Goal: Task Accomplishment & Management: Manage account settings

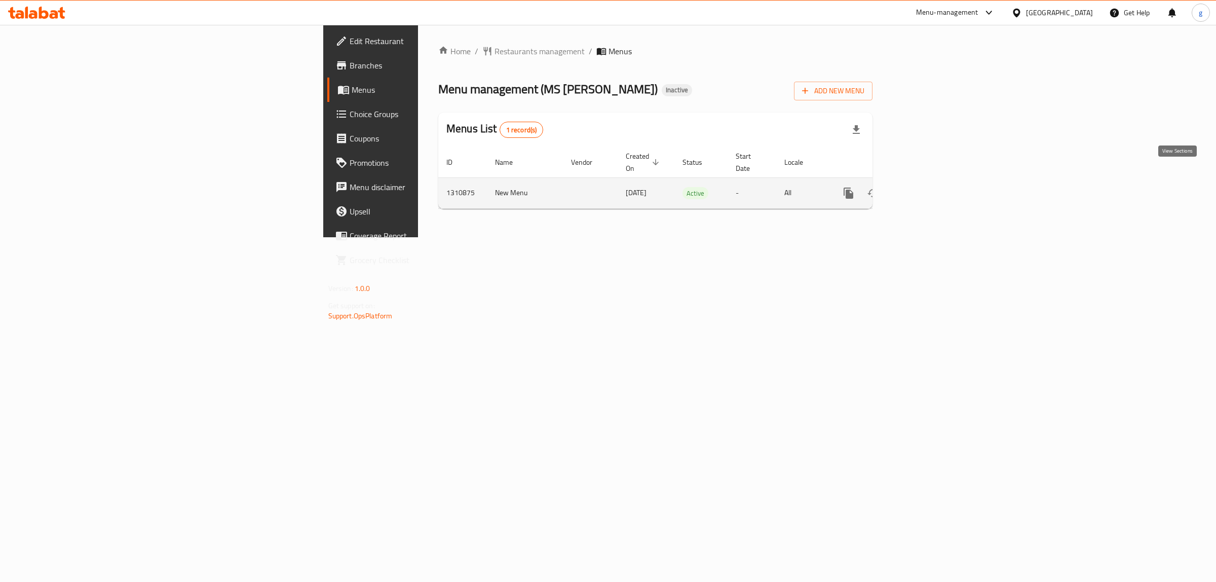
click at [934, 181] on link "enhanced table" at bounding box center [921, 193] width 24 height 24
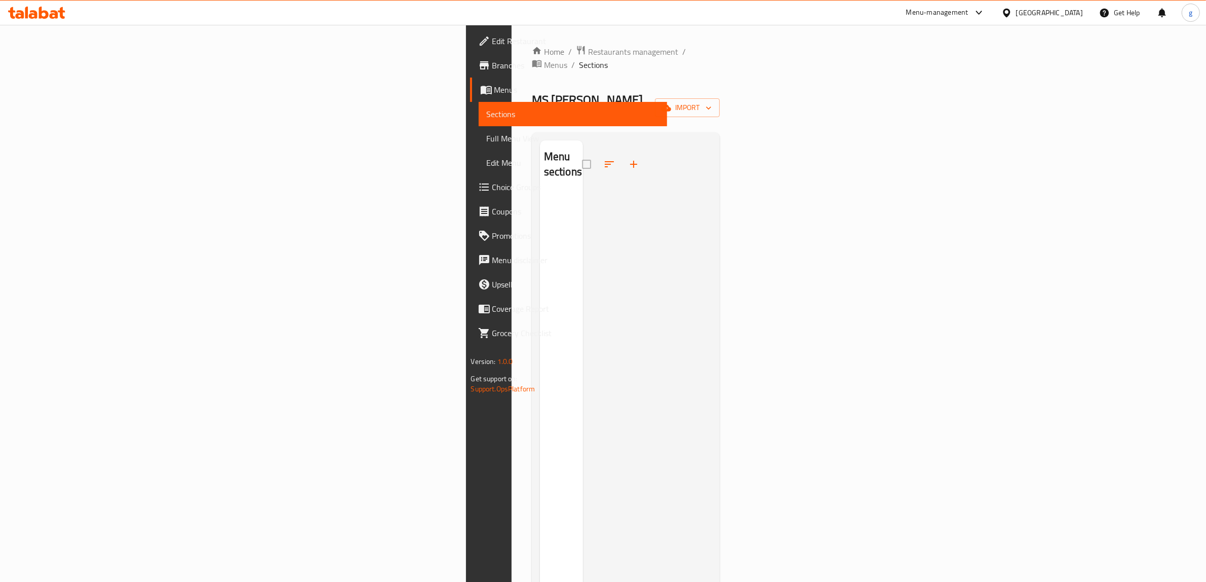
click at [720, 96] on div "Home / Restaurants management / Menus / Sections MS FATHIYA Inactive import Men…" at bounding box center [626, 387] width 188 height 685
click at [712, 101] on span "import" at bounding box center [687, 107] width 49 height 13
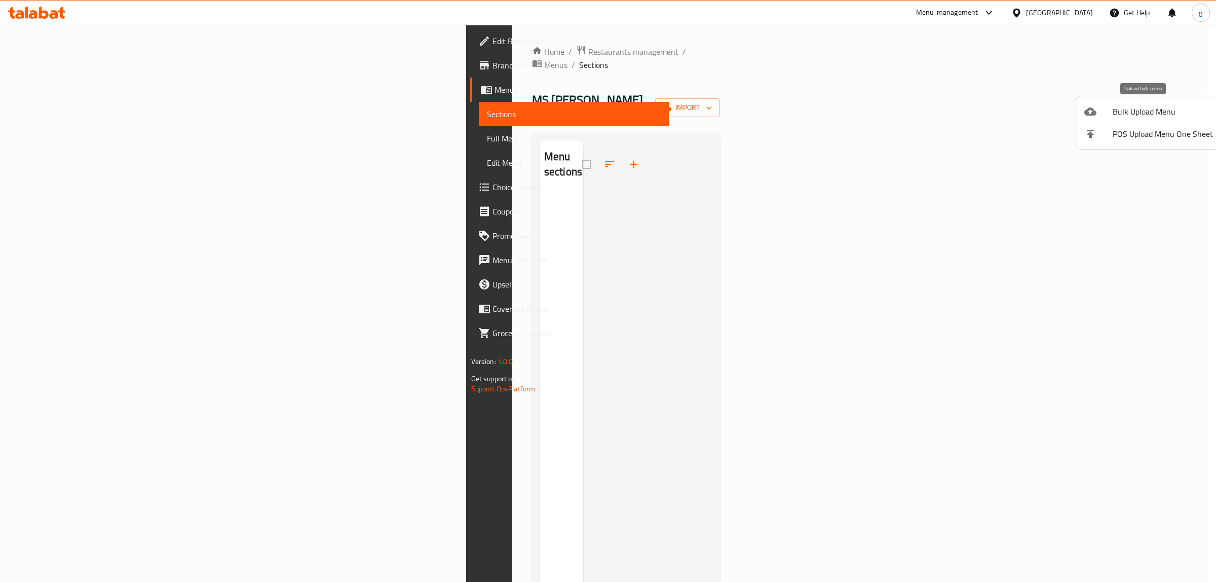
click at [1131, 112] on span "Bulk Upload Menu" at bounding box center [1162, 111] width 100 height 12
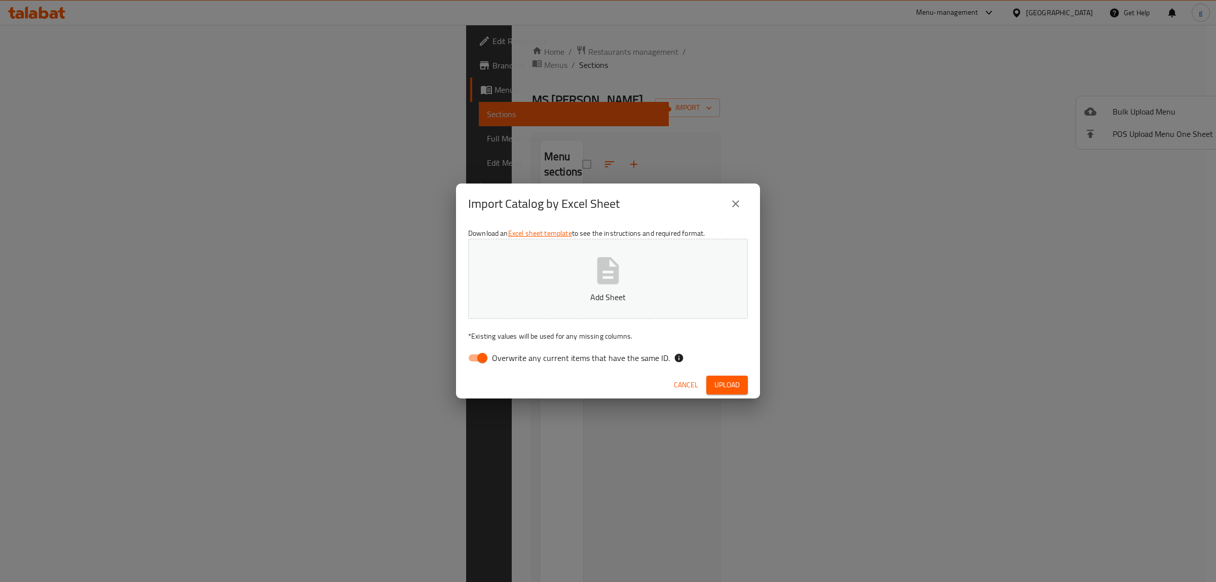
click at [488, 350] on input "Overwrite any current items that have the same ID." at bounding box center [482, 357] width 58 height 19
checkbox input "false"
click at [528, 290] on button "Add Sheet" at bounding box center [608, 279] width 280 height 80
click at [723, 381] on span "Upload" at bounding box center [726, 384] width 25 height 13
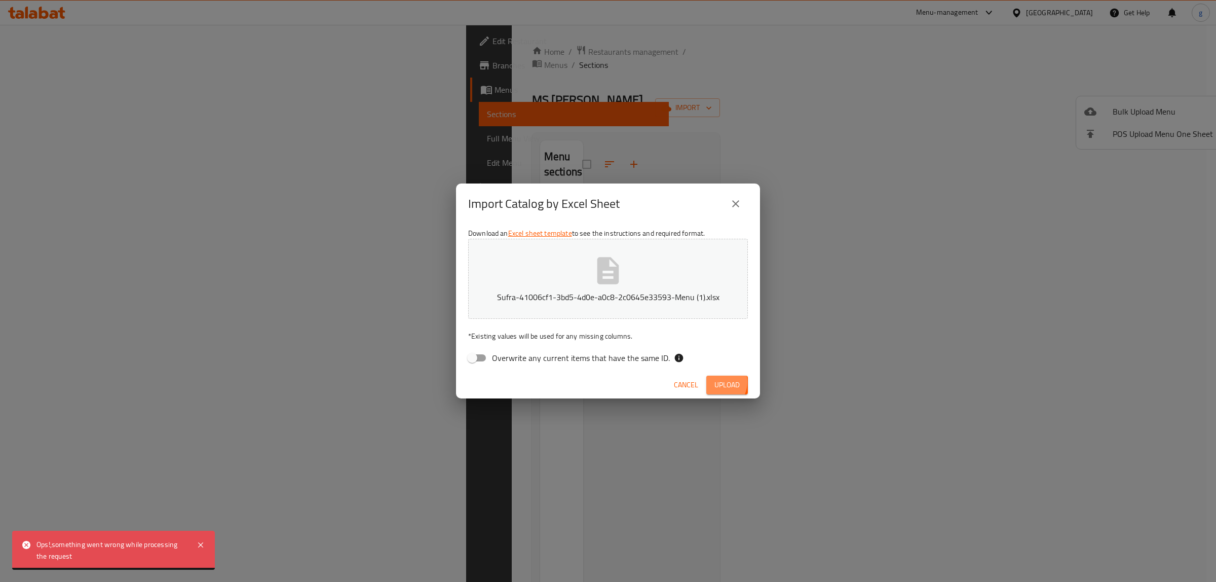
click at [719, 379] on span "Upload" at bounding box center [726, 384] width 25 height 13
click at [203, 545] on icon at bounding box center [201, 544] width 12 height 12
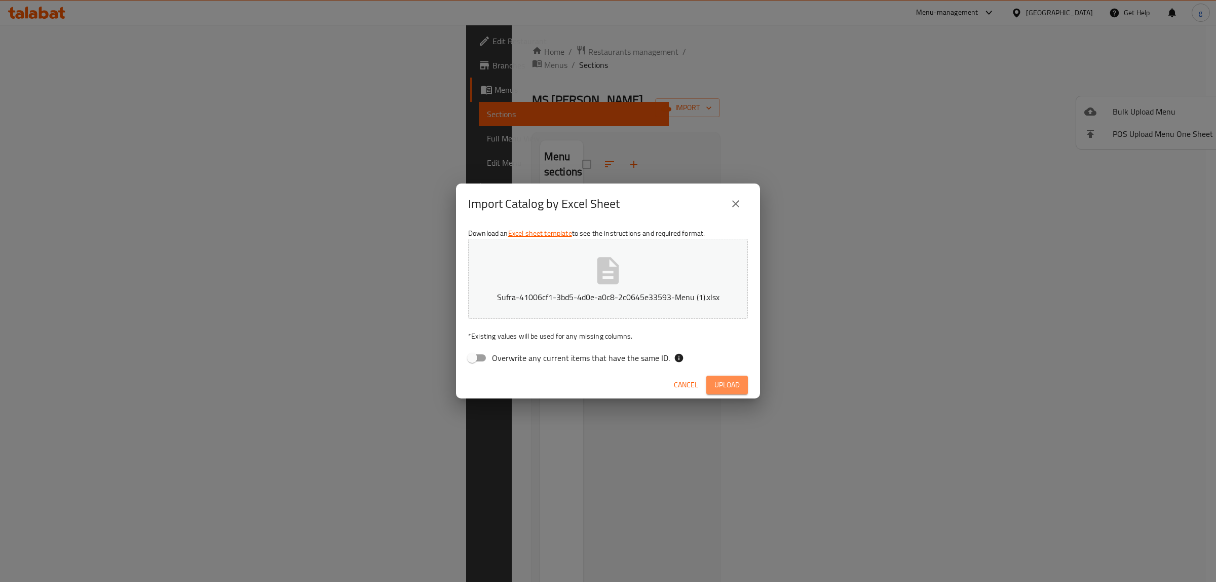
click at [740, 381] on button "Upload" at bounding box center [727, 384] width 42 height 19
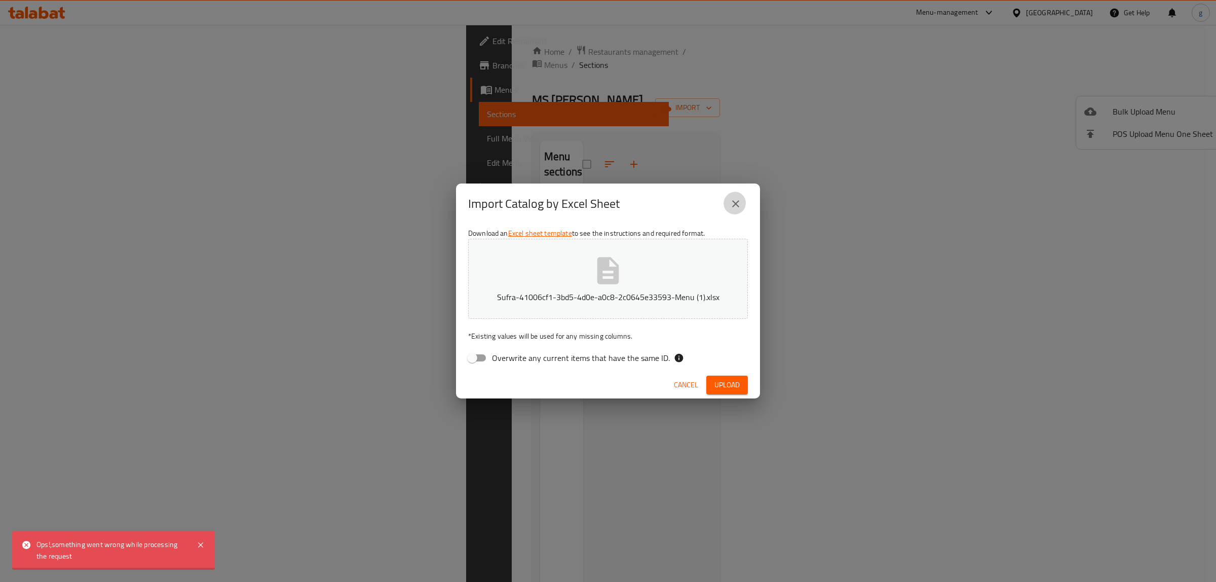
click at [733, 208] on icon "close" at bounding box center [735, 204] width 12 height 12
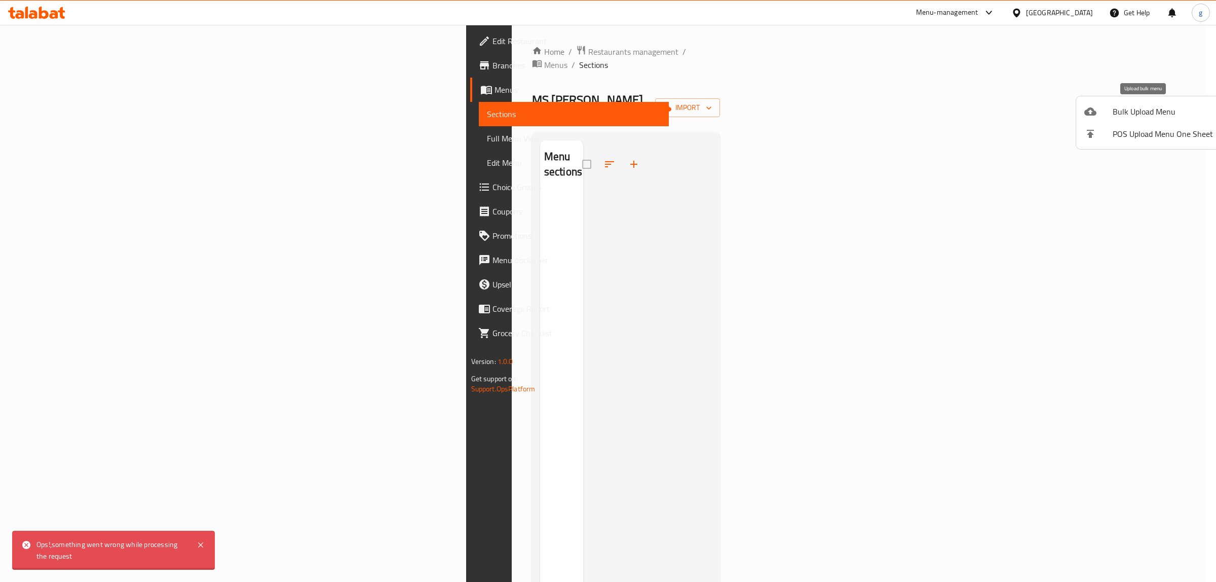
click at [1131, 110] on span "Bulk Upload Menu" at bounding box center [1162, 111] width 100 height 12
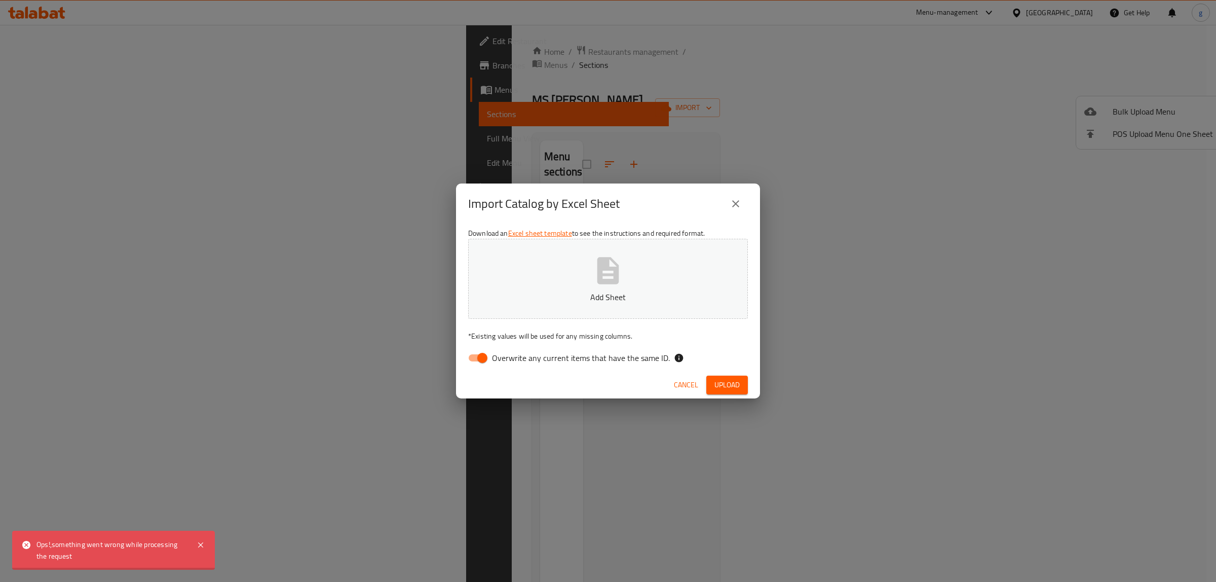
click at [476, 358] on input "Overwrite any current items that have the same ID." at bounding box center [482, 357] width 58 height 19
checkbox input "false"
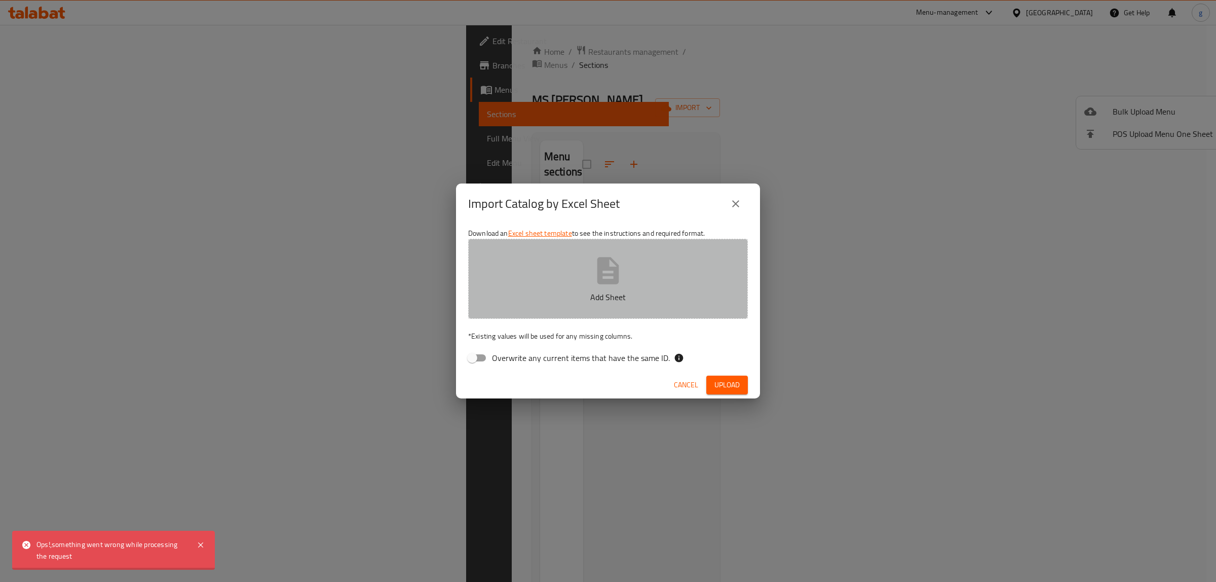
click at [556, 279] on button "Add Sheet" at bounding box center [608, 279] width 280 height 80
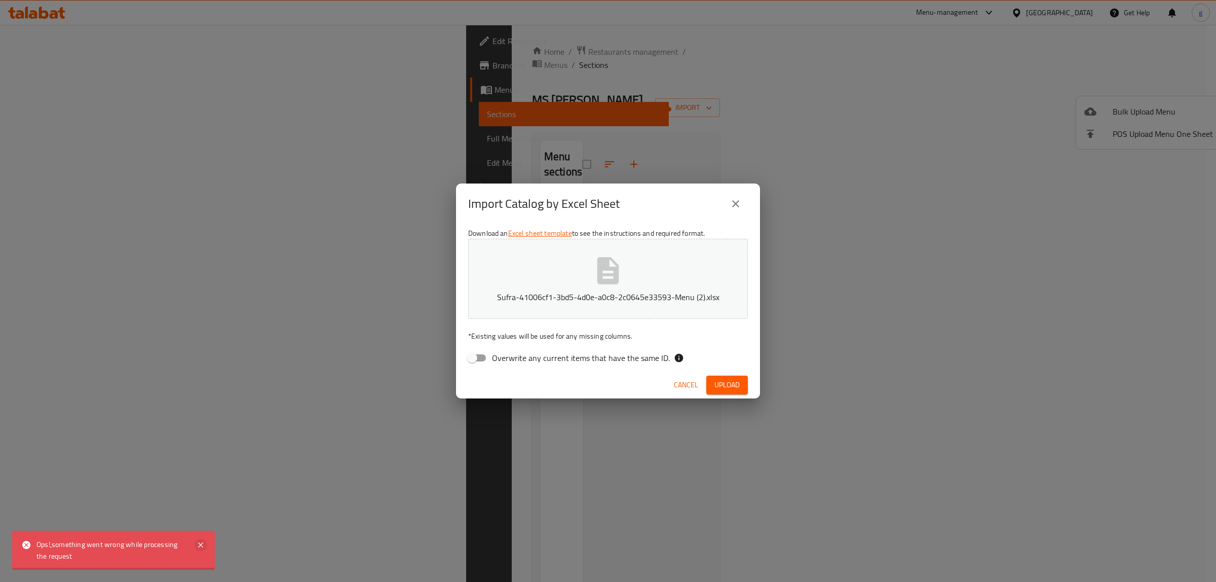
click at [202, 544] on icon at bounding box center [201, 544] width 12 height 12
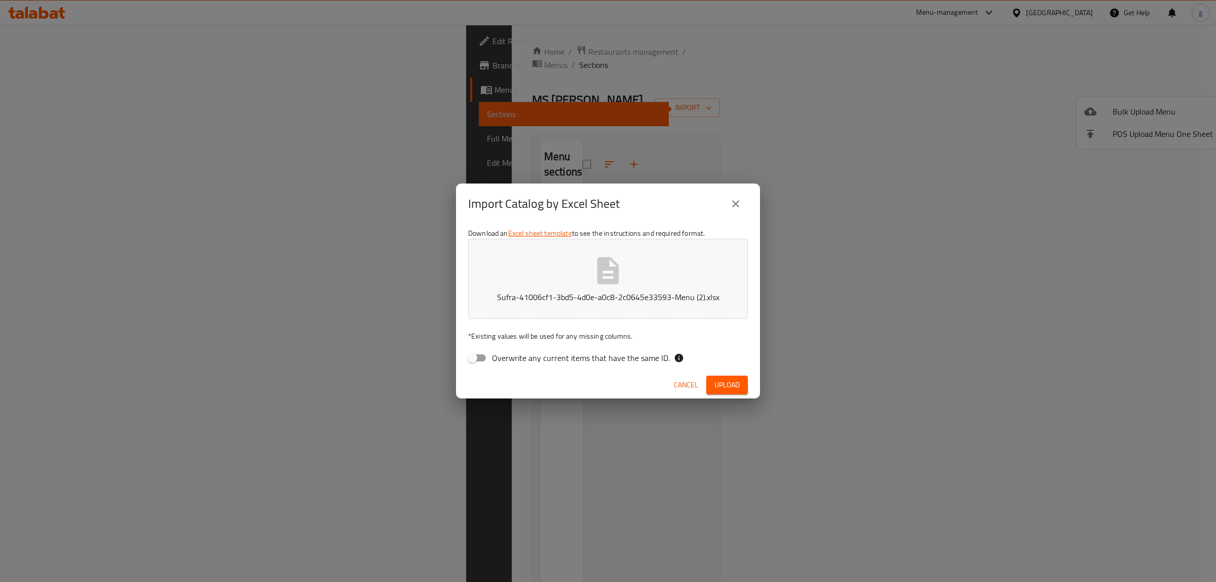
click at [733, 381] on span "Upload" at bounding box center [726, 384] width 25 height 13
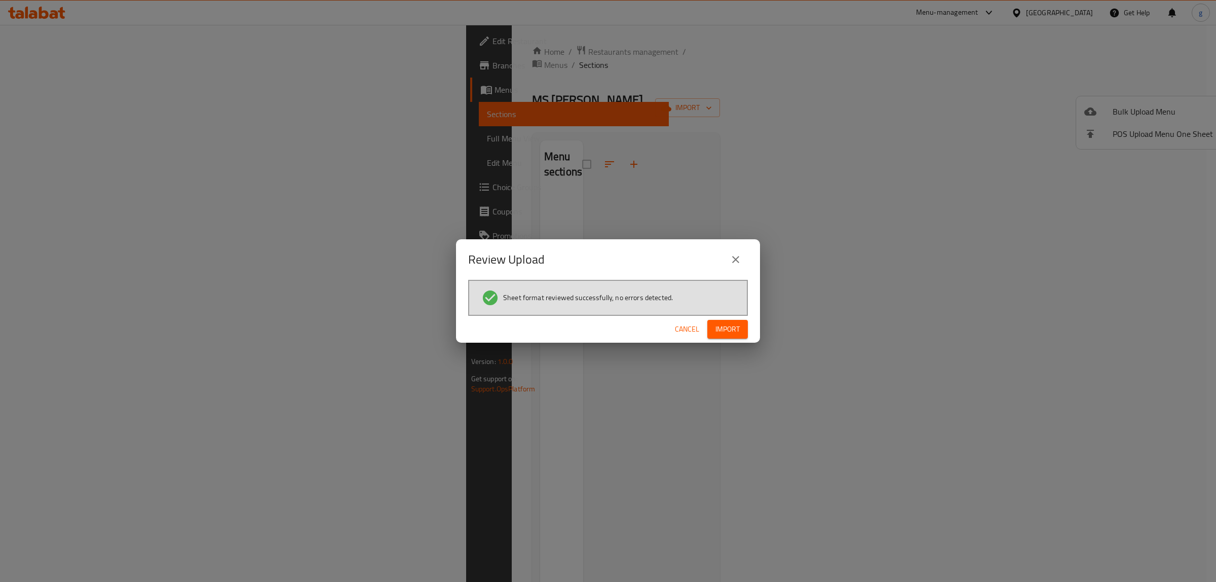
click at [727, 323] on span "Import" at bounding box center [727, 329] width 24 height 13
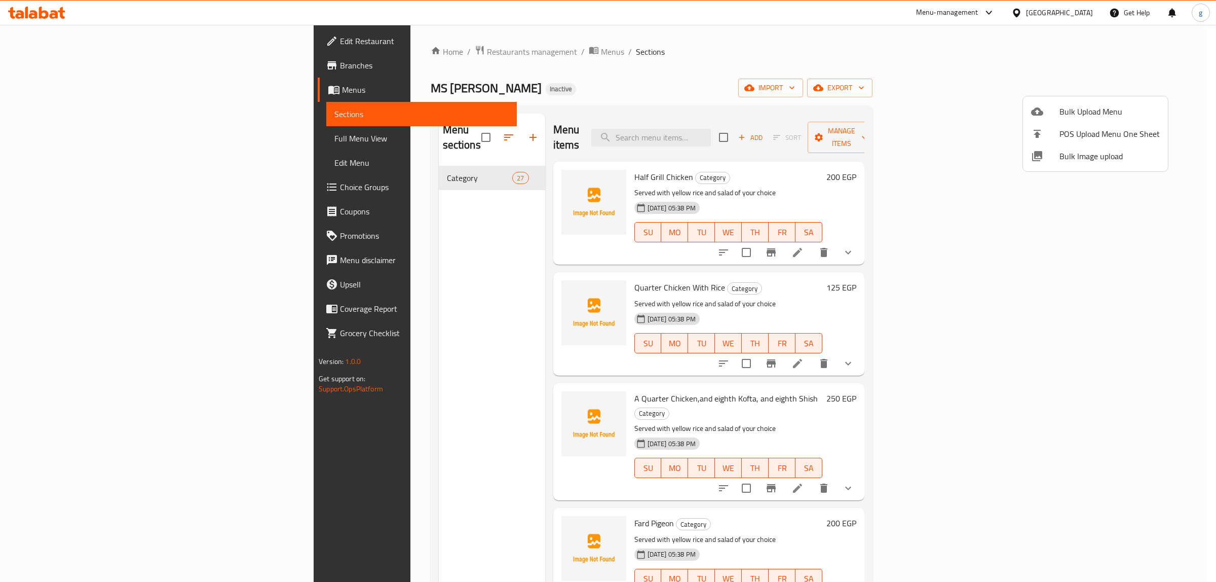
click at [421, 160] on div at bounding box center [608, 291] width 1216 height 582
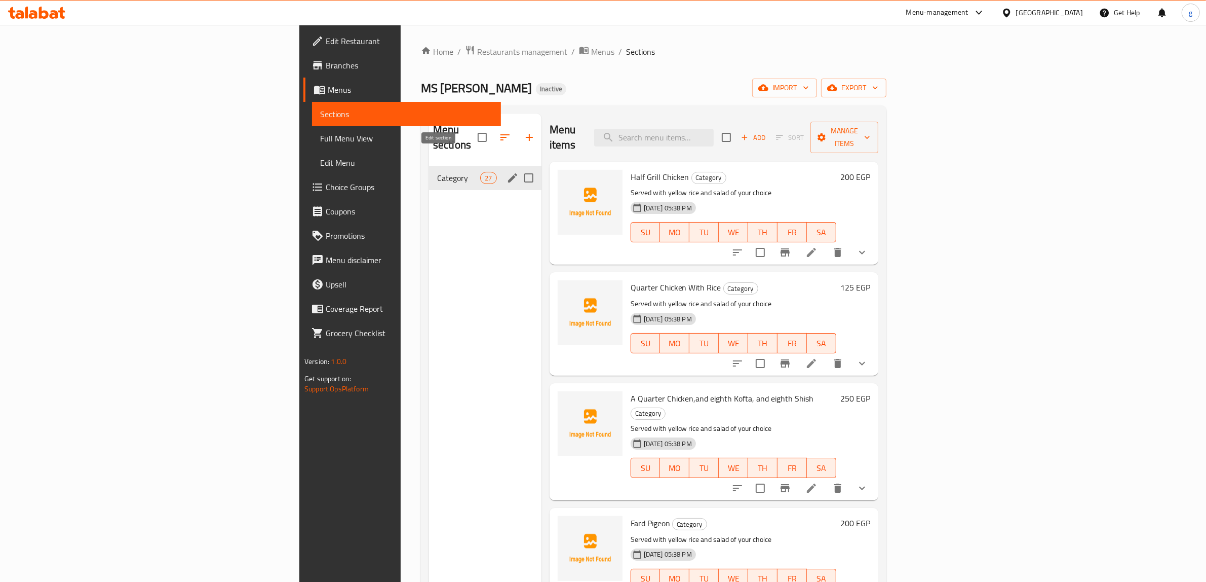
click at [508, 173] on icon "edit" at bounding box center [512, 177] width 9 height 9
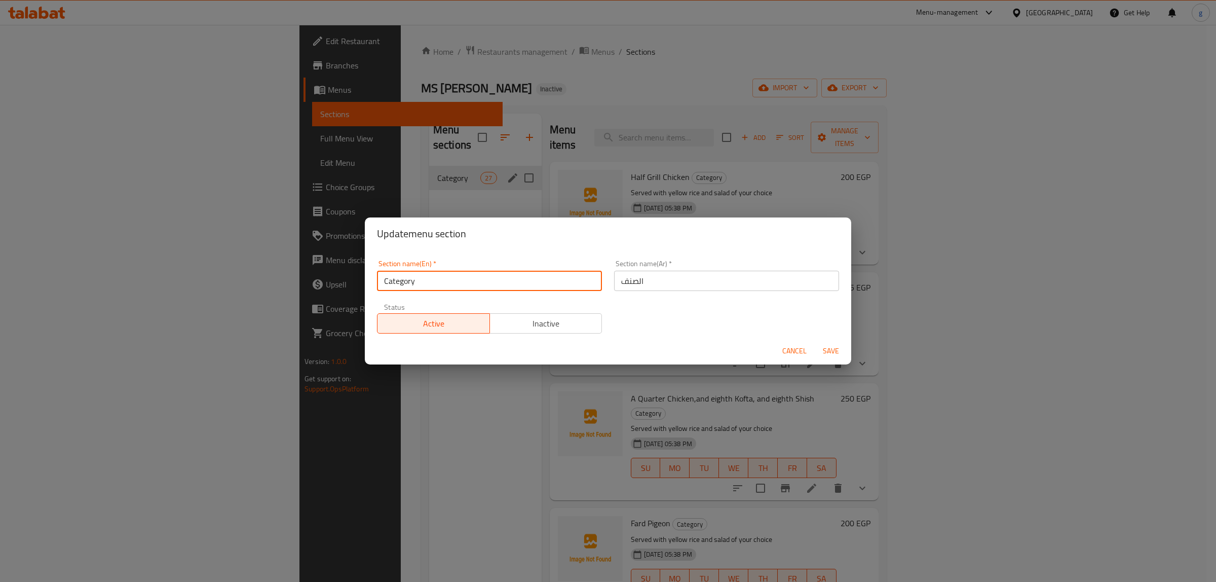
click at [401, 281] on input "Category" at bounding box center [489, 280] width 225 height 20
drag, startPoint x: 421, startPoint y: 281, endPoint x: 368, endPoint y: 290, distance: 53.5
click at [368, 290] on div "Section name(En)   * Category Section name(En) * Section name(Ar)   * الصنف Sec…" at bounding box center [608, 294] width 486 height 88
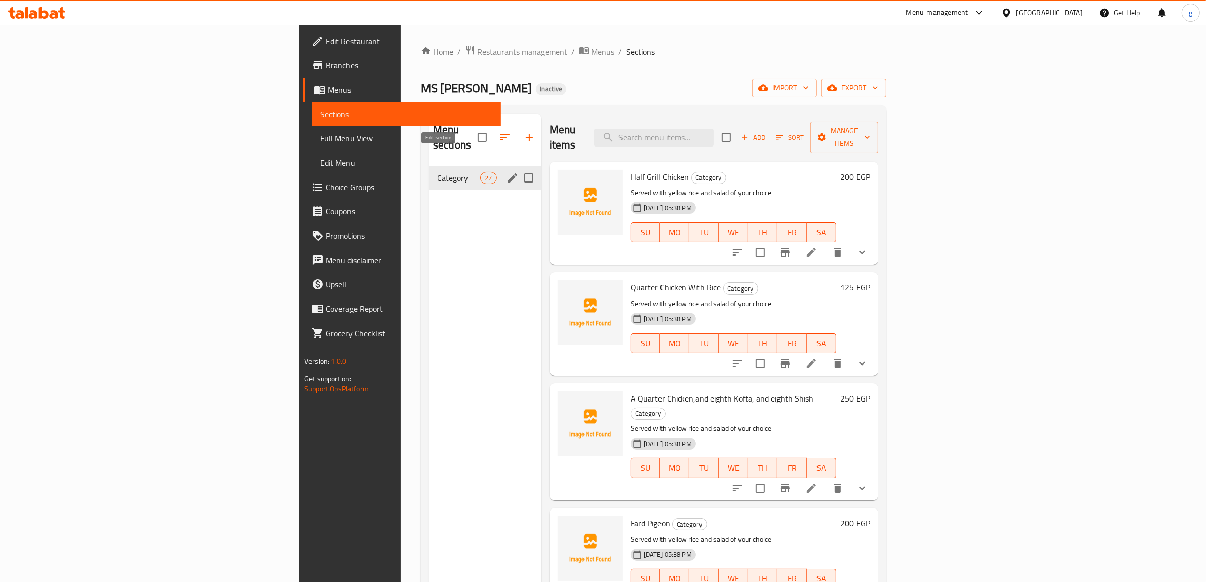
click at [507, 172] on icon "edit" at bounding box center [513, 178] width 12 height 12
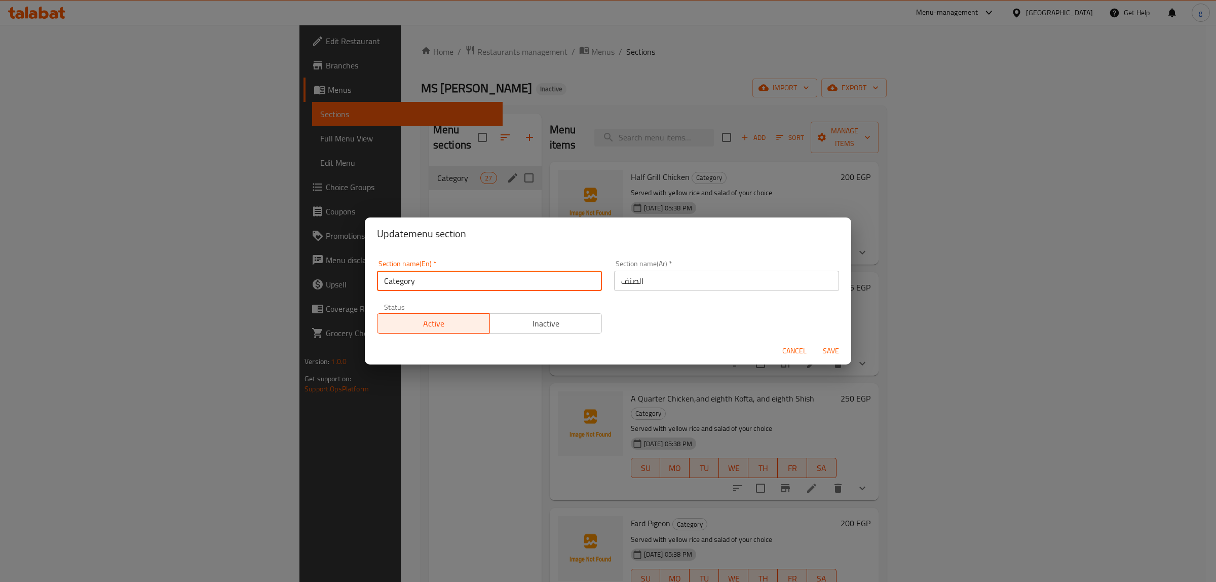
scroll to position [3, 0]
drag, startPoint x: 519, startPoint y: 287, endPoint x: 289, endPoint y: 332, distance: 234.2
click at [289, 332] on div "Update menu section Section name(En)   * Category Section name(En) * Section na…" at bounding box center [608, 291] width 1216 height 582
type input "H"
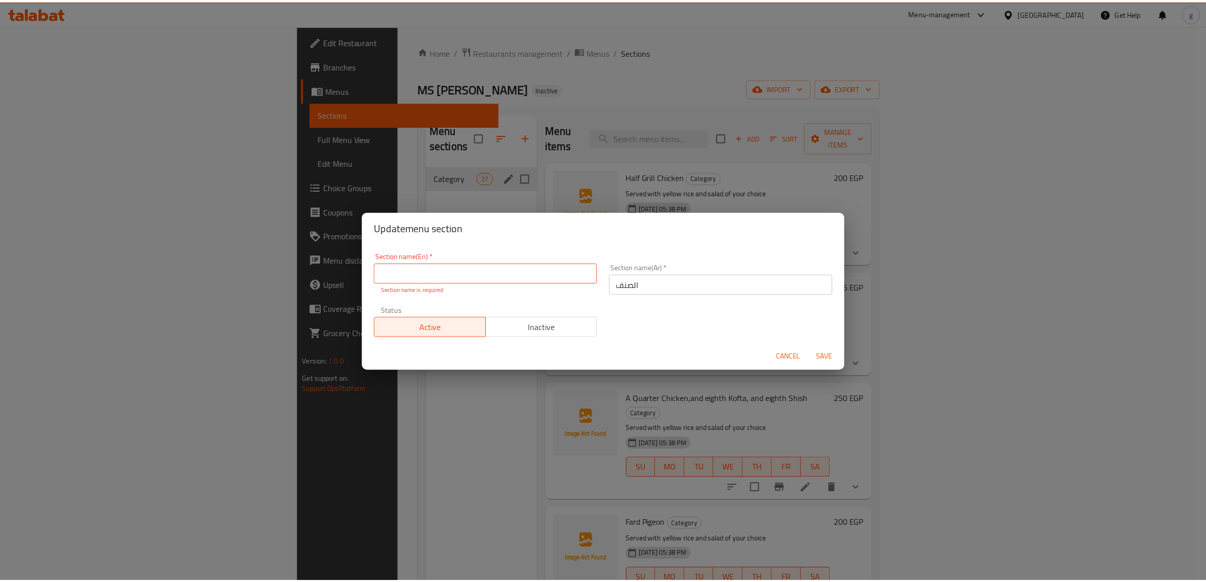
scroll to position [2, 0]
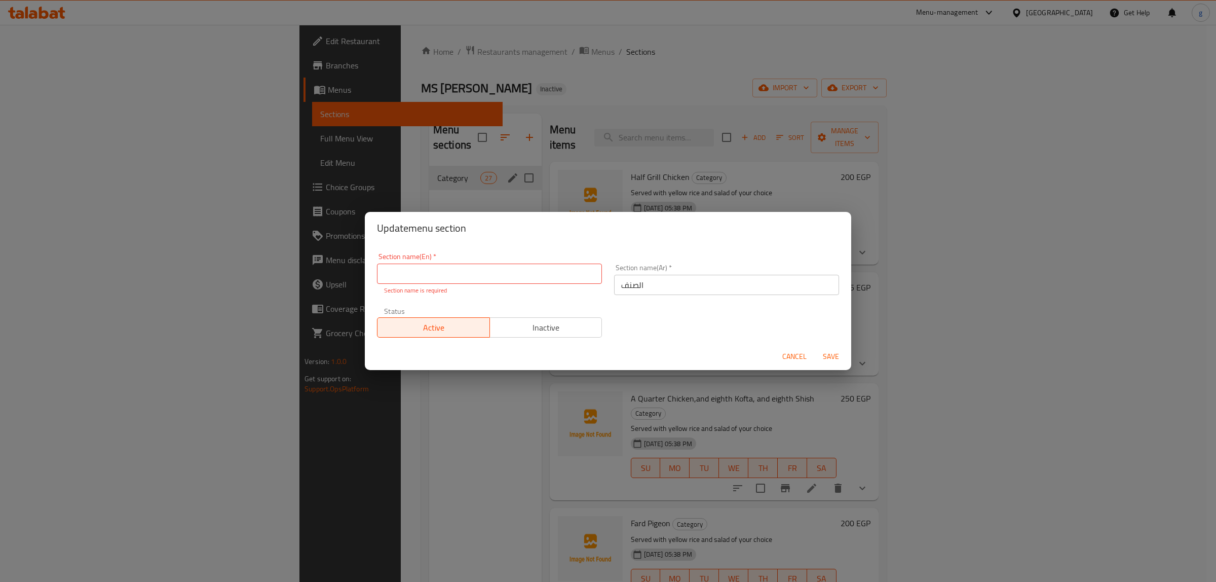
click at [254, 321] on div "Update menu section Section name(En)   * Section name(En) * Section name is req…" at bounding box center [608, 291] width 1216 height 582
click at [805, 354] on span "Cancel" at bounding box center [794, 356] width 24 height 13
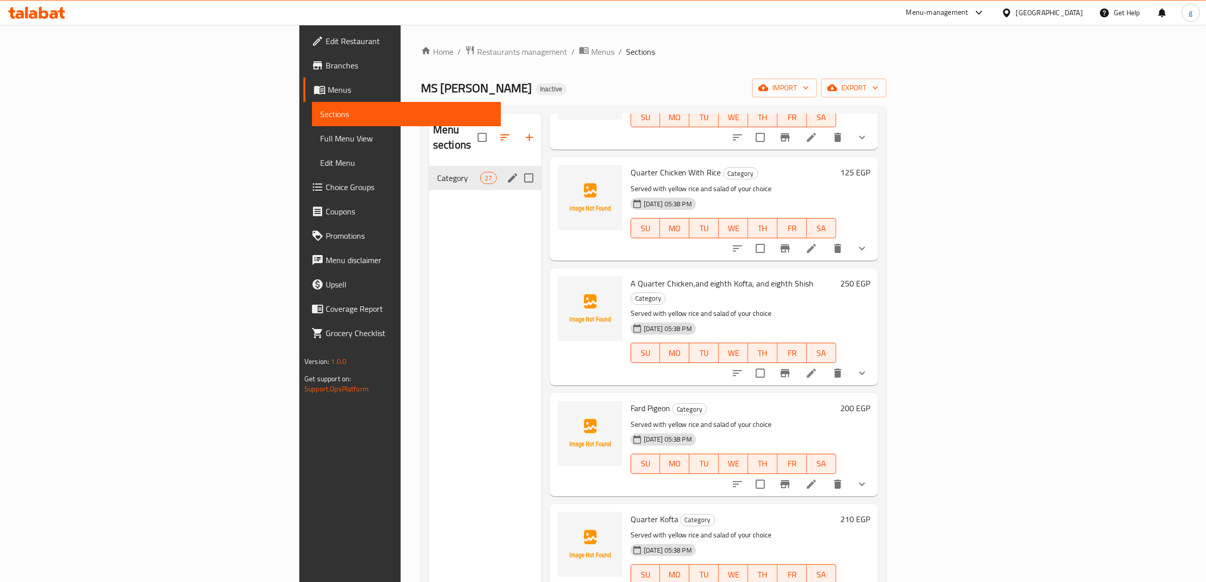
scroll to position [0, 0]
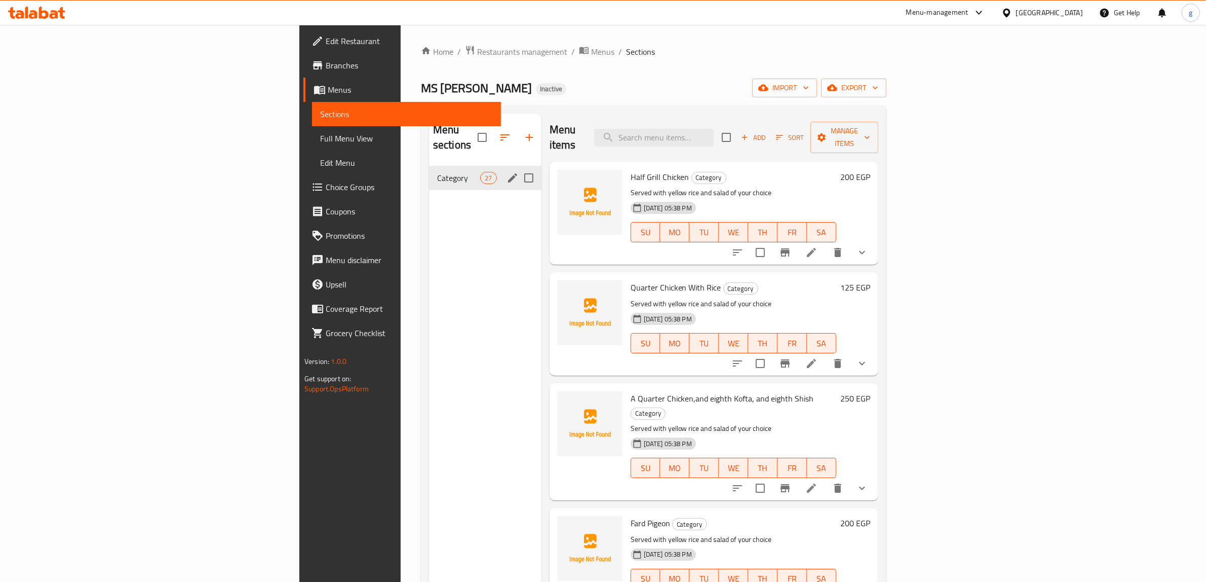
click at [320, 132] on span "Full Menu View" at bounding box center [406, 138] width 173 height 12
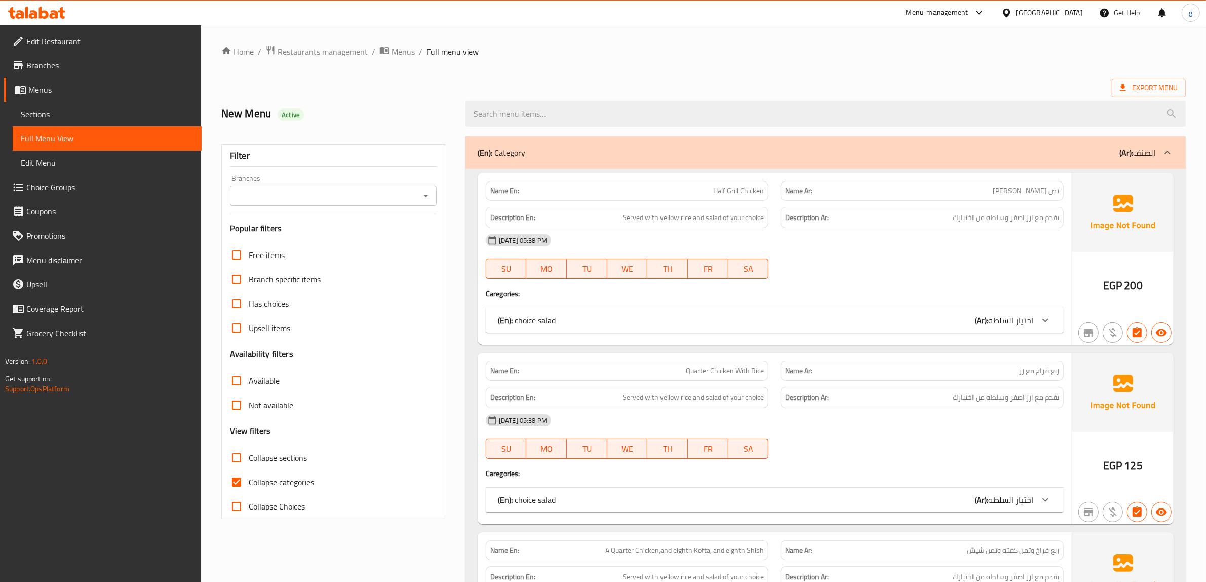
click at [236, 470] on input "Collapse categories" at bounding box center [236, 482] width 24 height 24
checkbox input "false"
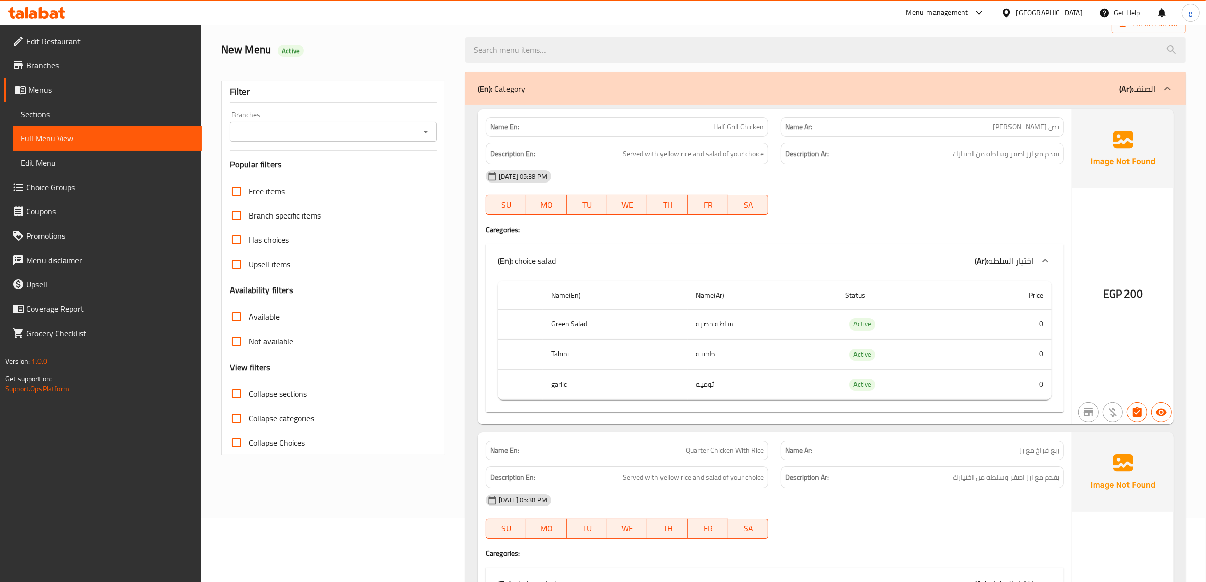
scroll to position [63, 0]
click at [692, 370] on td "ثوميه" at bounding box center [762, 385] width 149 height 30
click at [703, 371] on td "ثوميه" at bounding box center [762, 385] width 149 height 30
click at [703, 372] on td "ثوميه" at bounding box center [762, 385] width 149 height 30
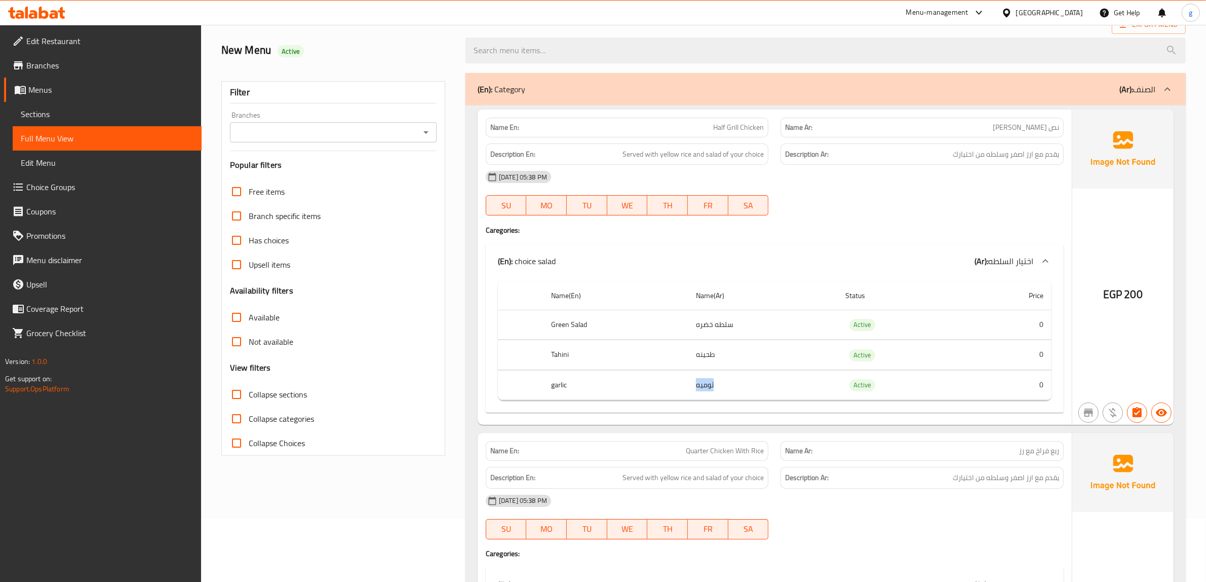
copy td "ثوميه"
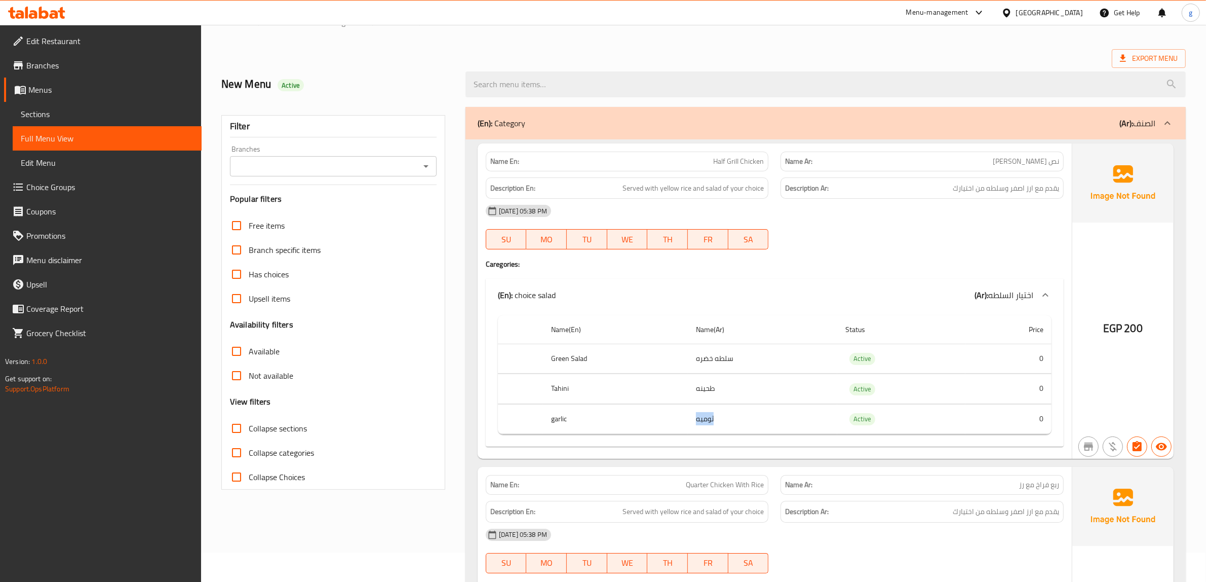
scroll to position [0, 0]
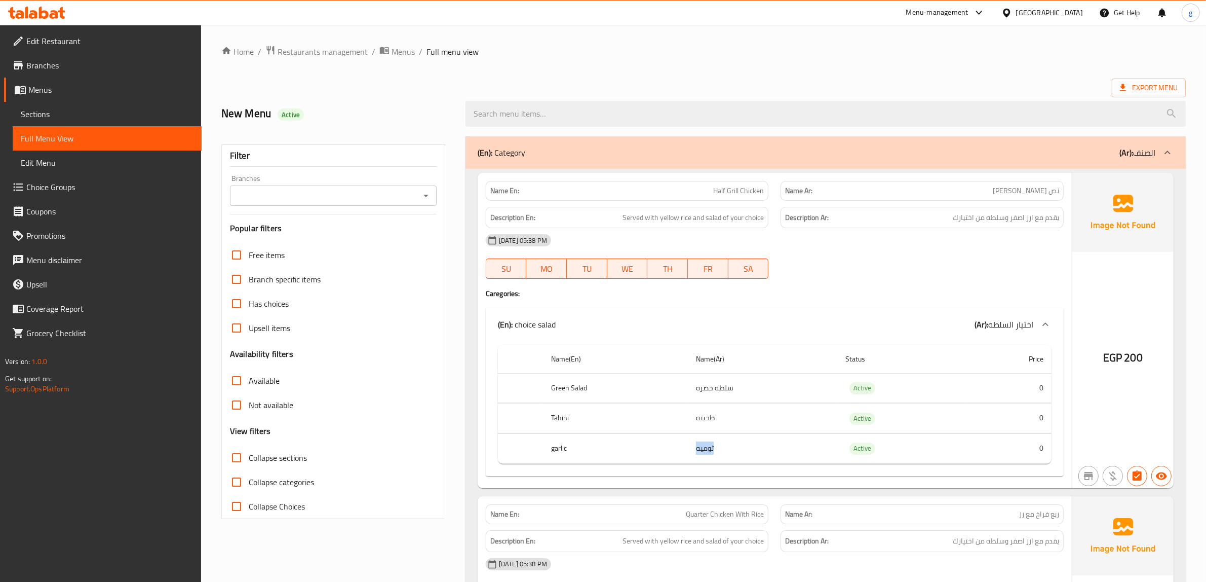
click at [104, 132] on span "Full Menu View" at bounding box center [107, 138] width 173 height 12
click at [67, 110] on span "Sections" at bounding box center [107, 114] width 173 height 12
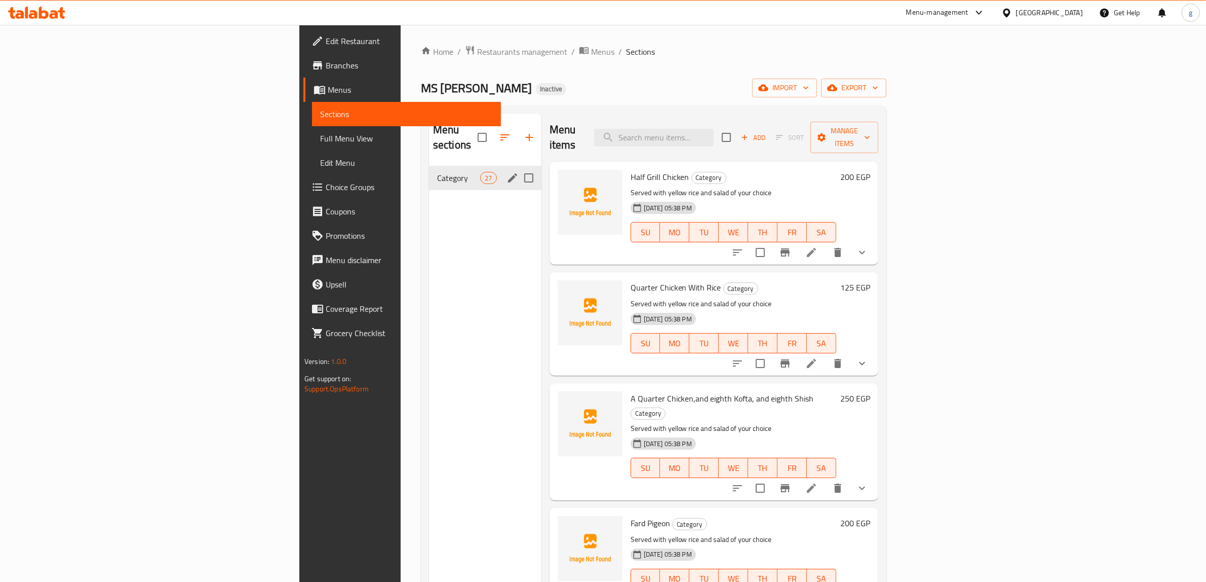
click at [518, 167] on input "Menu sections" at bounding box center [528, 177] width 21 height 21
checkbox input "true"
click at [511, 132] on button "button" at bounding box center [523, 137] width 24 height 24
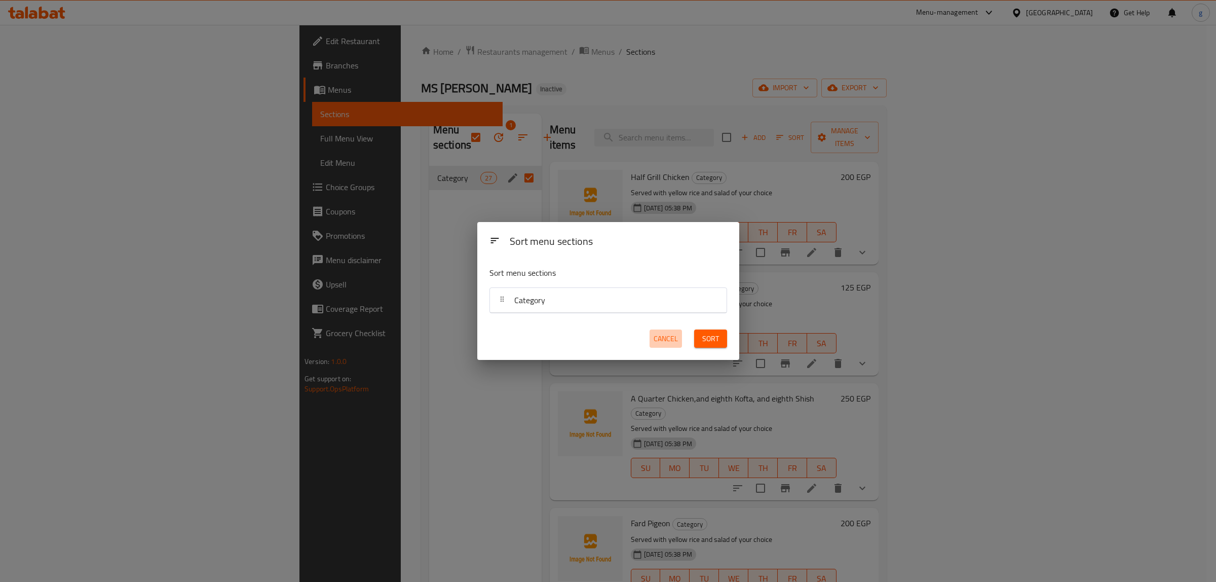
click at [665, 335] on span "Cancel" at bounding box center [665, 338] width 24 height 13
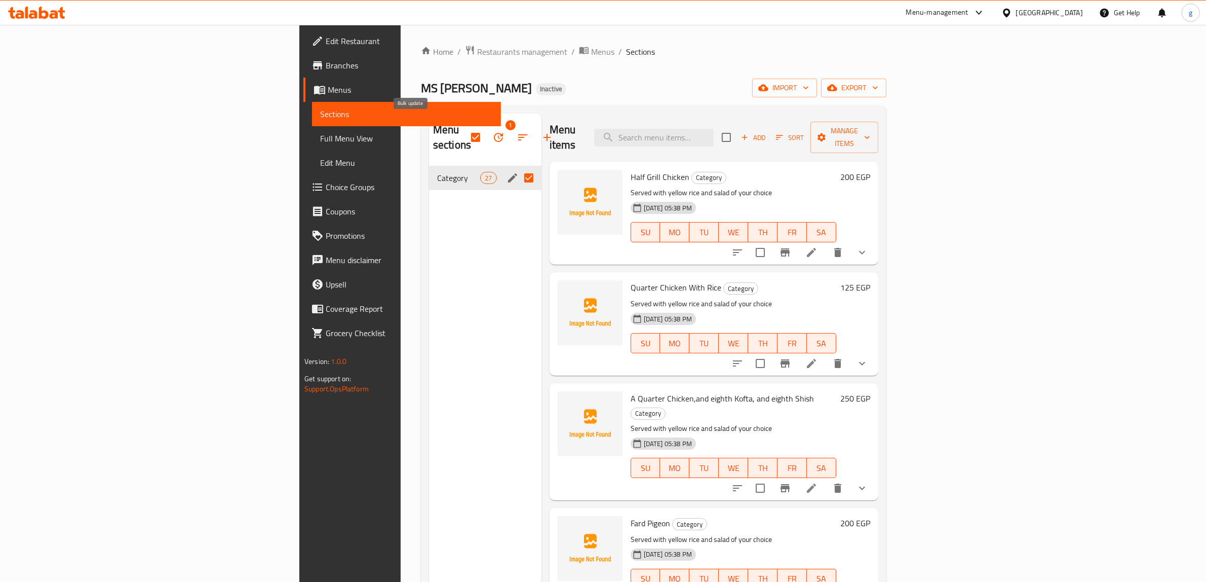
click at [486, 125] on button "button" at bounding box center [498, 137] width 24 height 24
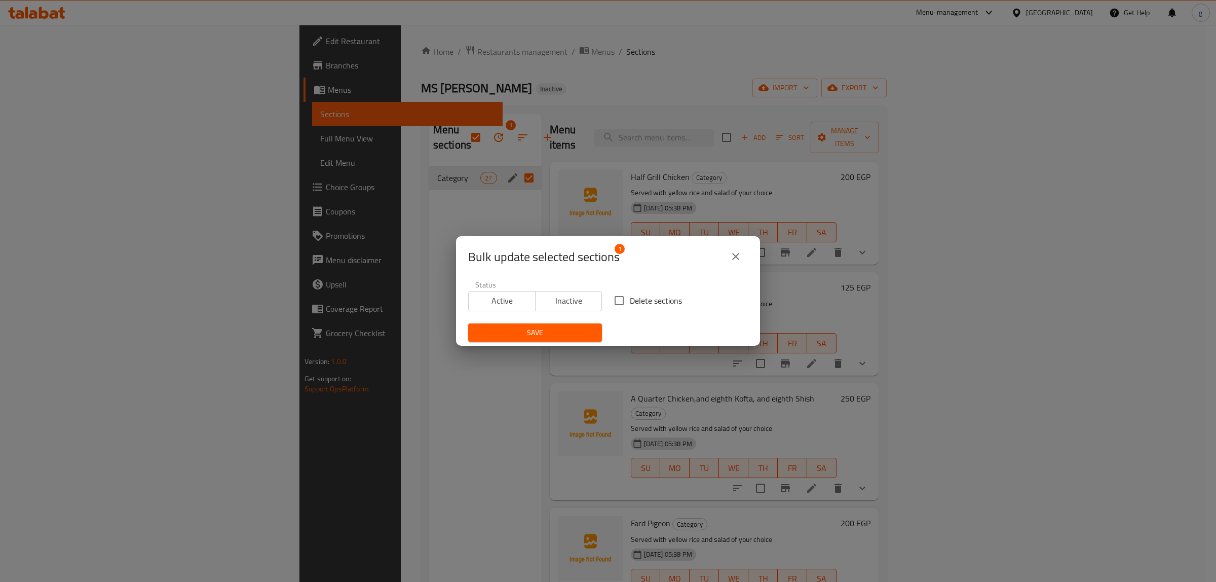
click at [619, 300] on input "Delete sections" at bounding box center [618, 300] width 21 height 21
checkbox input "true"
click at [574, 328] on span "Save" at bounding box center [535, 332] width 118 height 13
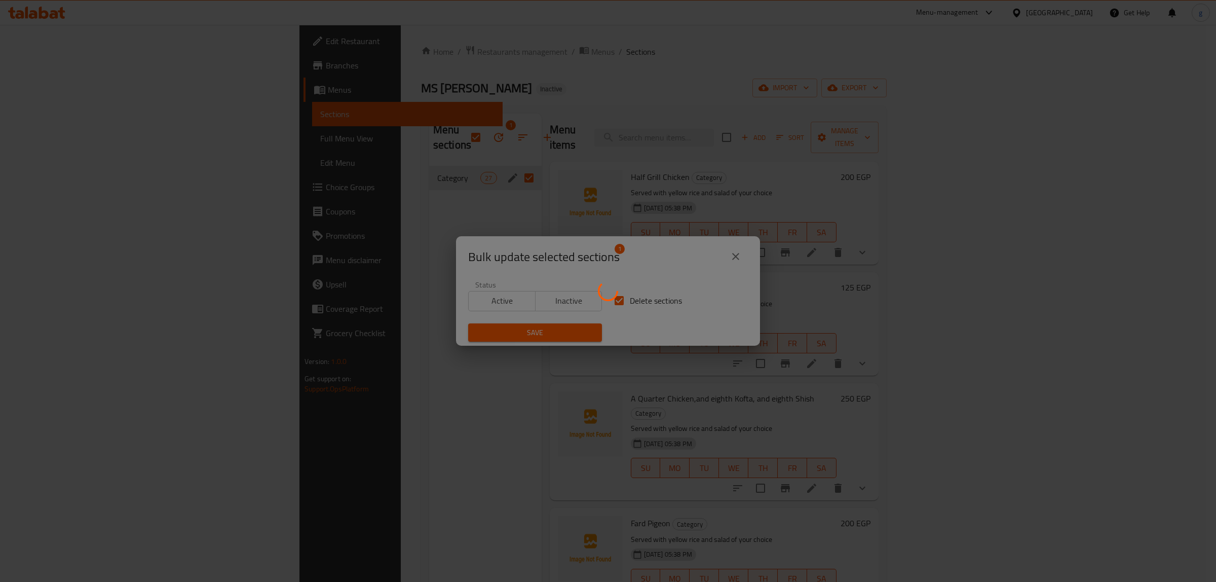
checkbox input "false"
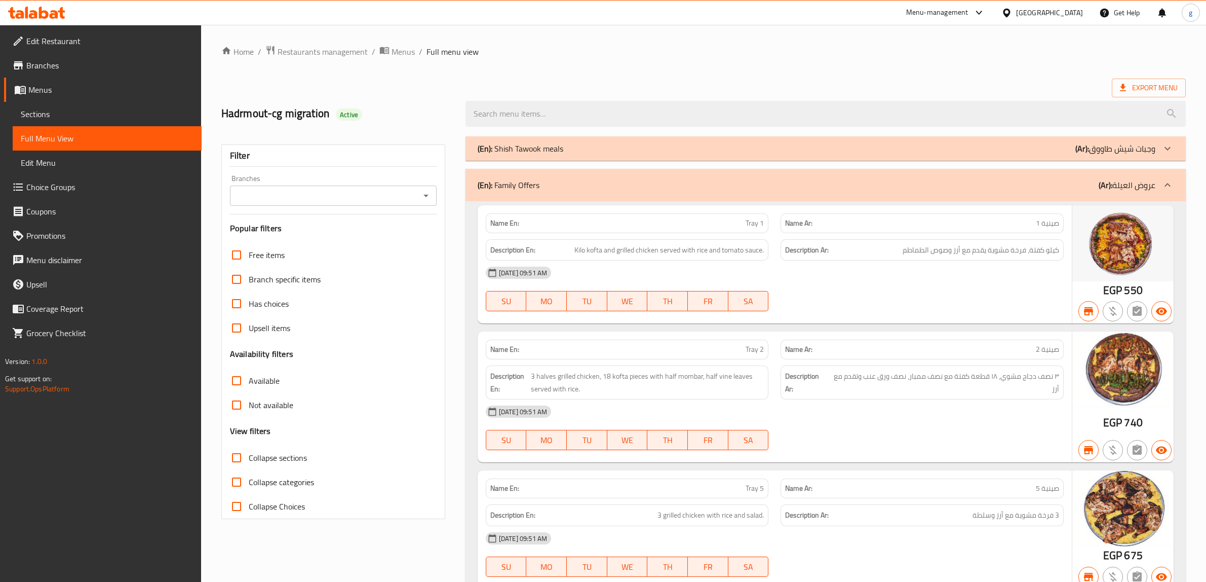
scroll to position [12829, 0]
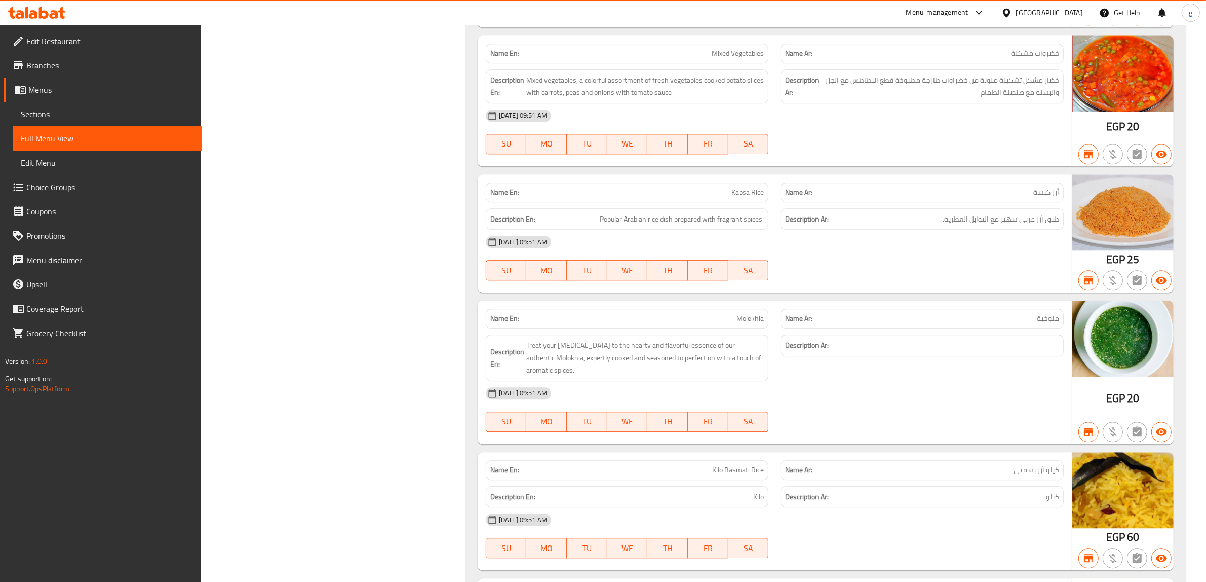
click at [81, 43] on span "Edit Restaurant" at bounding box center [109, 41] width 167 height 12
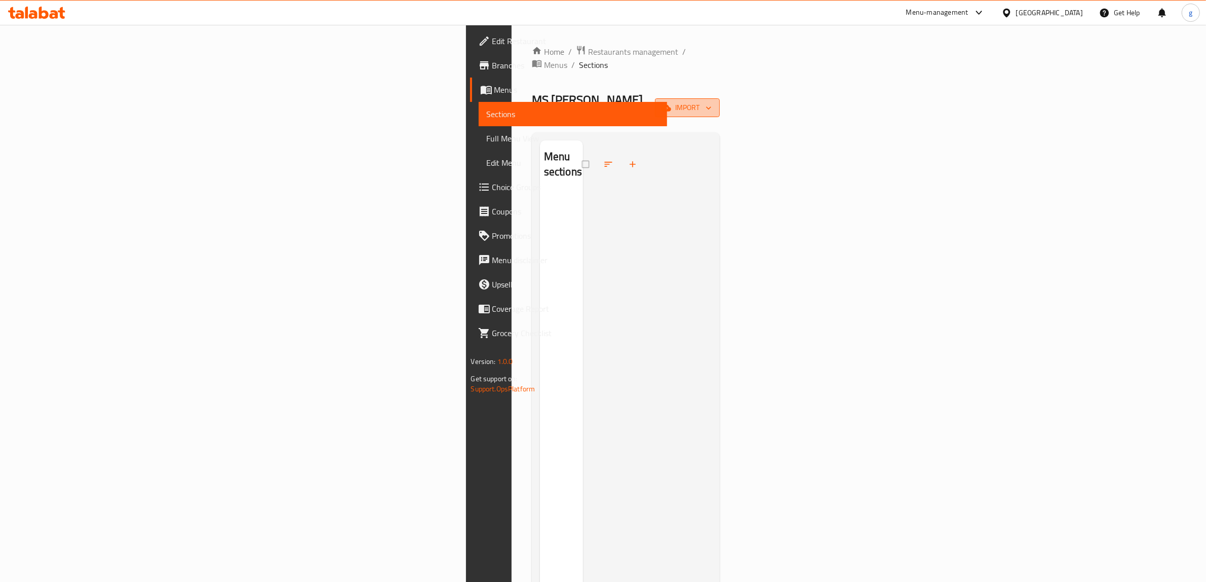
click at [712, 101] on span "import" at bounding box center [687, 107] width 49 height 13
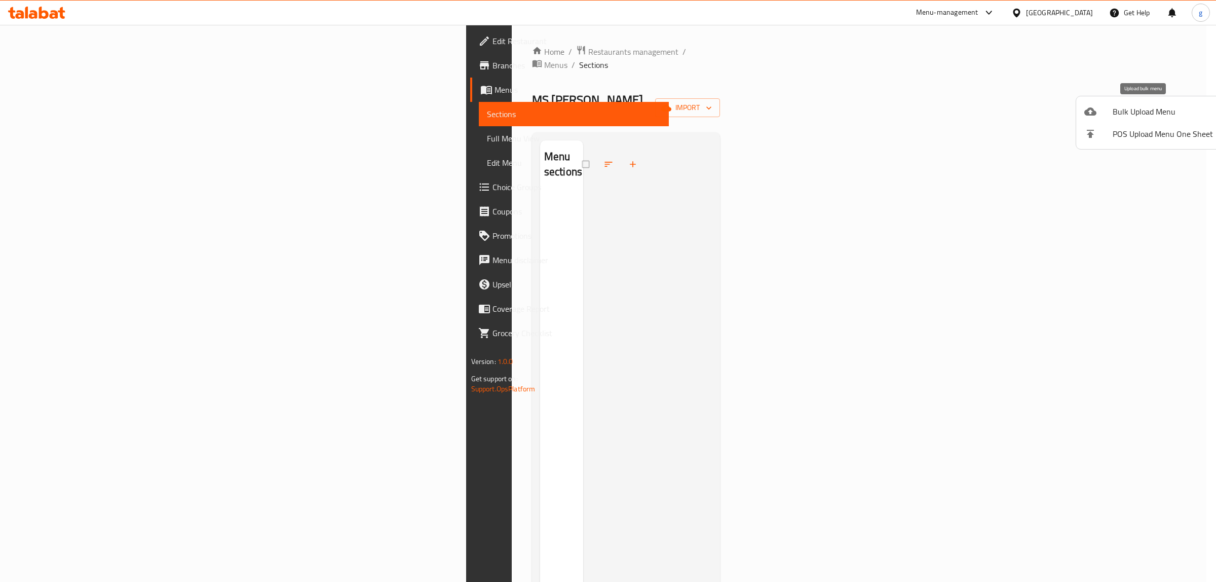
click at [1125, 110] on span "Bulk Upload Menu" at bounding box center [1162, 111] width 100 height 12
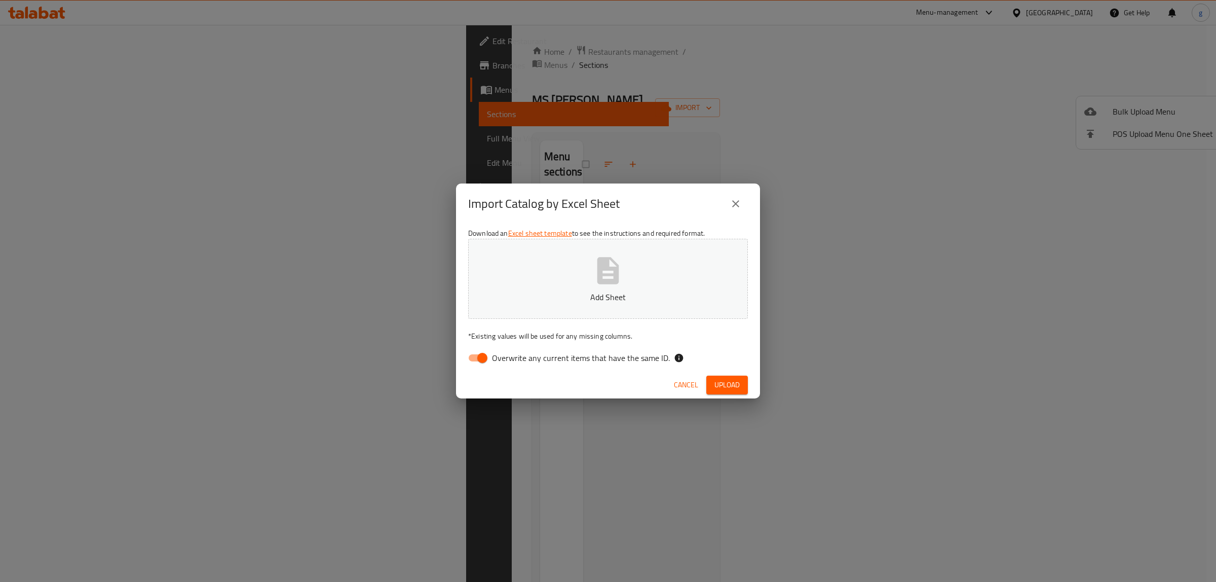
click at [472, 357] on input "Overwrite any current items that have the same ID." at bounding box center [482, 357] width 58 height 19
checkbox input "false"
click at [624, 253] on button "Add Sheet" at bounding box center [608, 279] width 280 height 80
click at [721, 383] on span "Upload" at bounding box center [726, 384] width 25 height 13
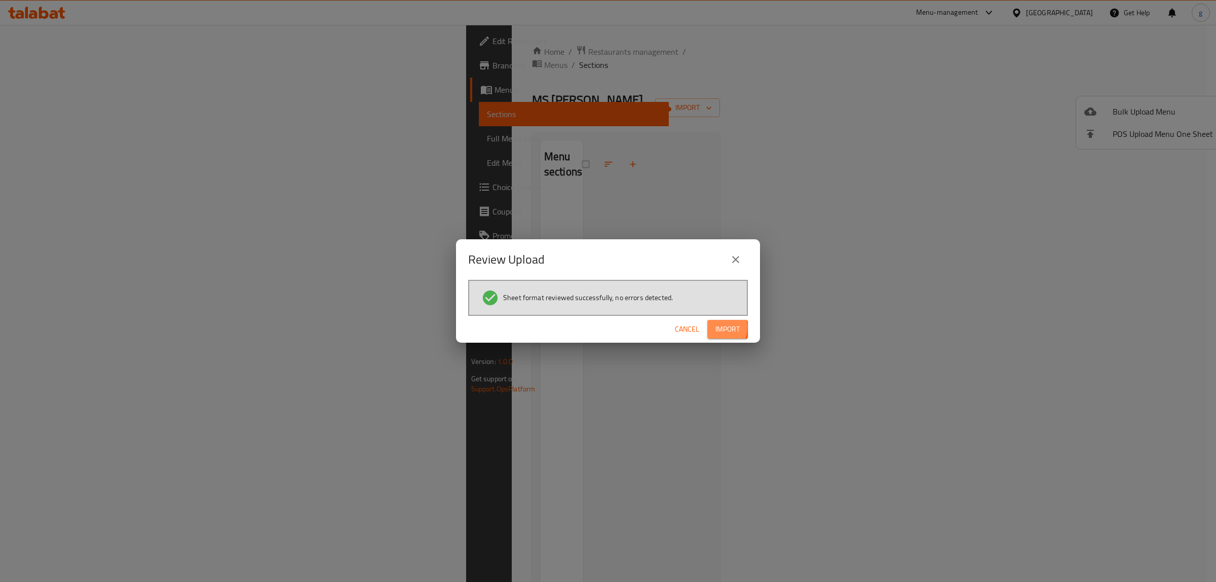
click at [718, 325] on span "Import" at bounding box center [727, 329] width 24 height 13
drag, startPoint x: 567, startPoint y: 261, endPoint x: 541, endPoint y: 291, distance: 40.2
click at [541, 291] on div "Review Upload Sheet format reviewed successfully, no errors detected. Cancel" at bounding box center [608, 290] width 304 height 103
click at [558, 302] on span "Sheet format reviewed successfully, no errors detected." at bounding box center [588, 297] width 170 height 10
click at [636, 292] on span "Sheet format reviewed successfully, no errors detected." at bounding box center [588, 297] width 170 height 10
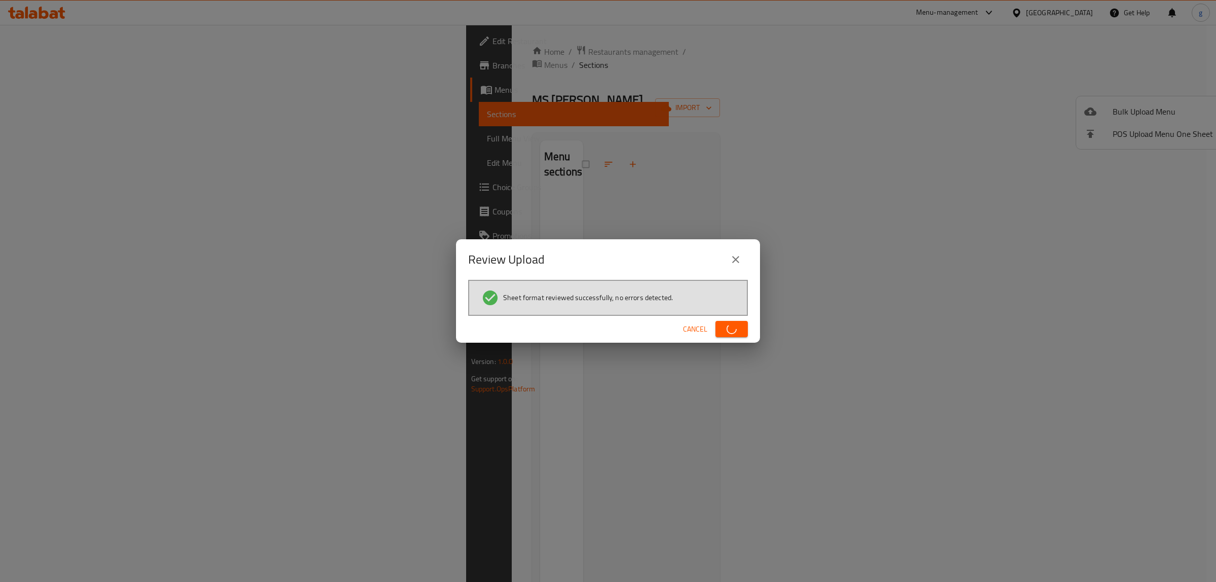
click at [677, 301] on li "Sheet format reviewed successfully, no errors detected." at bounding box center [607, 298] width 253 height 18
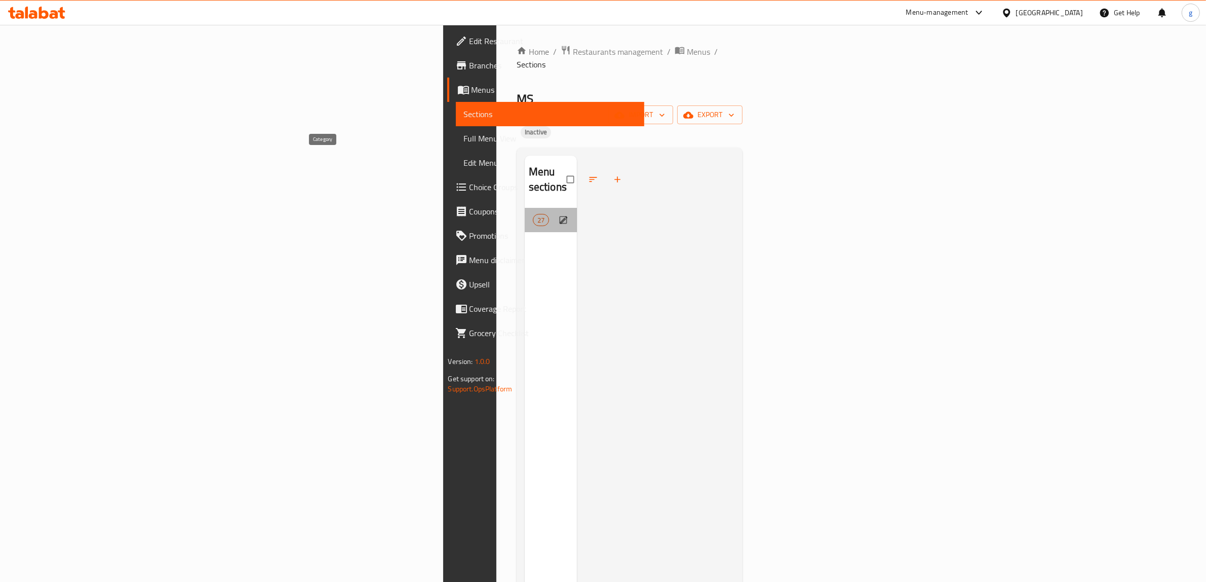
click at [533, 214] on span "Category" at bounding box center [533, 220] width 0 height 12
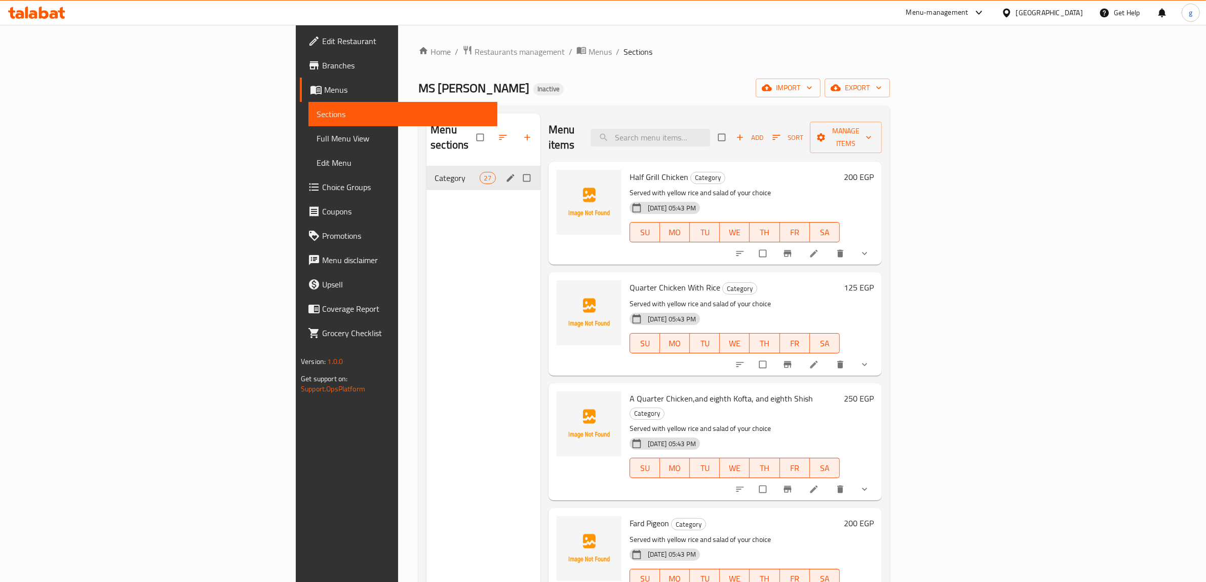
scroll to position [63, 0]
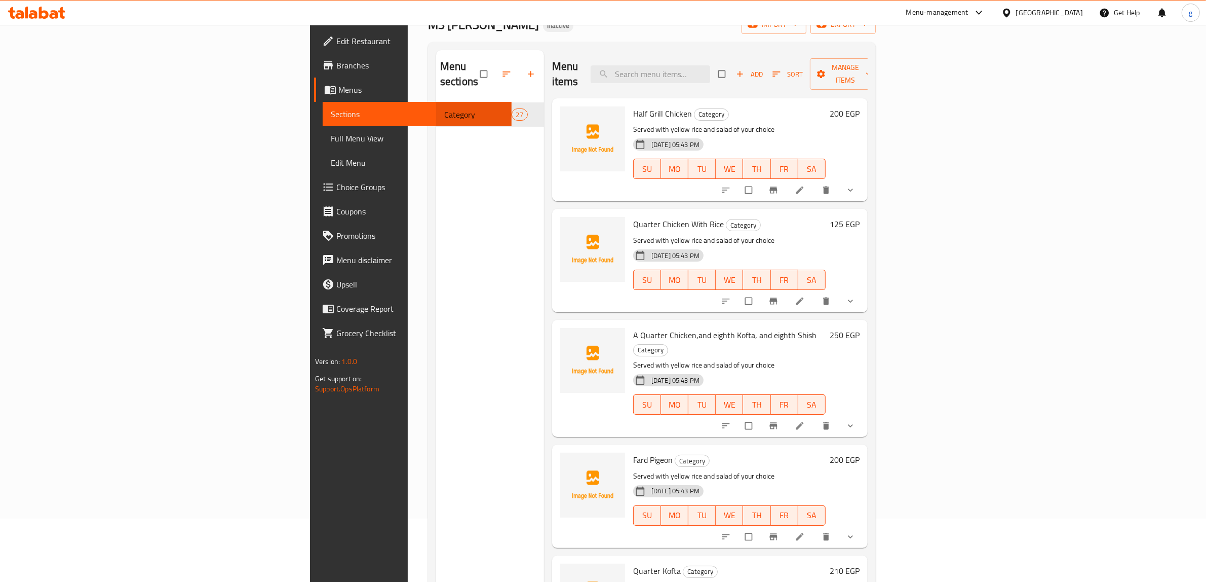
click at [331, 132] on span "Full Menu View" at bounding box center [417, 138] width 173 height 12
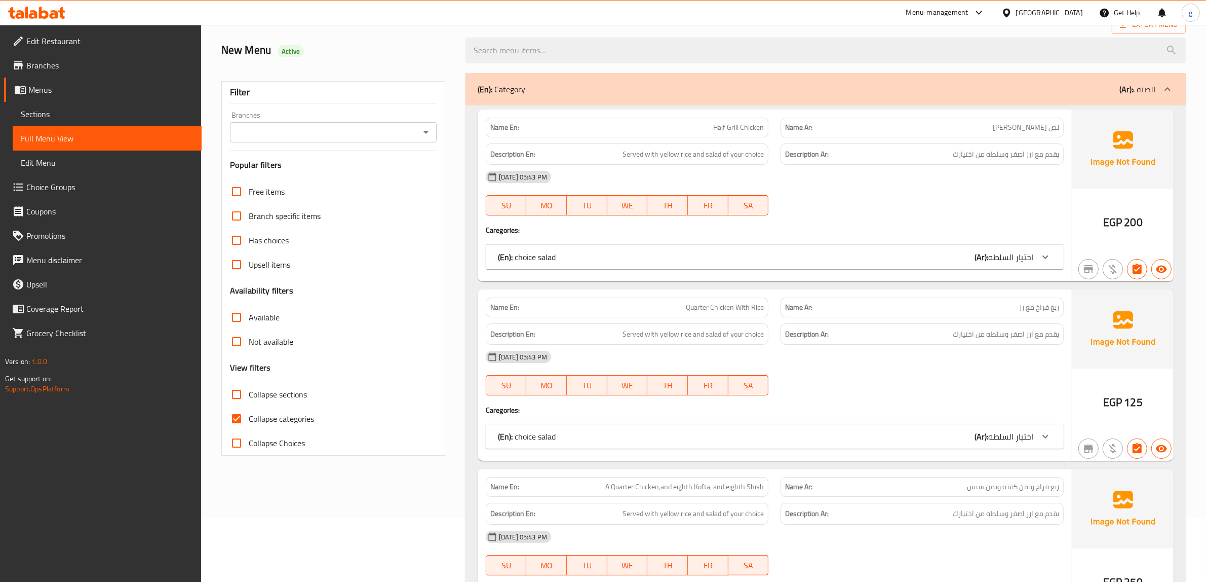
click at [249, 412] on span "Collapse categories" at bounding box center [281, 418] width 65 height 12
click at [249, 406] on input "Collapse categories" at bounding box center [236, 418] width 24 height 24
checkbox input "false"
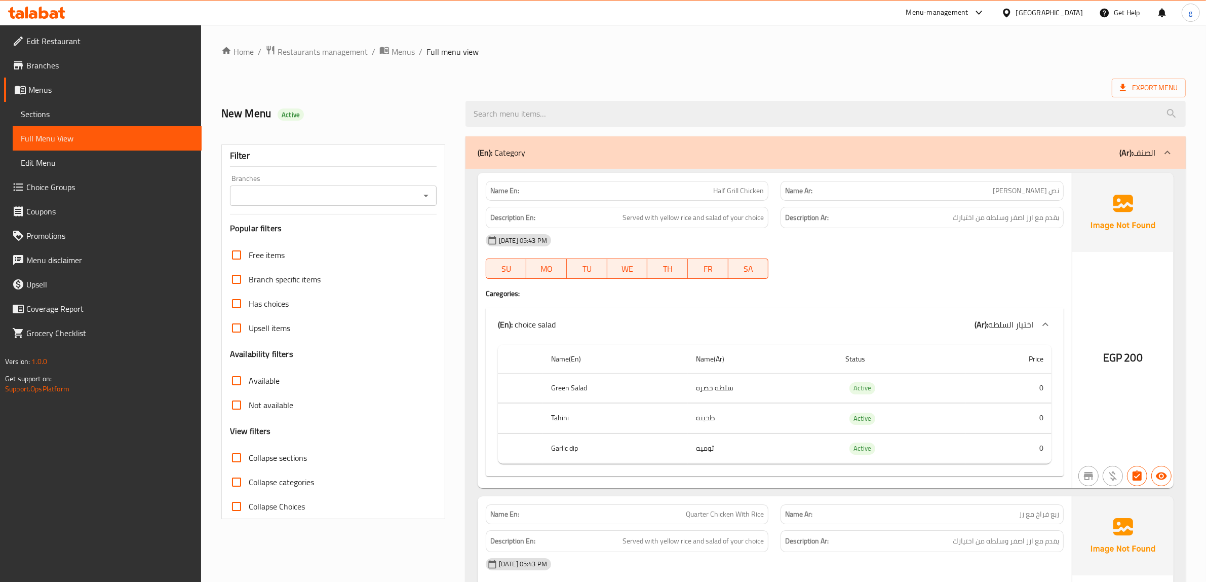
click at [1206, 35] on html "​ Menu-management Egypt Get Help g Edit Restaurant Branches Menus Sections Full…" at bounding box center [603, 291] width 1206 height 582
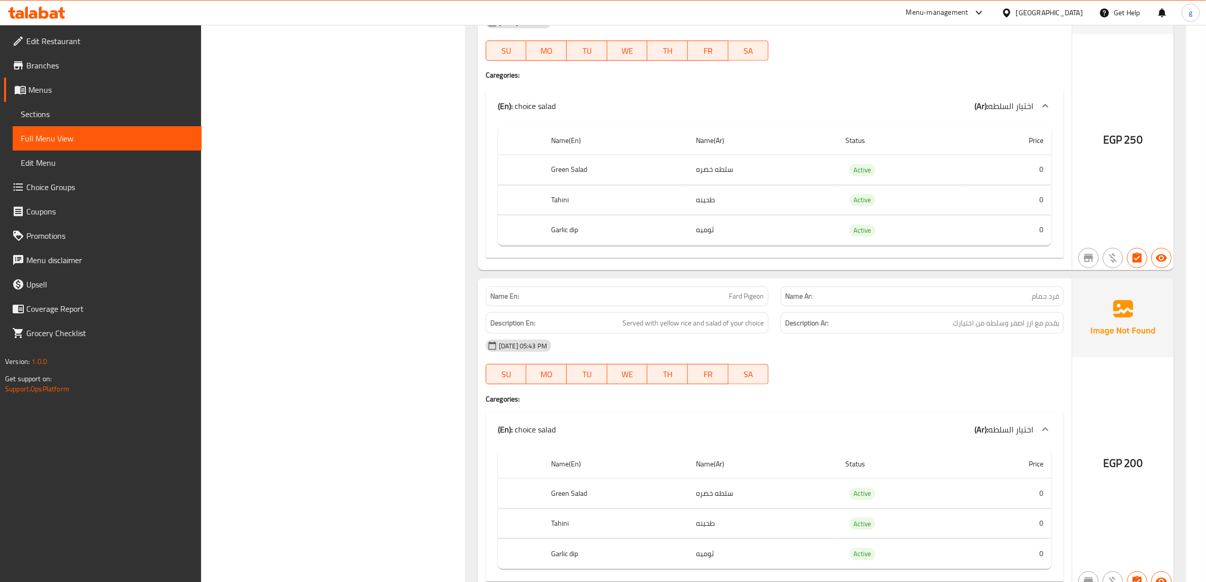
scroll to position [886, 0]
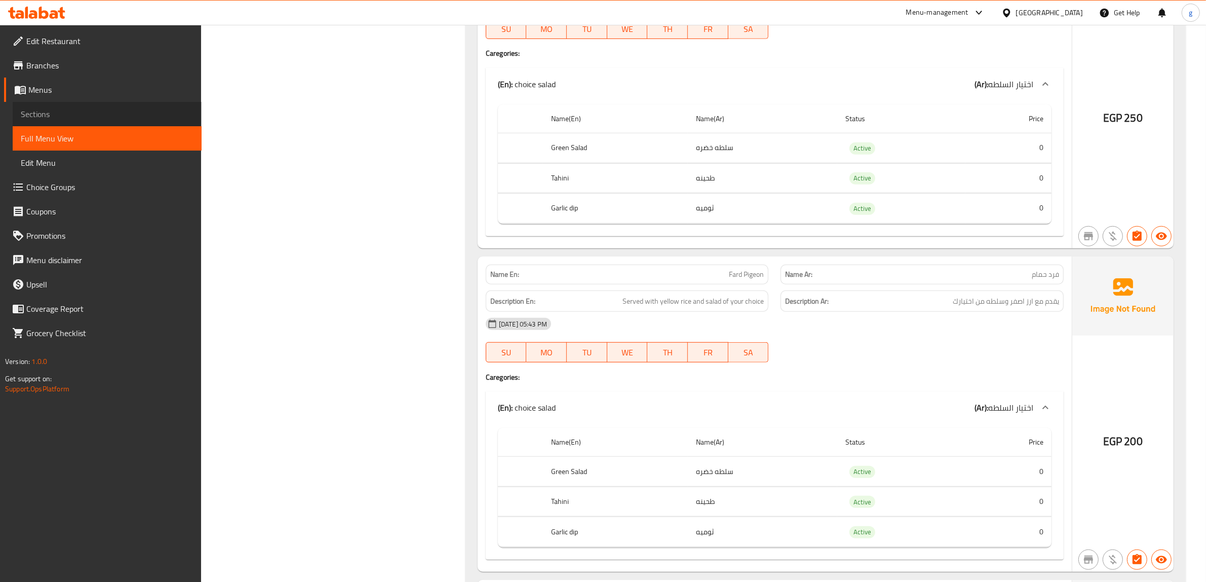
click at [36, 112] on span "Sections" at bounding box center [107, 114] width 173 height 12
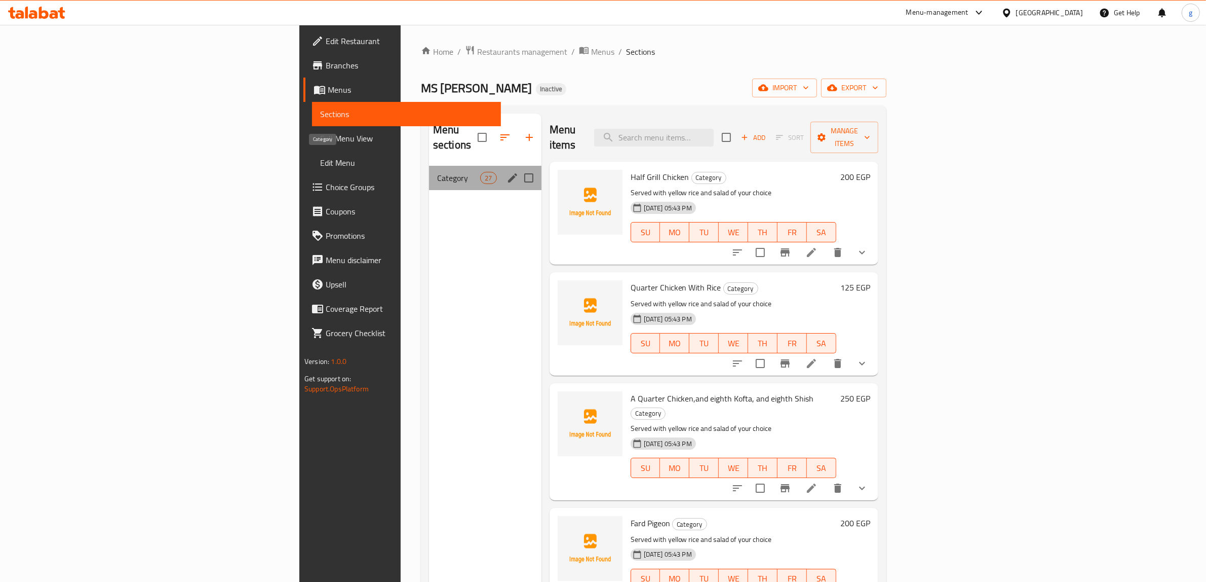
click at [437, 172] on span "Category" at bounding box center [458, 178] width 43 height 12
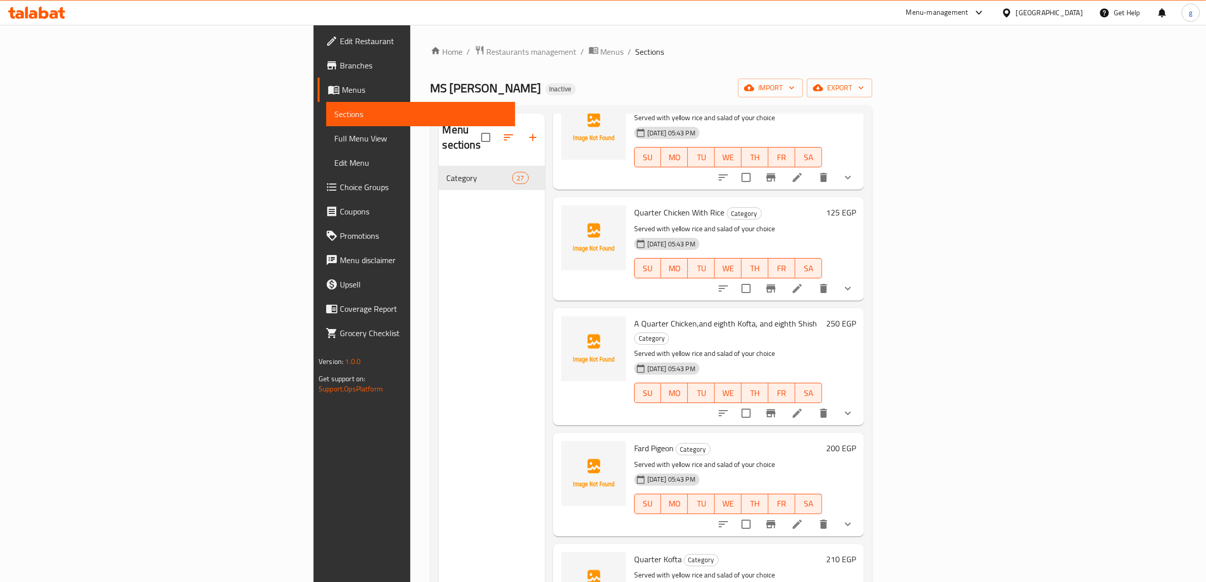
scroll to position [190, 0]
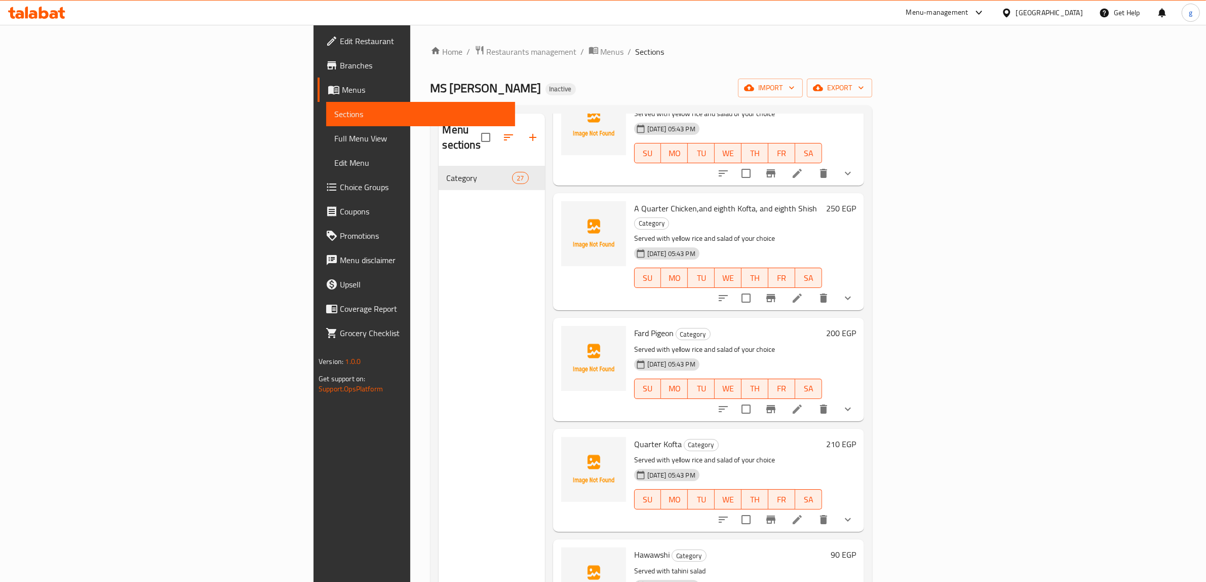
click at [803, 403] on icon at bounding box center [797, 409] width 12 height 12
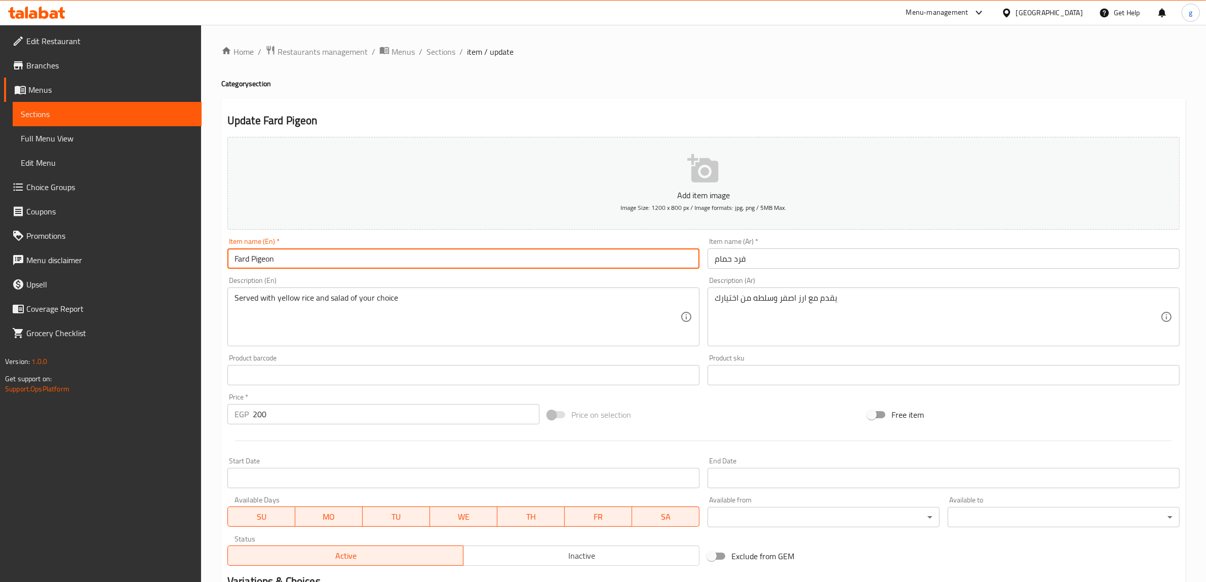
drag, startPoint x: 261, startPoint y: 250, endPoint x: 248, endPoint y: 252, distance: 12.8
click at [248, 252] on input "Fard Pigeon" at bounding box center [463, 258] width 472 height 20
type input "Fard Hamam"
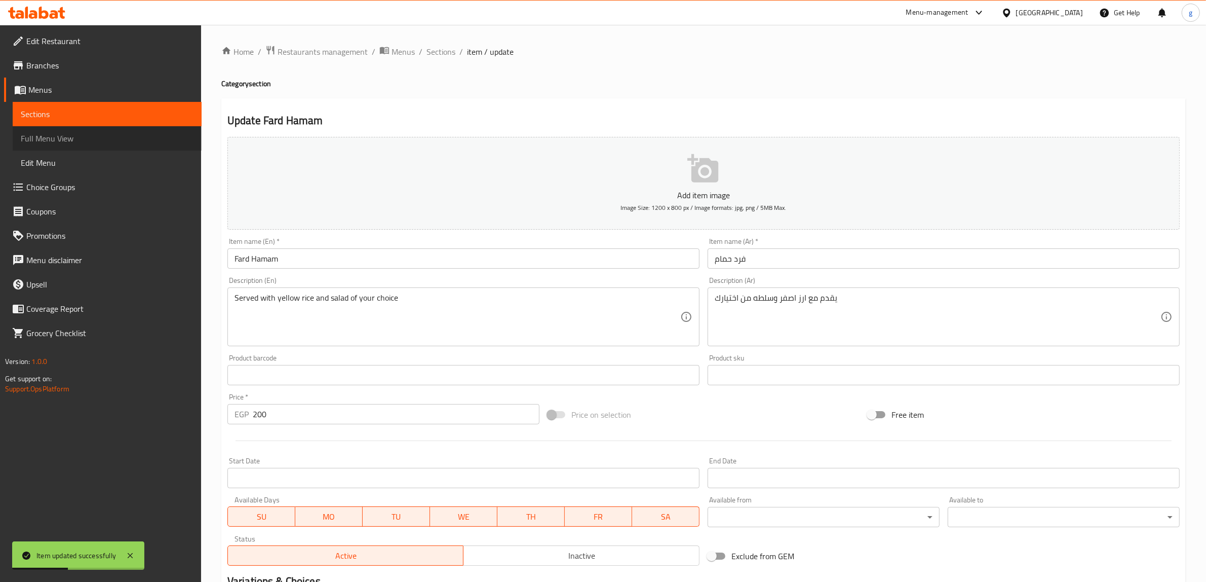
click at [42, 126] on link "Full Menu View" at bounding box center [107, 138] width 189 height 24
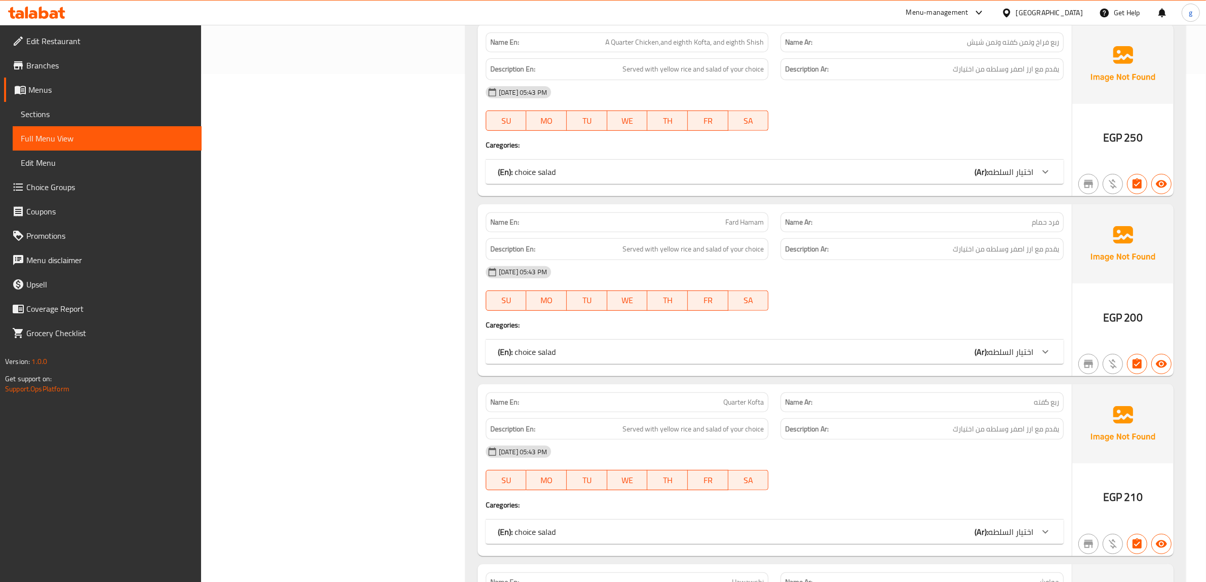
scroll to position [507, 0]
click at [44, 108] on span "Sections" at bounding box center [107, 114] width 173 height 12
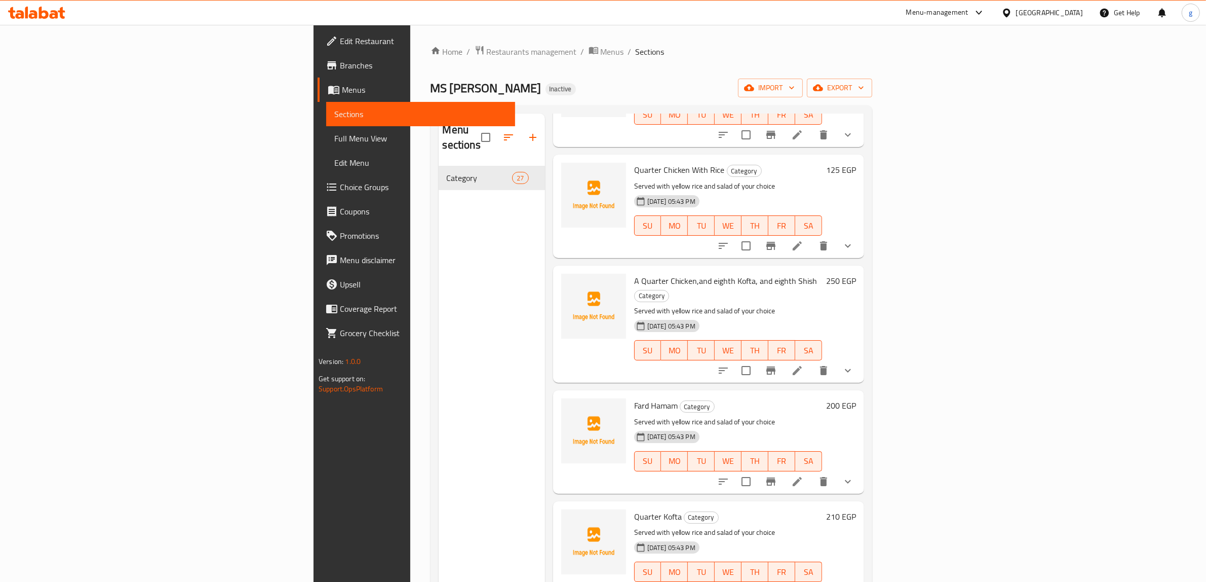
scroll to position [127, 0]
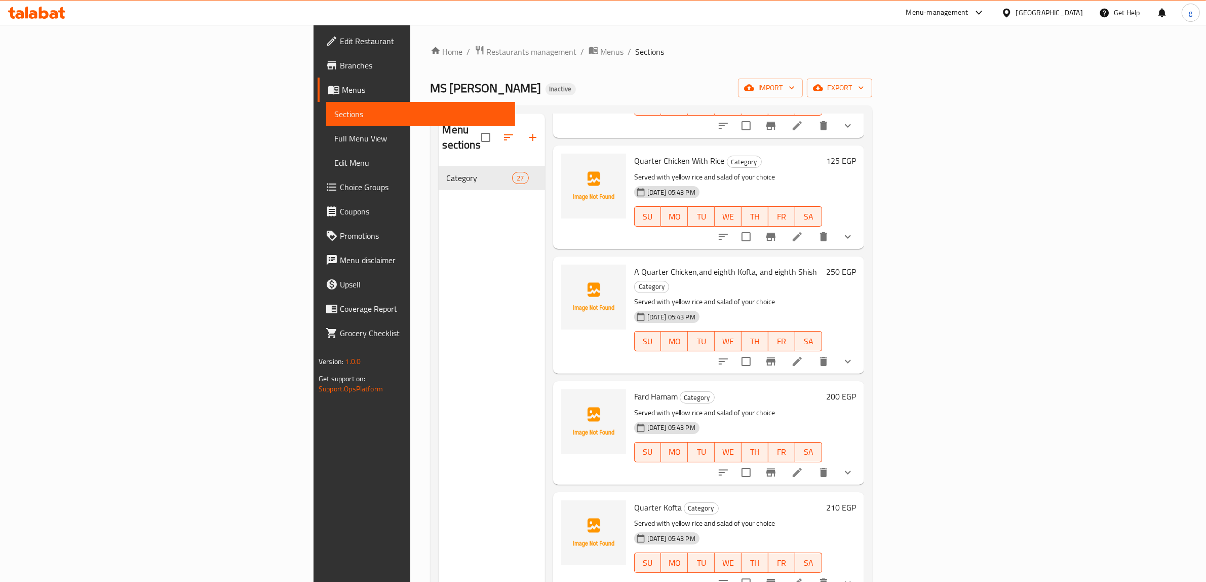
click at [811, 463] on li at bounding box center [797, 472] width 28 height 18
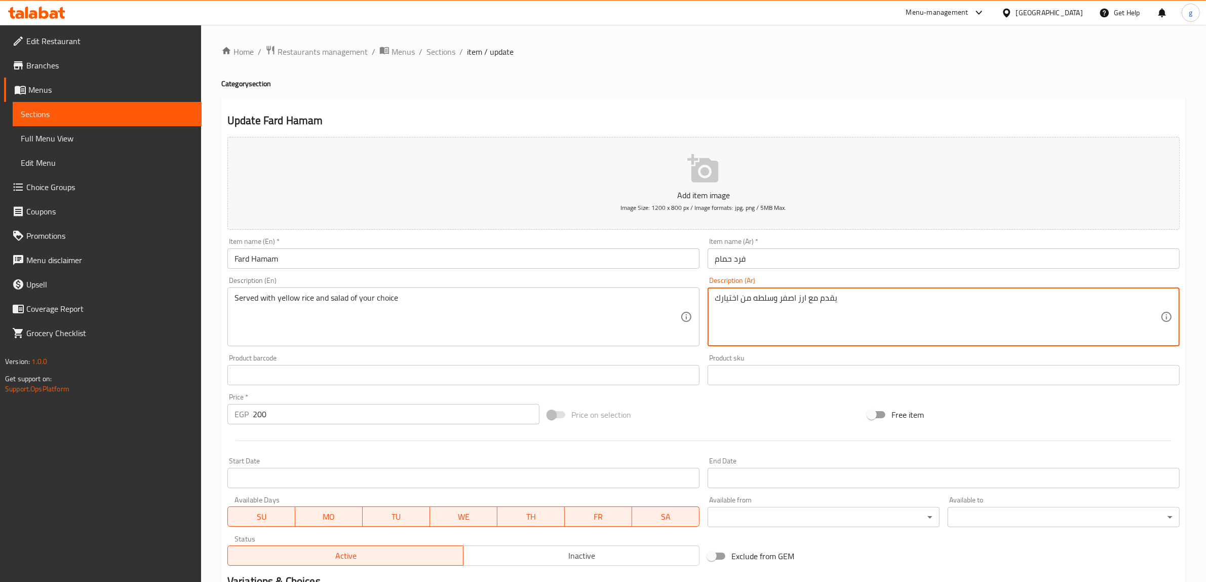
drag, startPoint x: 770, startPoint y: 289, endPoint x: 794, endPoint y: 292, distance: 24.5
type textarea "يقدم مع بوم فريت وسلطه من اختيارك"
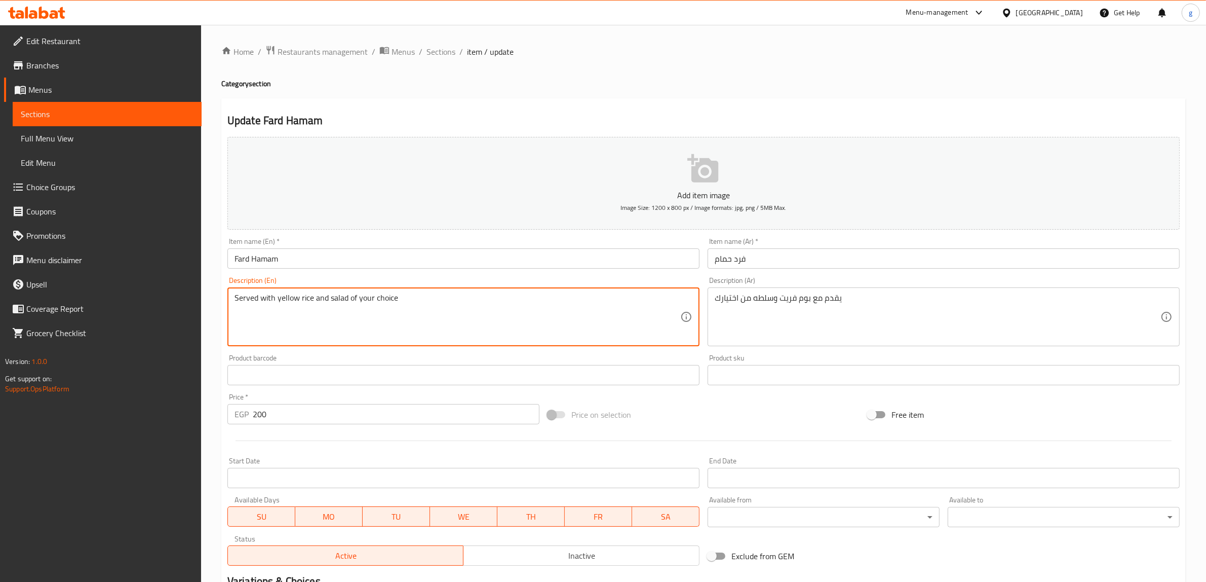
drag, startPoint x: 301, startPoint y: 287, endPoint x: 272, endPoint y: 288, distance: 29.9
paste textarea "Pomme Frites"
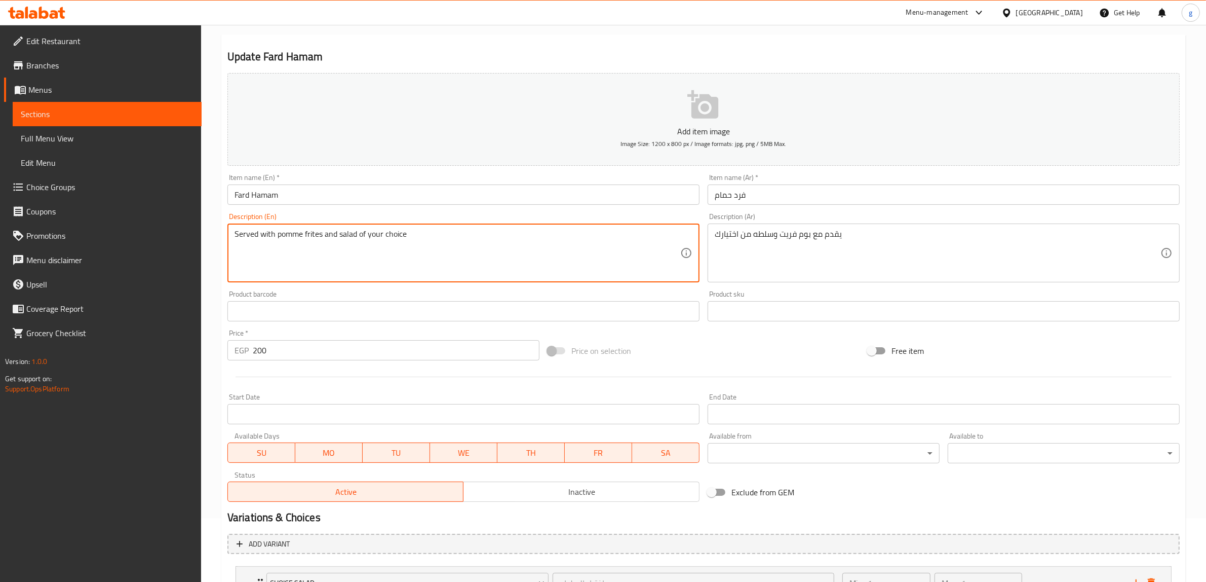
scroll to position [123, 0]
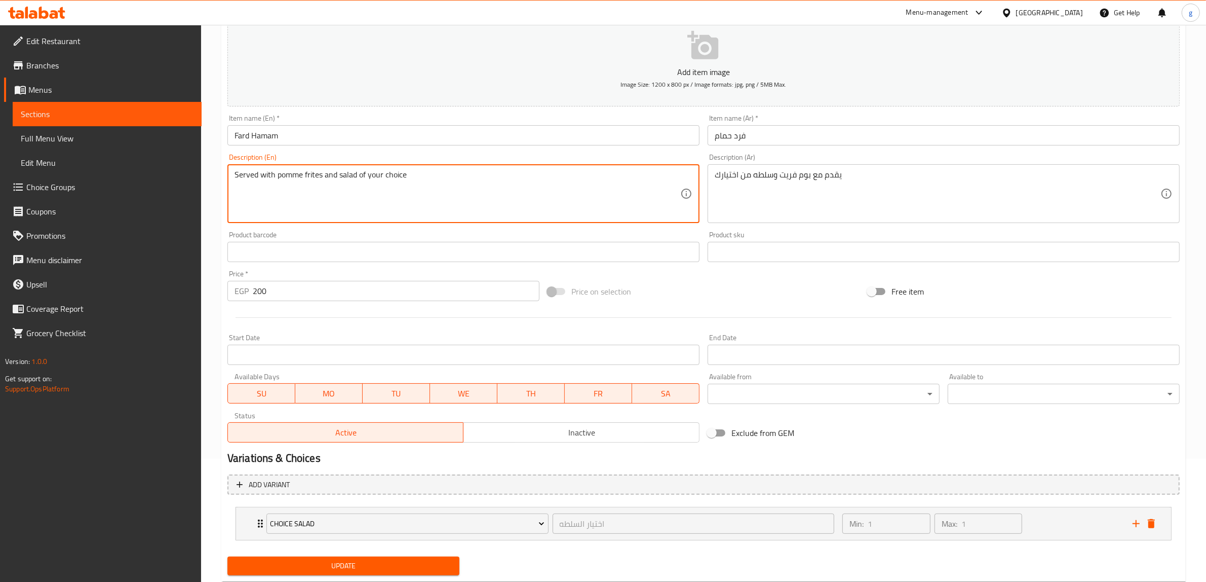
type textarea "Served with pomme frites and salad of your choice"
click at [299, 559] on span "Update" at bounding box center [344, 565] width 216 height 13
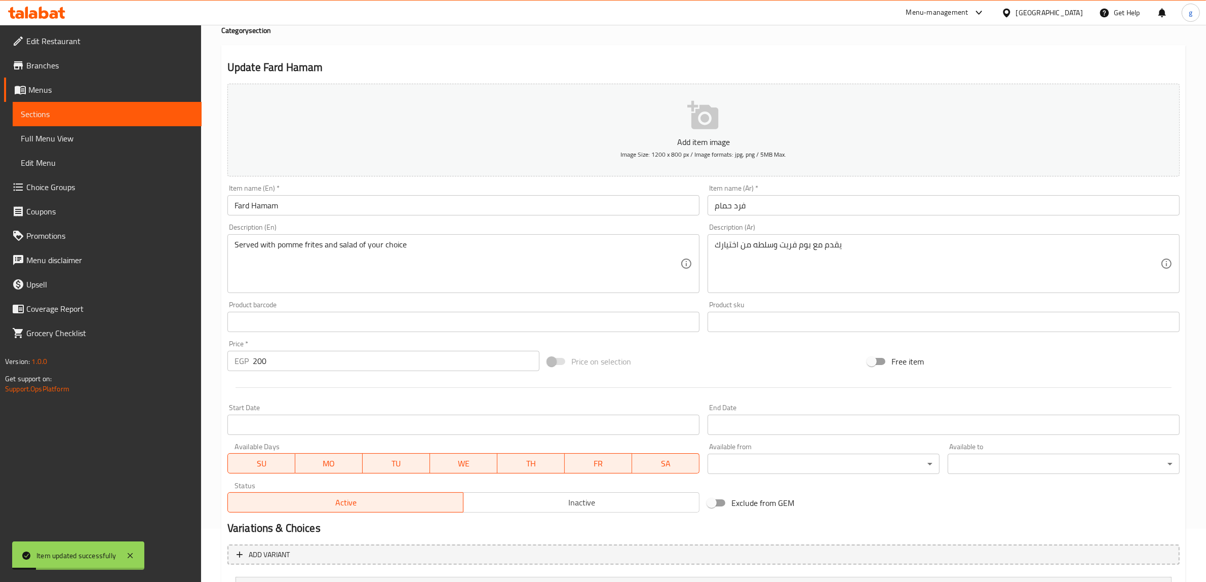
scroll to position [0, 0]
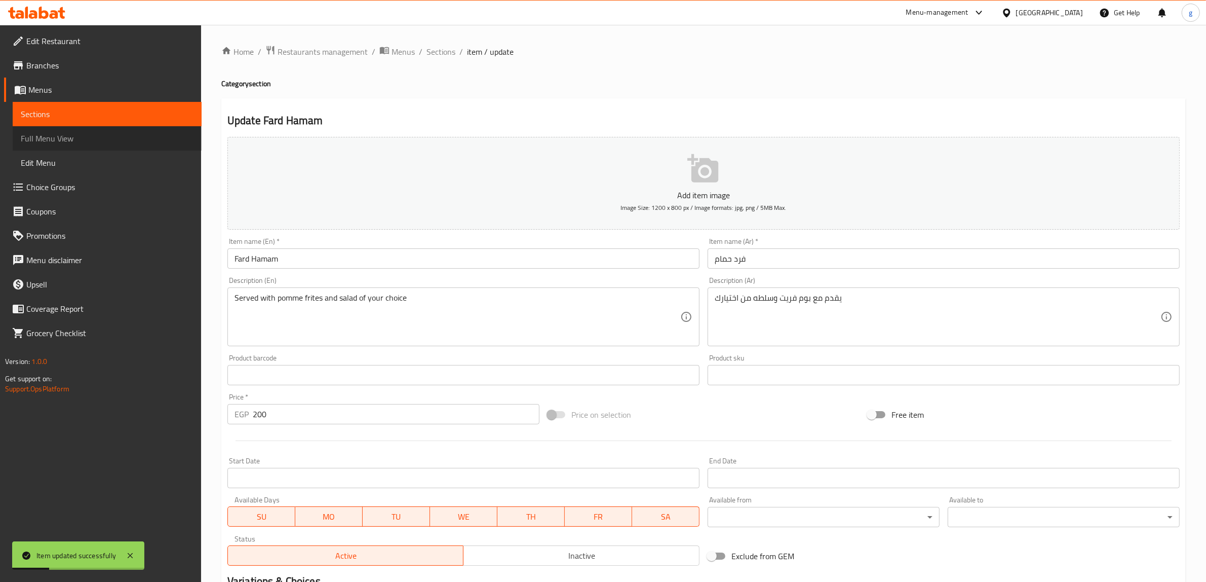
click at [87, 132] on span "Full Menu View" at bounding box center [107, 138] width 173 height 12
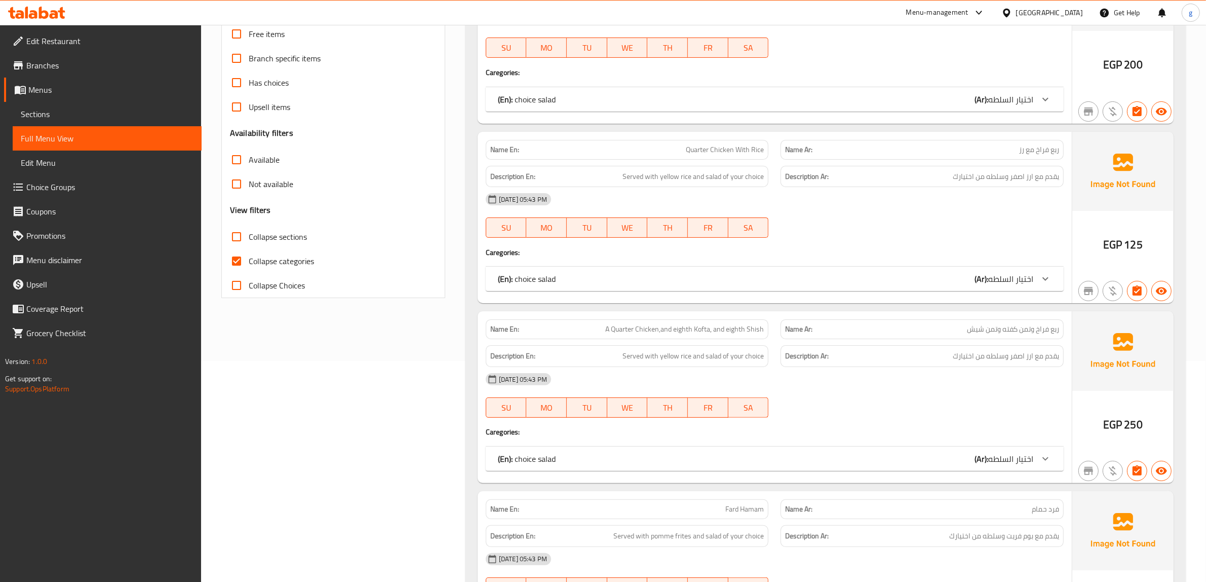
scroll to position [127, 0]
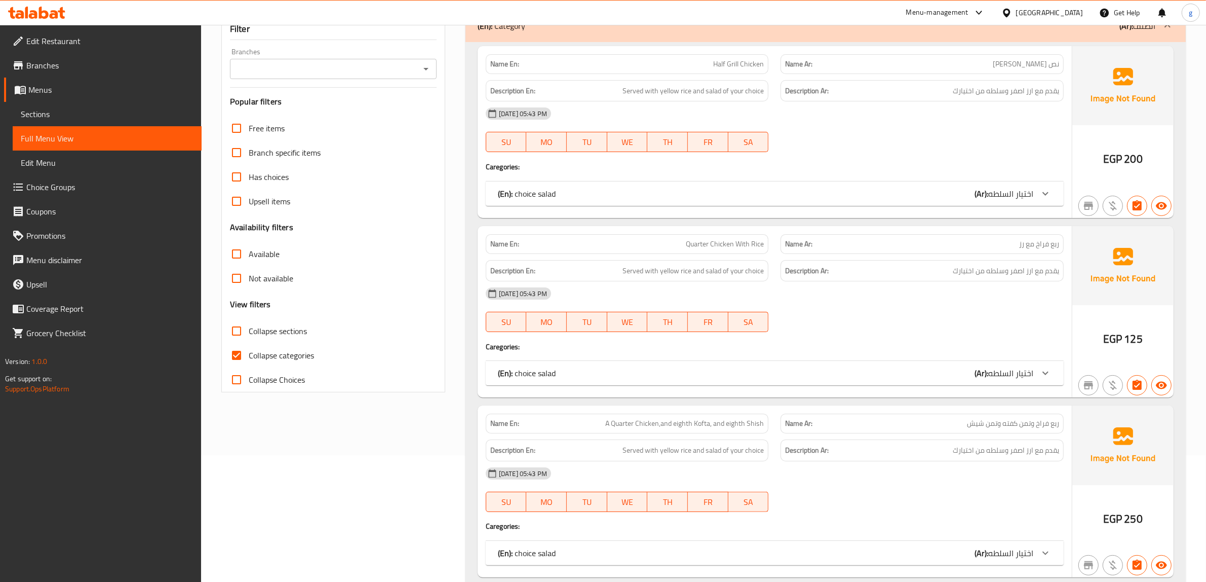
click at [261, 349] on span "Collapse categories" at bounding box center [281, 355] width 65 height 12
click at [249, 343] on input "Collapse categories" at bounding box center [236, 355] width 24 height 24
checkbox input "false"
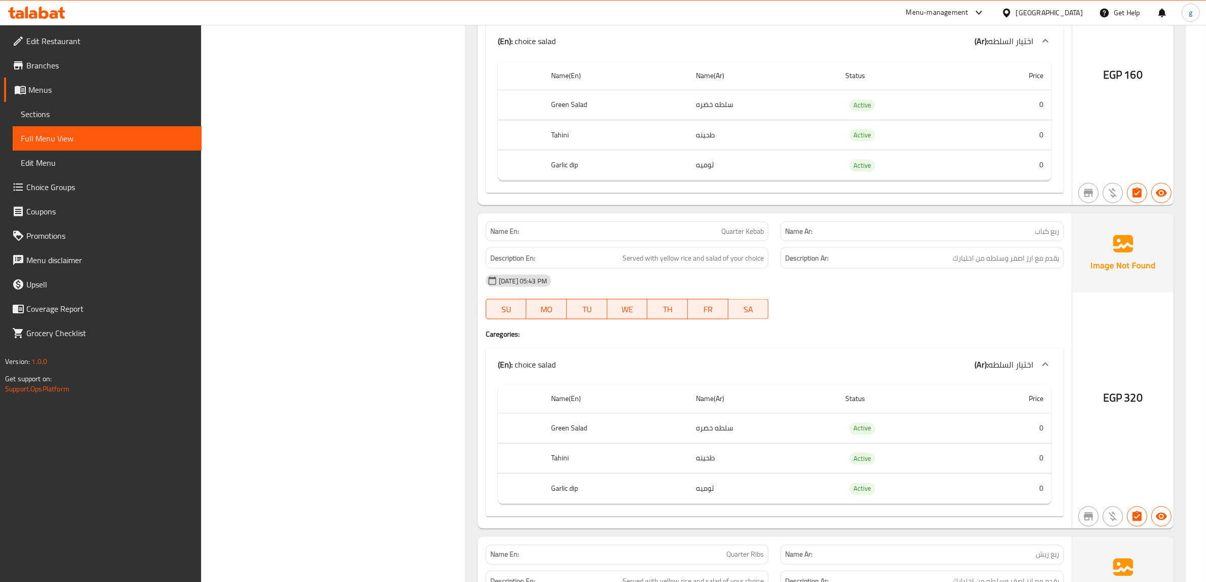
scroll to position [1836, 0]
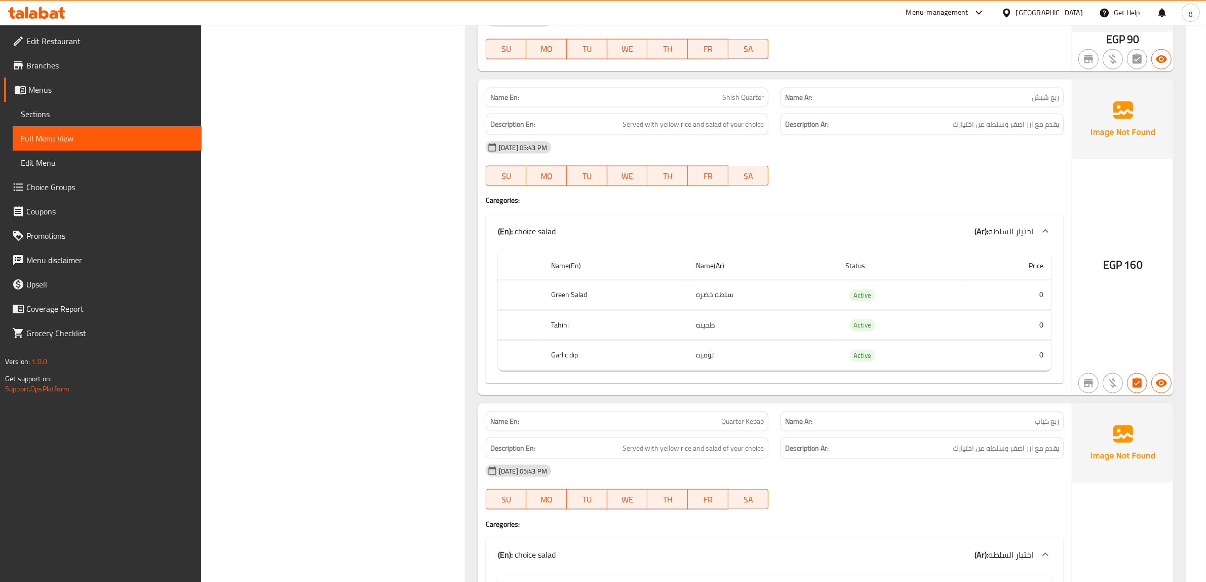
click at [52, 112] on span "Sections" at bounding box center [107, 114] width 173 height 12
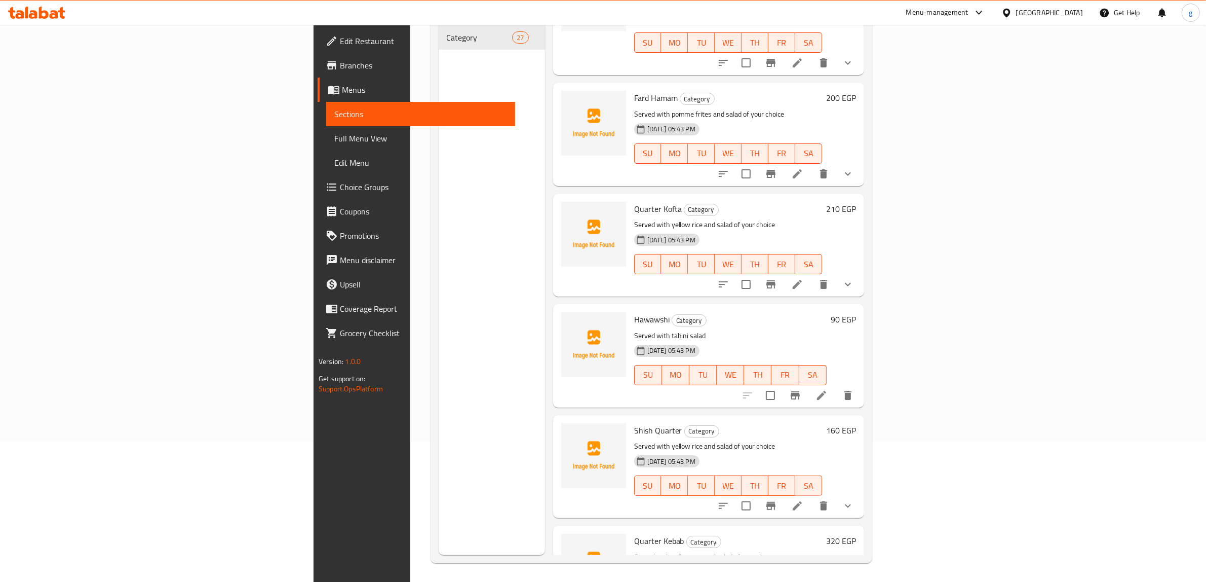
scroll to position [380, 0]
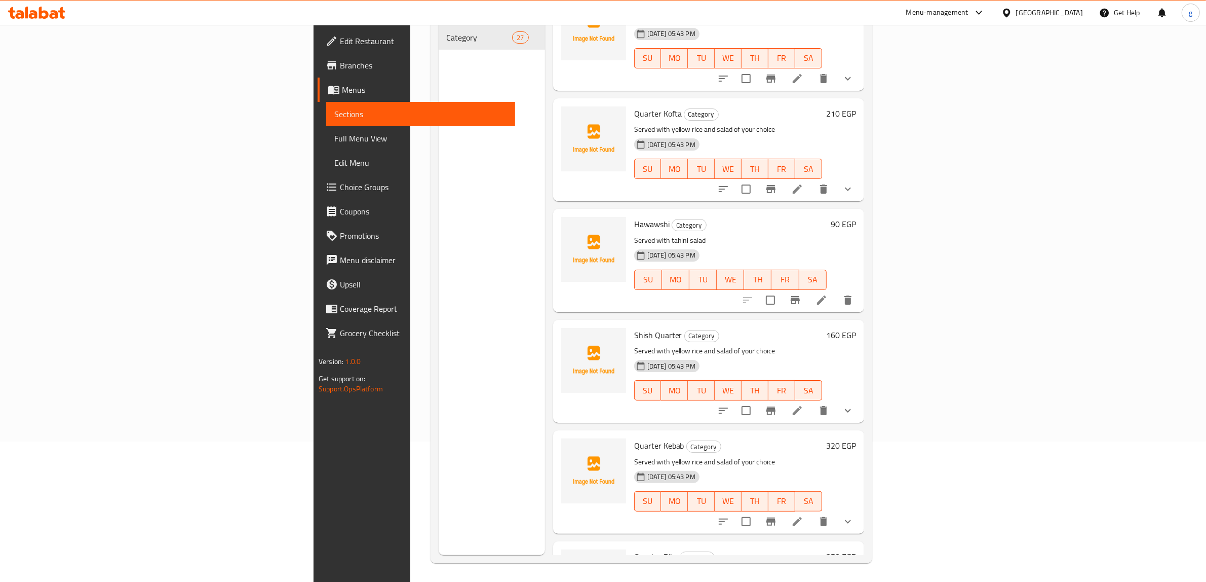
click at [803, 404] on icon at bounding box center [797, 410] width 12 height 12
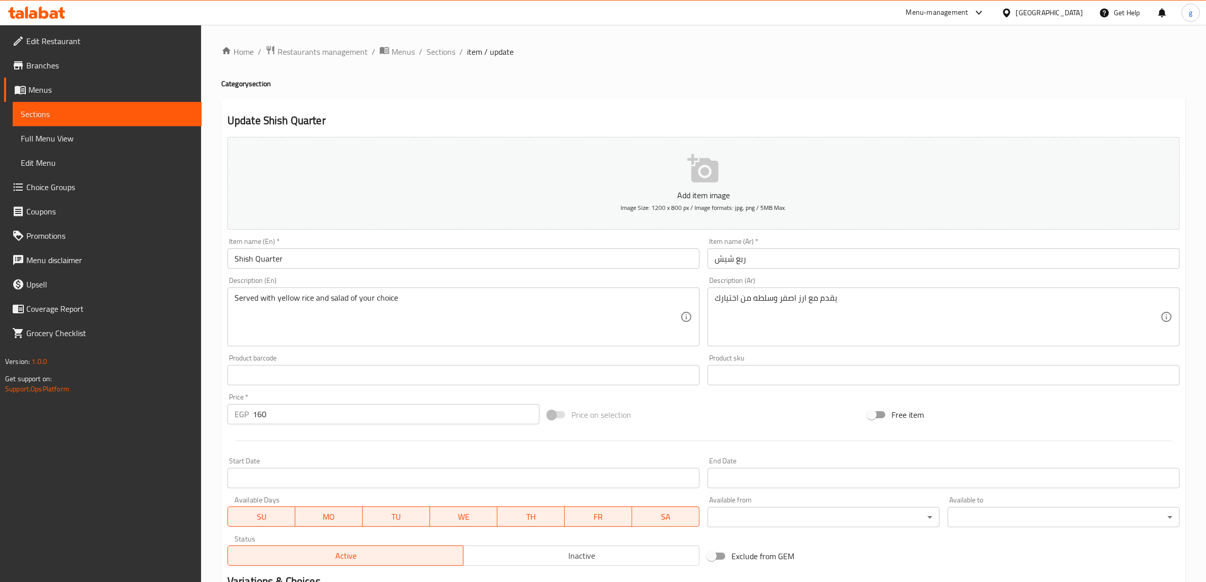
click at [254, 248] on input "Shish Quarter" at bounding box center [463, 258] width 472 height 20
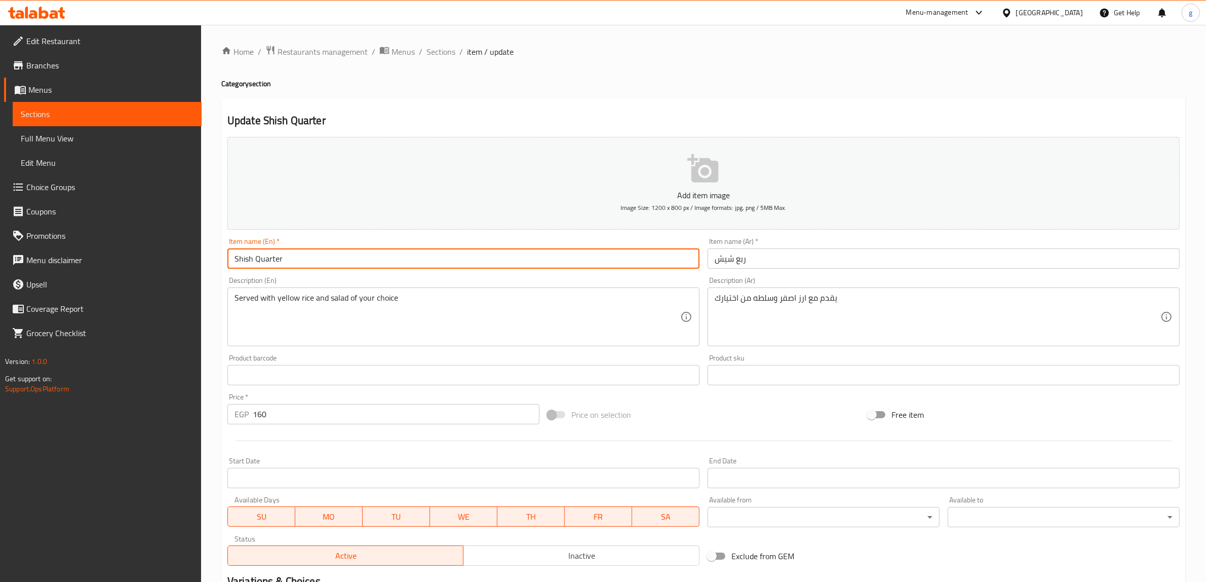
drag, startPoint x: 252, startPoint y: 250, endPoint x: 193, endPoint y: 250, distance: 58.3
click at [193, 250] on div "Edit Restaurant Branches Menus Sections Full Menu View Edit Menu Choice Groups …" at bounding box center [603, 379] width 1206 height 708
paste input "Shish"
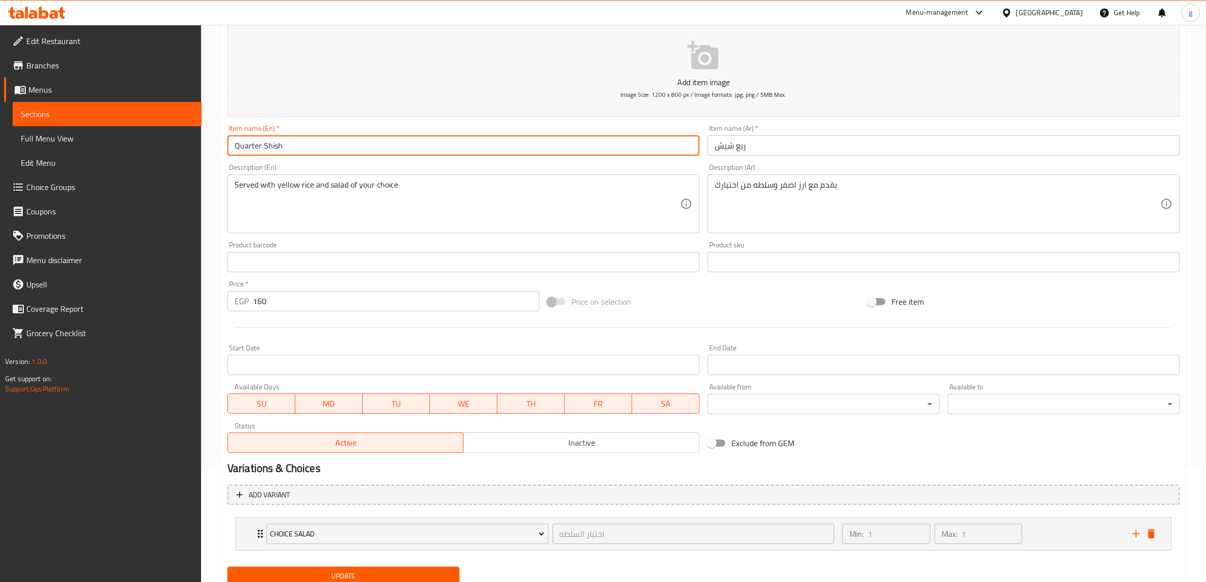
scroll to position [123, 0]
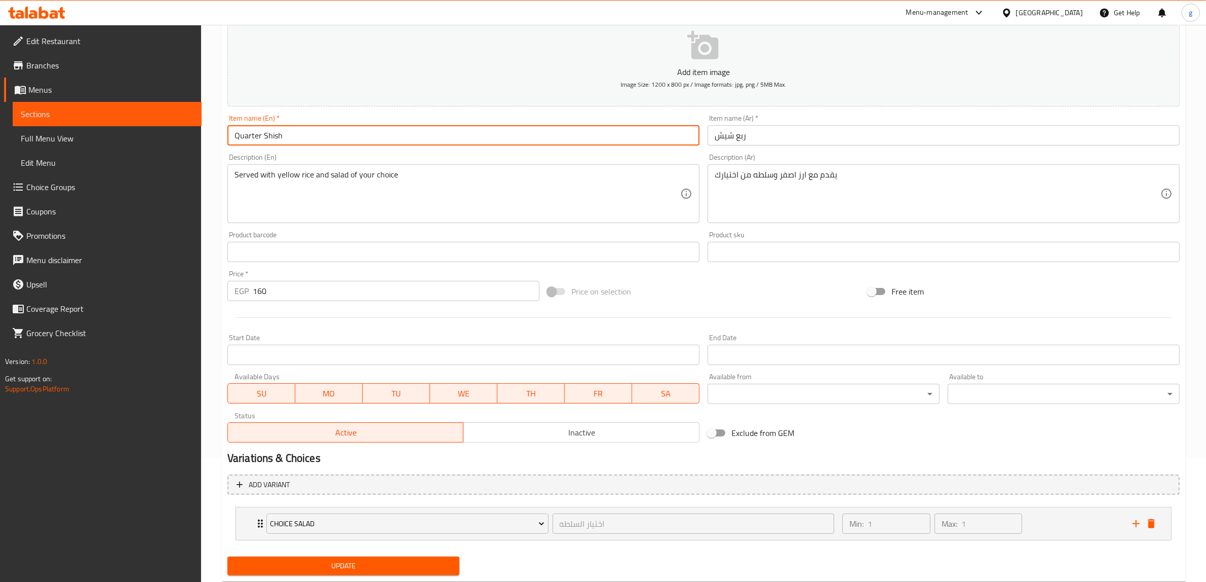
type input "Quarter Shish"
click at [344, 559] on span "Update" at bounding box center [344, 565] width 216 height 13
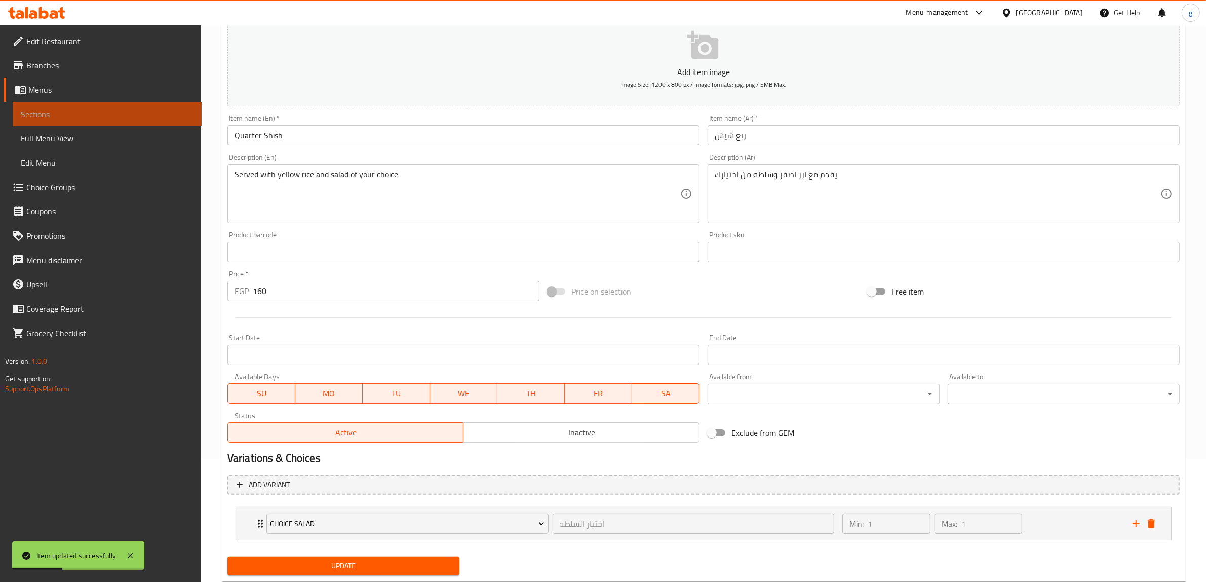
click at [91, 109] on span "Sections" at bounding box center [107, 114] width 173 height 12
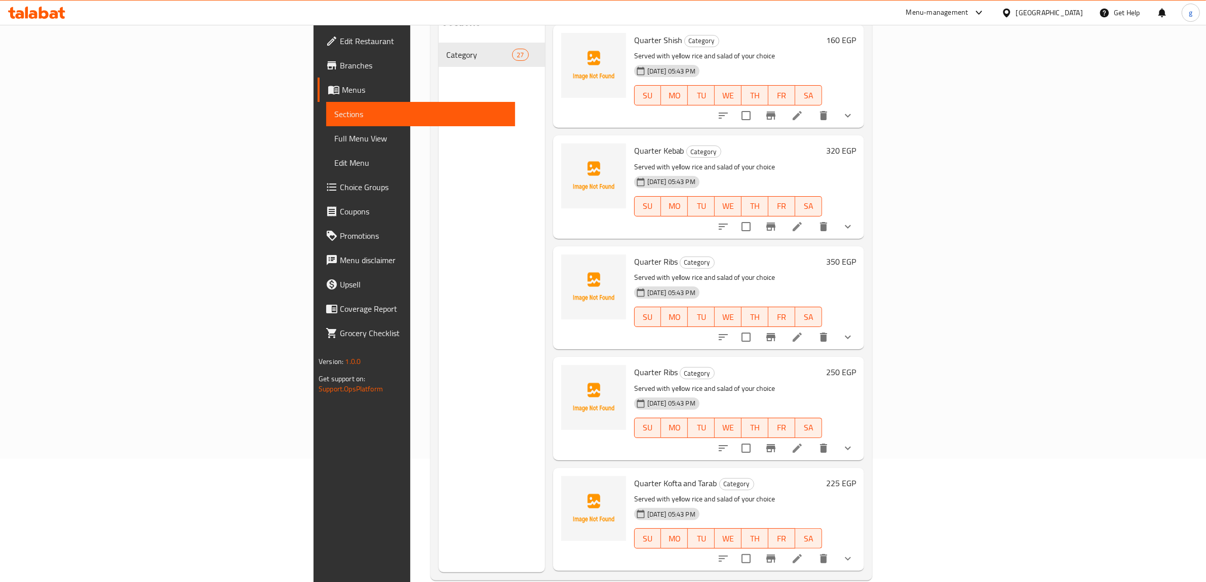
scroll to position [696, 0]
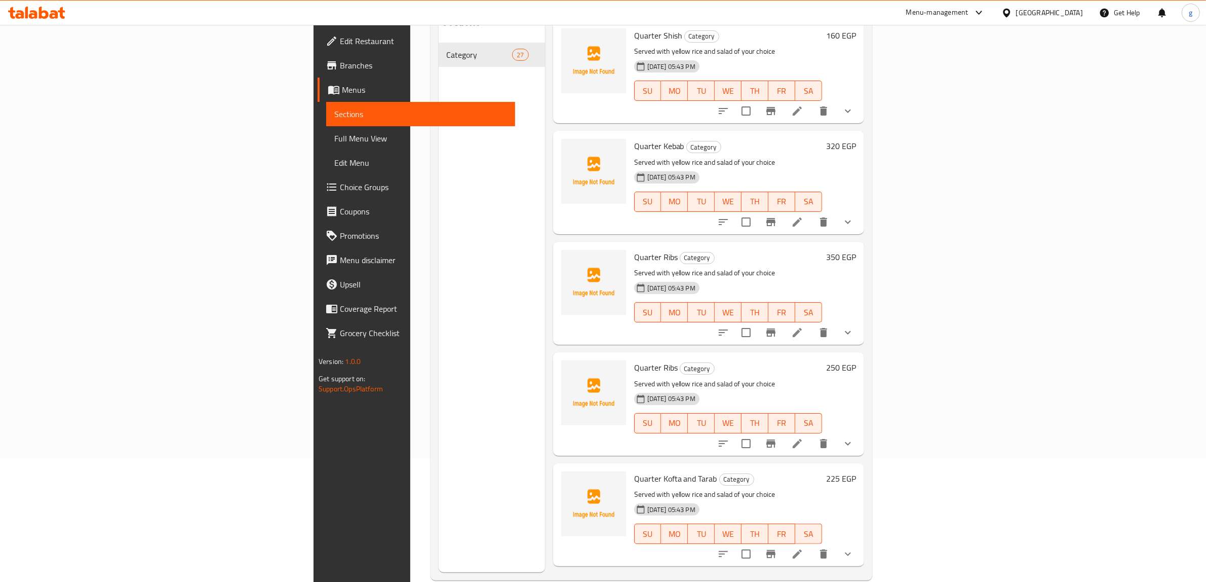
click at [803, 437] on icon at bounding box center [797, 443] width 12 height 12
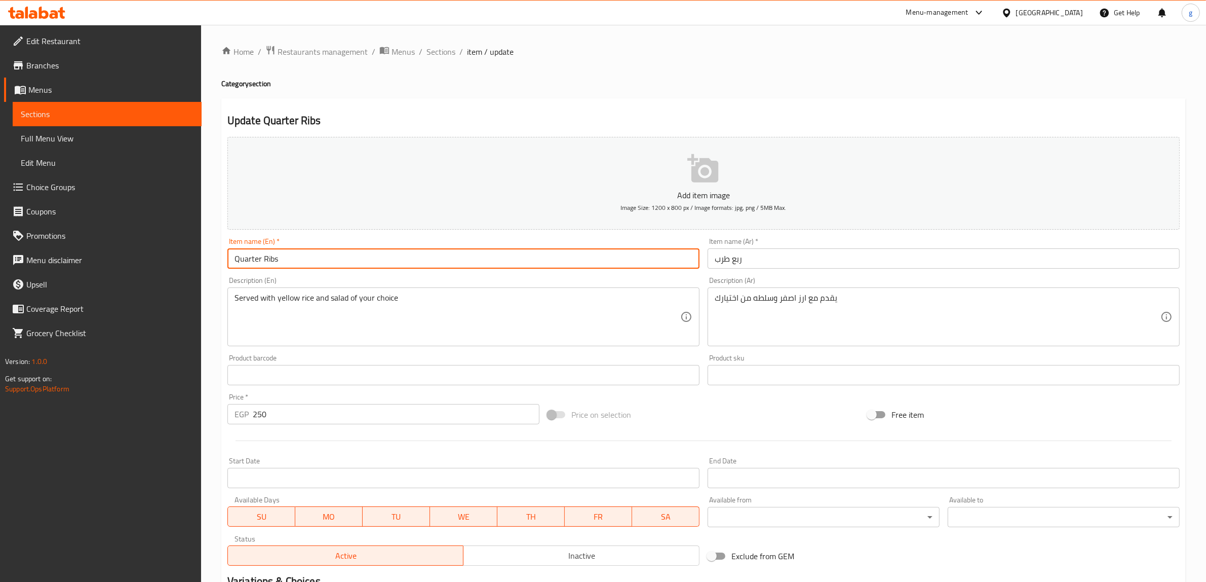
drag, startPoint x: 272, startPoint y: 251, endPoint x: 261, endPoint y: 252, distance: 11.2
click at [261, 252] on input "Quarter Ribs" at bounding box center [463, 258] width 472 height 20
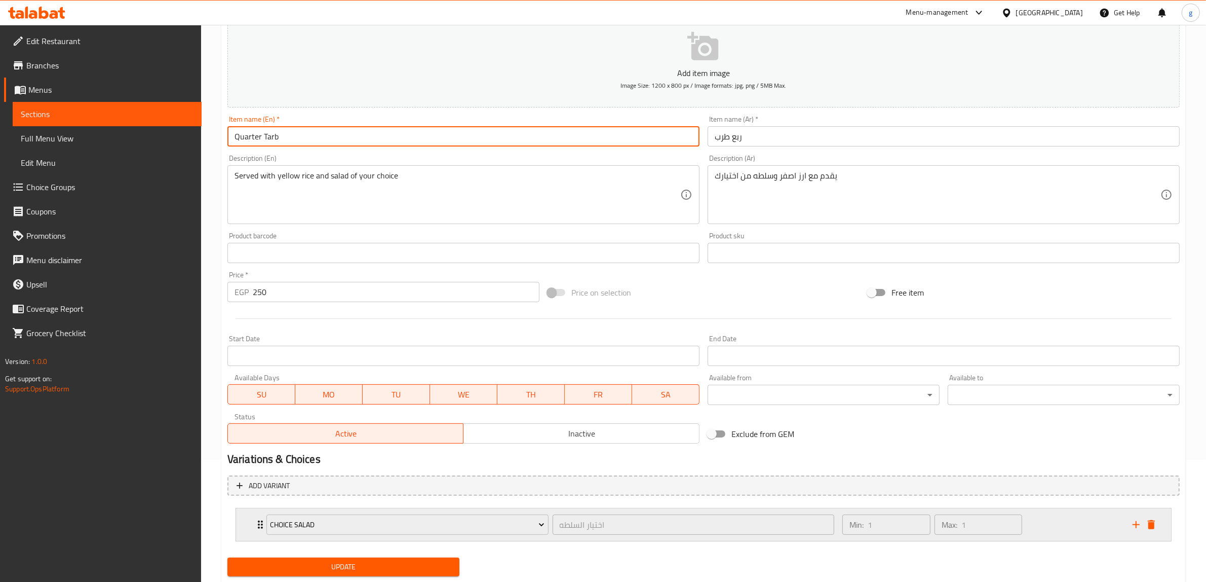
scroll to position [123, 0]
type input "Quarter Tarb"
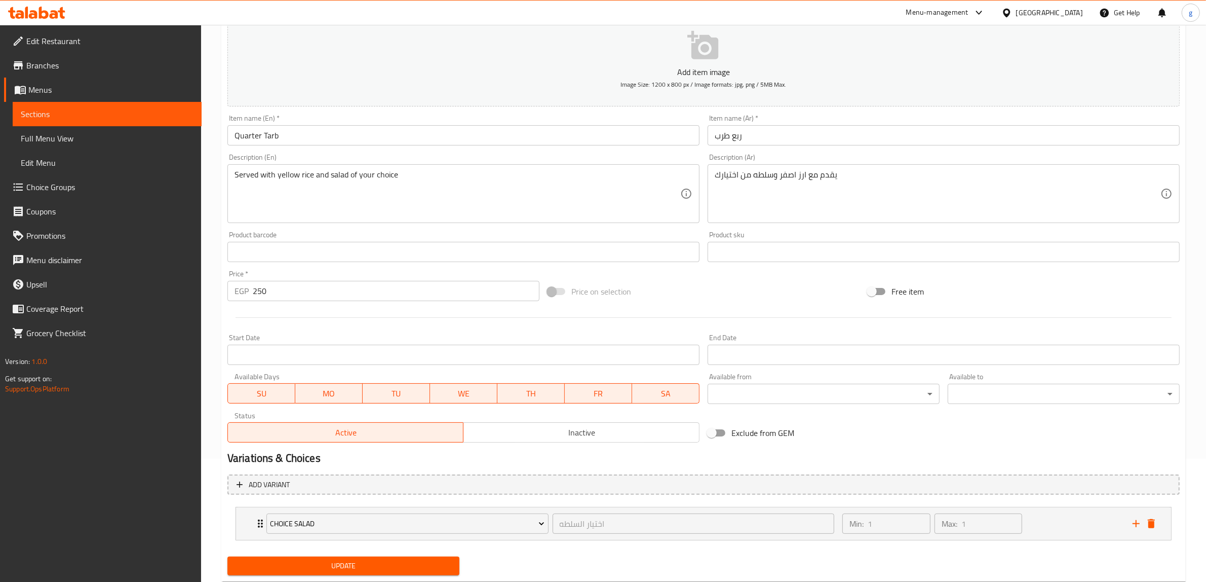
click at [394, 552] on div "Update" at bounding box center [343, 565] width 240 height 27
click at [403, 559] on span "Update" at bounding box center [344, 565] width 216 height 13
click at [92, 132] on span "Full Menu View" at bounding box center [107, 138] width 173 height 12
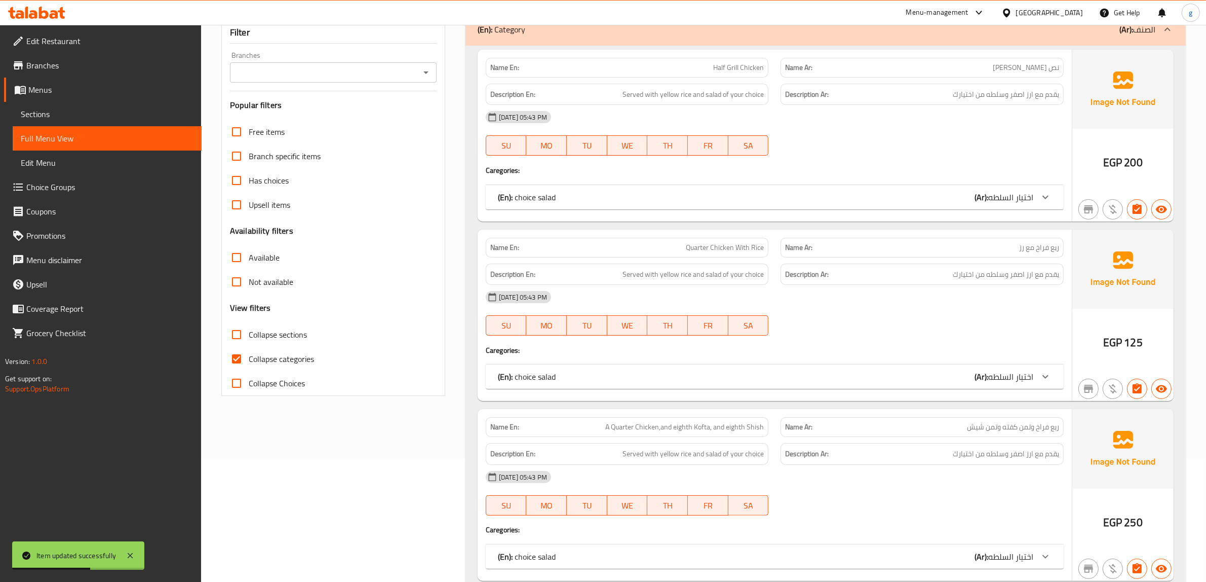
click at [249, 353] on span "Collapse categories" at bounding box center [281, 359] width 65 height 12
click at [249, 346] on input "Collapse categories" at bounding box center [236, 358] width 24 height 24
checkbox input "false"
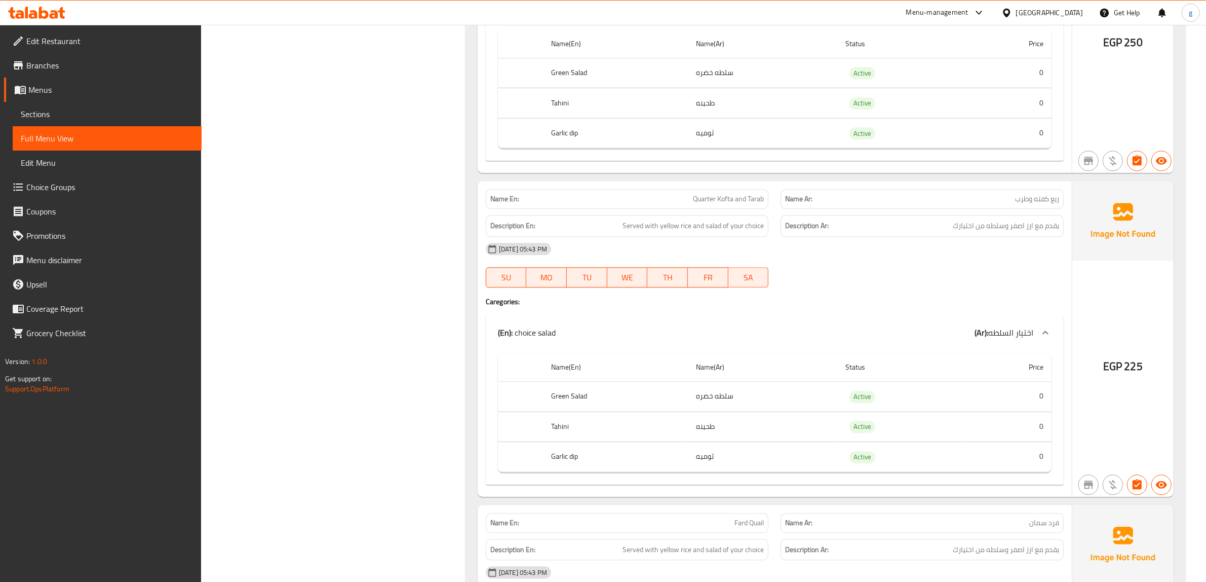
scroll to position [3162, 0]
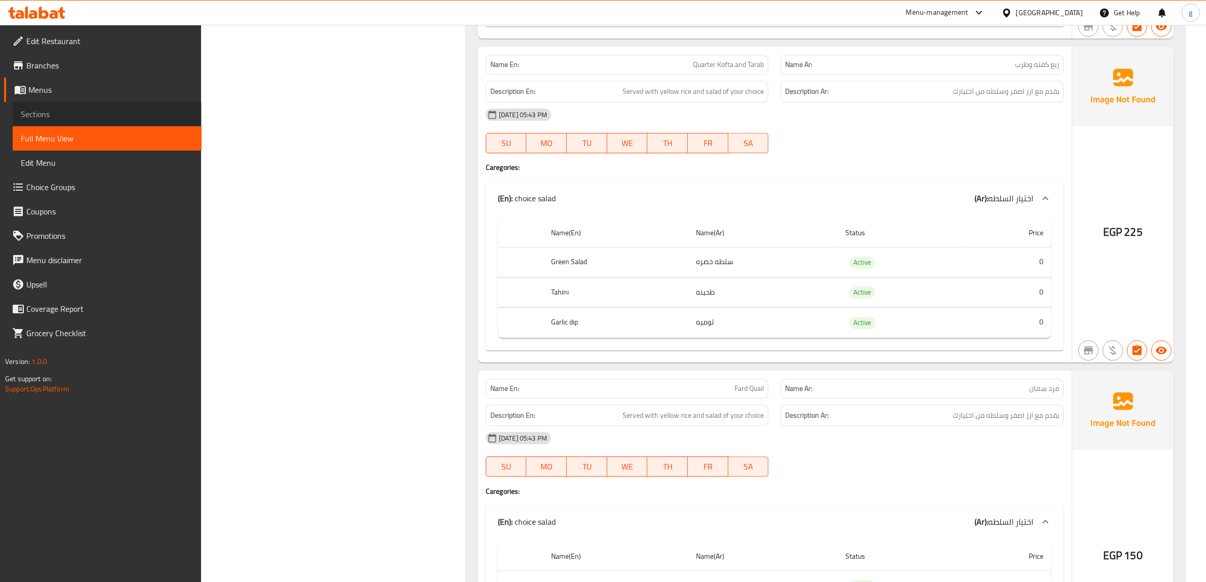
click at [68, 111] on span "Sections" at bounding box center [107, 114] width 173 height 12
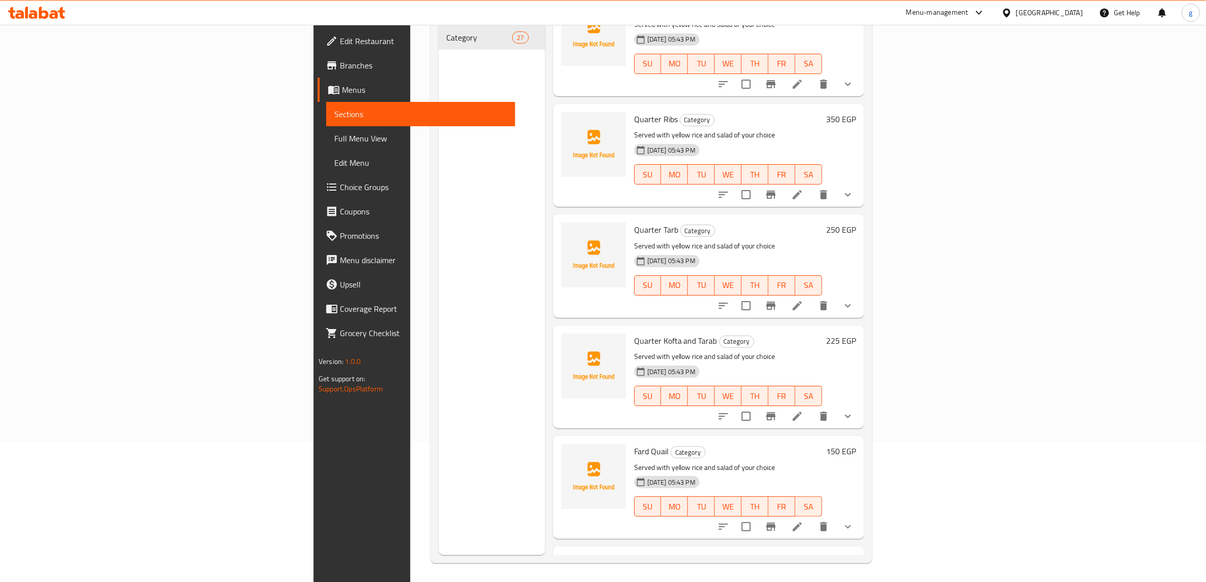
scroll to position [823, 0]
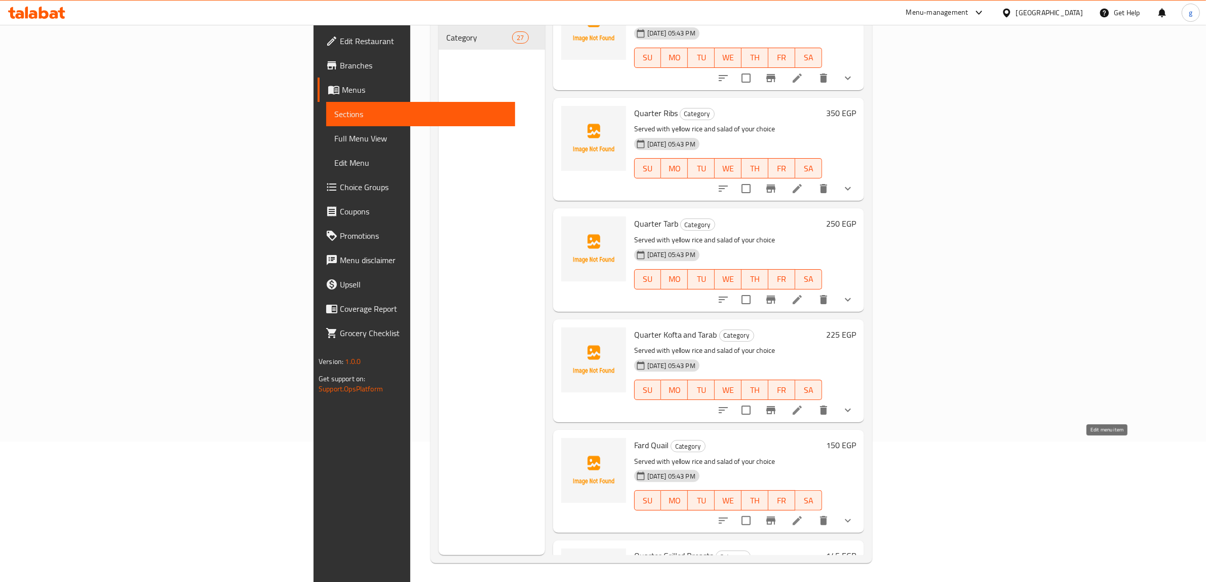
click at [803, 514] on icon at bounding box center [797, 520] width 12 height 12
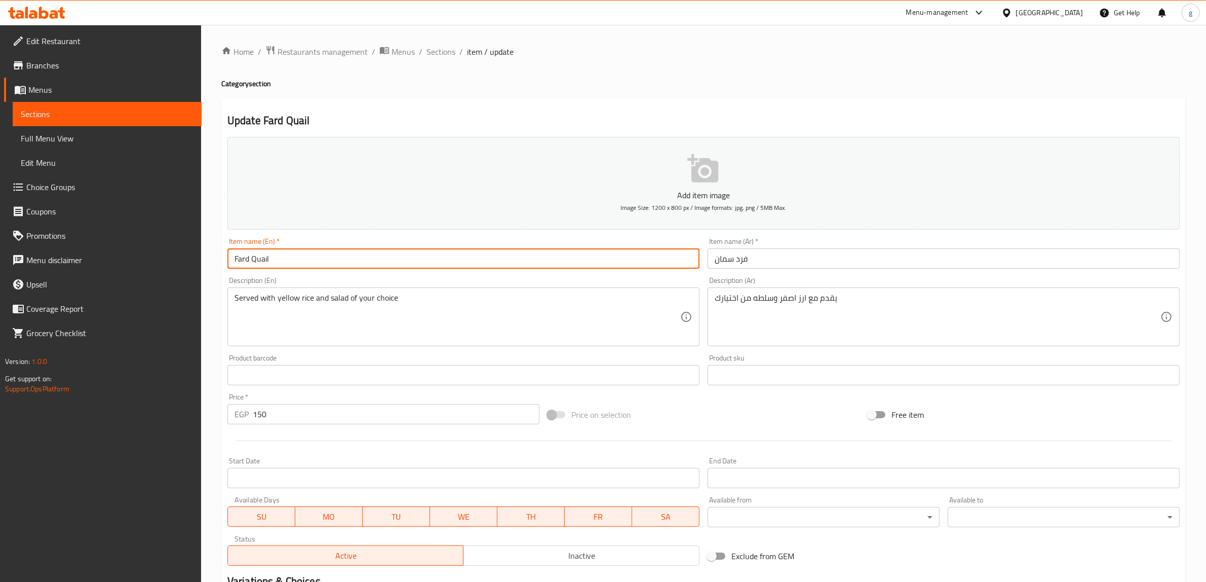
drag, startPoint x: 301, startPoint y: 256, endPoint x: 250, endPoint y: 251, distance: 51.9
click at [250, 251] on input "Fard Quail" at bounding box center [463, 258] width 472 height 20
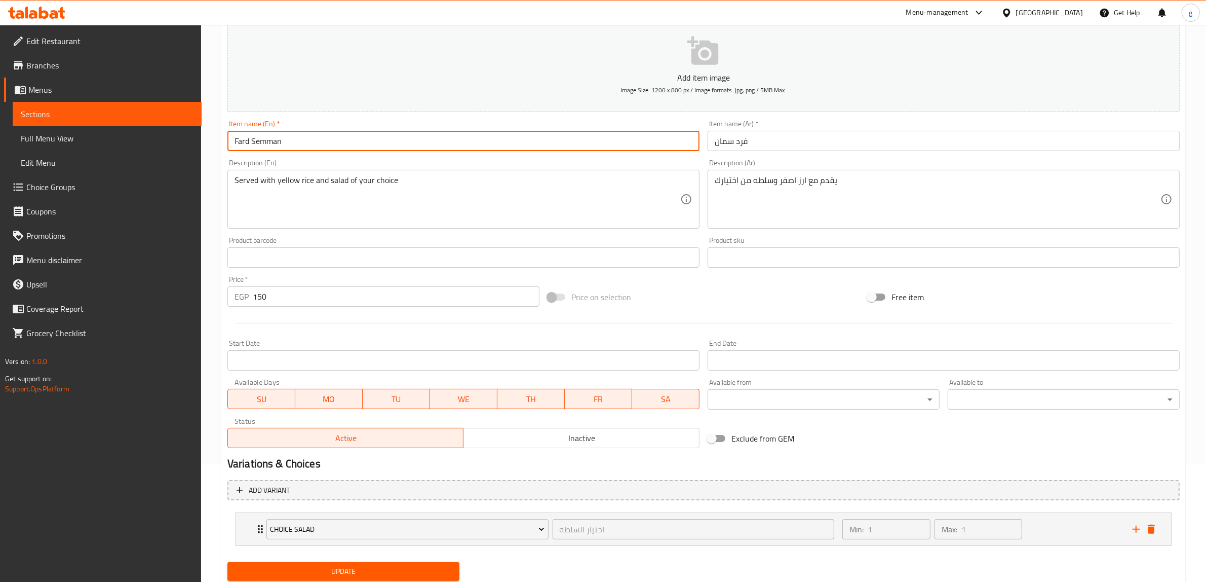
scroll to position [123, 0]
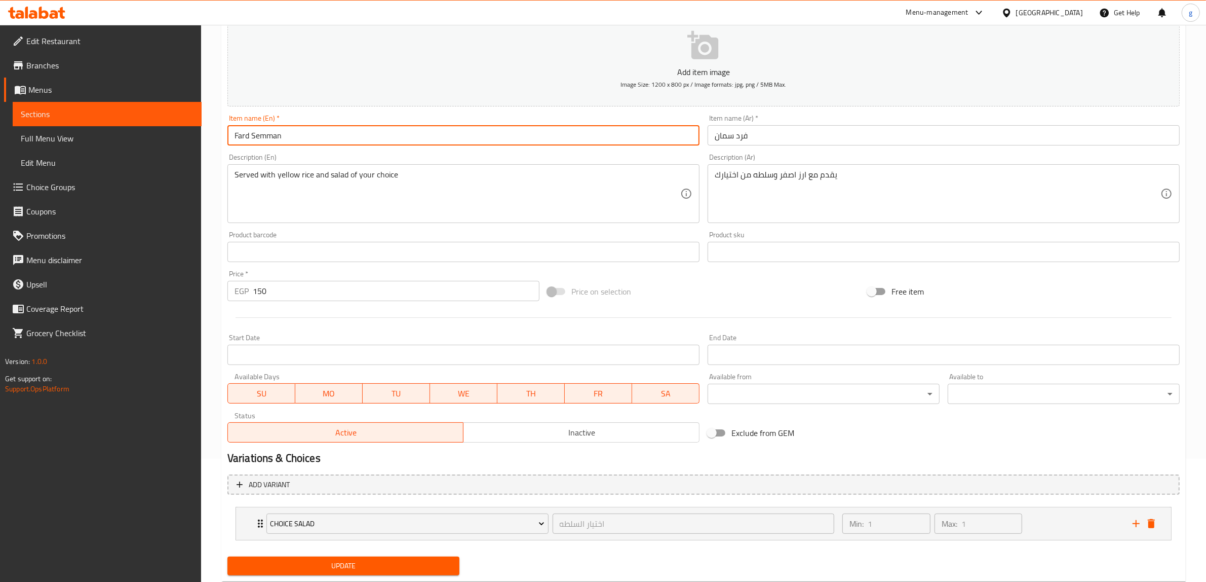
type input "Fard Semman"
click at [376, 559] on span "Update" at bounding box center [344, 565] width 216 height 13
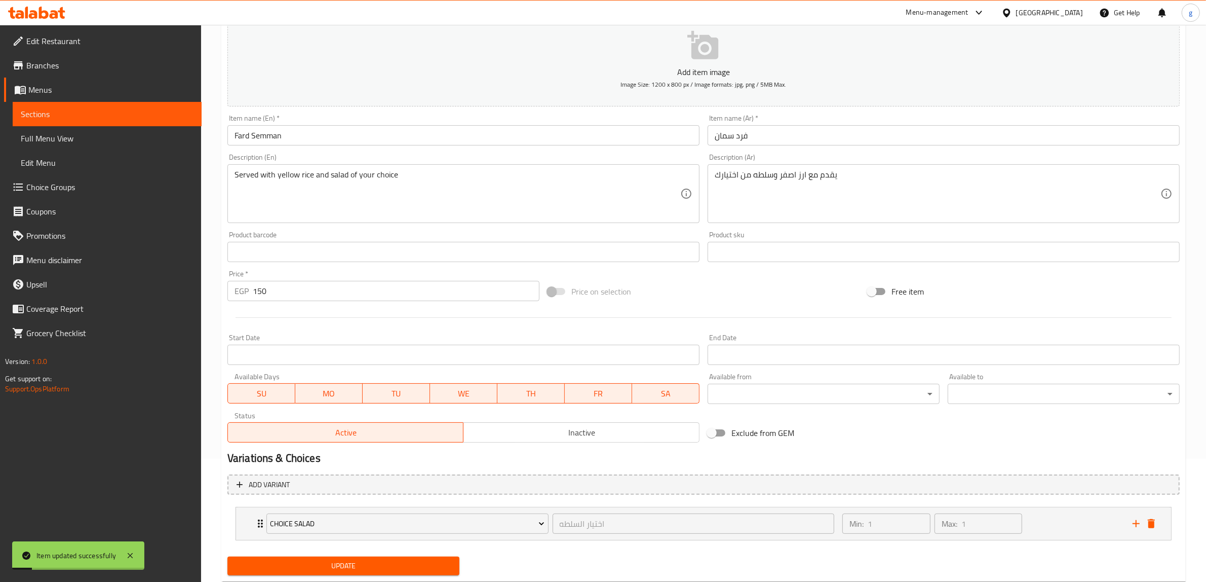
click at [110, 132] on span "Full Menu View" at bounding box center [107, 138] width 173 height 12
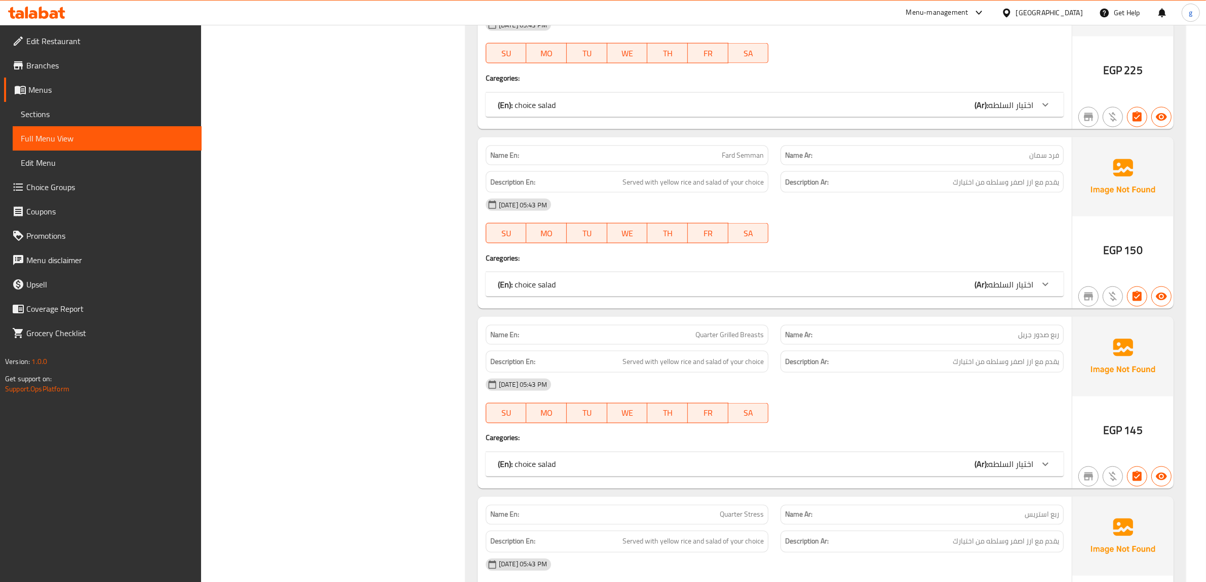
scroll to position [2086, 0]
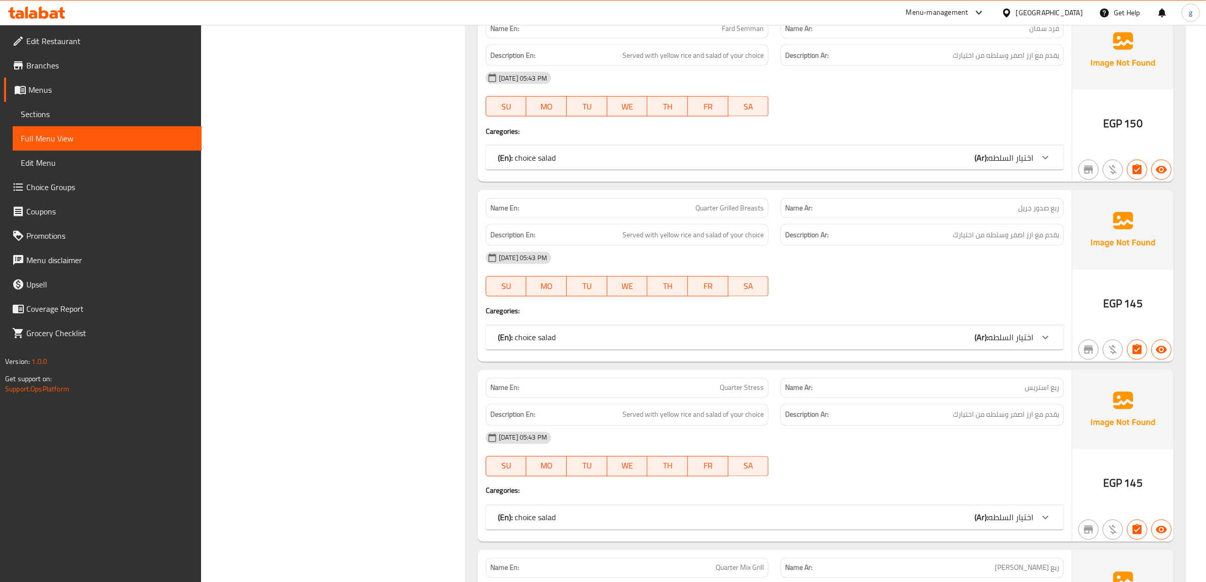
click at [1038, 382] on span "ربع استریس" at bounding box center [1042, 387] width 34 height 11
click at [748, 382] on span "Quarter Stress" at bounding box center [742, 387] width 44 height 11
click at [71, 102] on link "Sections" at bounding box center [107, 114] width 189 height 24
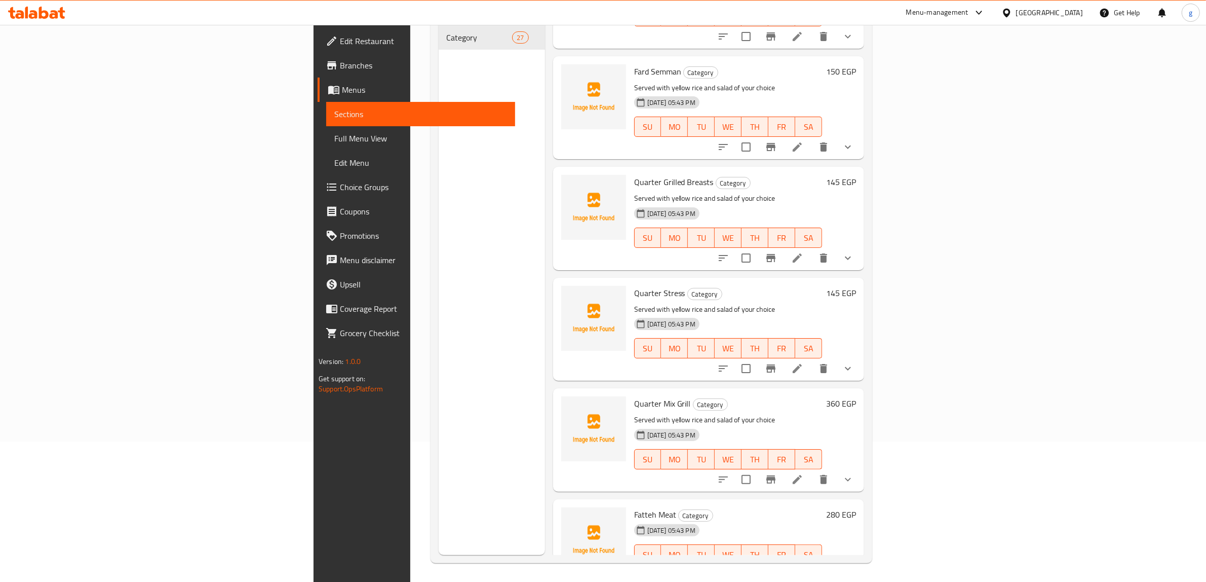
scroll to position [1203, 0]
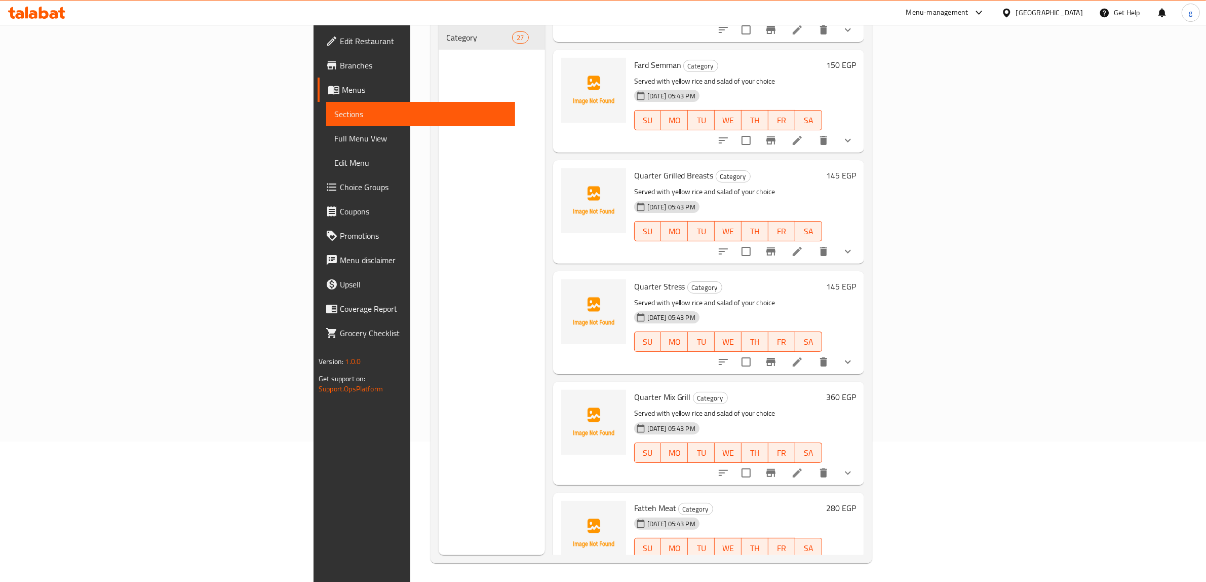
click at [811, 353] on li at bounding box center [797, 362] width 28 height 18
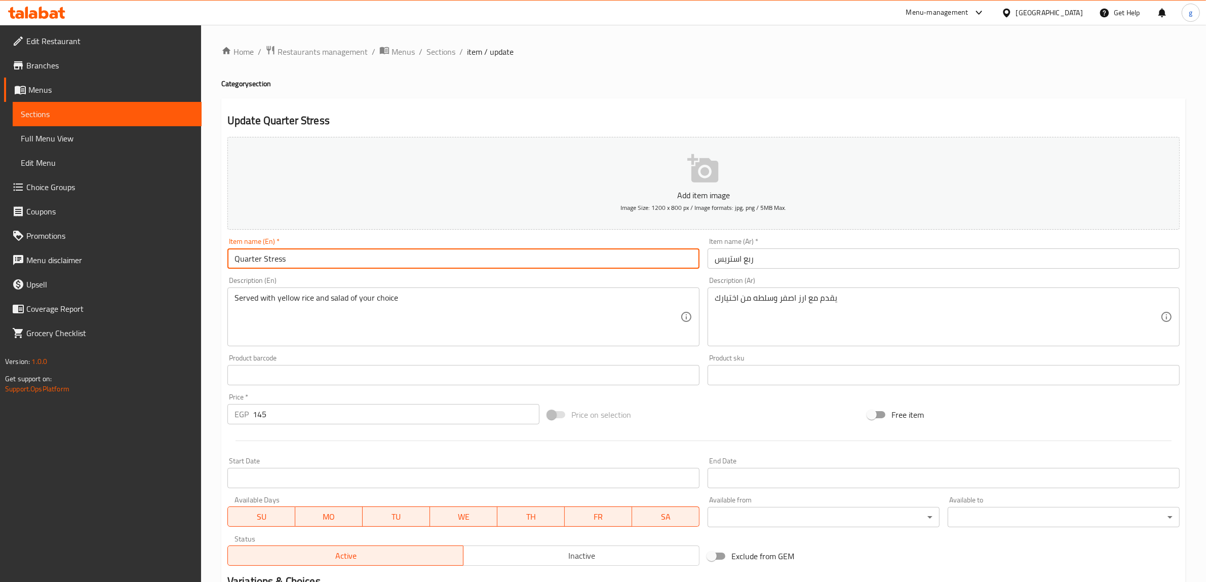
drag, startPoint x: 295, startPoint y: 251, endPoint x: 269, endPoint y: 254, distance: 26.6
click at [269, 254] on input "Quarter Stress" at bounding box center [463, 258] width 472 height 20
type input "Quarter Strips"
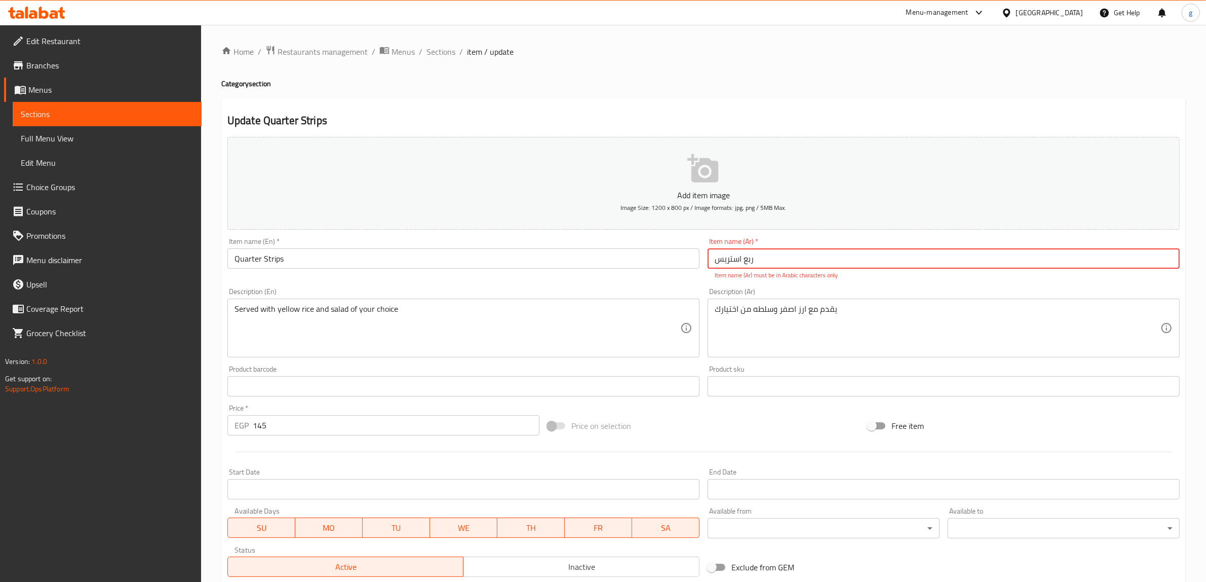
click at [722, 248] on input "ربع استریس" at bounding box center [944, 258] width 472 height 20
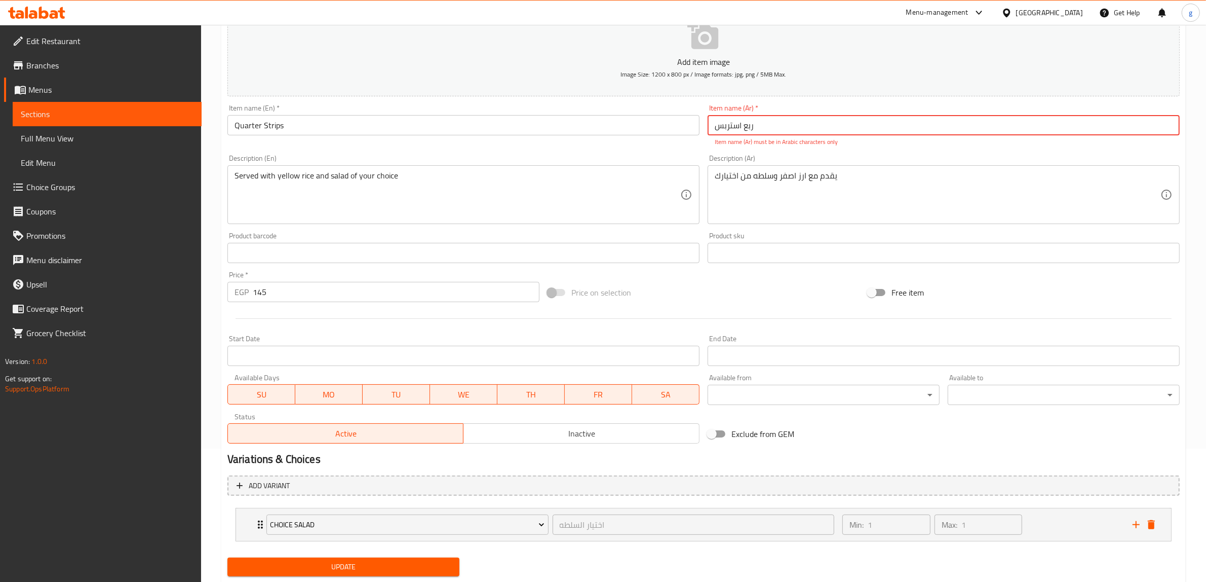
type input "ربع استربس"
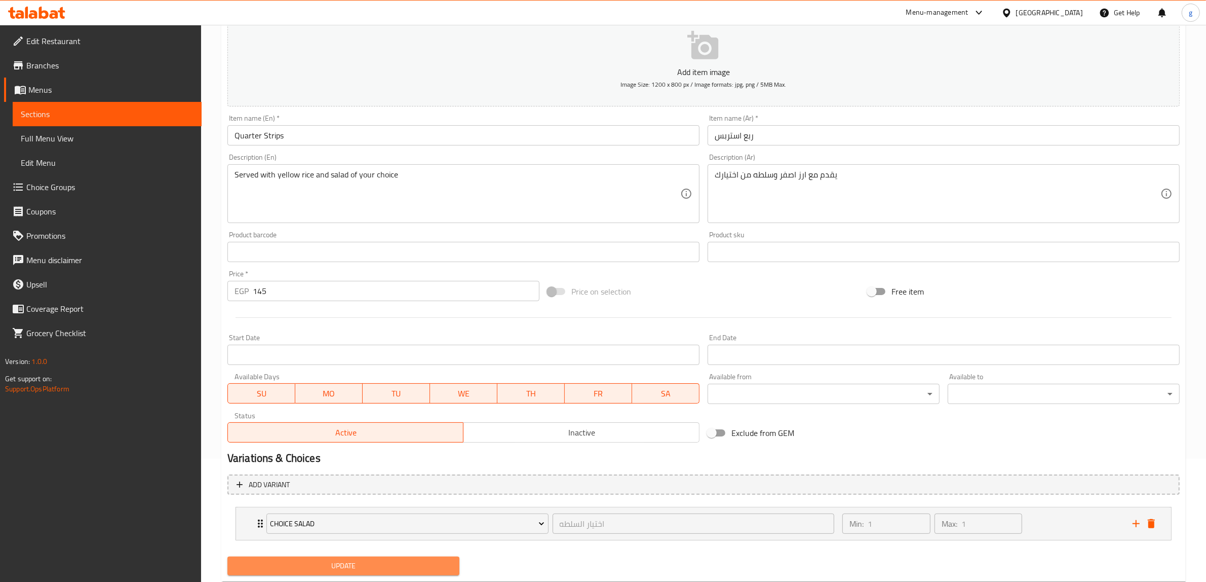
click at [307, 556] on button "Update" at bounding box center [343, 565] width 232 height 19
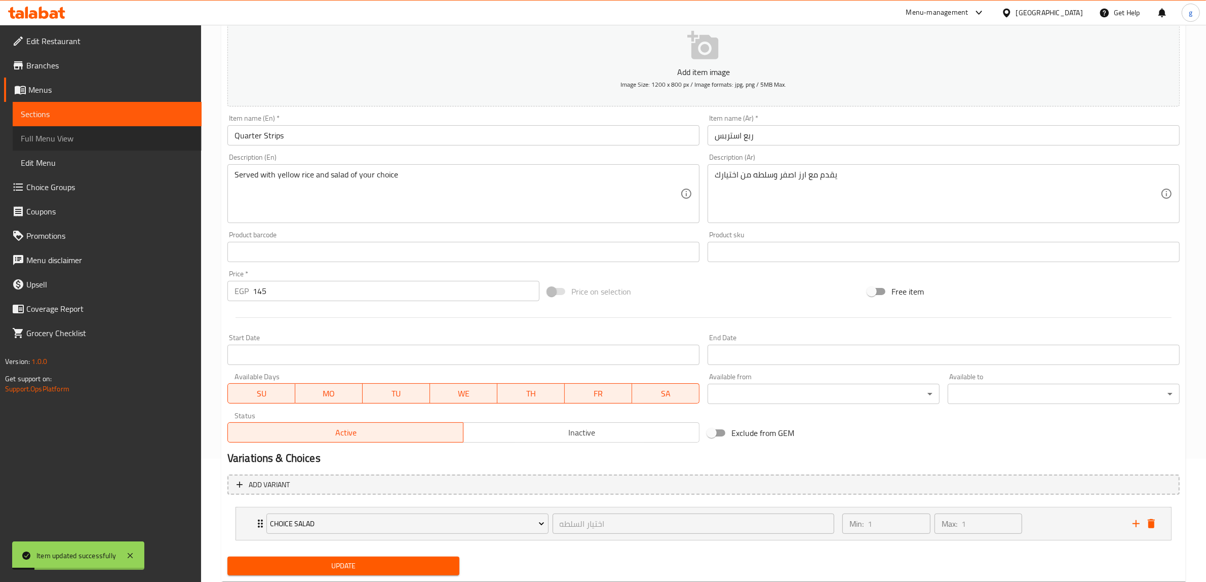
click at [75, 132] on span "Full Menu View" at bounding box center [107, 138] width 173 height 12
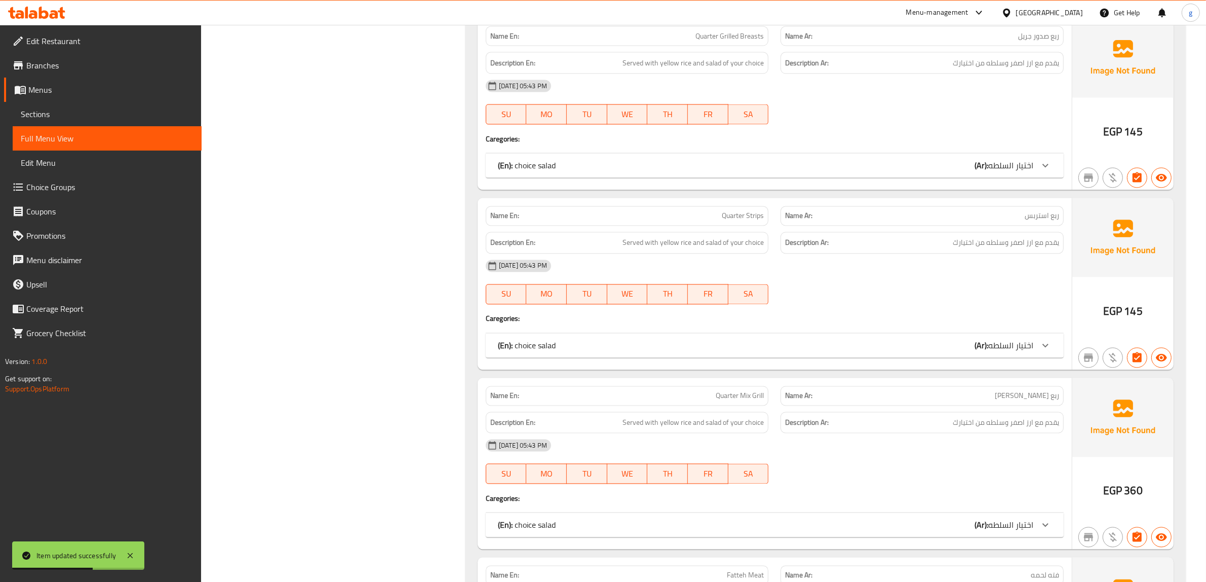
scroll to position [2276, 0]
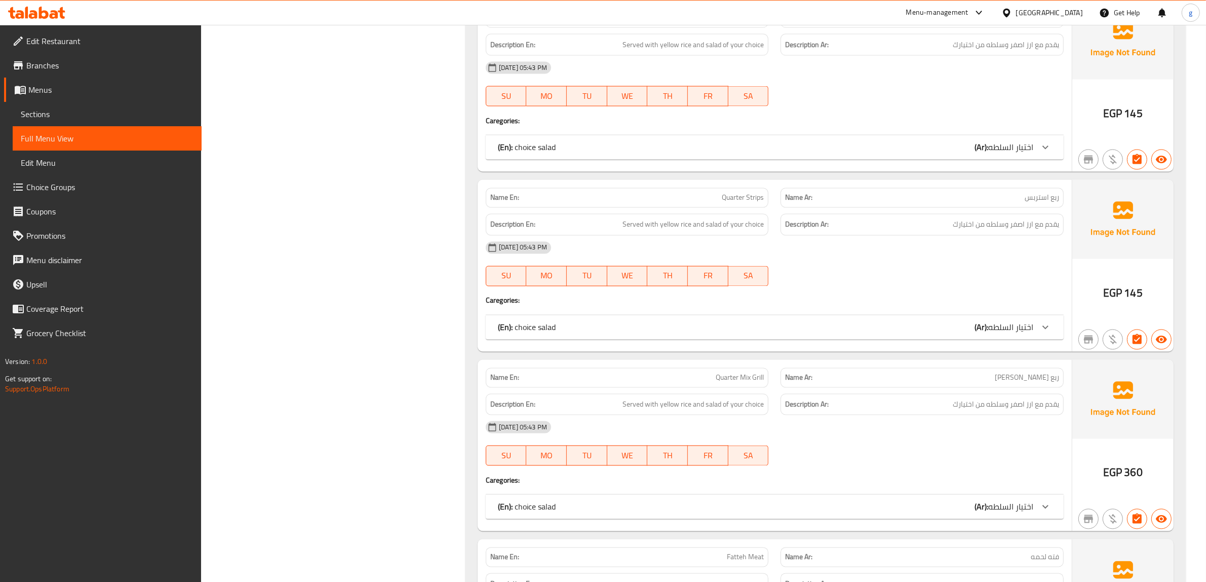
click at [971, 500] on div "(En): choice salad (Ar): اختيار السلطه" at bounding box center [765, 506] width 535 height 12
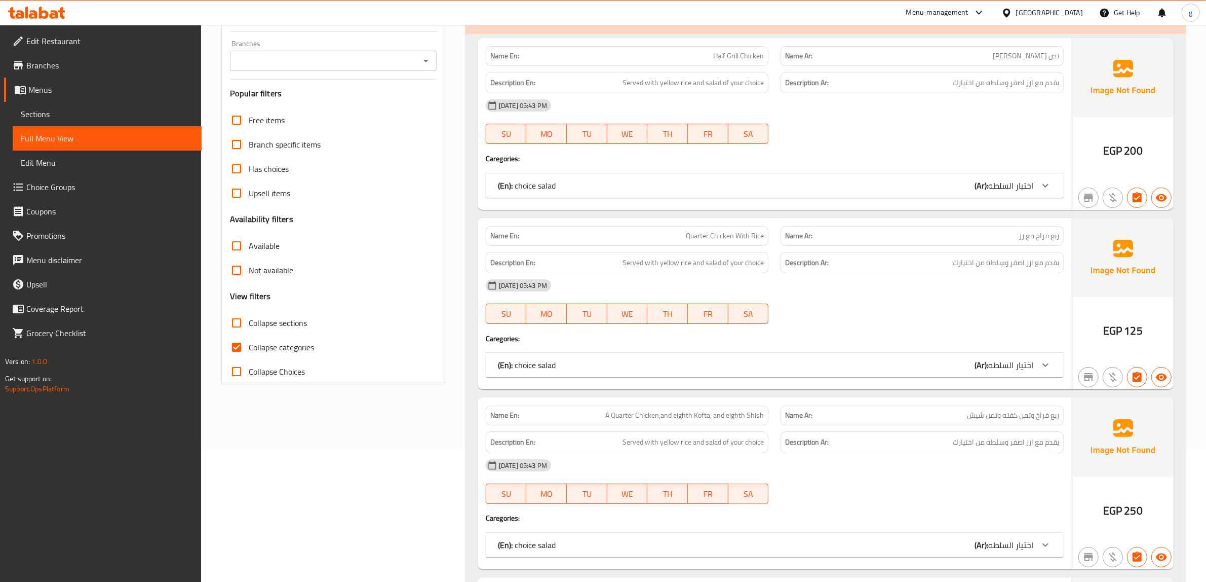
scroll to position [0, 0]
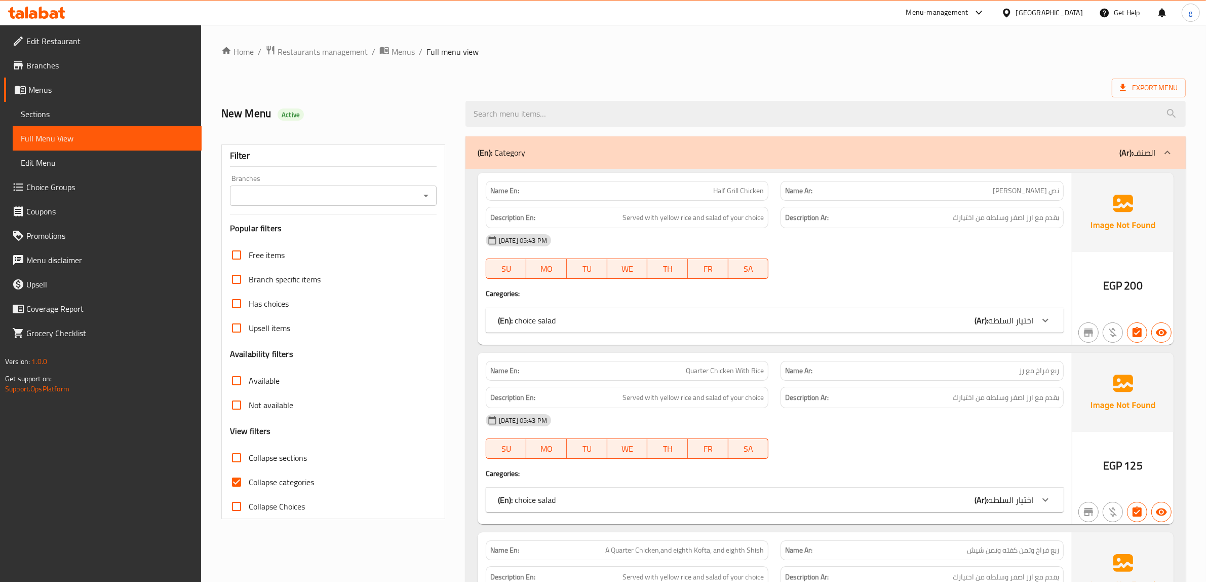
click at [255, 476] on span "Collapse categories" at bounding box center [281, 482] width 65 height 12
click at [249, 470] on input "Collapse categories" at bounding box center [236, 482] width 24 height 24
checkbox input "false"
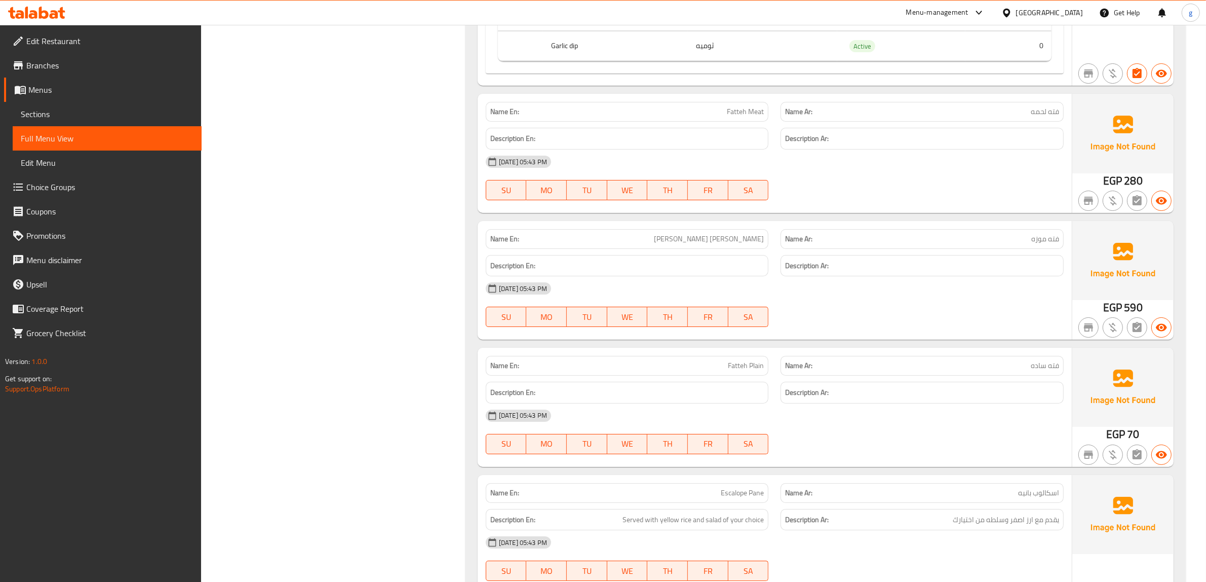
scroll to position [4812, 0]
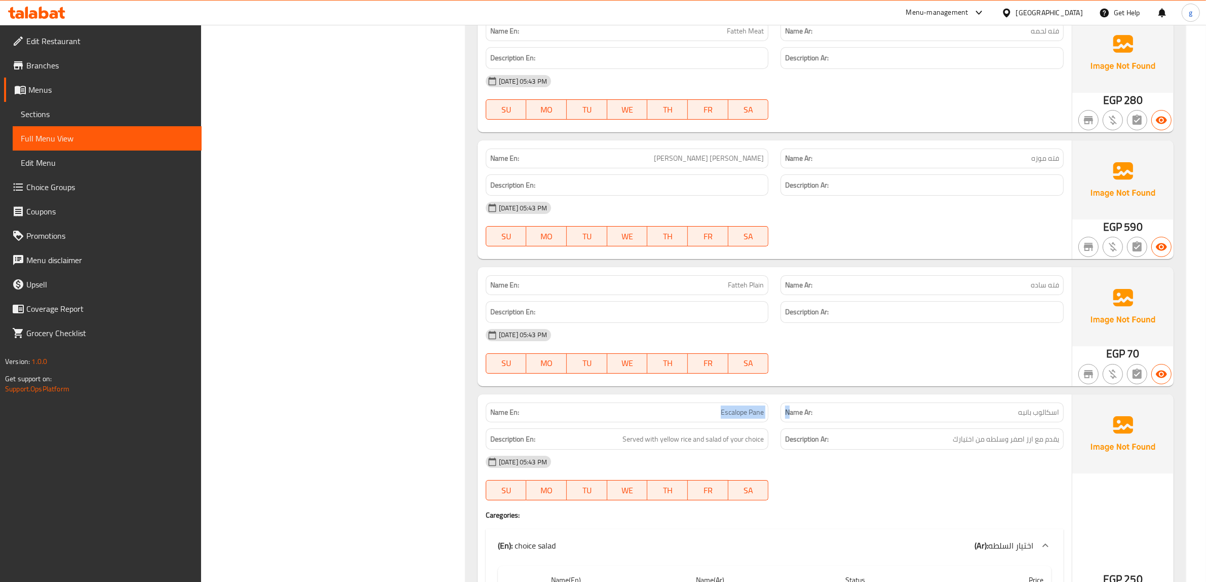
drag, startPoint x: 702, startPoint y: 320, endPoint x: 791, endPoint y: 314, distance: 88.9
click at [791, 396] on div "Name En: Escalope Pane Name Ar: اسكالوب بانيه" at bounding box center [775, 412] width 590 height 32
click at [748, 407] on span "Escalope Pane" at bounding box center [742, 412] width 43 height 11
drag, startPoint x: 708, startPoint y: 323, endPoint x: 766, endPoint y: 322, distance: 58.3
click at [766, 402] on div "Name En: Escalope Pane" at bounding box center [627, 412] width 283 height 20
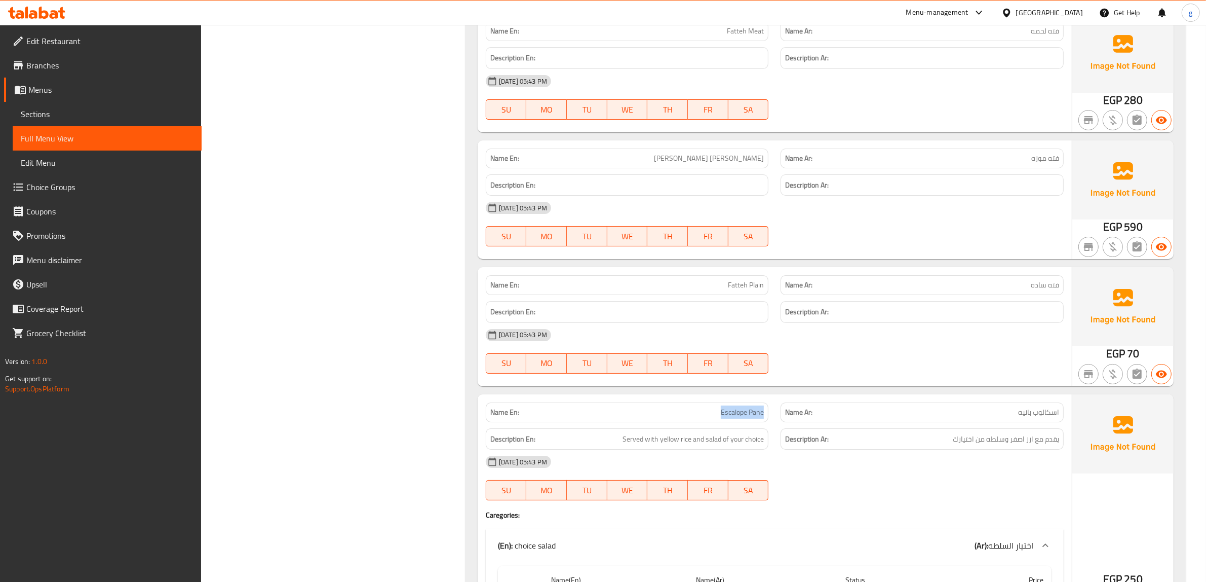
copy span "Escalope Pane"
click at [157, 157] on span "Edit Menu" at bounding box center [107, 163] width 173 height 12
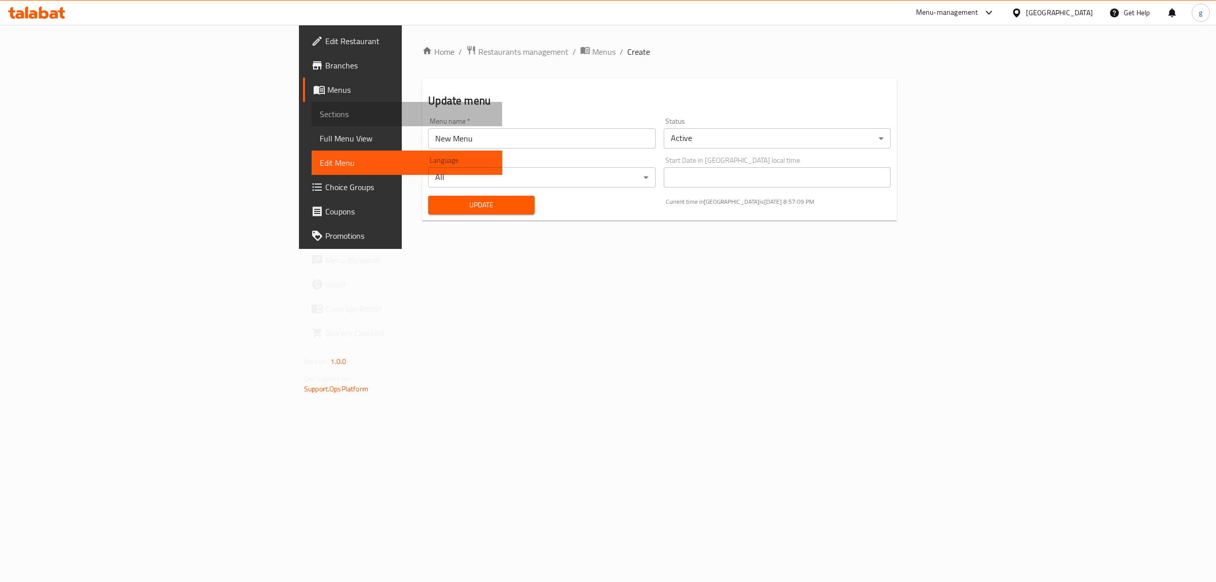
click at [320, 108] on span "Sections" at bounding box center [407, 114] width 174 height 12
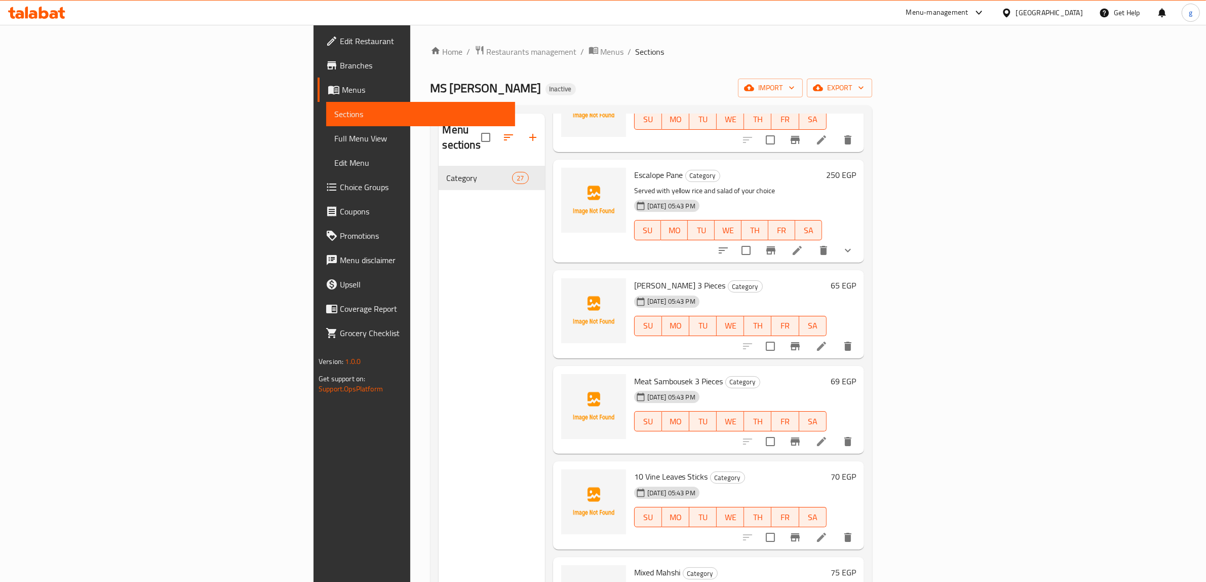
scroll to position [1710, 0]
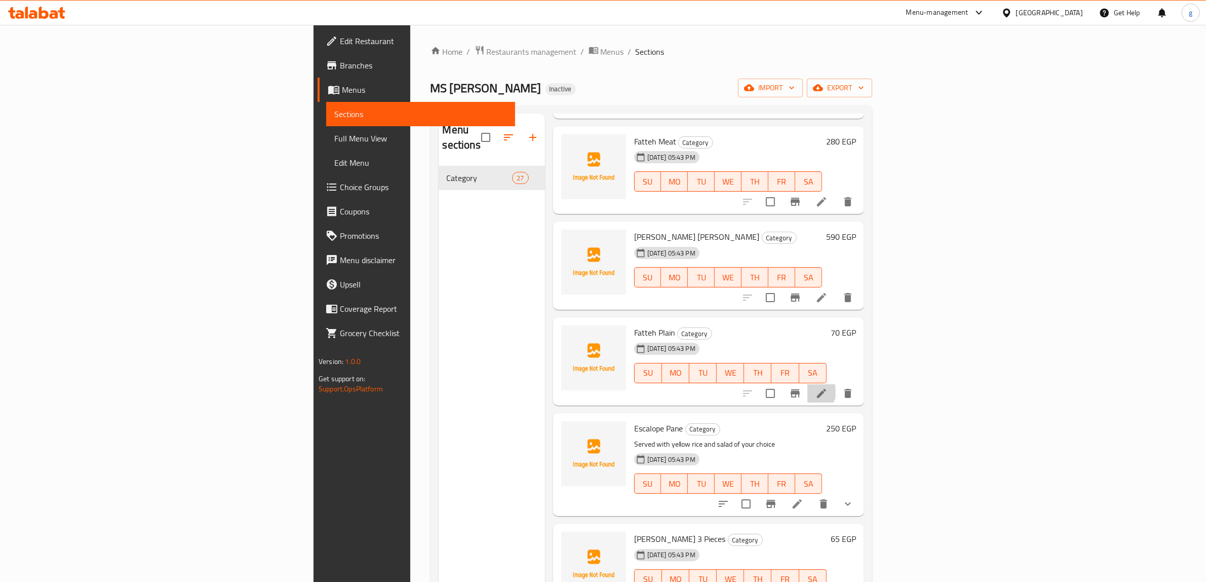
click at [836, 384] on li at bounding box center [821, 393] width 28 height 18
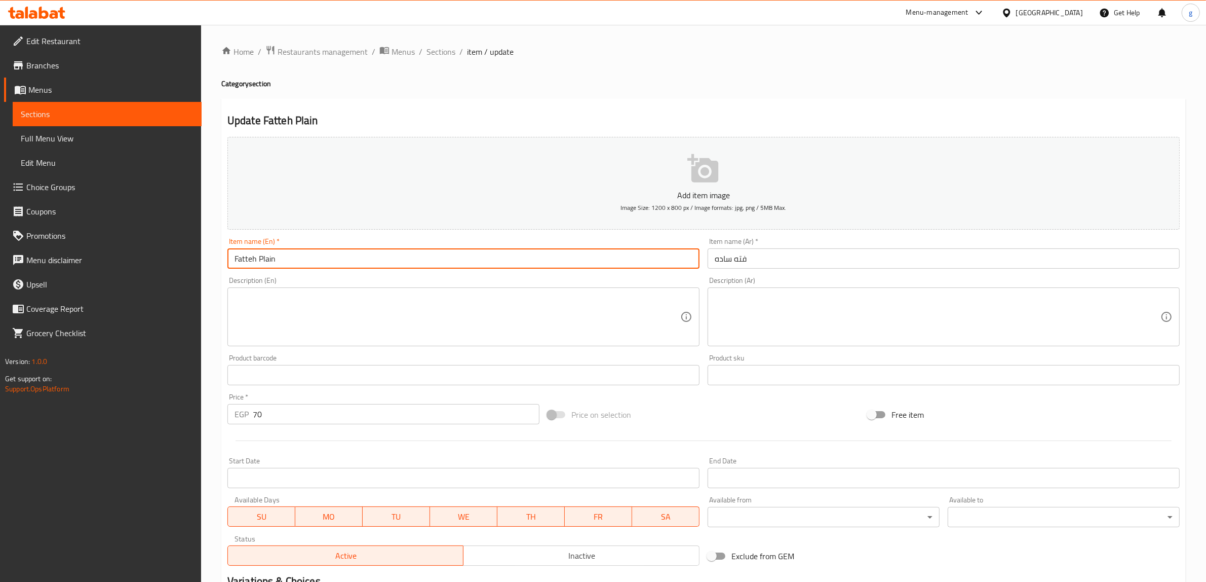
drag, startPoint x: 275, startPoint y: 249, endPoint x: 257, endPoint y: 252, distance: 18.5
click at [257, 252] on input "Fatteh Plain" at bounding box center [463, 258] width 472 height 20
paste input "Plain"
type input "Plain Fatteh"
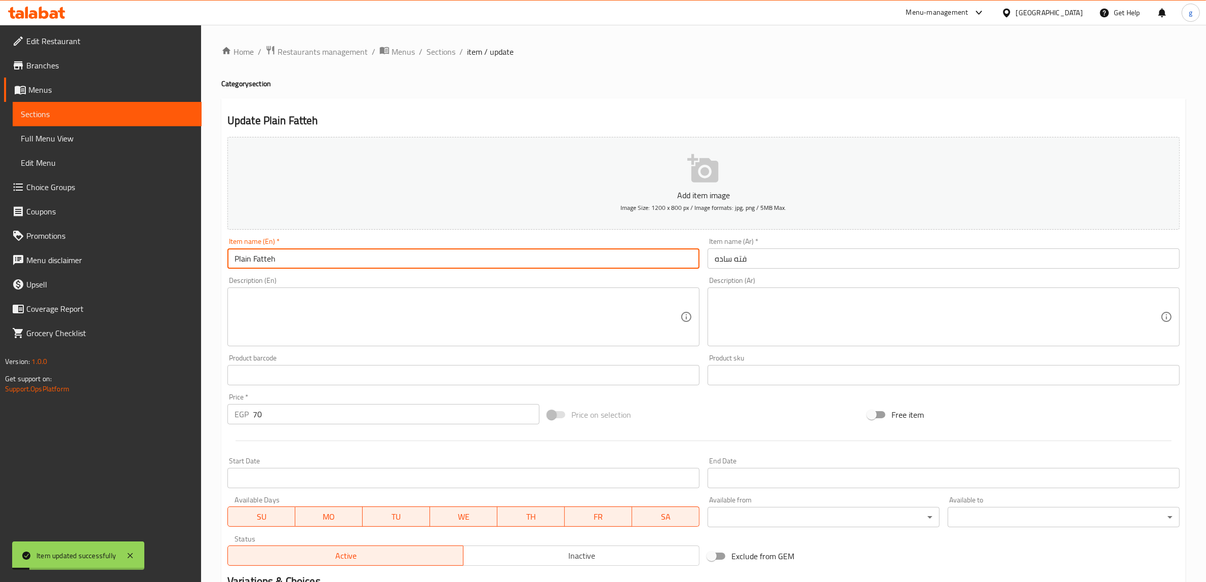
click at [63, 108] on span "Sections" at bounding box center [107, 114] width 173 height 12
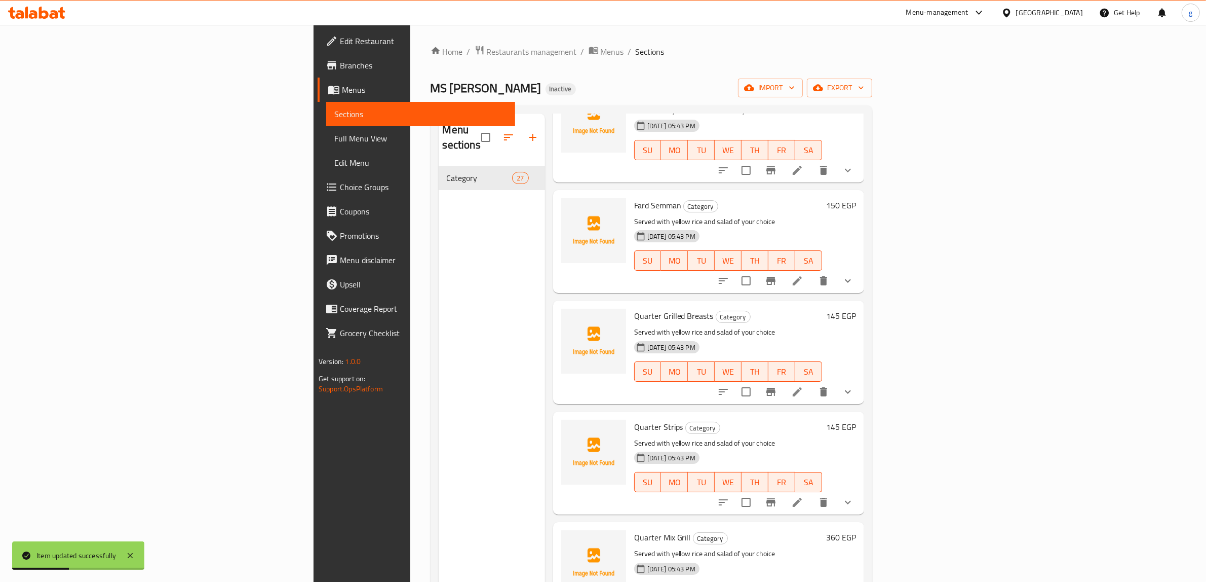
scroll to position [1520, 0]
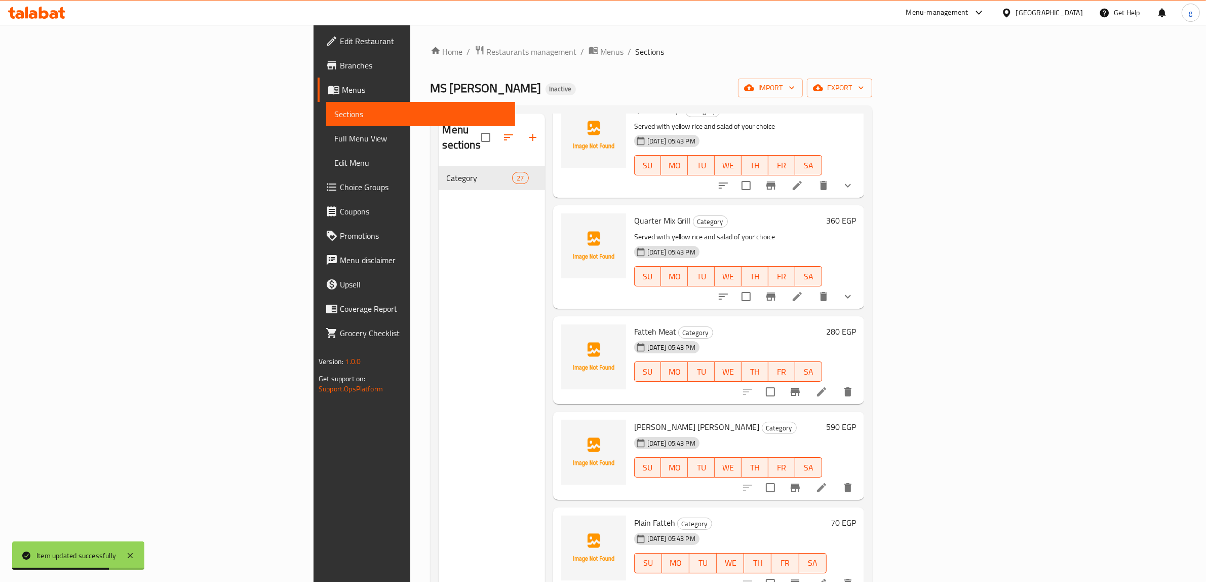
click at [836, 382] on li at bounding box center [821, 391] width 28 height 18
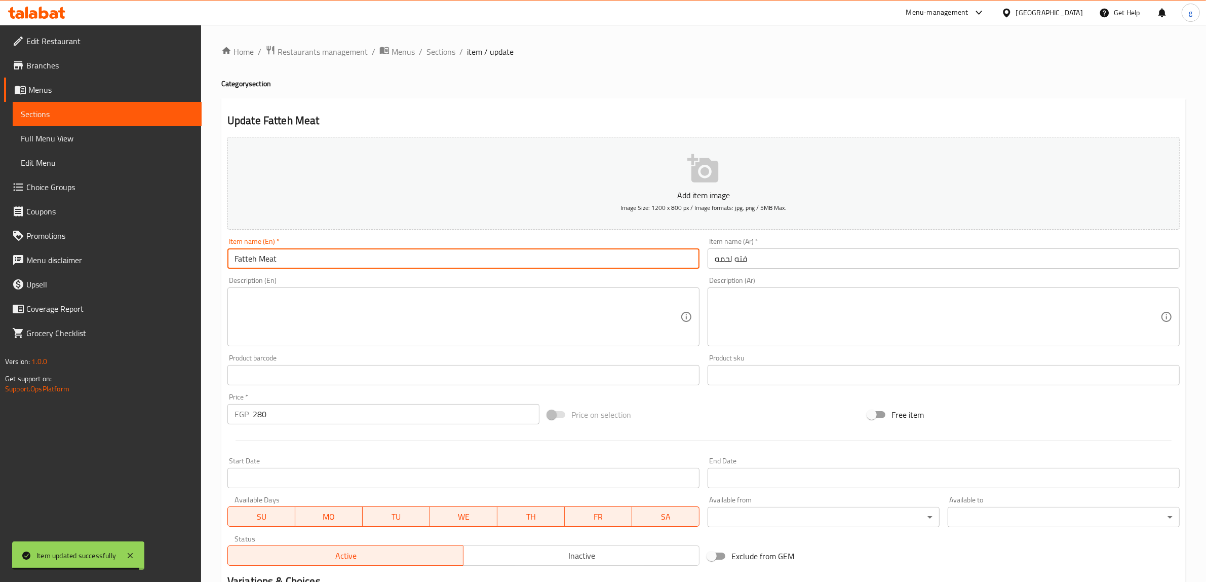
drag, startPoint x: 294, startPoint y: 244, endPoint x: 257, endPoint y: 251, distance: 37.6
click at [257, 251] on input "Fatteh Meat" at bounding box center [463, 258] width 472 height 20
paste input "Meat"
type input "Meat Fatteh"
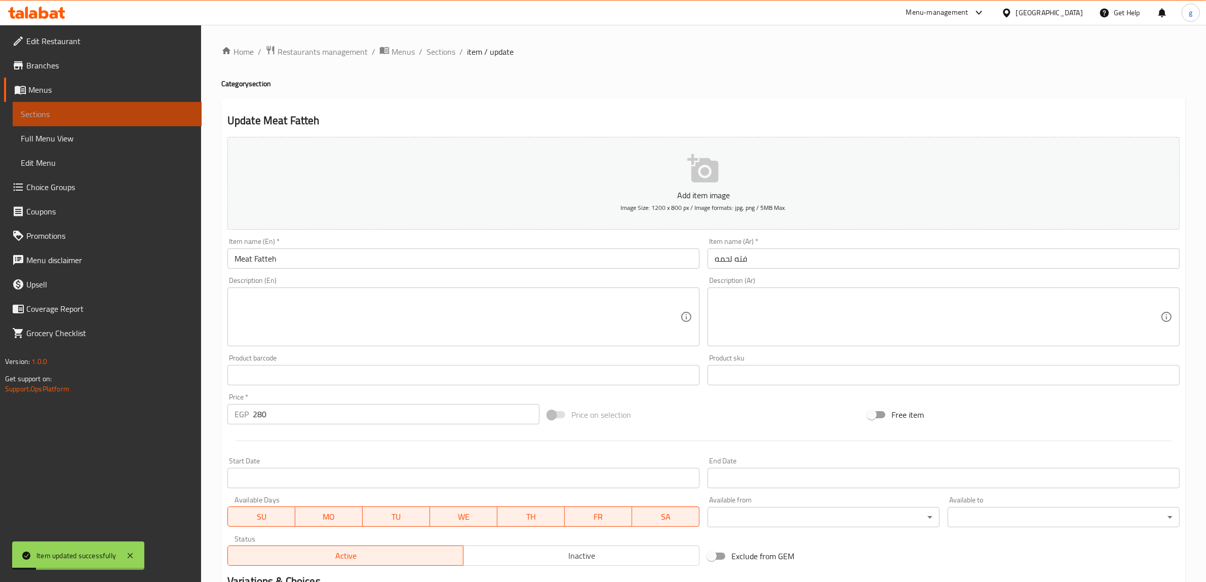
click at [47, 112] on span "Sections" at bounding box center [107, 114] width 173 height 12
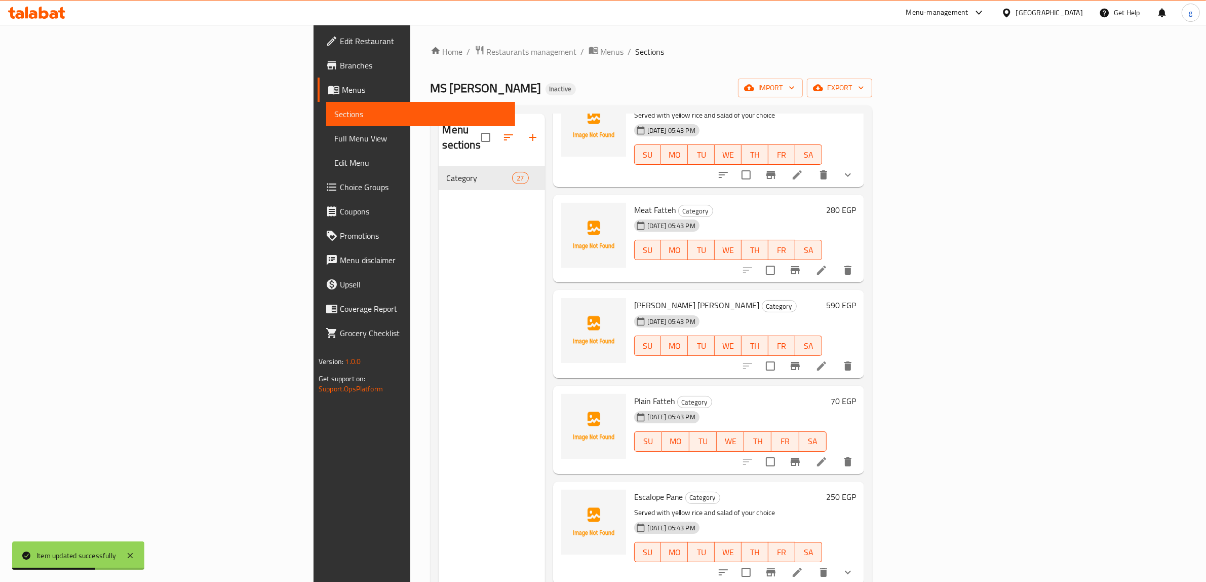
scroll to position [1646, 0]
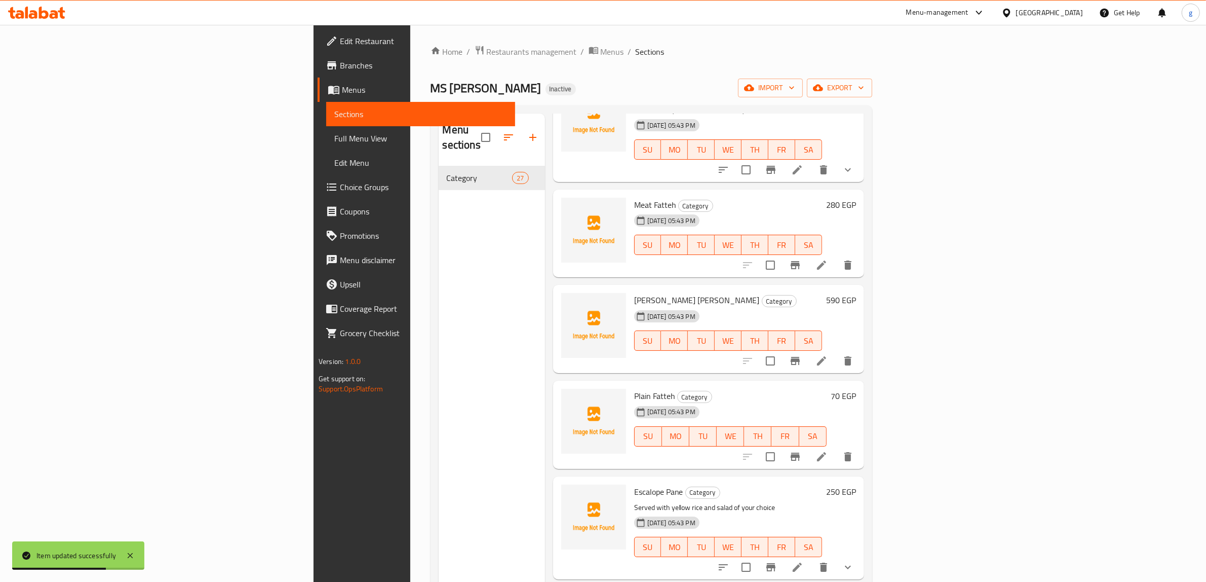
click at [828, 355] on icon at bounding box center [822, 361] width 12 height 12
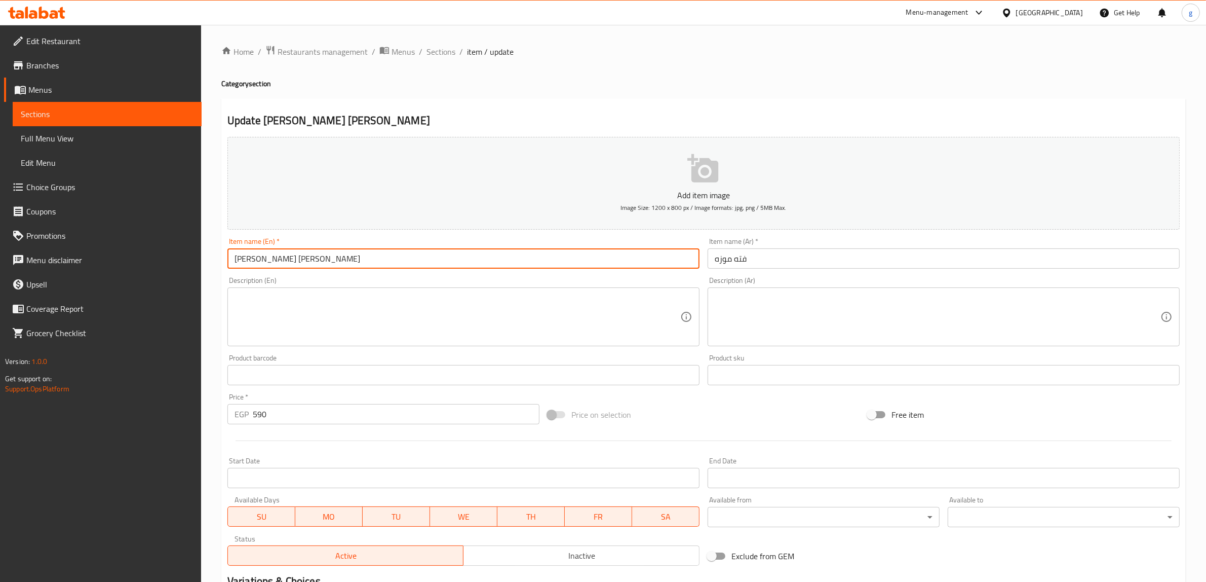
drag, startPoint x: 298, startPoint y: 251, endPoint x: 255, endPoint y: 251, distance: 43.1
click at [255, 251] on input "Fatteh Shank" at bounding box center [463, 258] width 472 height 20
paste input "Shank"
type input "[PERSON_NAME] [PERSON_NAME]"
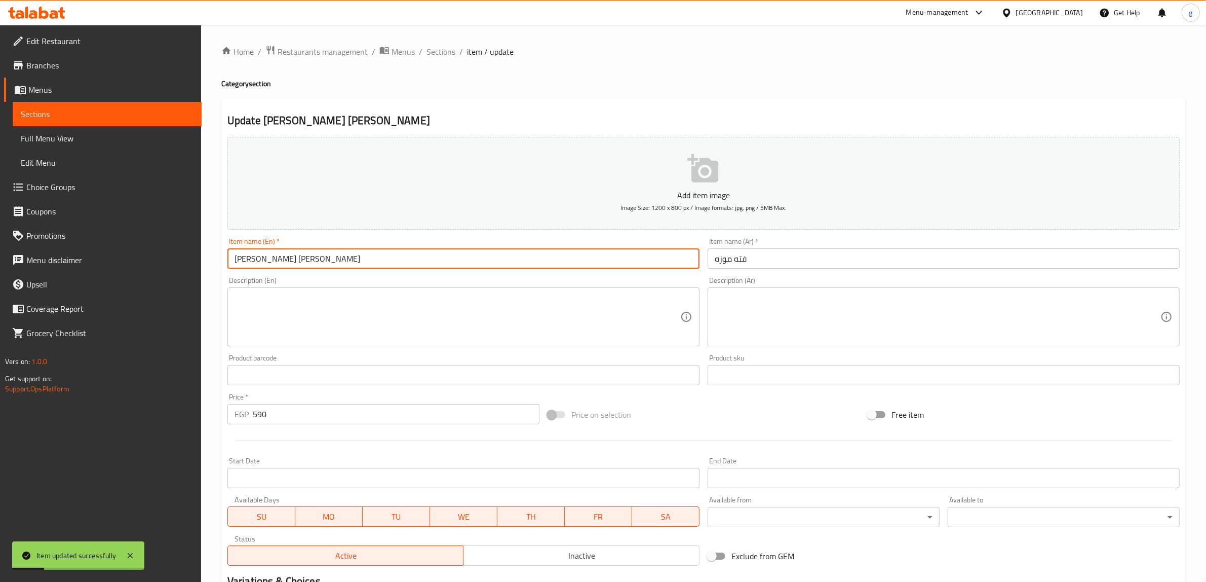
click at [72, 109] on span "Sections" at bounding box center [107, 114] width 173 height 12
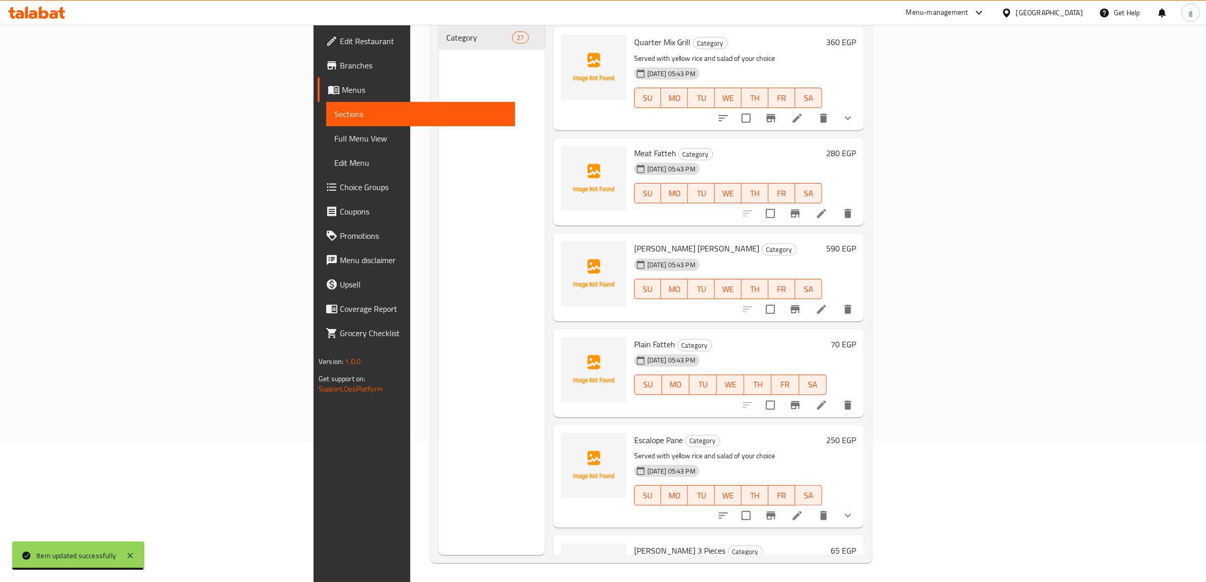
scroll to position [1583, 0]
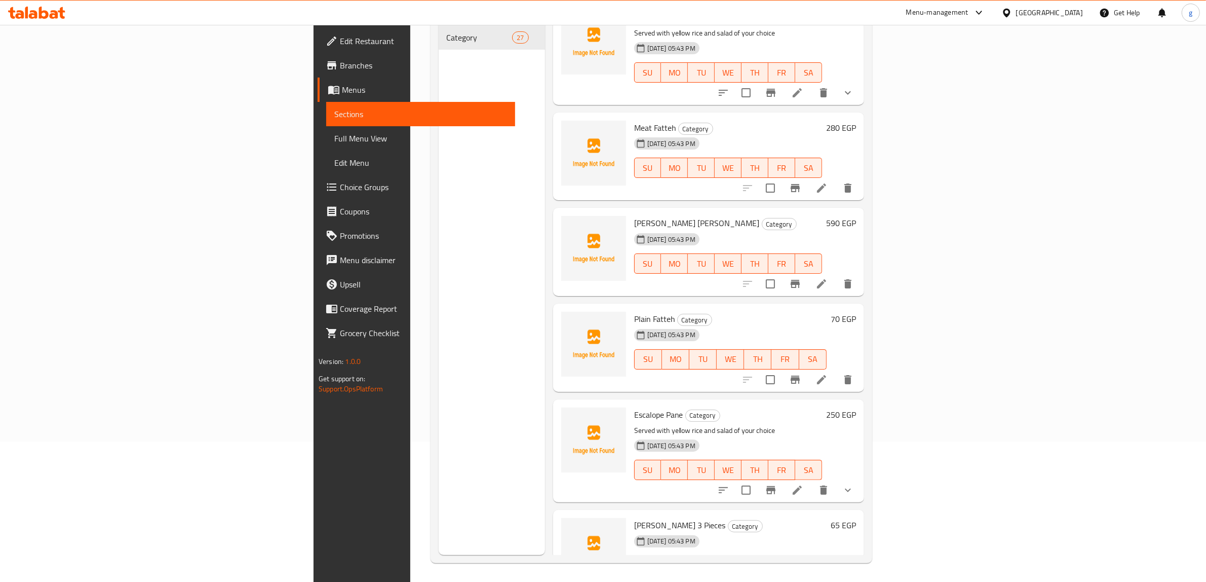
click at [334, 132] on span "Full Menu View" at bounding box center [420, 138] width 173 height 12
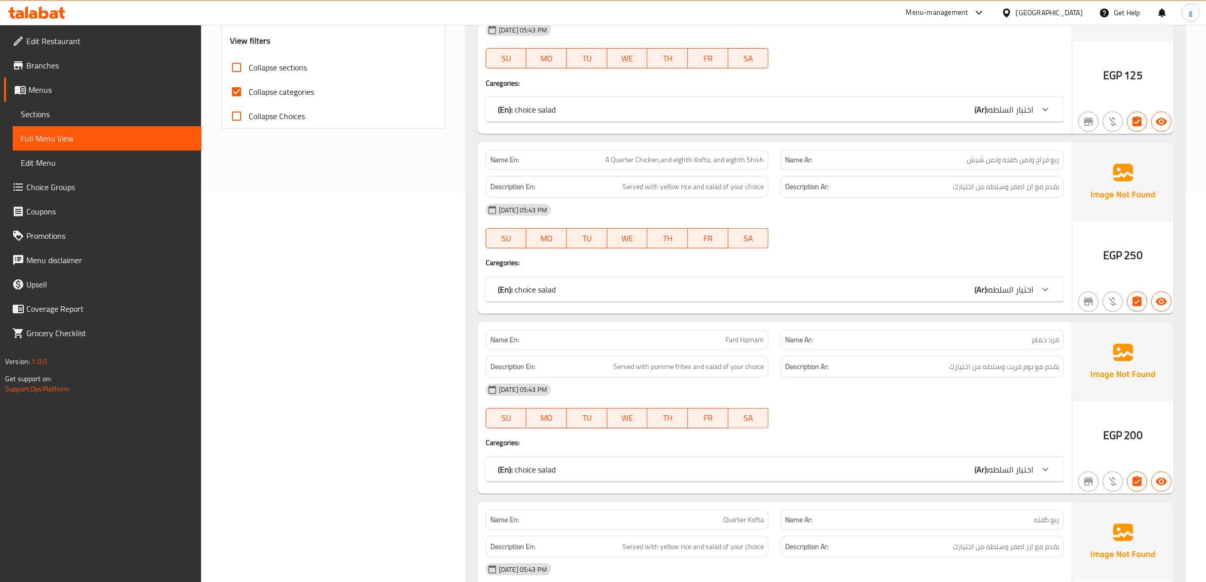
scroll to position [140, 0]
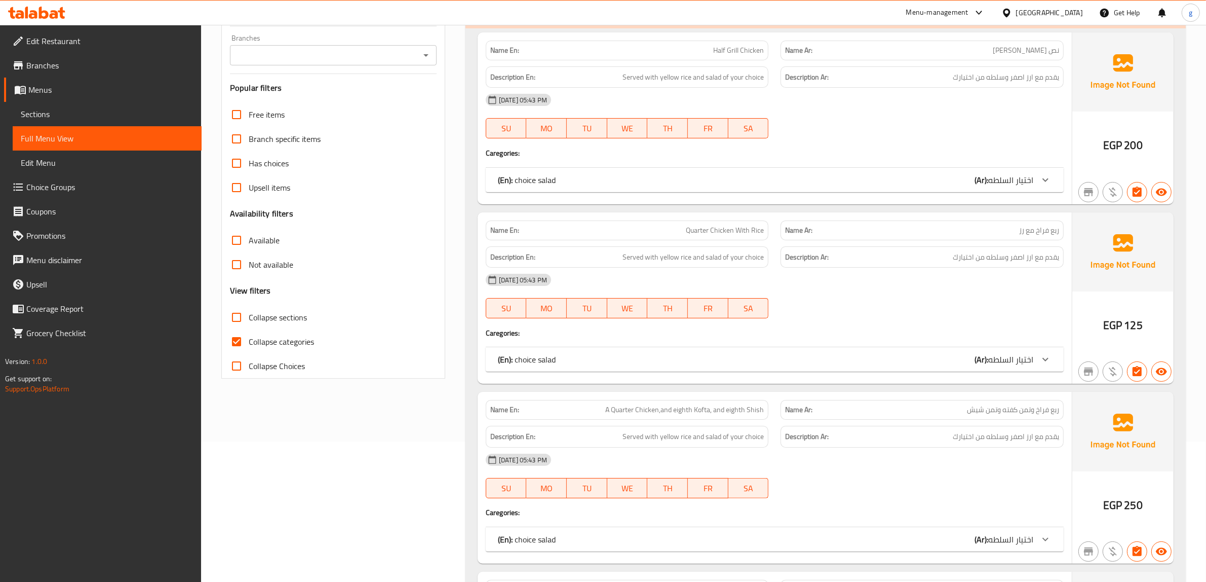
drag, startPoint x: 257, startPoint y: 307, endPoint x: 299, endPoint y: 312, distance: 42.3
click at [258, 335] on span "Collapse categories" at bounding box center [281, 341] width 65 height 12
click at [249, 329] on input "Collapse categories" at bounding box center [236, 341] width 24 height 24
checkbox input "false"
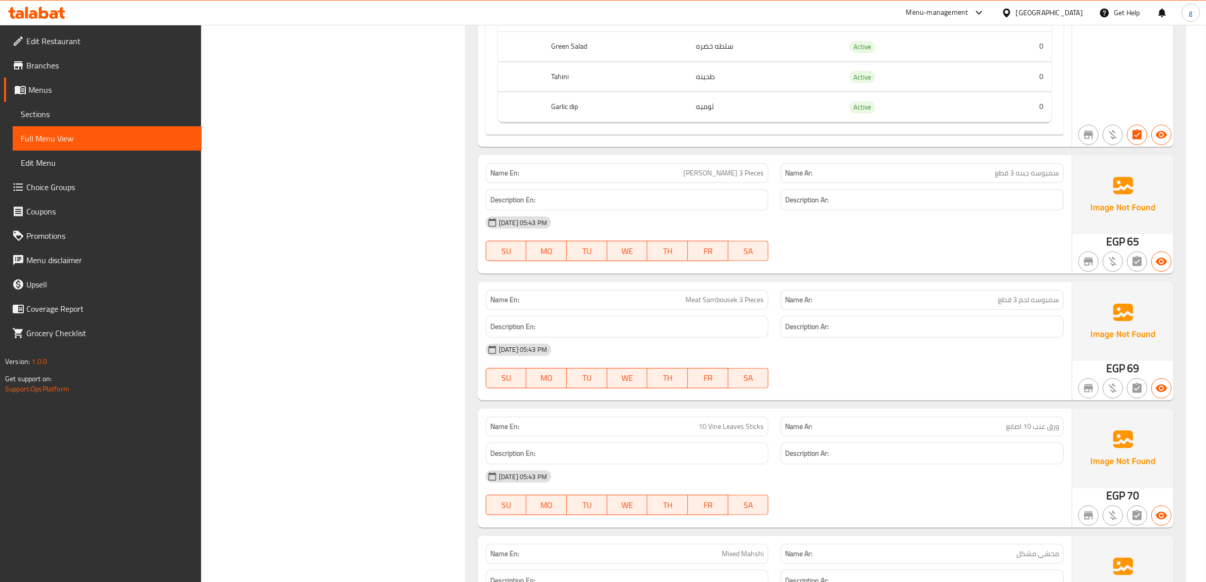
scroll to position [5396, 0]
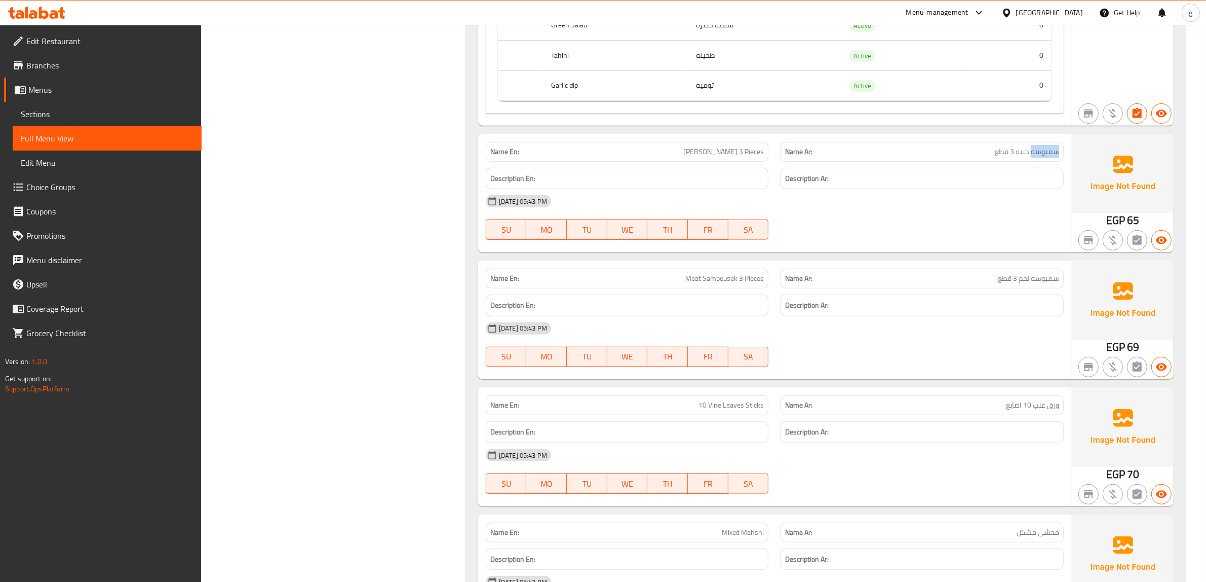
drag, startPoint x: 1032, startPoint y: 54, endPoint x: 1061, endPoint y: 55, distance: 29.4
click at [1061, 142] on div "Name Ar: سمبوسه جبنه 3 قطع" at bounding box center [922, 152] width 283 height 20
copy span "سمبوسه"
drag, startPoint x: 54, startPoint y: 109, endPoint x: 150, endPoint y: 134, distance: 99.5
click at [54, 108] on span "Sections" at bounding box center [107, 114] width 173 height 12
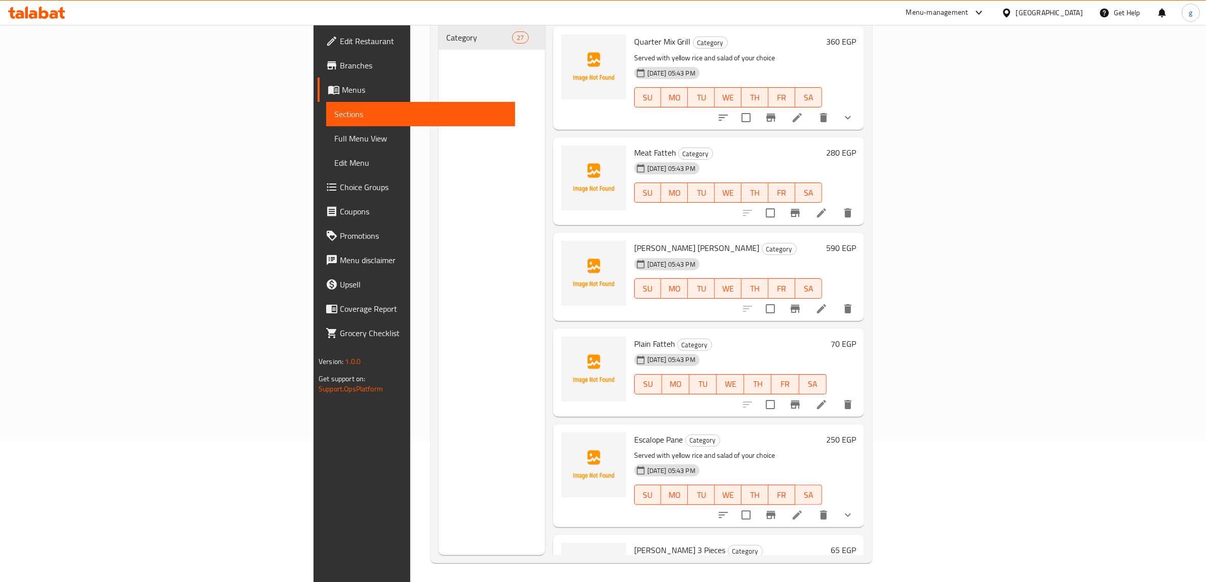
scroll to position [1710, 0]
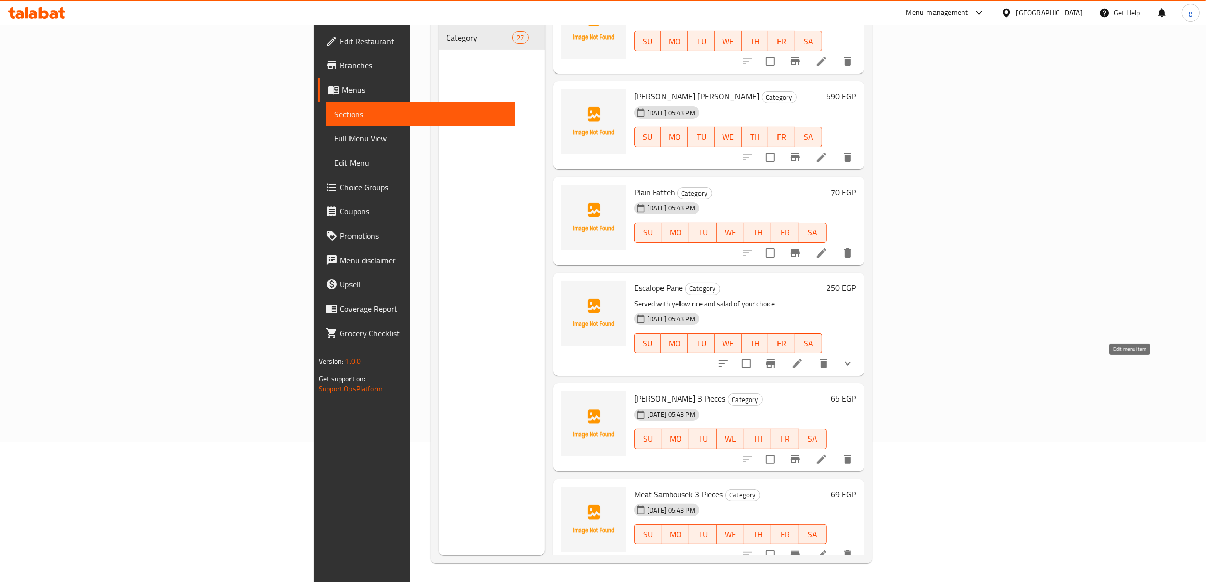
click at [828, 453] on icon at bounding box center [822, 459] width 12 height 12
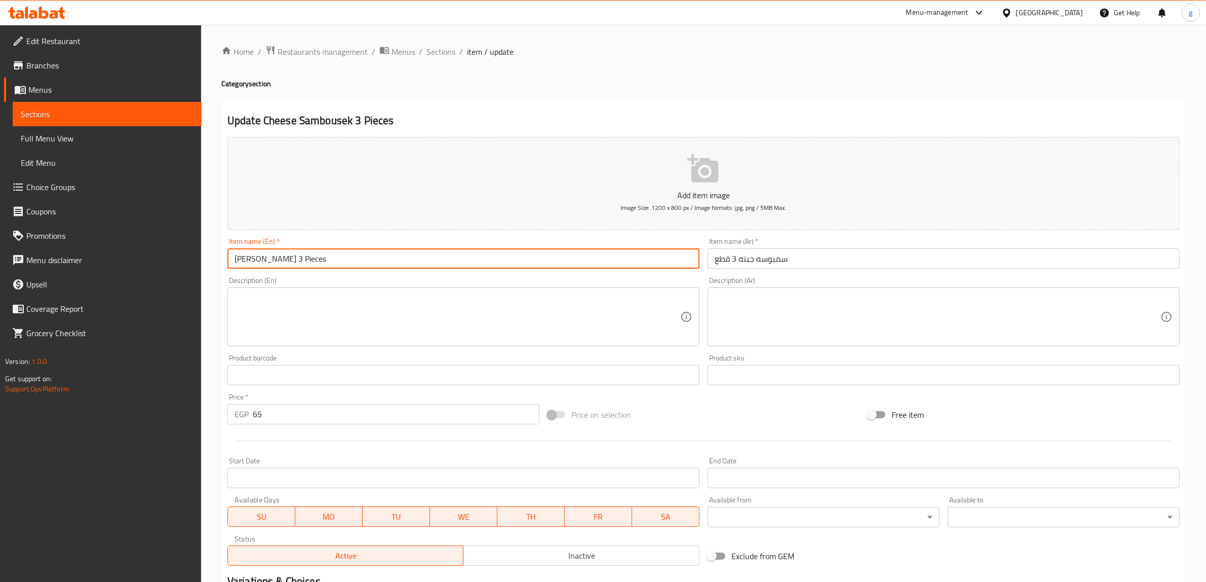
drag, startPoint x: 292, startPoint y: 249, endPoint x: 257, endPoint y: 254, distance: 34.7
click at [257, 254] on input "Cheese Sambousek 3 Pieces" at bounding box center [463, 258] width 472 height 20
paste input "Samosa"
click at [274, 251] on input "Cheese Samosa 3 Pieces" at bounding box center [463, 258] width 472 height 20
drag, startPoint x: 282, startPoint y: 248, endPoint x: 258, endPoint y: 248, distance: 23.8
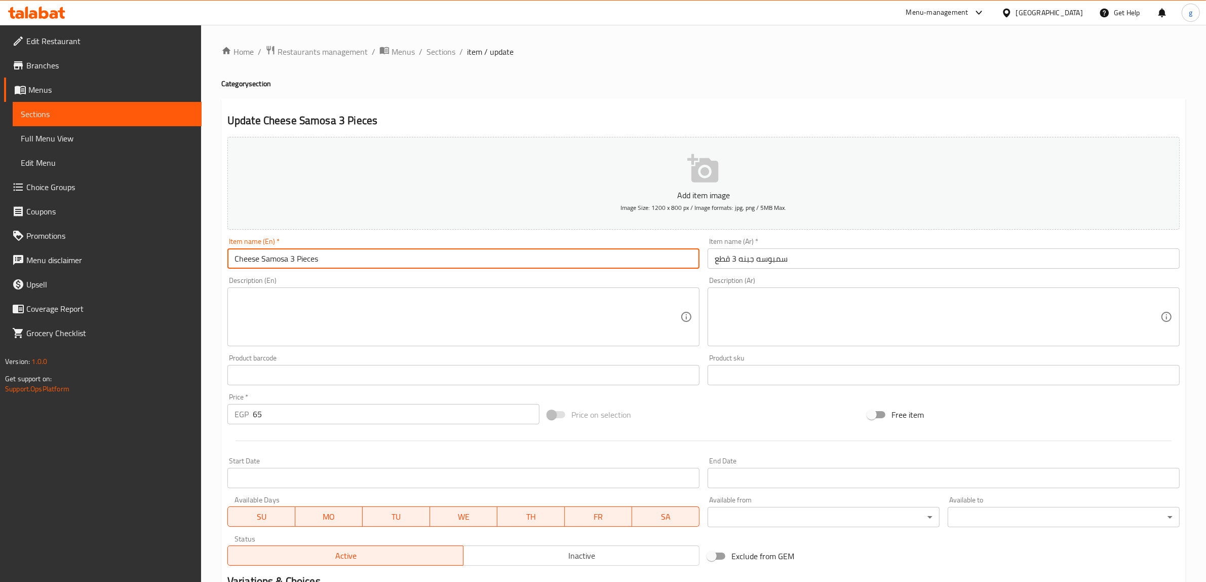
click at [258, 248] on input "Cheese Samosa 3 Pieces" at bounding box center [463, 258] width 472 height 20
type input "Cheese Samosa 3 Pieces"
click at [427, 50] on span "Sections" at bounding box center [441, 52] width 29 height 12
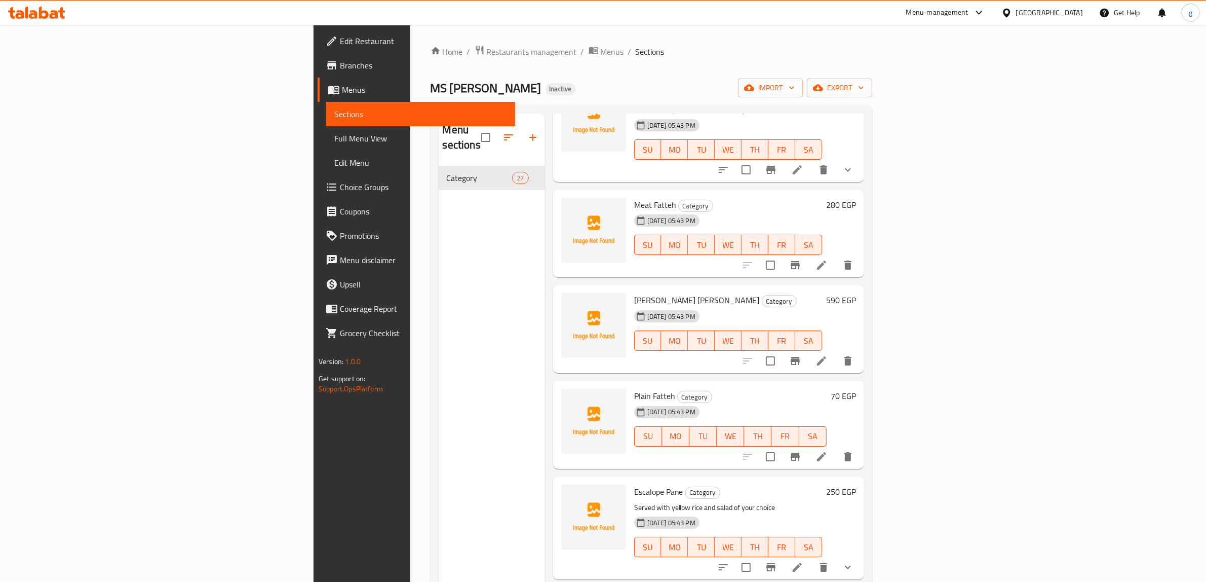
scroll to position [1900, 0]
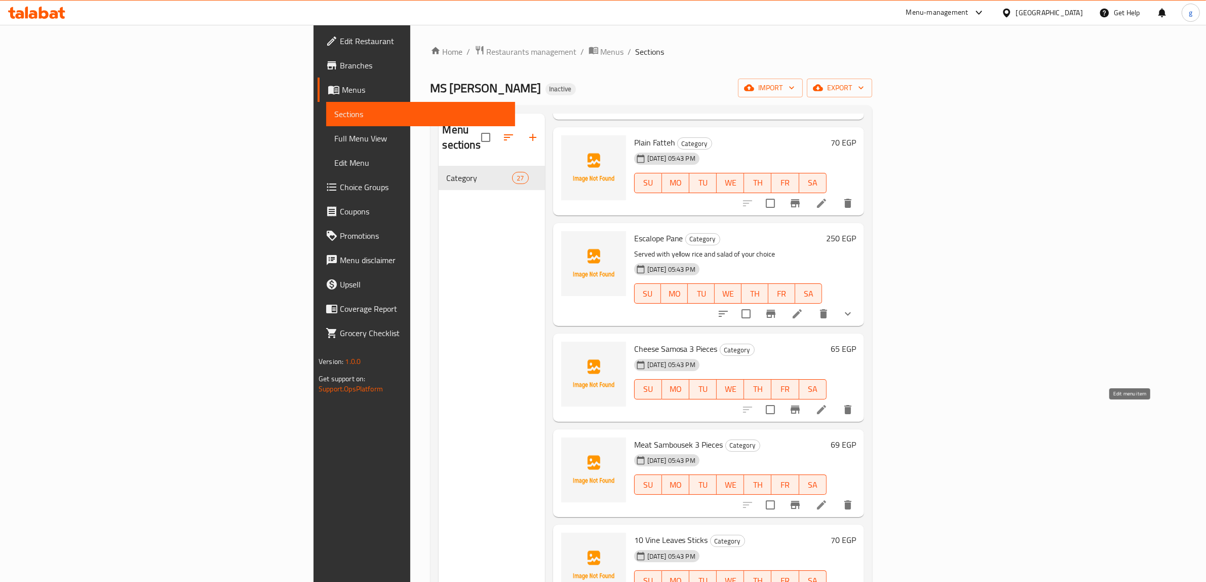
click at [828, 498] on icon at bounding box center [822, 504] width 12 height 12
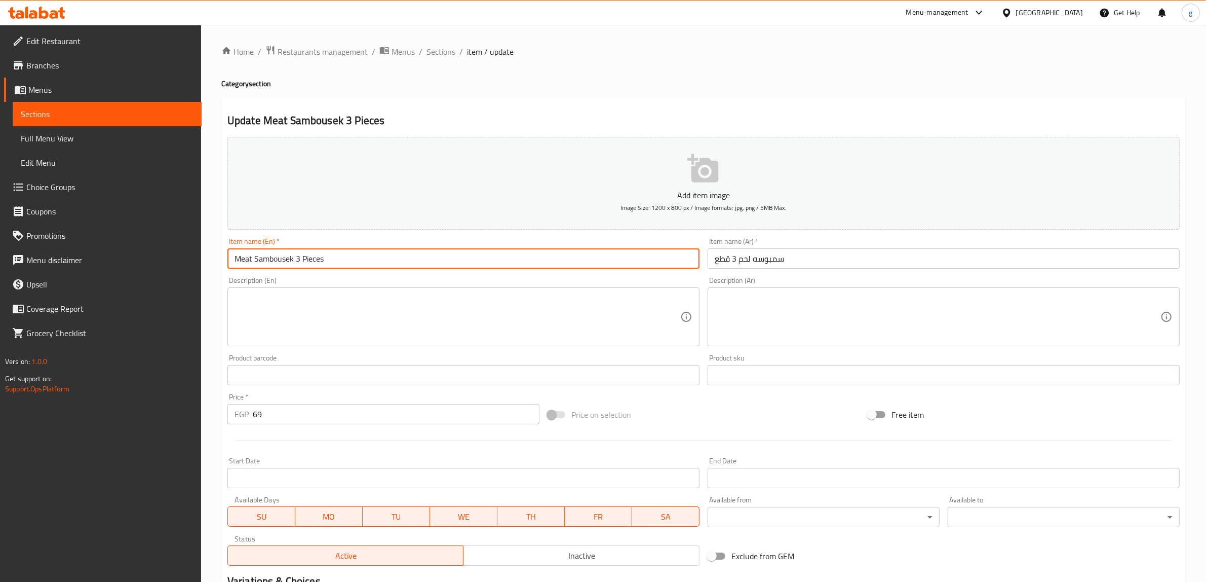
drag, startPoint x: 285, startPoint y: 247, endPoint x: 252, endPoint y: 256, distance: 33.5
click at [252, 256] on input "Meat Sambousek 3 Pieces" at bounding box center [463, 258] width 472 height 20
paste input "osa"
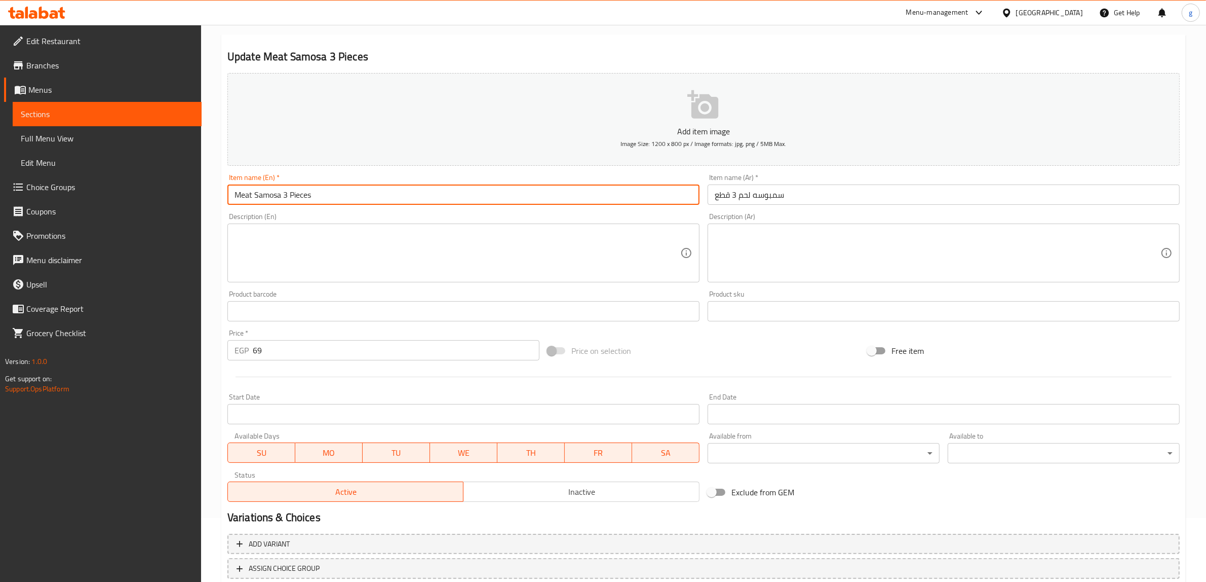
scroll to position [107, 0]
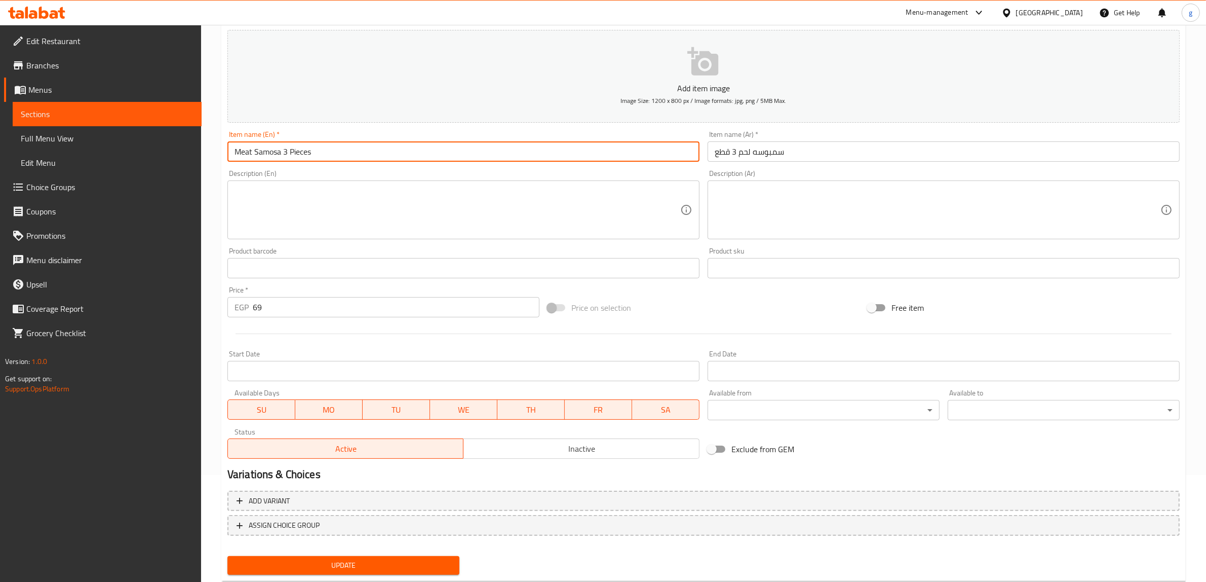
type input "Meat Samosa 3 Pieces"
click at [358, 559] on span "Update" at bounding box center [344, 565] width 216 height 13
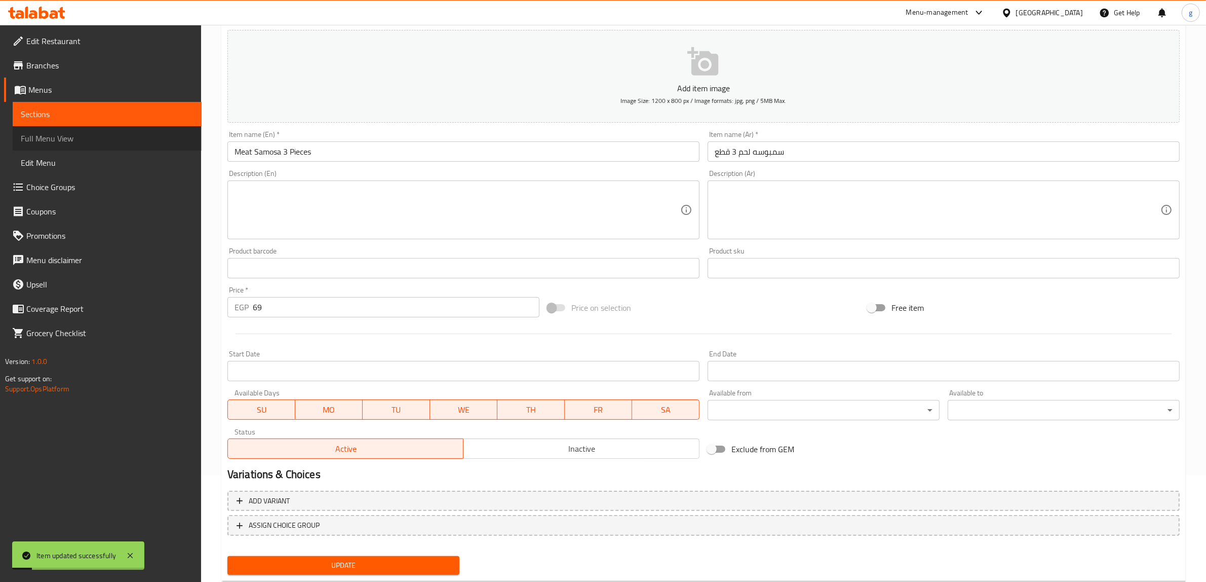
click at [71, 132] on span "Full Menu View" at bounding box center [107, 138] width 173 height 12
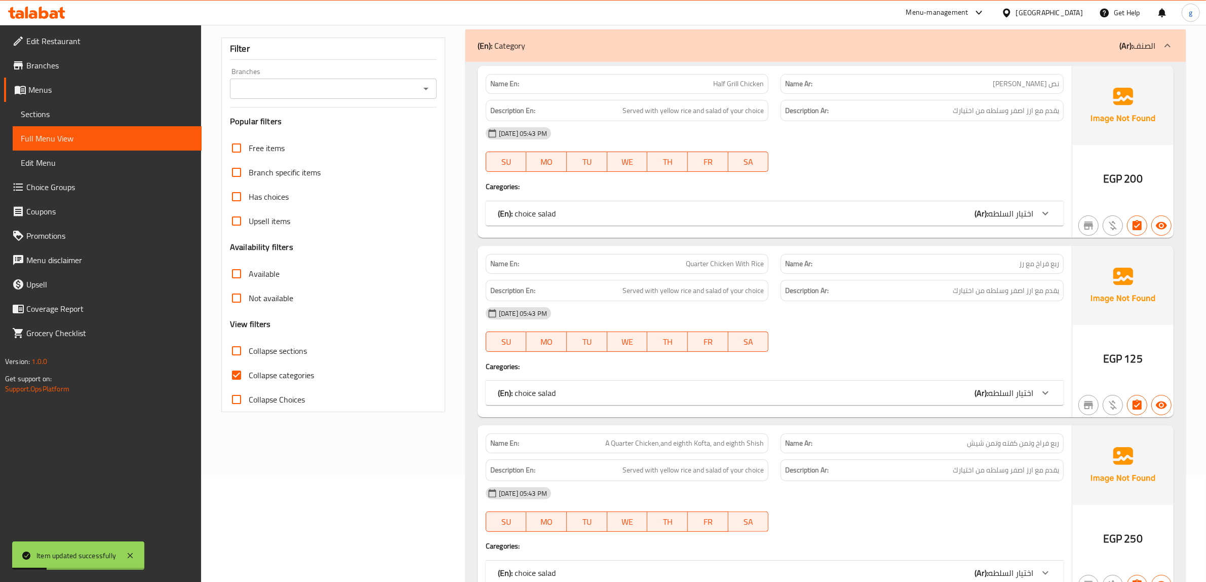
click at [259, 369] on span "Collapse categories" at bounding box center [281, 375] width 65 height 12
click at [249, 363] on input "Collapse categories" at bounding box center [236, 375] width 24 height 24
checkbox input "false"
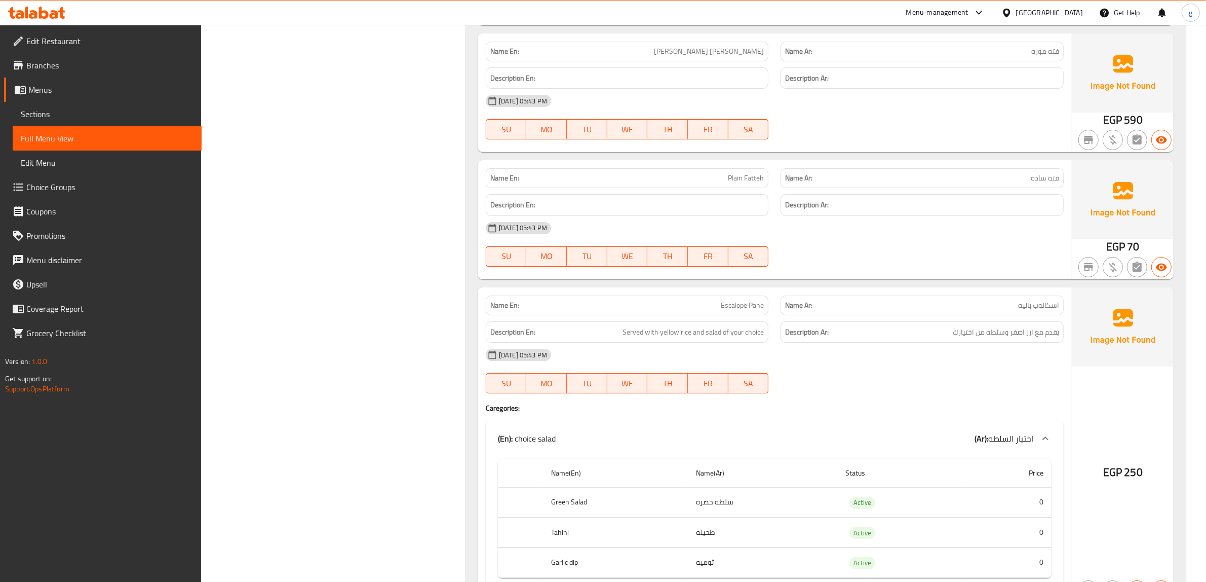
scroll to position [5299, 0]
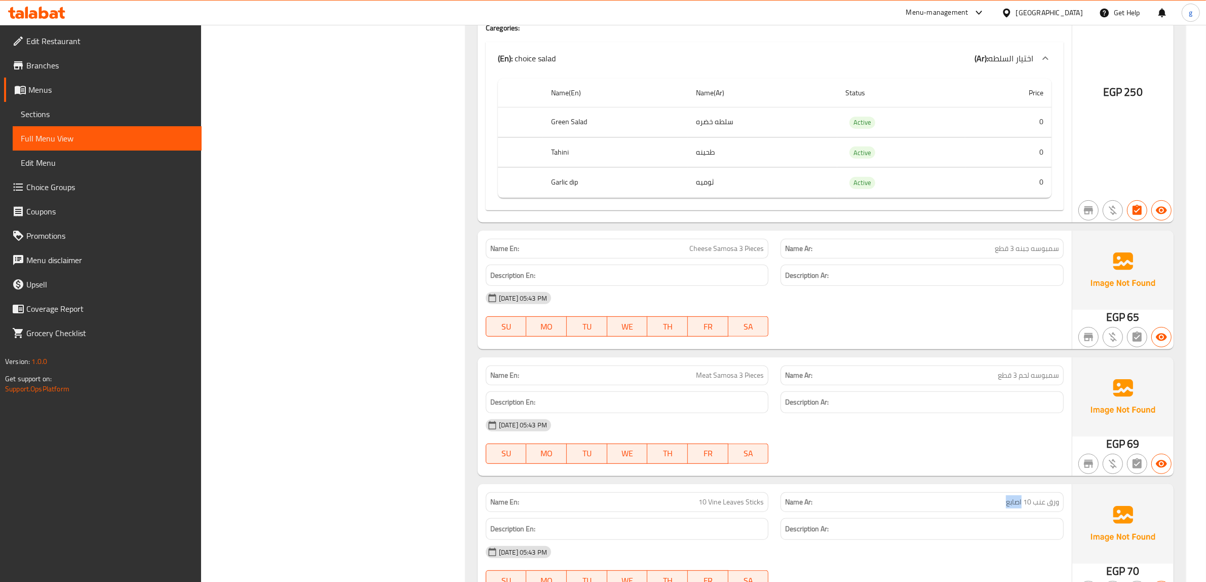
drag, startPoint x: 1006, startPoint y: 406, endPoint x: 1021, endPoint y: 409, distance: 15.0
click at [1021, 496] on span "ورق عنب 10 اصابع" at bounding box center [1032, 501] width 53 height 11
copy span "اصابع"
click at [81, 110] on span "Sections" at bounding box center [107, 114] width 173 height 12
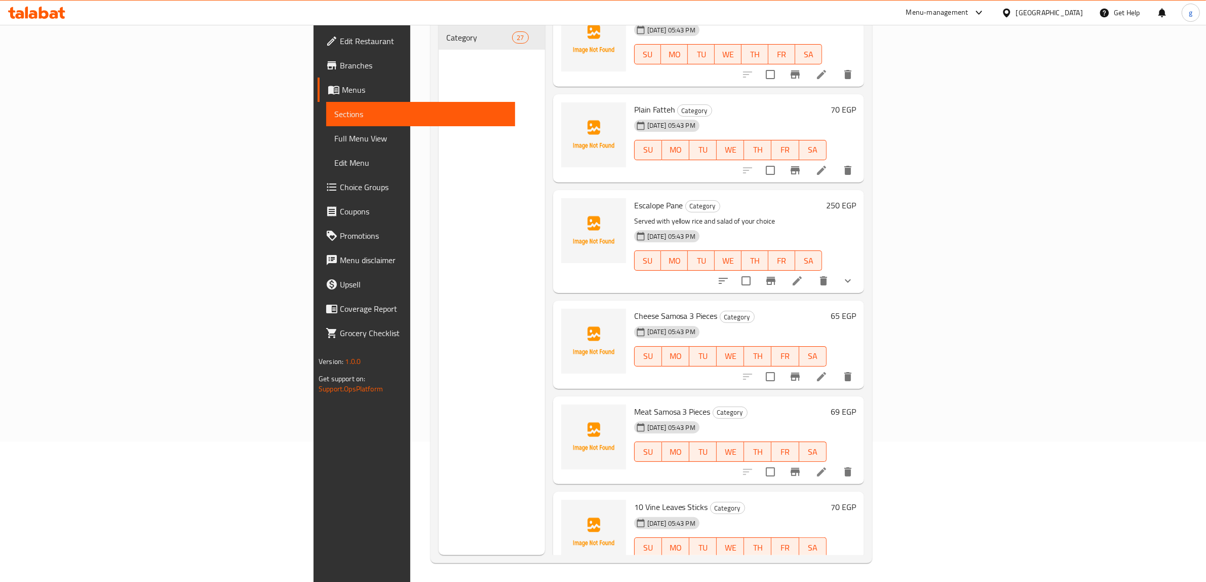
scroll to position [2026, 0]
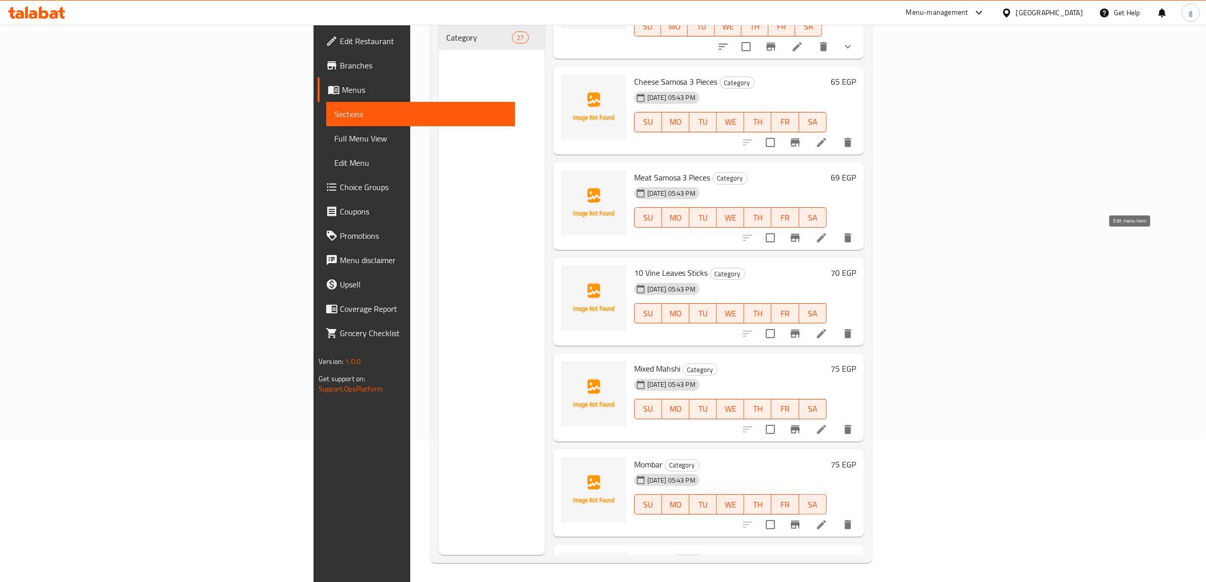
click at [828, 327] on icon at bounding box center [822, 333] width 12 height 12
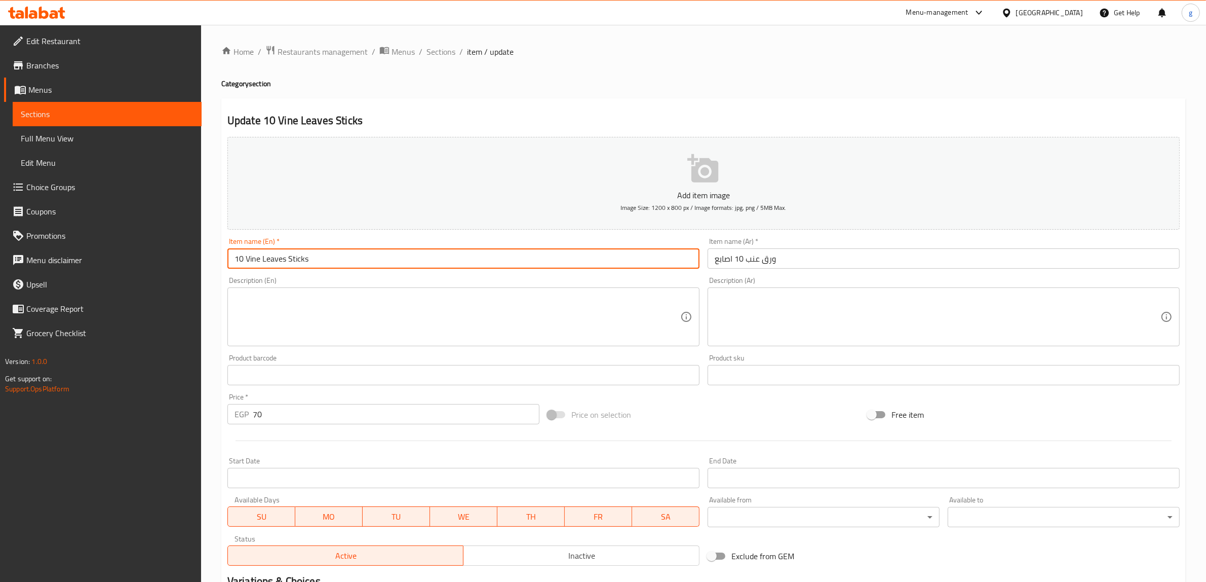
drag, startPoint x: 325, startPoint y: 250, endPoint x: 244, endPoint y: 252, distance: 81.6
click at [244, 252] on input "10 Vine Leaves Sticks" at bounding box center [463, 258] width 472 height 20
paste input "Grape leaves finger"
click at [309, 248] on input "10 Grape leaves fingers" at bounding box center [463, 258] width 472 height 20
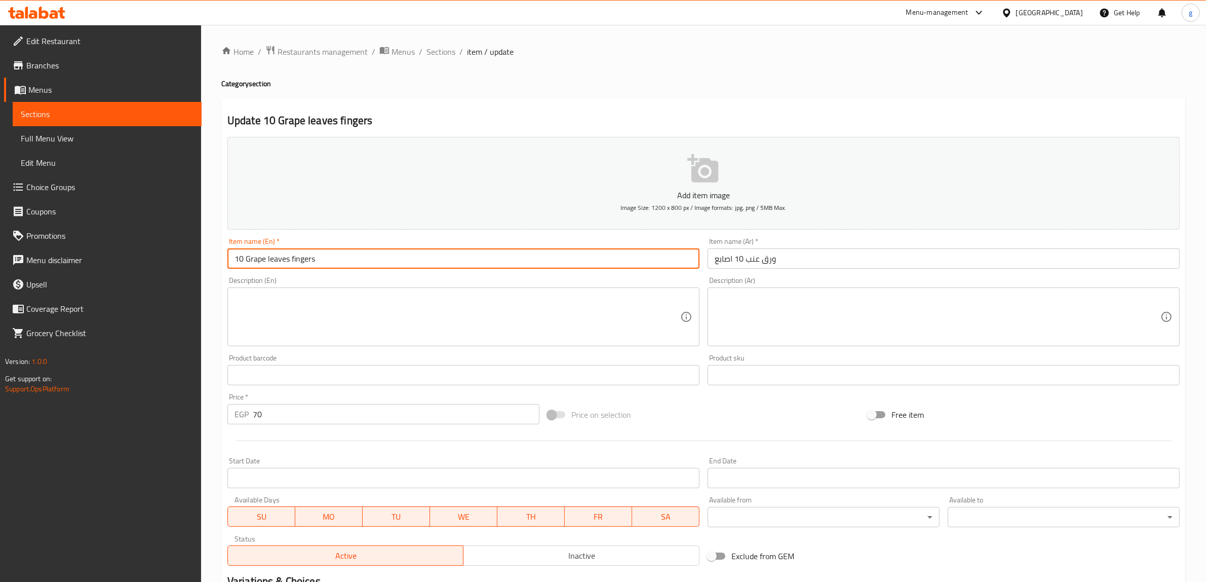
click at [309, 248] on input "10 Grape leaves fingers" at bounding box center [463, 258] width 472 height 20
type input "10 Grape Leaves Fingers"
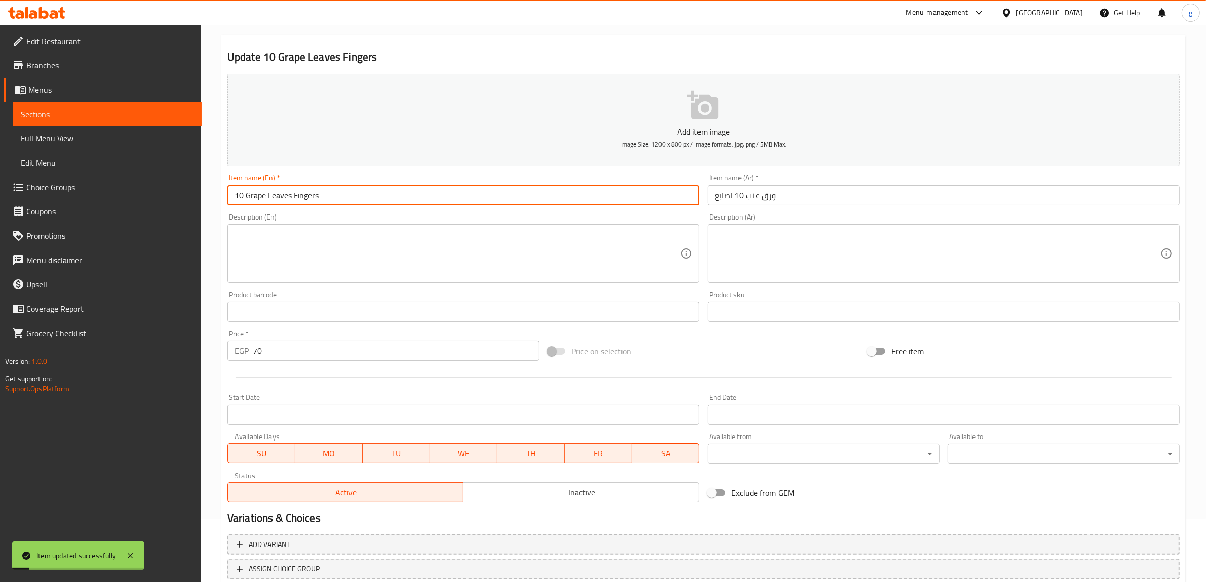
scroll to position [107, 0]
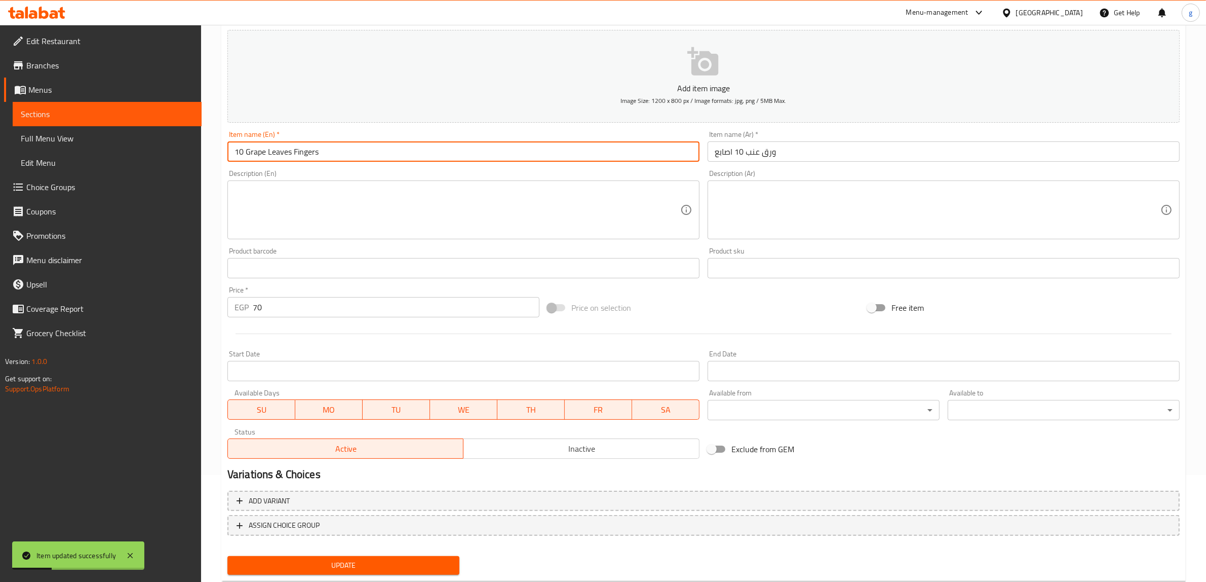
click at [76, 133] on span "Full Menu View" at bounding box center [107, 138] width 173 height 12
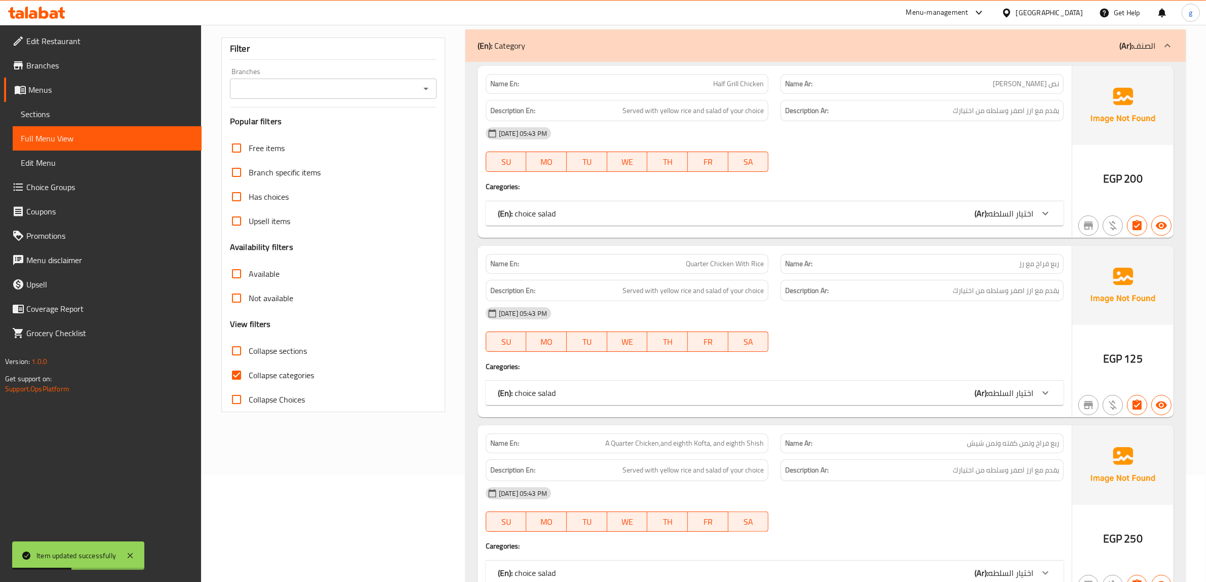
click at [237, 363] on input "Collapse categories" at bounding box center [236, 375] width 24 height 24
checkbox input "false"
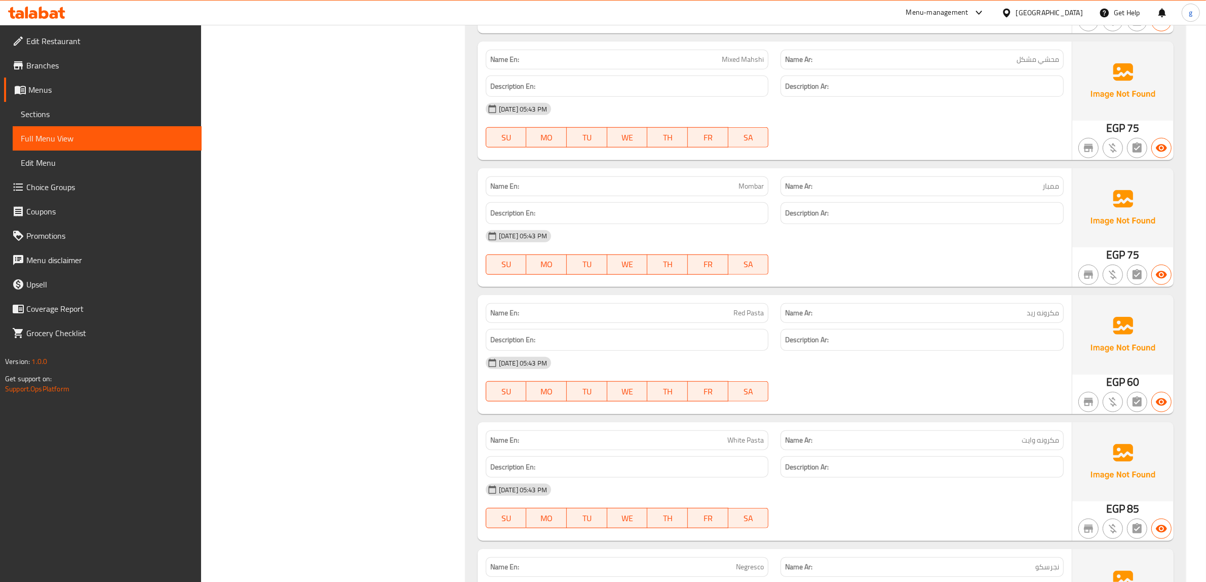
scroll to position [5869, 0]
click at [1044, 561] on span "نجرسكو" at bounding box center [1047, 566] width 24 height 11
copy span "نجرسكو"
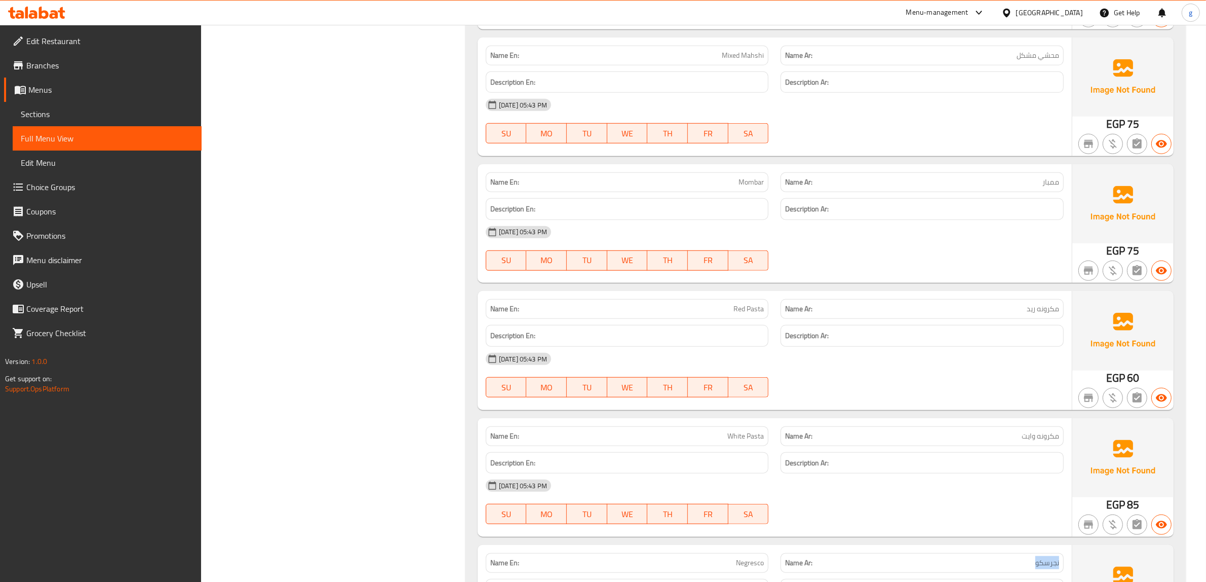
scroll to position [5897, 0]
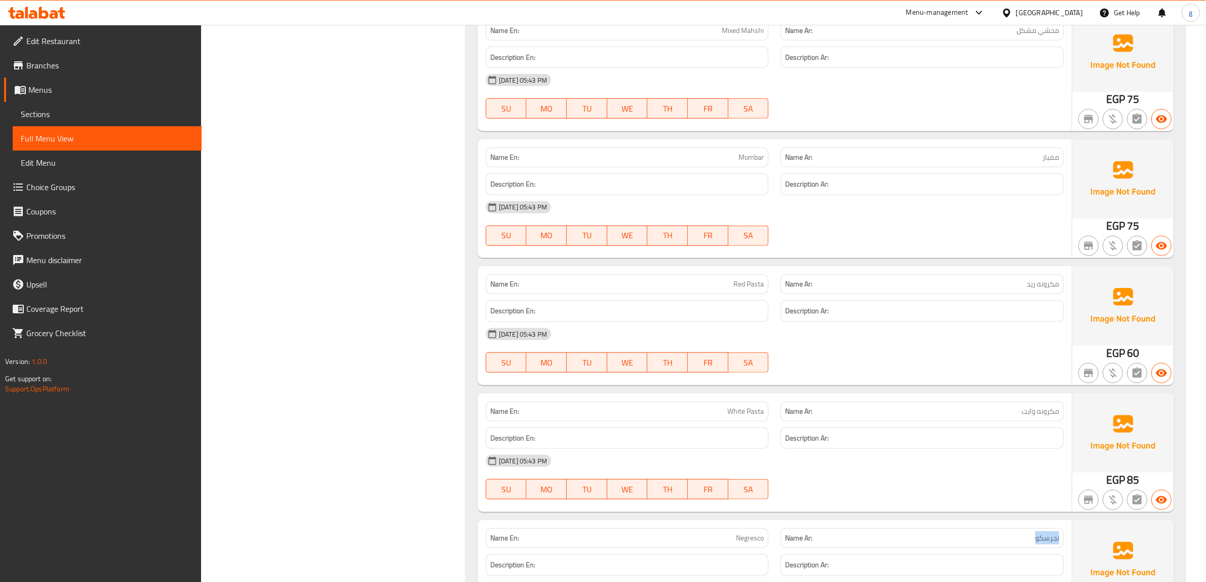
click at [48, 41] on span "Edit Restaurant" at bounding box center [109, 41] width 167 height 12
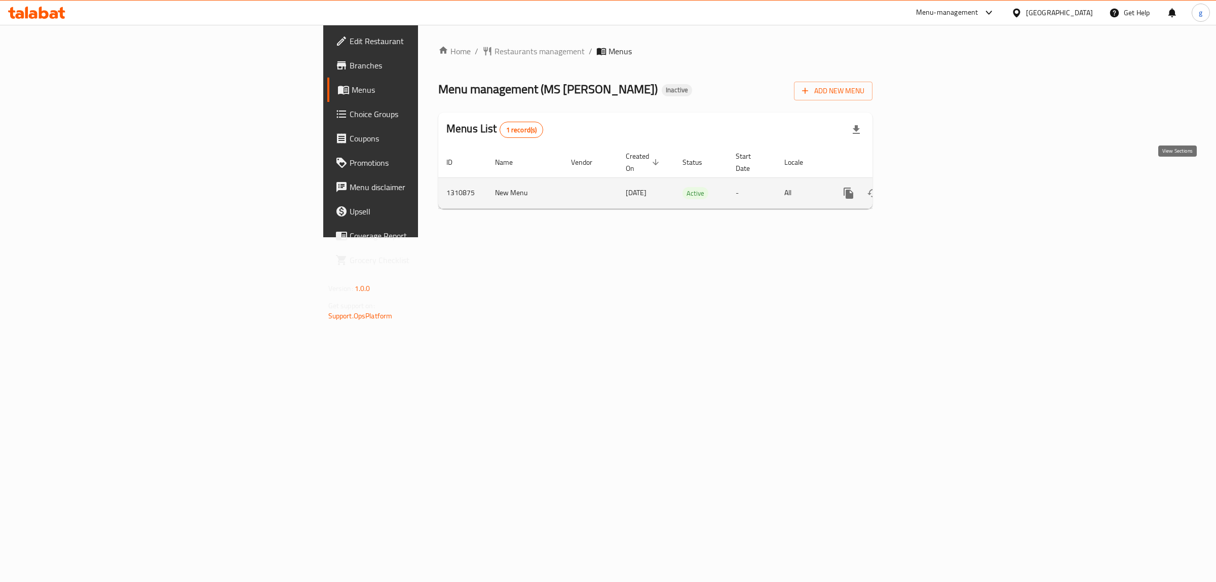
click at [927, 187] on icon "enhanced table" at bounding box center [921, 193] width 12 height 12
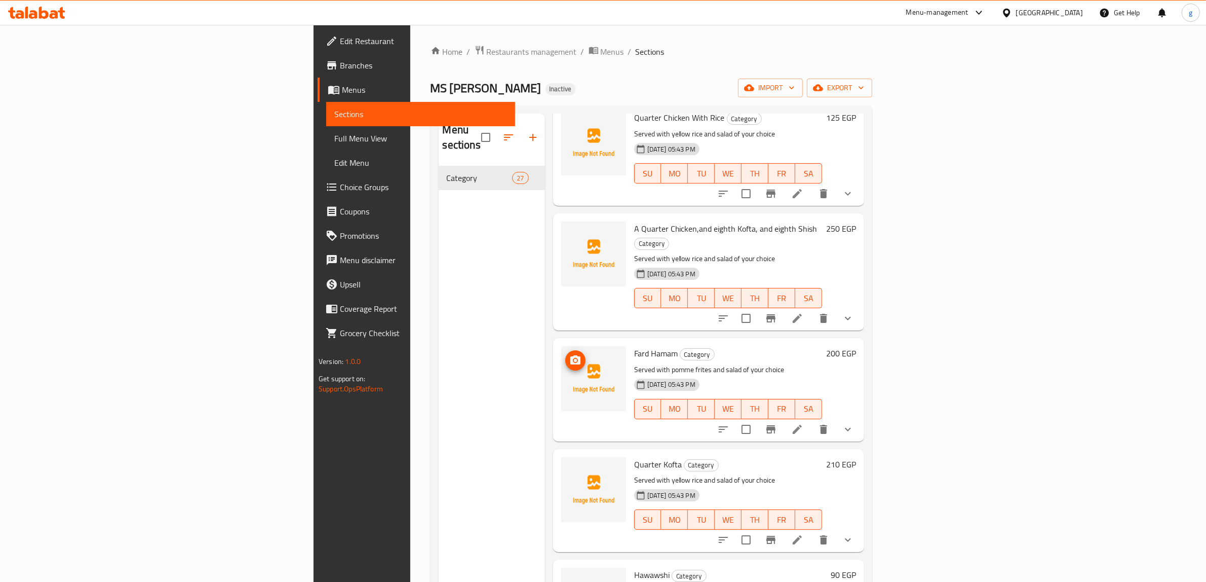
scroll to position [190, 0]
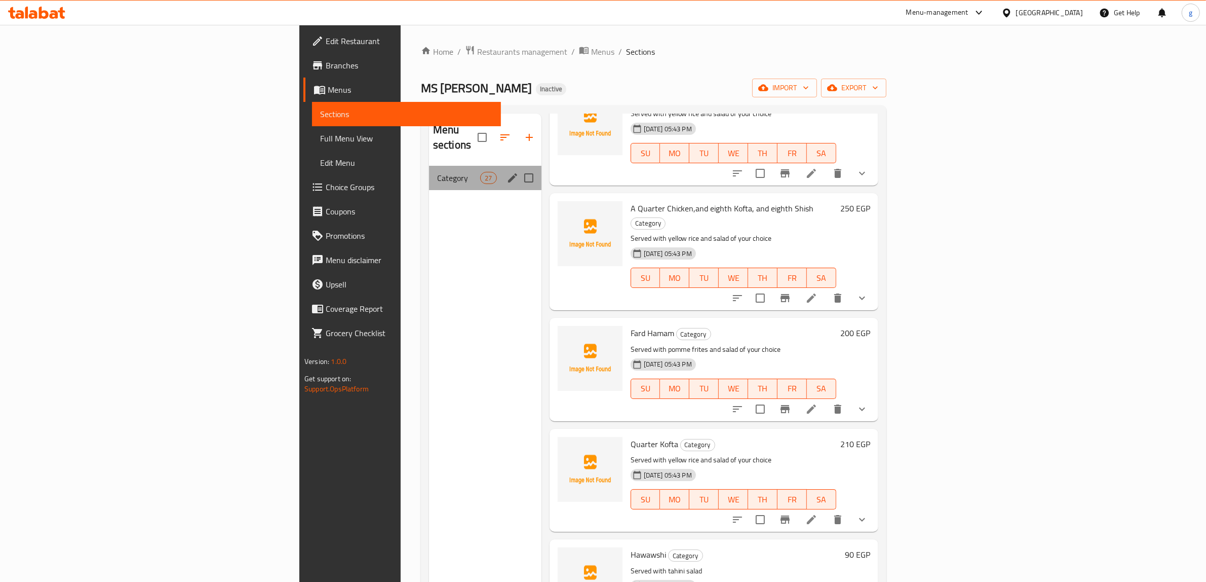
click at [429, 166] on div "Category 27" at bounding box center [485, 178] width 112 height 24
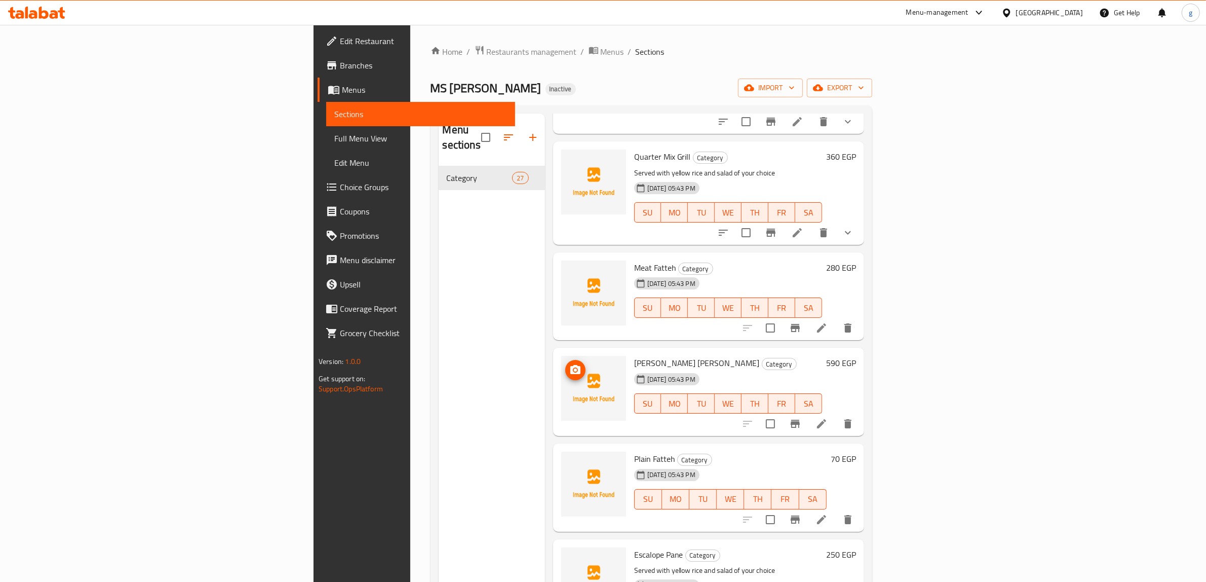
scroll to position [1583, 0]
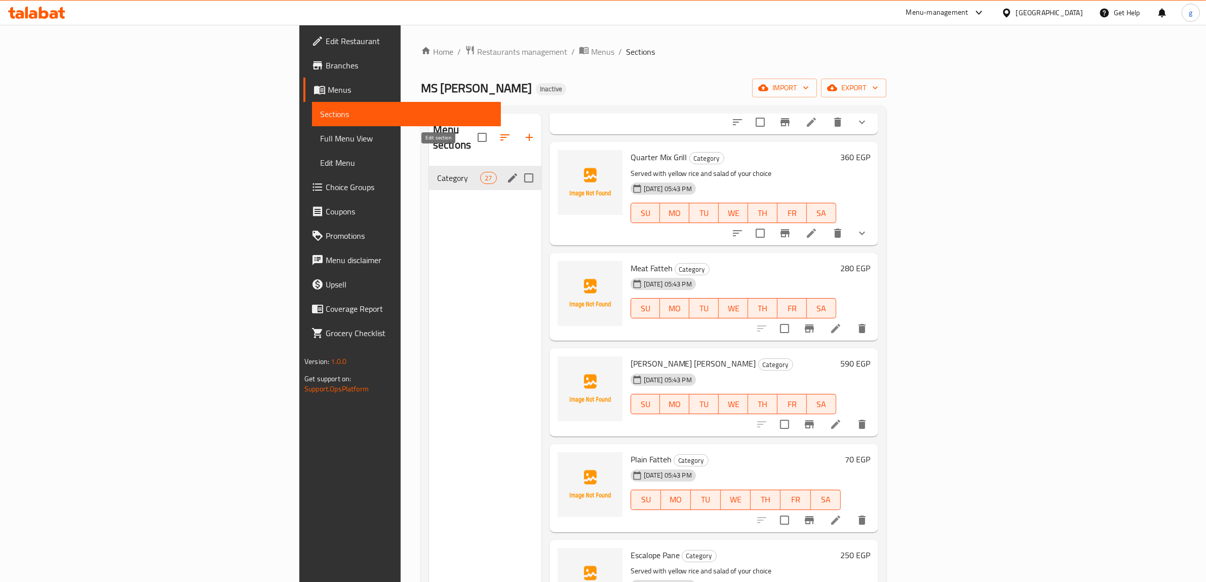
click at [508, 173] on icon "edit" at bounding box center [512, 177] width 9 height 9
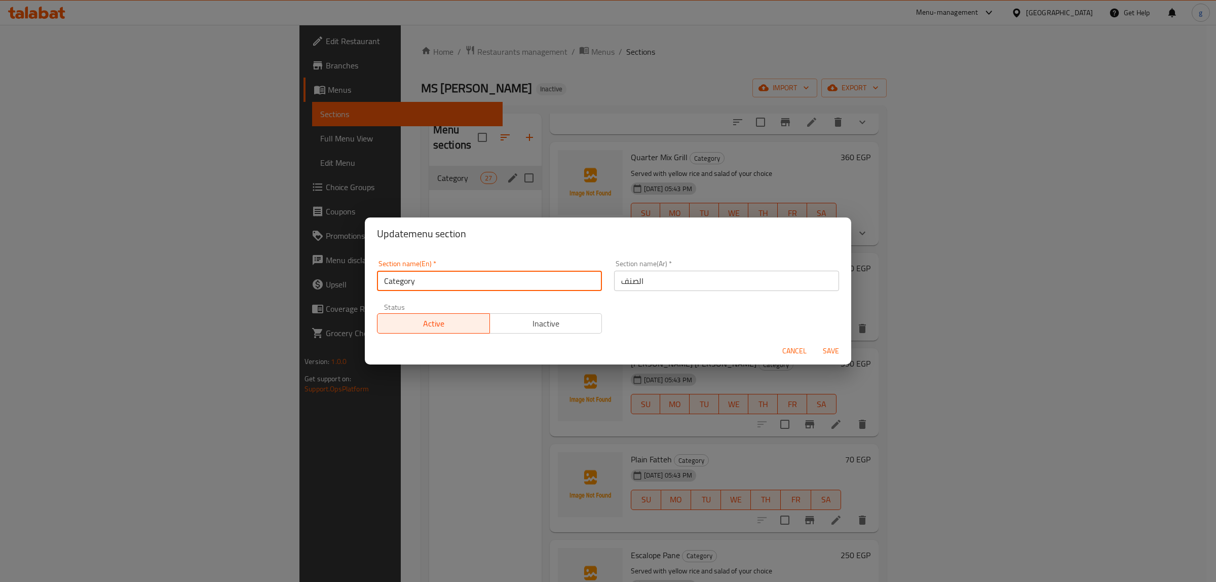
drag, startPoint x: 526, startPoint y: 277, endPoint x: 383, endPoint y: 296, distance: 144.1
click at [383, 296] on div "Section name(En)   * Category Section name(En) * Section name(Ar)   * الصنف Sec…" at bounding box center [608, 297] width 474 height 86
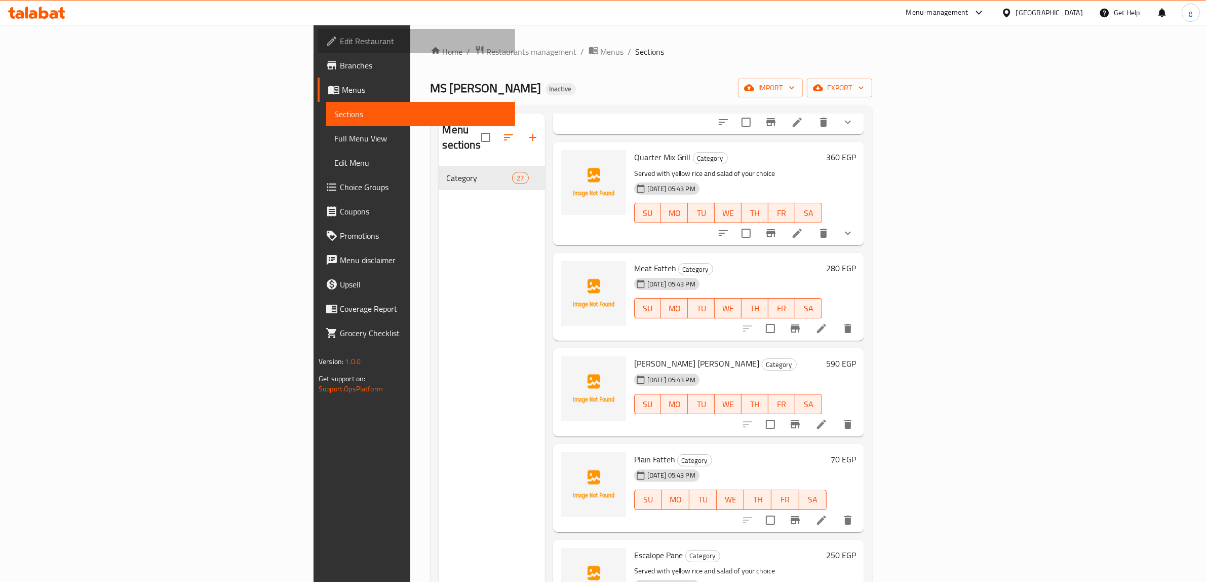
click at [340, 44] on span "Edit Restaurant" at bounding box center [423, 41] width 167 height 12
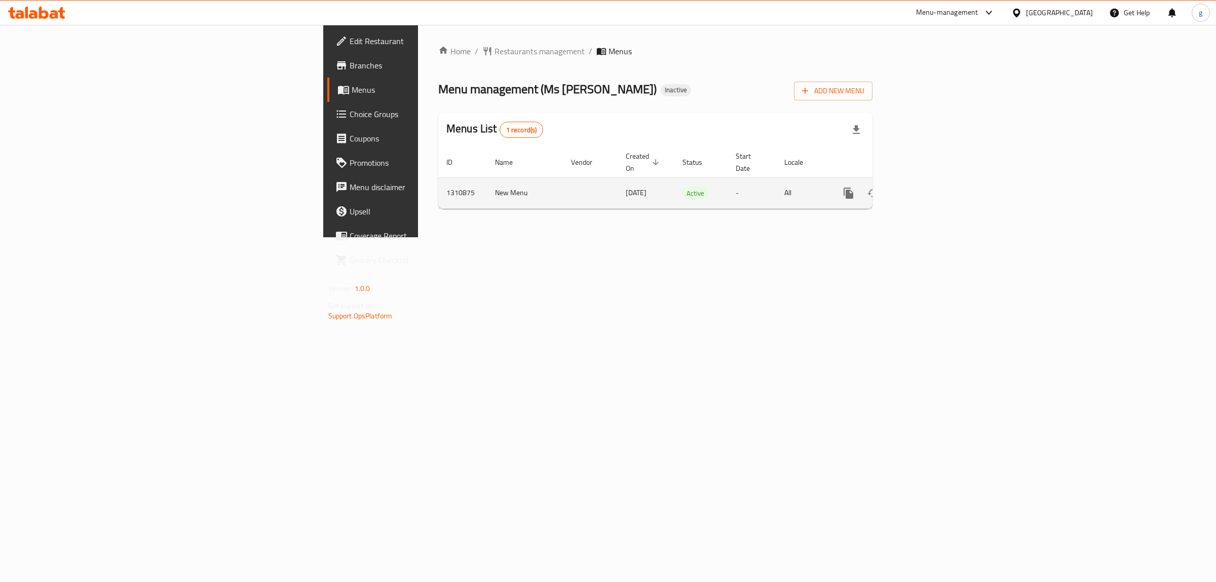
click at [934, 181] on link "enhanced table" at bounding box center [921, 193] width 24 height 24
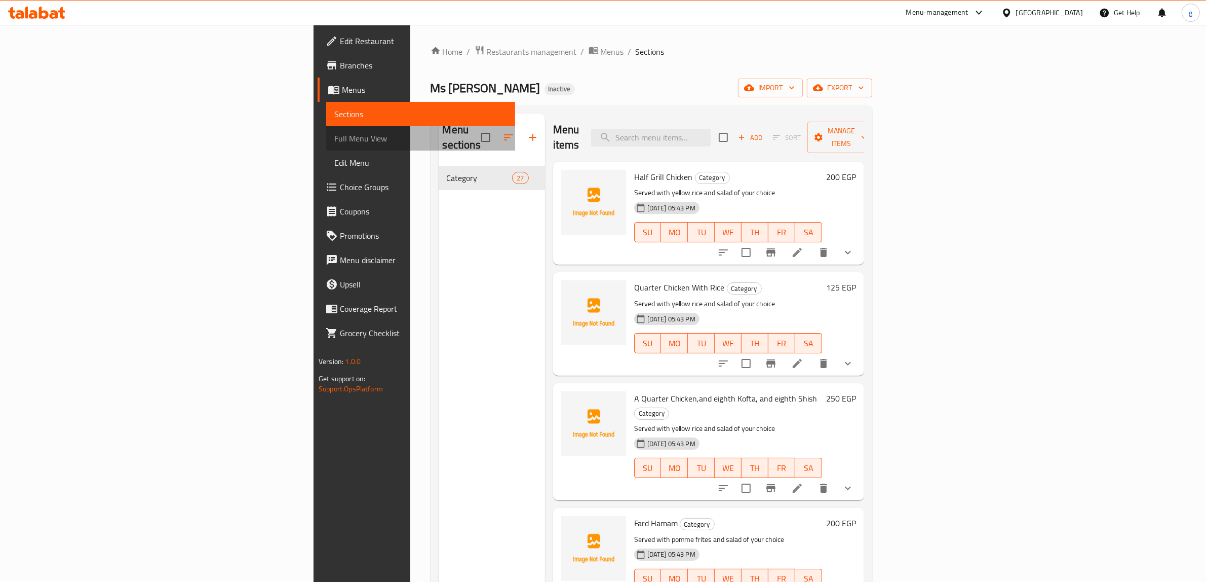
click at [334, 136] on span "Full Menu View" at bounding box center [420, 138] width 173 height 12
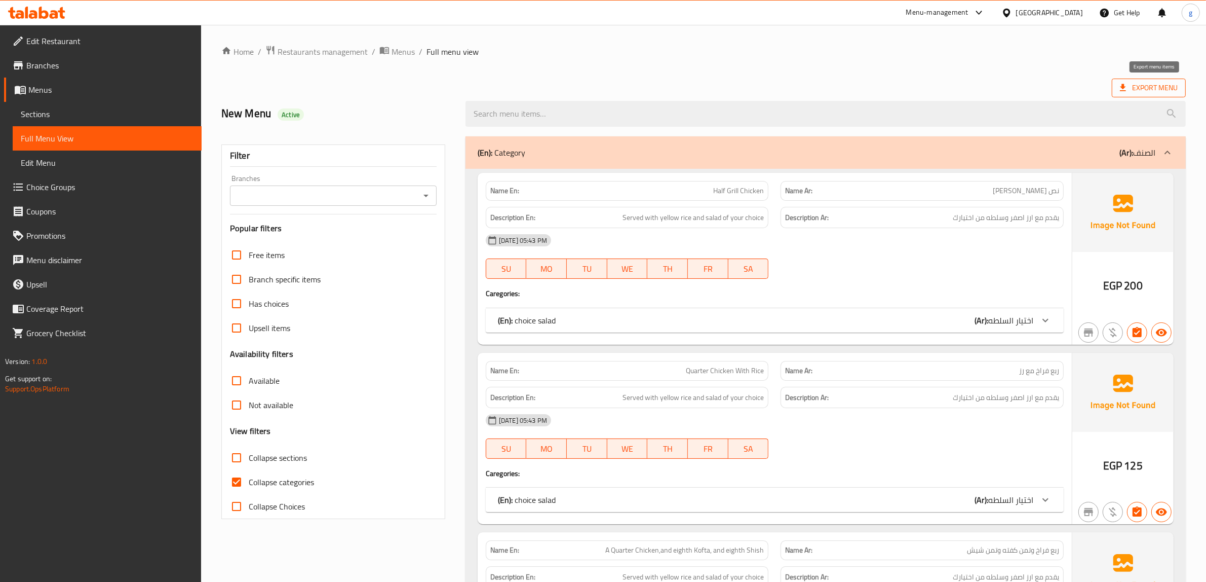
click at [1126, 90] on icon at bounding box center [1123, 87] width 6 height 7
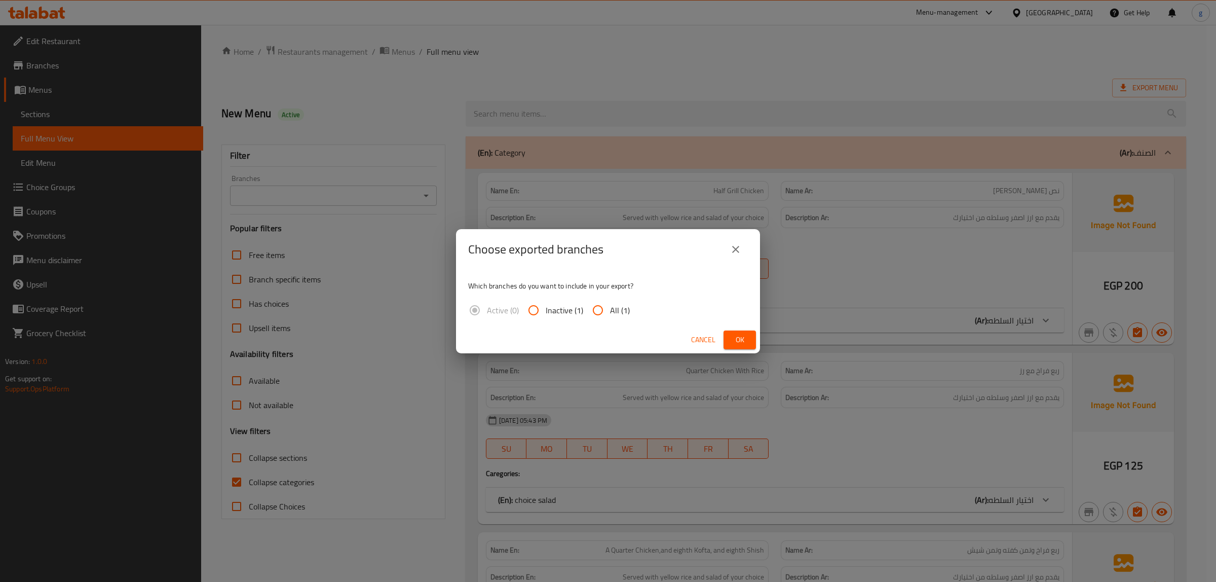
click at [586, 309] on input "All (1)" at bounding box center [598, 310] width 24 height 24
radio input "true"
click at [746, 337] on span "Ok" at bounding box center [739, 339] width 16 height 13
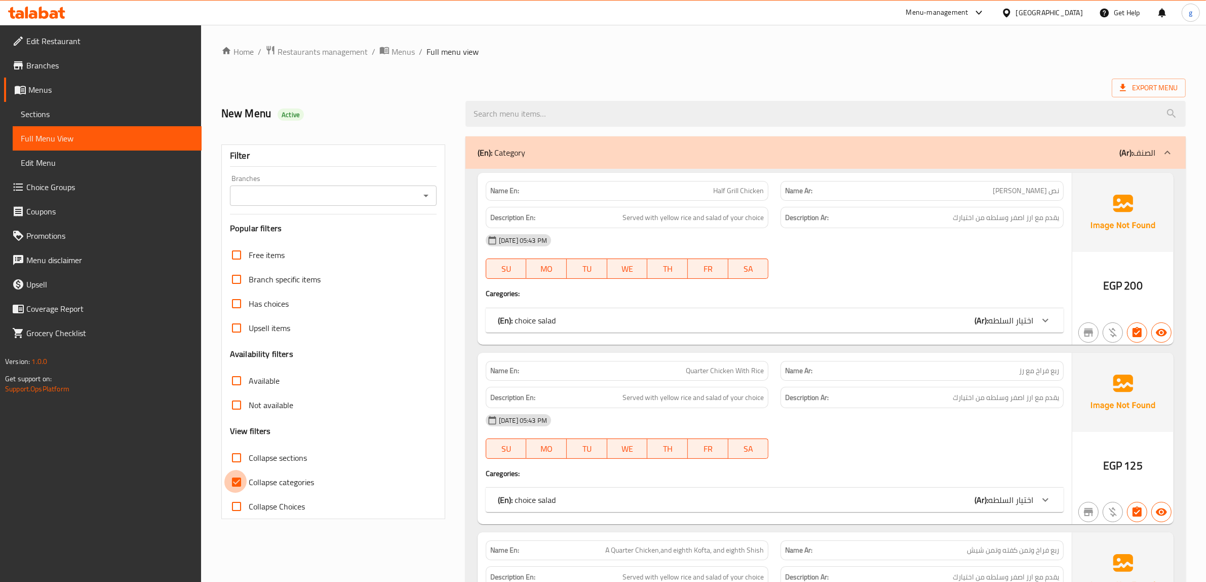
click at [237, 470] on input "Collapse categories" at bounding box center [236, 482] width 24 height 24
checkbox input "false"
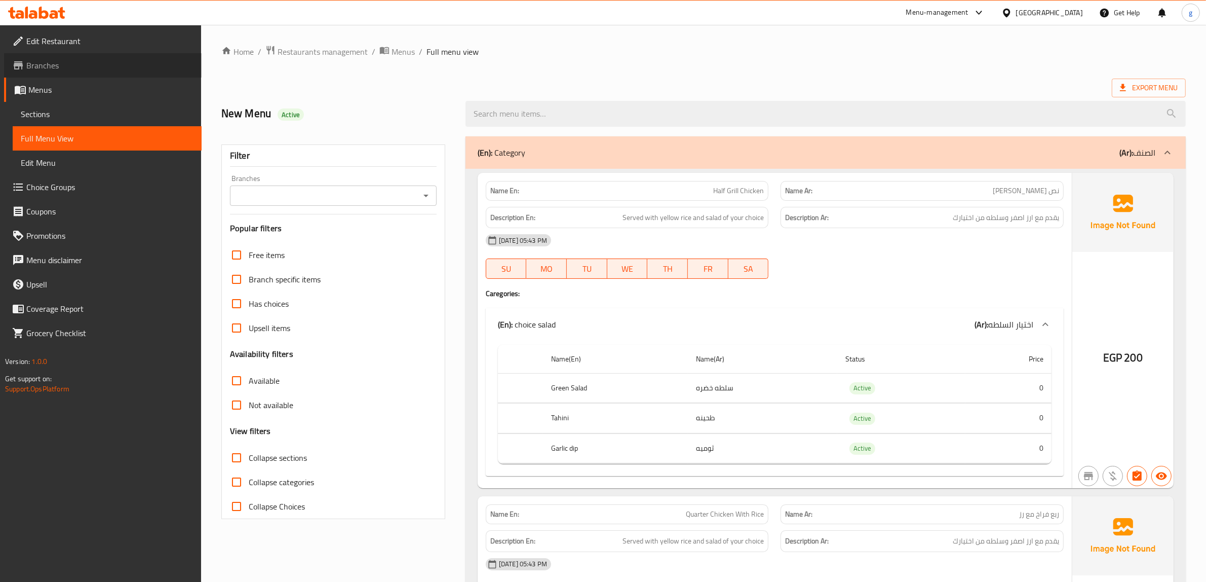
click at [49, 64] on span "Branches" at bounding box center [109, 65] width 167 height 12
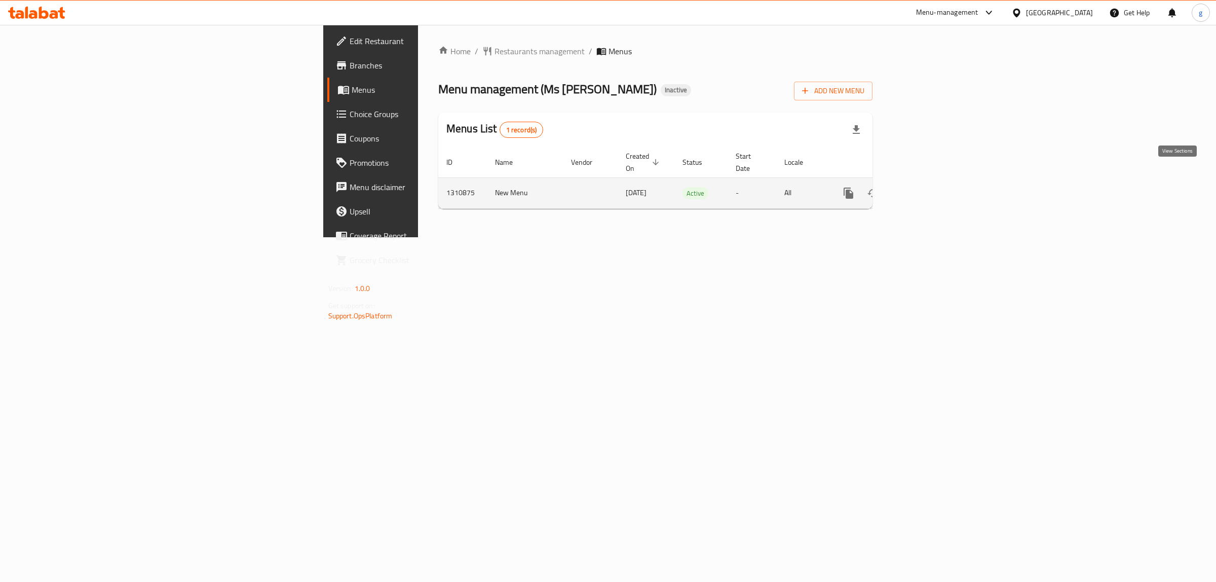
click at [934, 181] on link "enhanced table" at bounding box center [921, 193] width 24 height 24
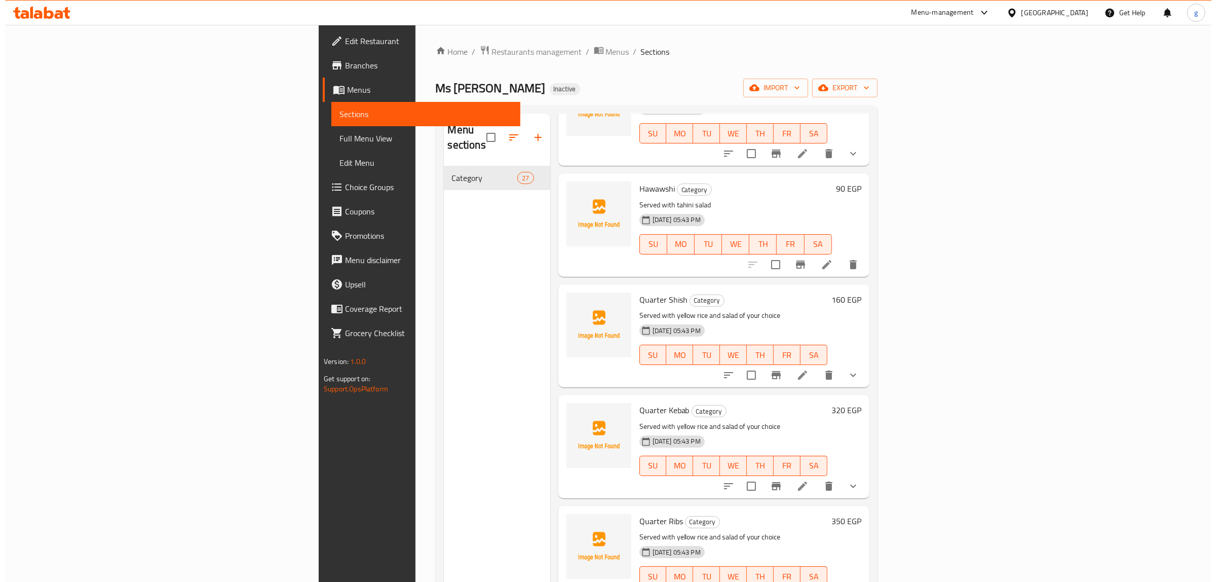
scroll to position [633, 0]
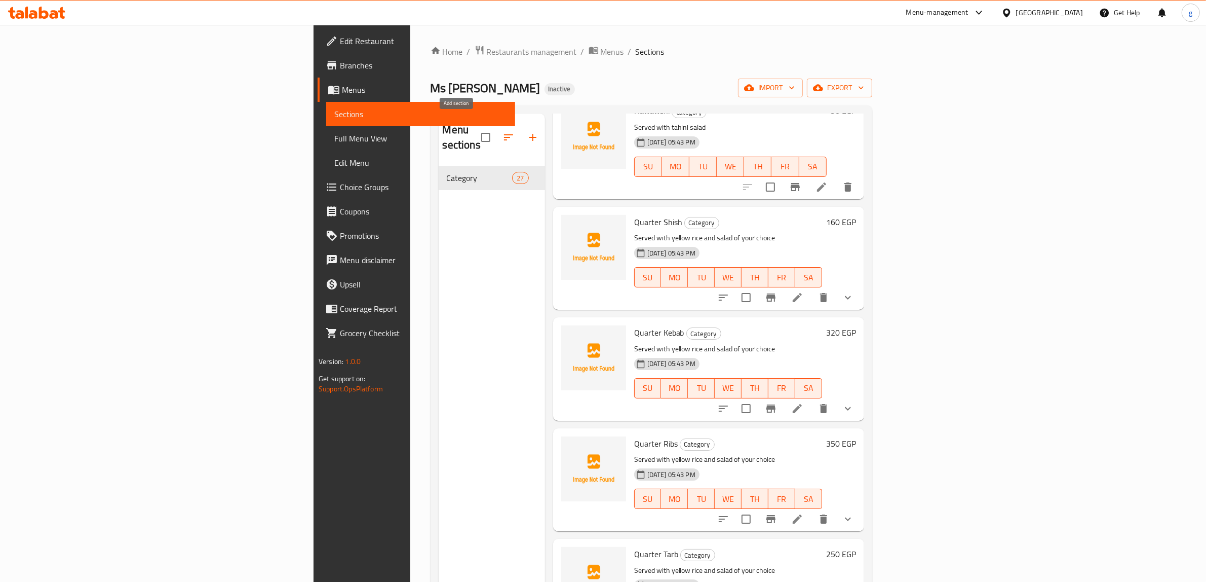
click at [527, 131] on icon "button" at bounding box center [533, 137] width 12 height 12
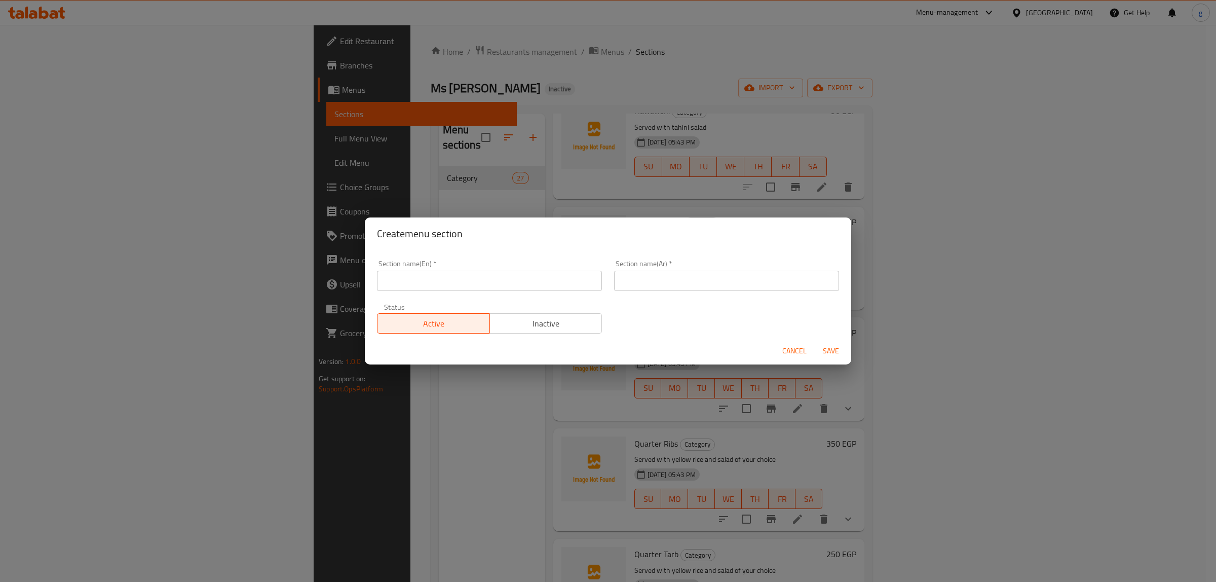
click at [527, 284] on input "text" at bounding box center [489, 280] width 225 height 20
click at [419, 278] on input "text" at bounding box center [489, 280] width 225 height 20
type input "Pasta"
click at [701, 280] on input "text" at bounding box center [726, 280] width 225 height 20
type input "l"
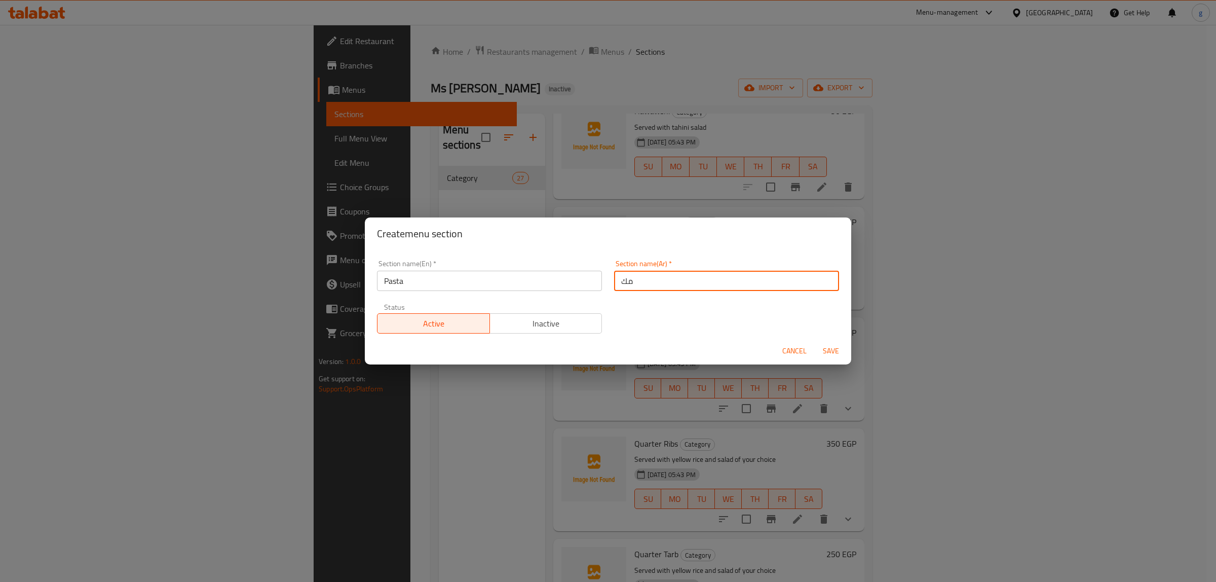
drag, startPoint x: 654, startPoint y: 295, endPoint x: 672, endPoint y: 304, distance: 19.5
click at [672, 304] on div "Section name(En)   * Pasta Section name(En) * Section name(Ar)   * مك Section n…" at bounding box center [608, 297] width 474 height 86
drag, startPoint x: 672, startPoint y: 304, endPoint x: 688, endPoint y: 306, distance: 16.3
click at [688, 306] on div "Section name(En)   * Pasta Section name(En) * Section name(Ar)   * مك Section n…" at bounding box center [608, 297] width 474 height 86
click at [670, 275] on input "مك" at bounding box center [726, 280] width 225 height 20
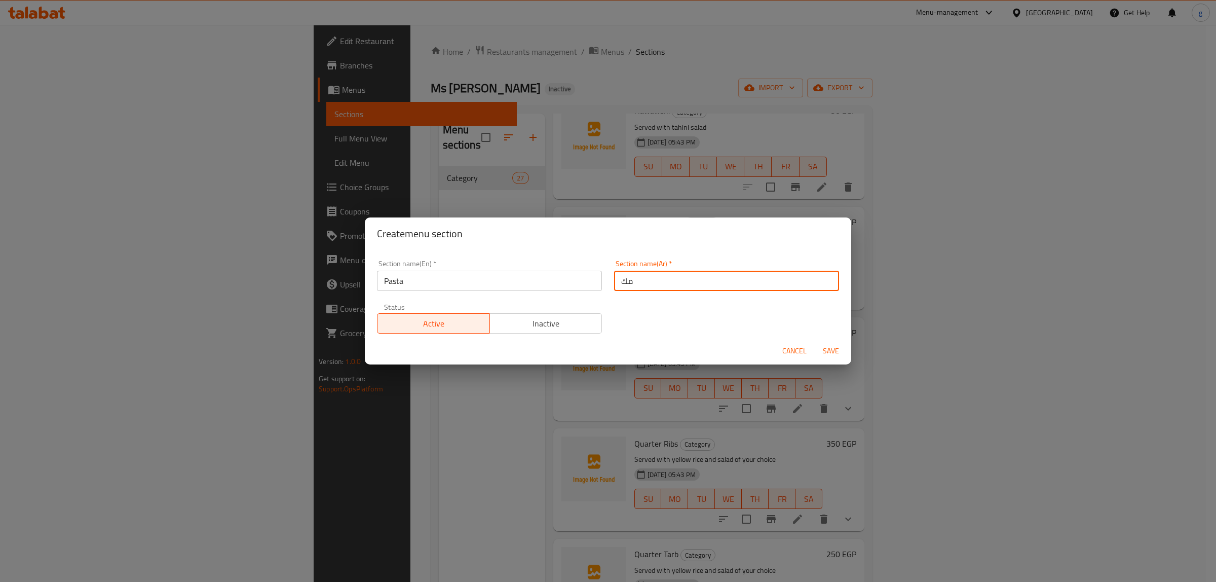
type input "مكرونة"
click at [826, 348] on span "Save" at bounding box center [831, 350] width 24 height 13
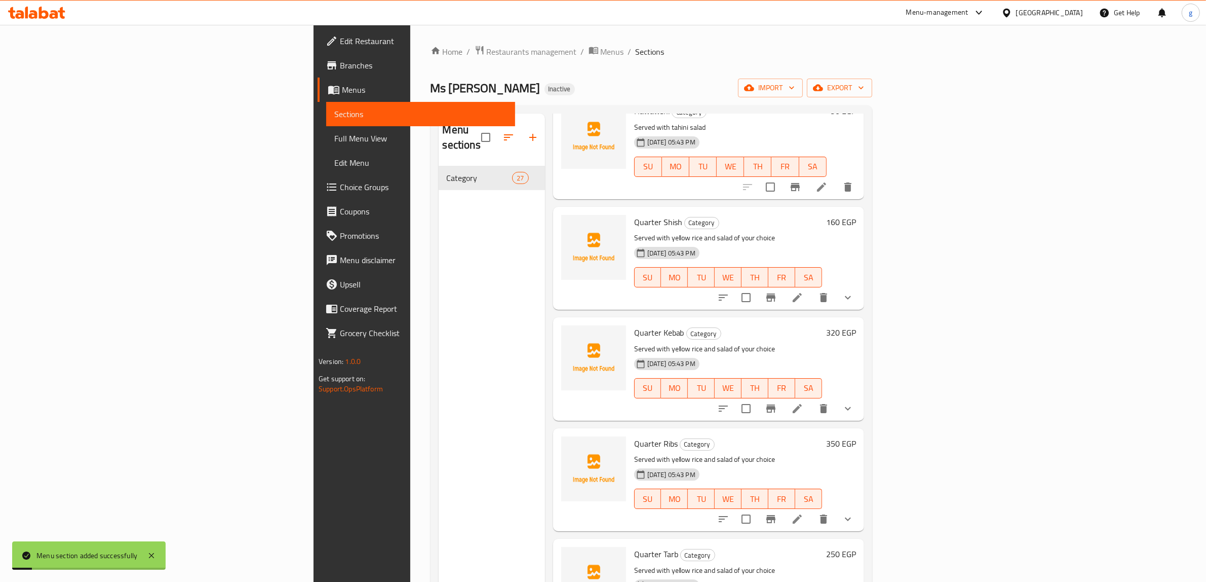
click at [439, 201] on div "Menu sections Category 27" at bounding box center [492, 404] width 106 height 582
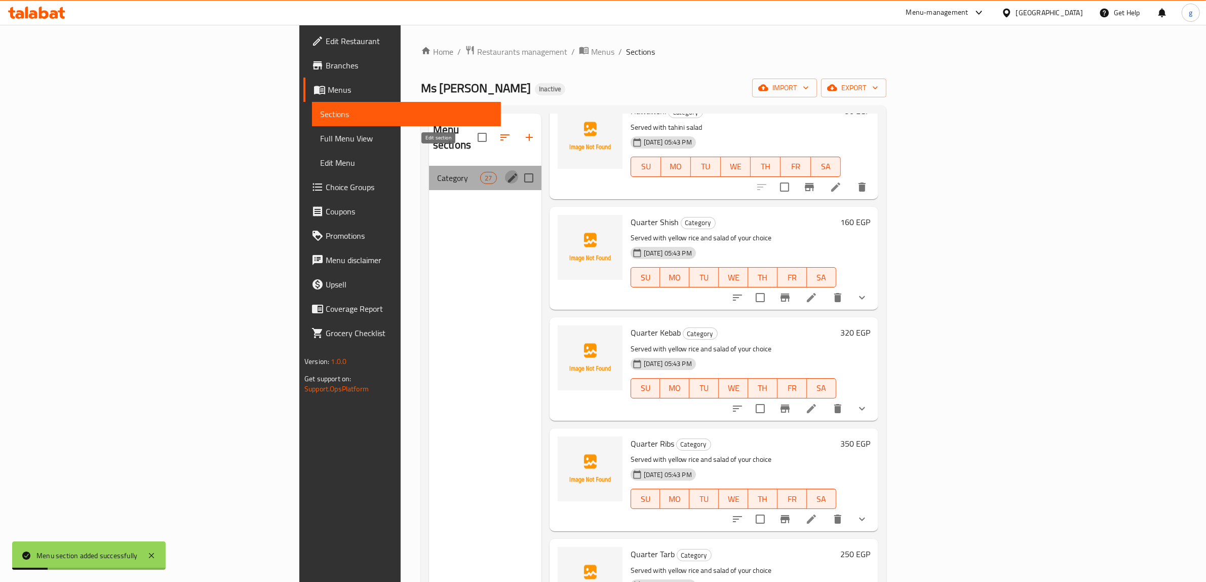
click at [508, 173] on icon "edit" at bounding box center [512, 177] width 9 height 9
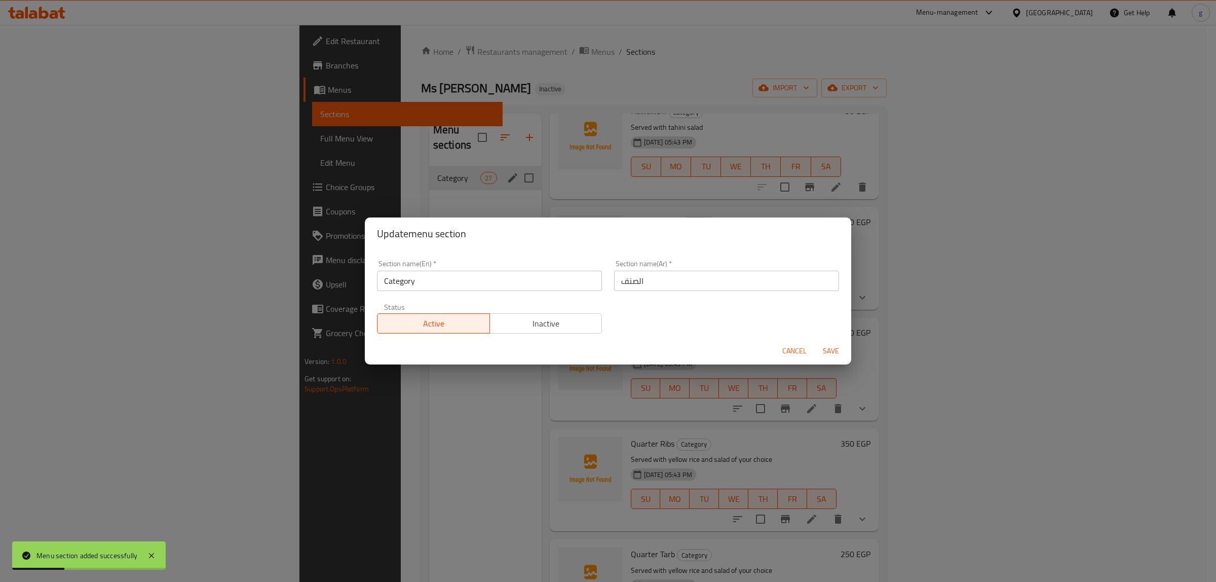
drag, startPoint x: 465, startPoint y: 290, endPoint x: 460, endPoint y: 289, distance: 5.2
click at [460, 289] on div "Section name(En)   * Category Section name(En) *" at bounding box center [489, 275] width 237 height 43
drag, startPoint x: 680, startPoint y: 286, endPoint x: 577, endPoint y: 288, distance: 102.8
click at [577, 288] on div "Section name(En)   * Category Section name(En) * Section name(Ar)   * الصنف Sec…" at bounding box center [608, 297] width 474 height 86
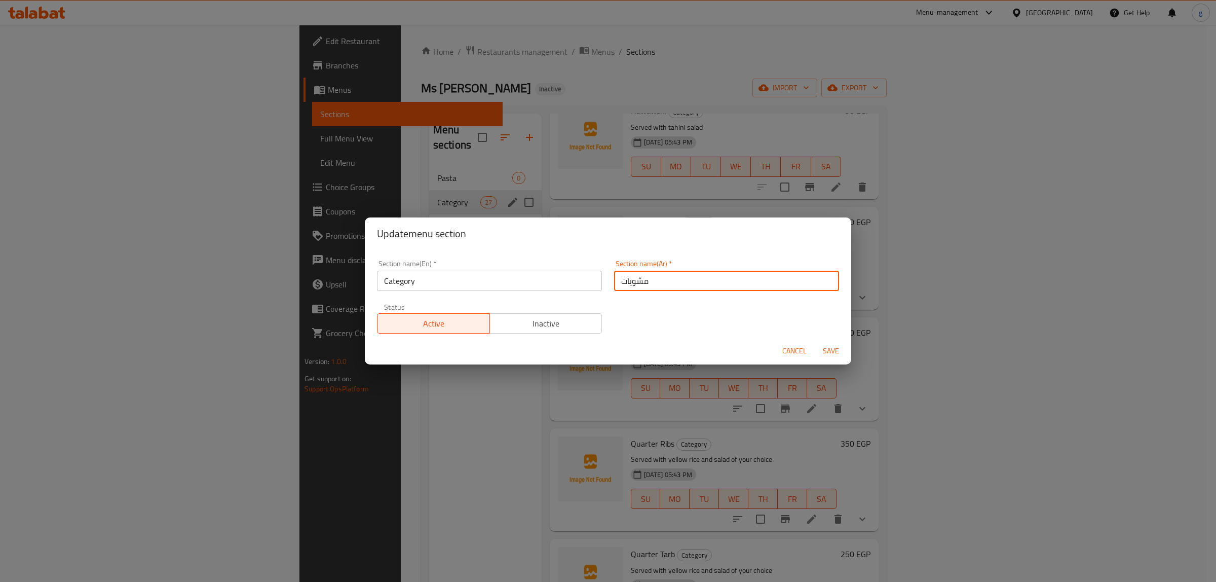
type input "مشويات"
click at [517, 266] on div "Section name(En)   * Category Section name(En) *" at bounding box center [489, 275] width 225 height 31
drag, startPoint x: 651, startPoint y: 282, endPoint x: 588, endPoint y: 284, distance: 63.3
click at [588, 284] on div "Section name(En)   * Category Section name(En) * Section name(Ar)   * مشويات Se…" at bounding box center [608, 297] width 474 height 86
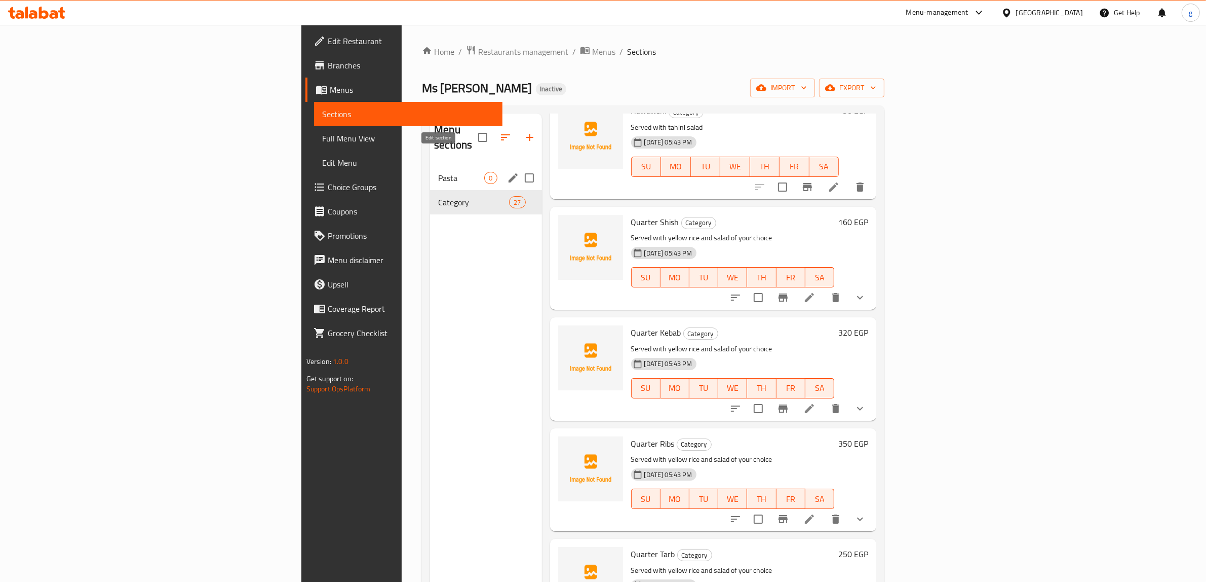
click at [507, 172] on icon "edit" at bounding box center [513, 178] width 12 height 12
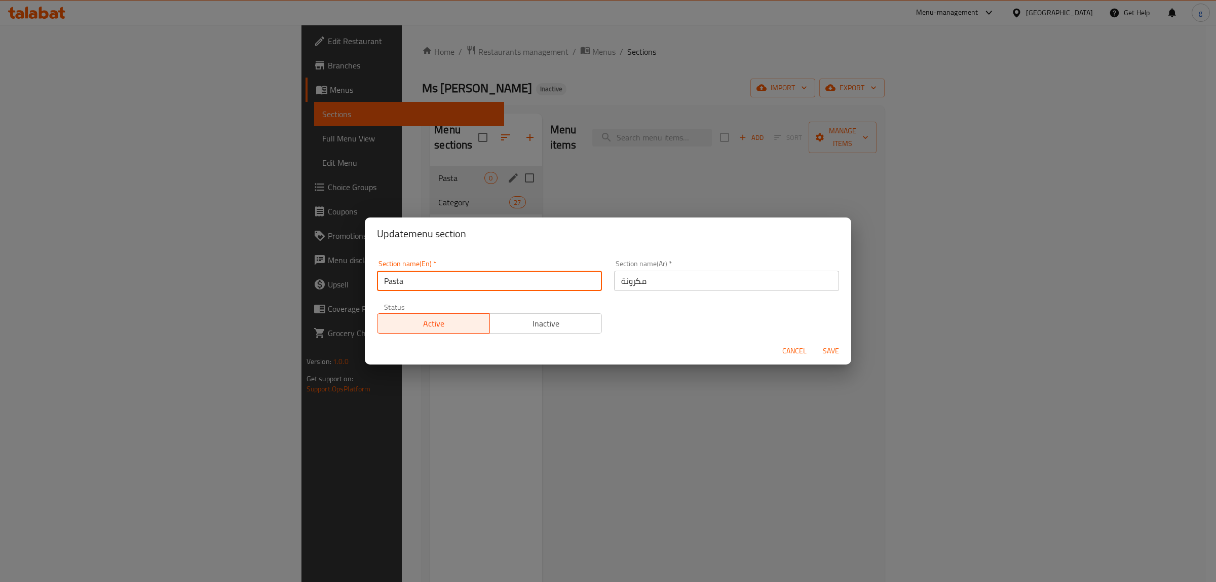
drag, startPoint x: 511, startPoint y: 282, endPoint x: 356, endPoint y: 281, distance: 154.5
click at [356, 281] on div "Update menu section Section name(En)   * Pasta Section name(En) * Section name(…" at bounding box center [608, 291] width 1216 height 582
paste input "Mix Grill"
type input "Mix Grill"
click at [332, 218] on div "Update menu section Section name(En)   * Mix Grill Section name(En) * Section n…" at bounding box center [608, 291] width 1216 height 582
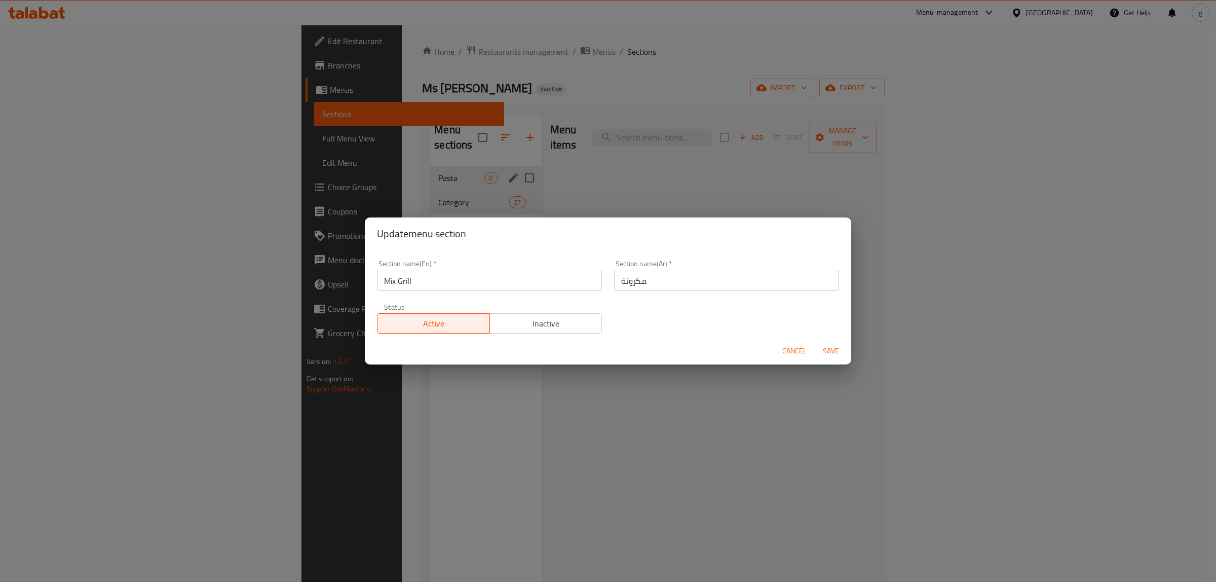
click at [798, 348] on span "Cancel" at bounding box center [794, 350] width 24 height 13
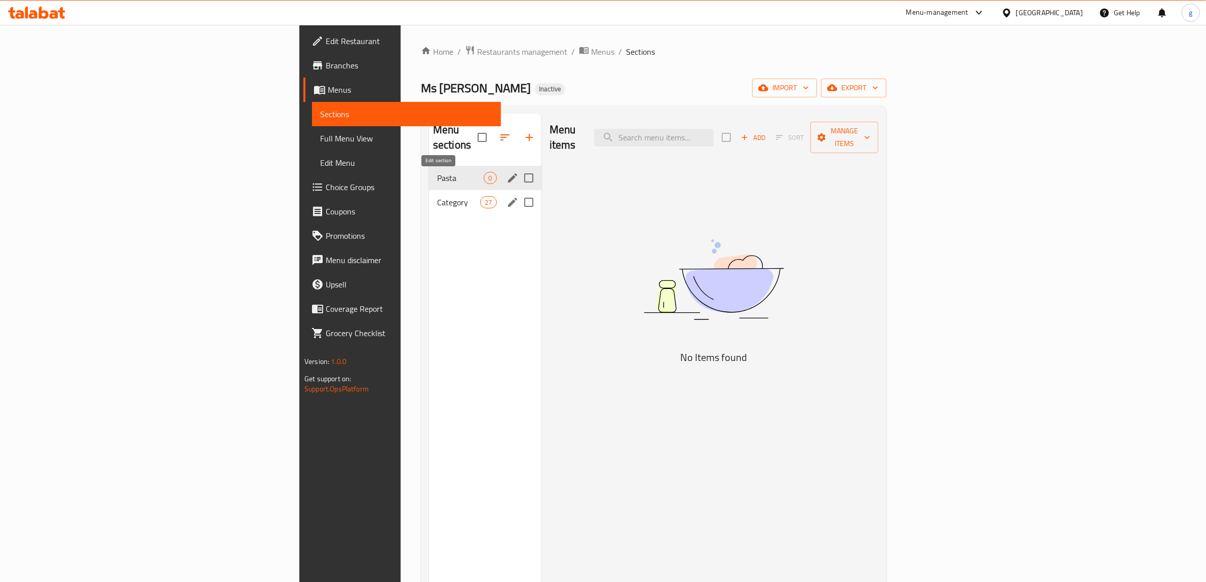
click at [507, 196] on icon "edit" at bounding box center [513, 202] width 12 height 12
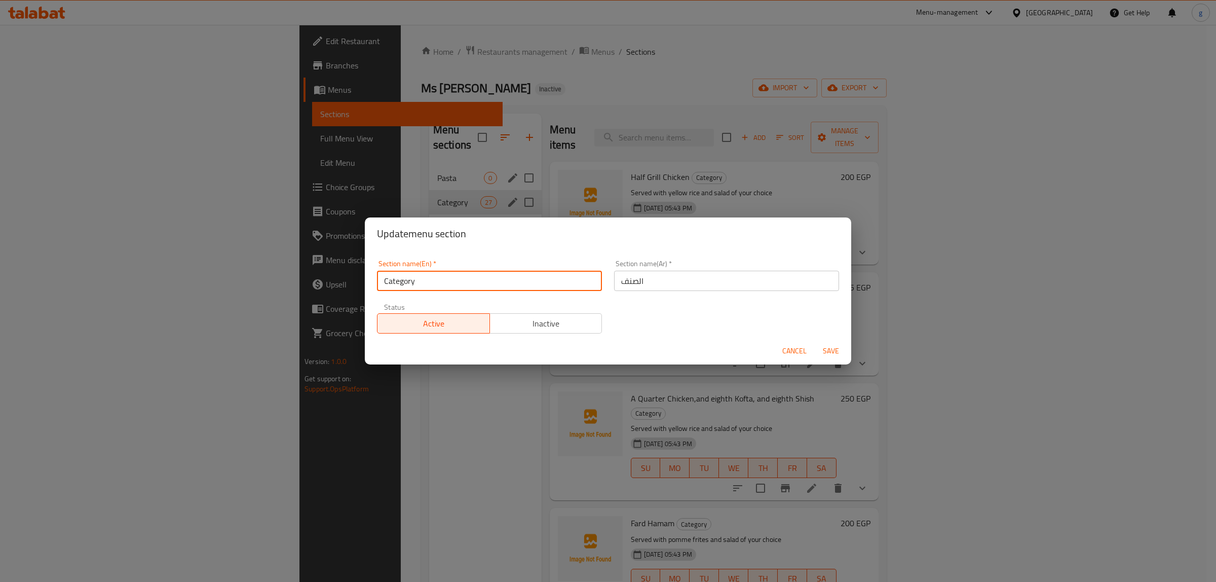
drag, startPoint x: 512, startPoint y: 279, endPoint x: 363, endPoint y: 286, distance: 149.1
click at [363, 286] on div "Update menu section Section name(En)   * Category Section name(En) * Section na…" at bounding box center [608, 291] width 1216 height 582
paste input "Mix Grill"
type input "Mix Grill"
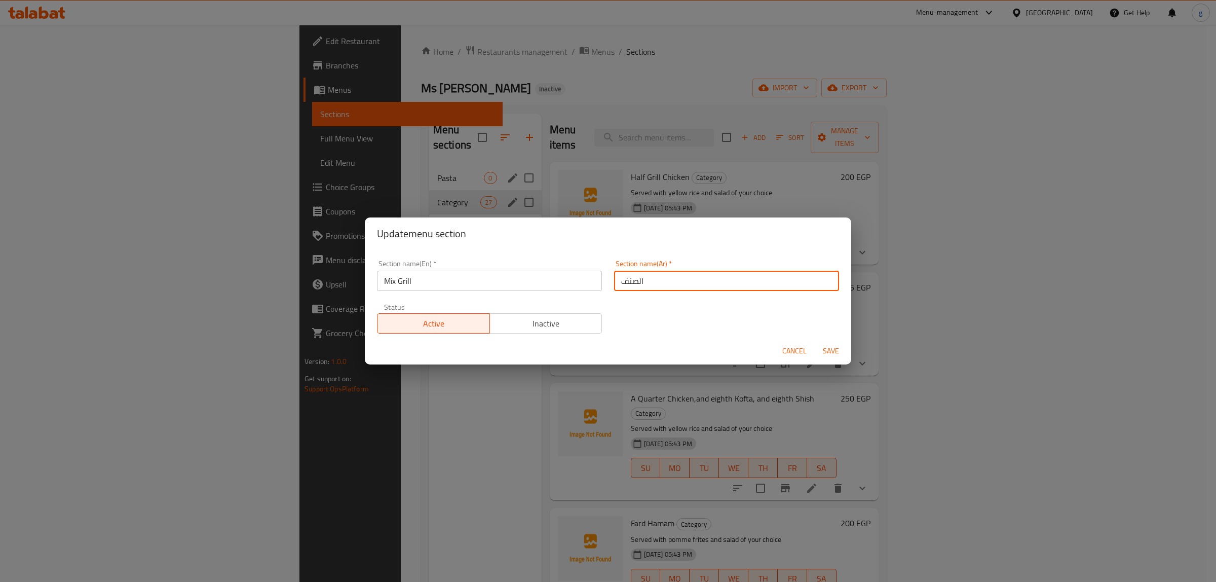
drag, startPoint x: 642, startPoint y: 284, endPoint x: 596, endPoint y: 291, distance: 46.2
click at [596, 291] on div "Section name(En)   * Mix Grill Section name(En) * Section name(Ar)   * الصنف Se…" at bounding box center [608, 297] width 474 height 86
type input "مش"
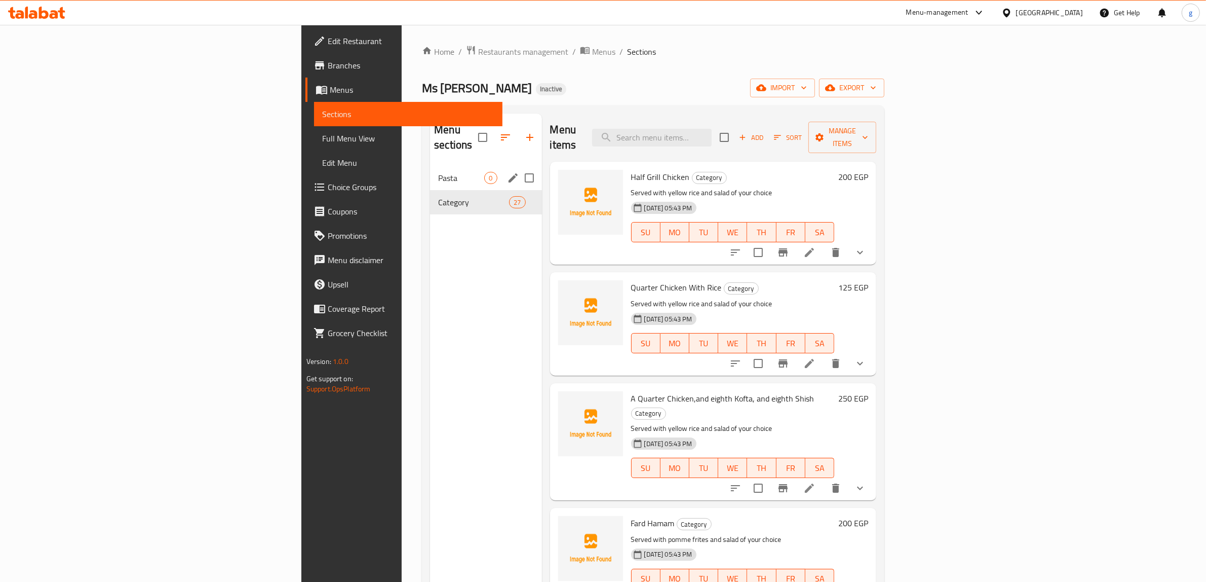
click at [707, 333] on div "[DATE] 05:43 PM SU MO TU WE TH FR SA" at bounding box center [733, 335] width 212 height 55
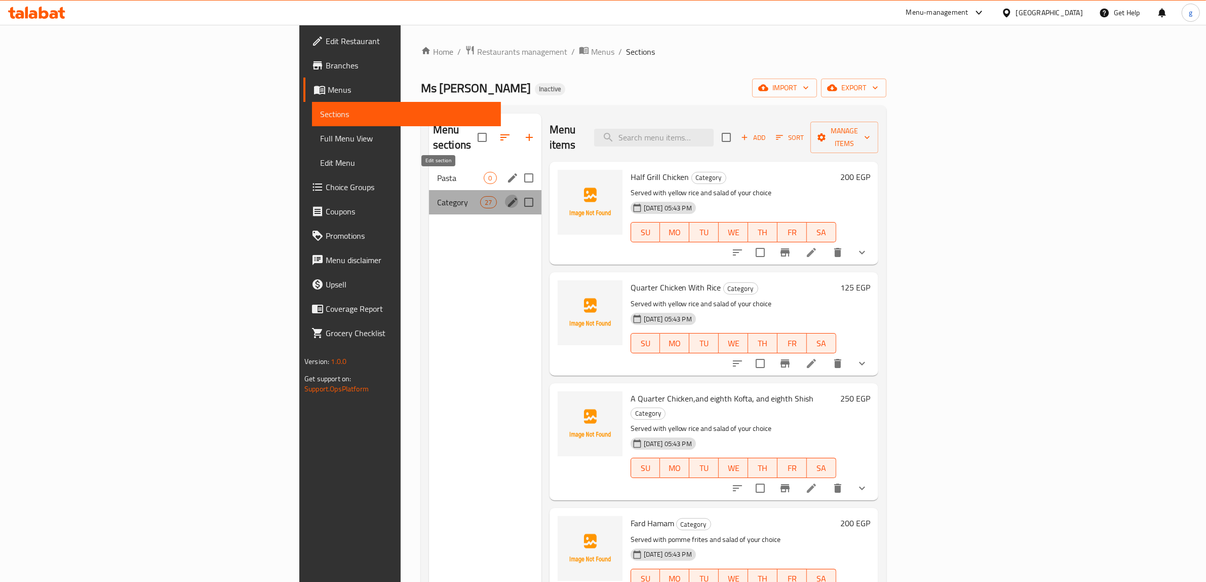
click at [508, 198] on icon "edit" at bounding box center [512, 202] width 9 height 9
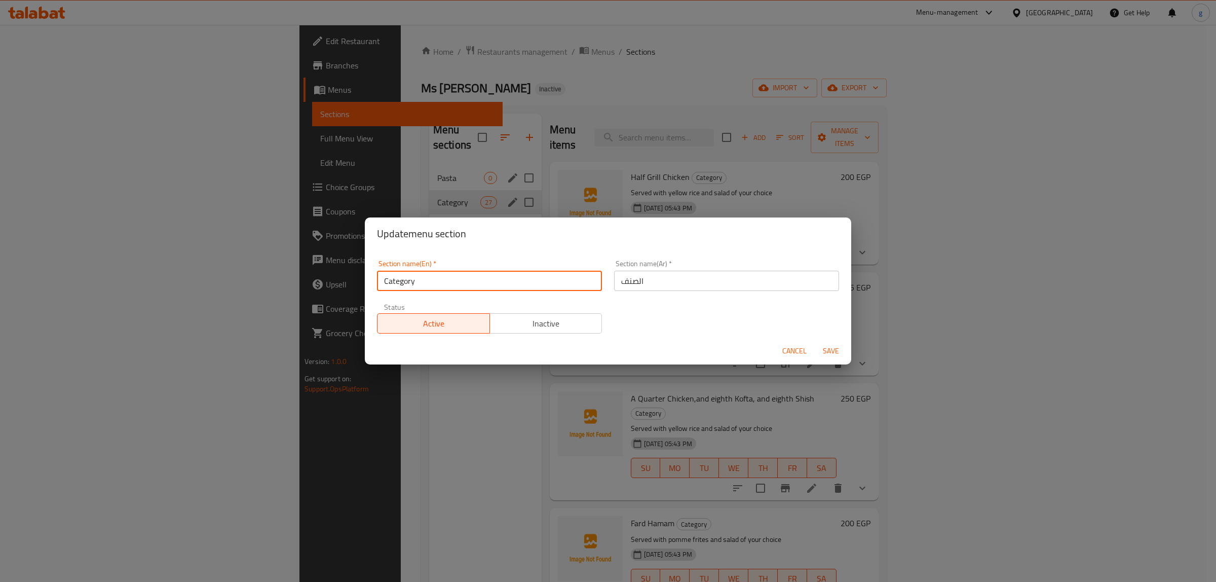
drag, startPoint x: 568, startPoint y: 286, endPoint x: 370, endPoint y: 287, distance: 198.1
click at [371, 287] on div "Section name(En)   * Category Section name(En) *" at bounding box center [489, 275] width 237 height 43
paste input "Mix Grill"
type input "Mix Grill"
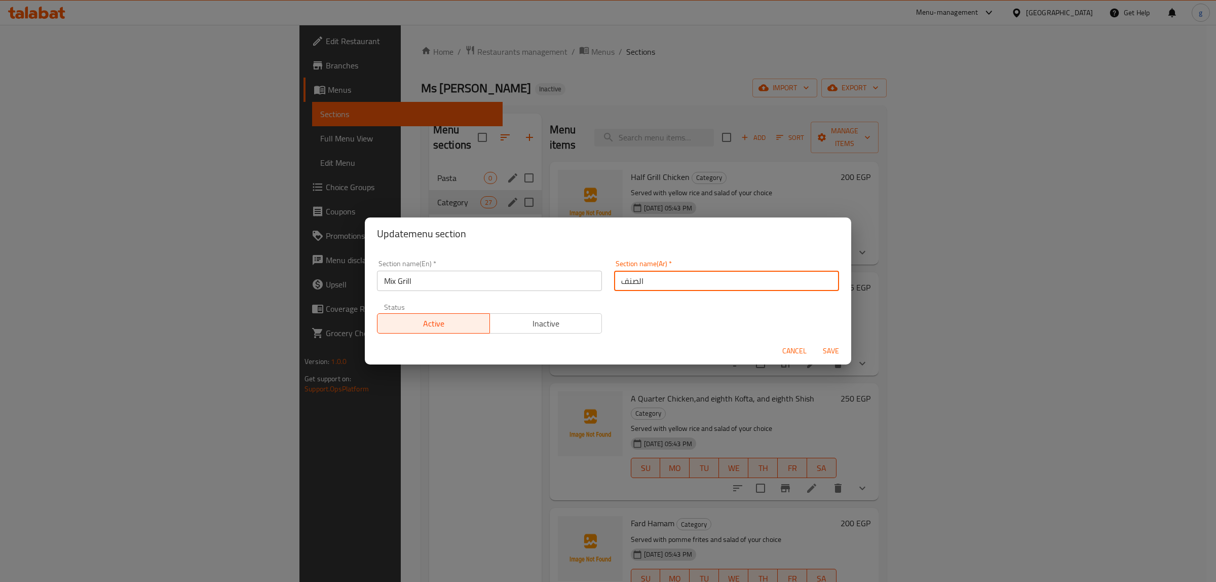
drag, startPoint x: 668, startPoint y: 281, endPoint x: 592, endPoint y: 279, distance: 76.0
click at [593, 278] on div "Section name(En)   * Mix Grill Section name(En) * Section name(Ar)   * الصنف Se…" at bounding box center [608, 297] width 474 height 86
type input "مش"
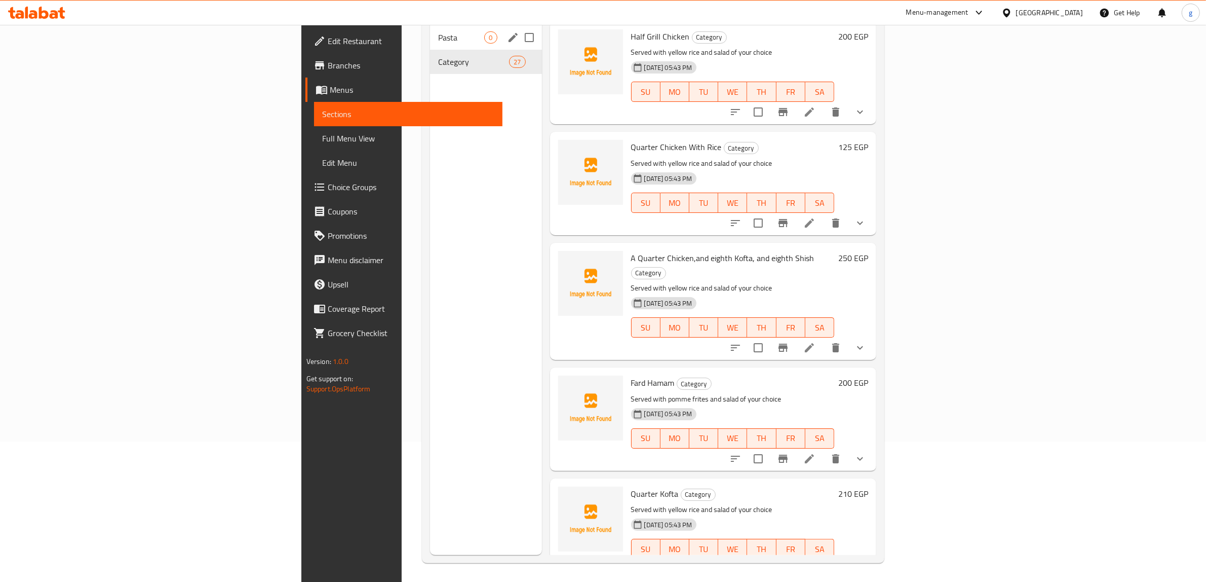
click at [430, 226] on div "Menu sections Pasta 0 Category 27" at bounding box center [485, 264] width 111 height 582
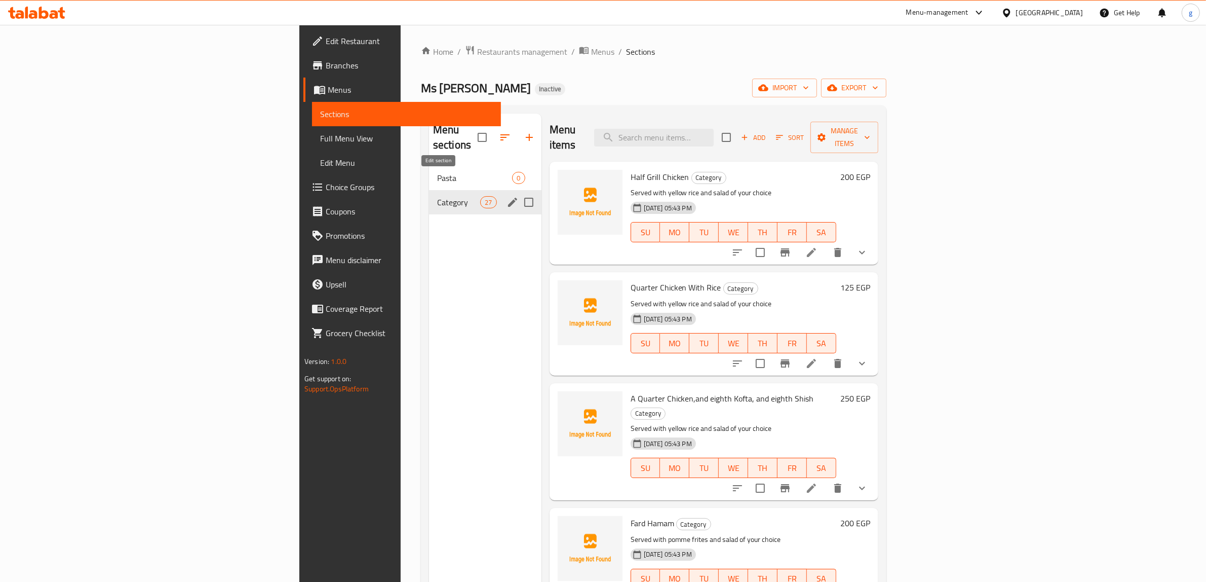
click at [508, 198] on icon "edit" at bounding box center [512, 202] width 9 height 9
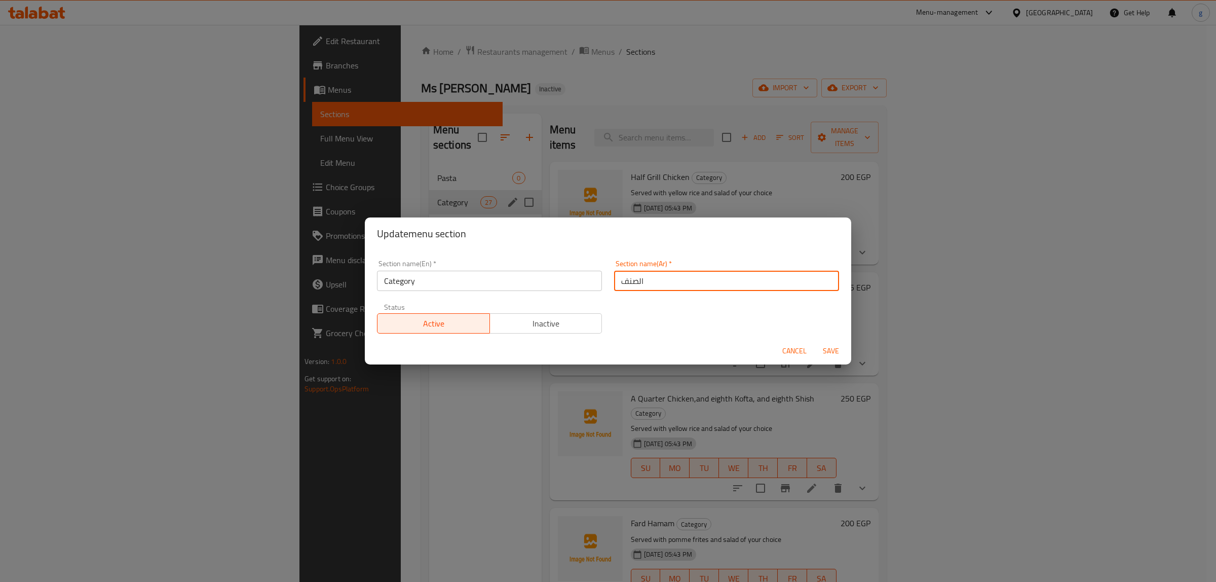
drag, startPoint x: 650, startPoint y: 274, endPoint x: 584, endPoint y: 282, distance: 66.3
click at [584, 282] on div "Section name(En)   * Category Section name(En) * Section name(Ar)   * الصنف Sec…" at bounding box center [608, 297] width 474 height 86
paste input "Mix Grill"
drag, startPoint x: 644, startPoint y: 285, endPoint x: 578, endPoint y: 295, distance: 66.2
click at [577, 295] on div "Section name(En)   * Category Section name(En) * Section name(Ar)   * Mix Grill…" at bounding box center [608, 297] width 474 height 86
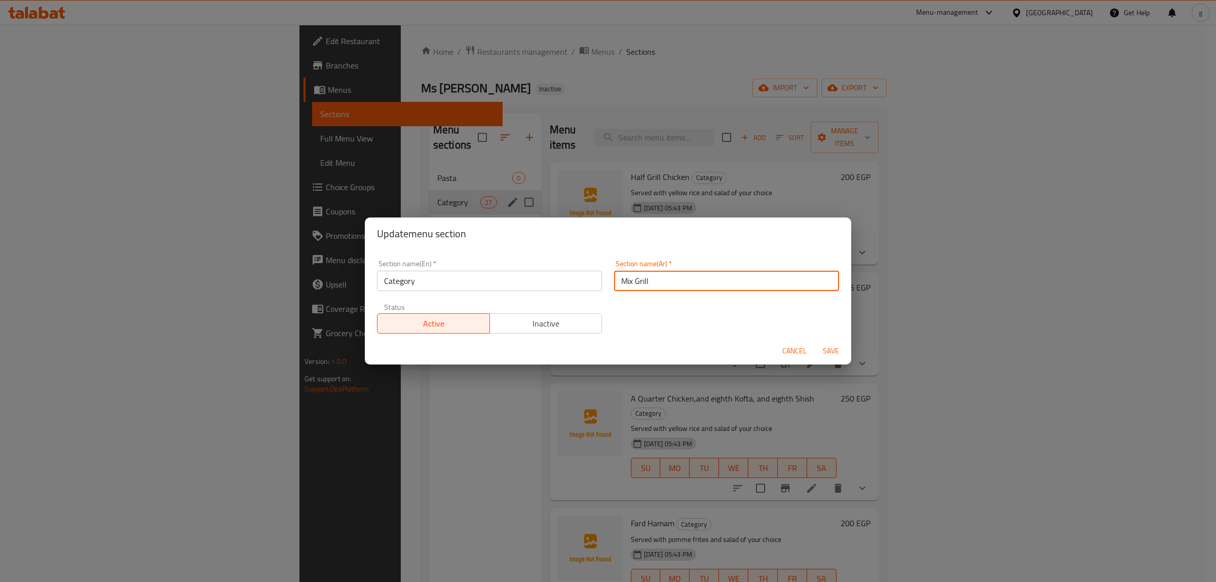
type input "م"
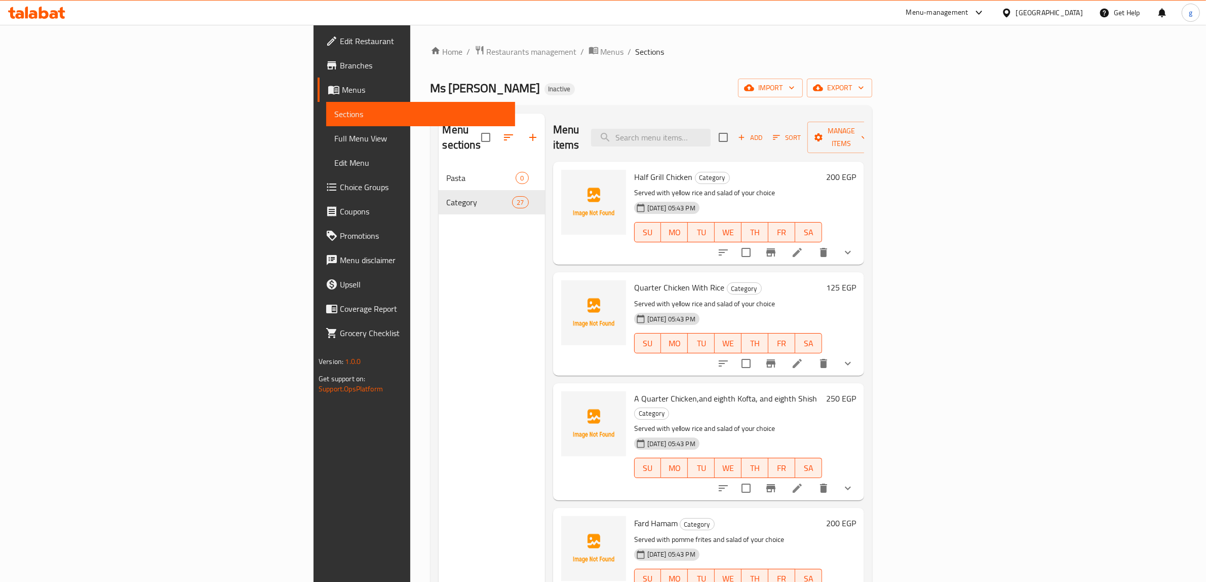
click at [439, 315] on div "Menu sections Pasta 0 Category 27" at bounding box center [492, 404] width 106 height 582
click at [439, 316] on div "Menu sections Pasta 0 Category 27" at bounding box center [492, 404] width 106 height 582
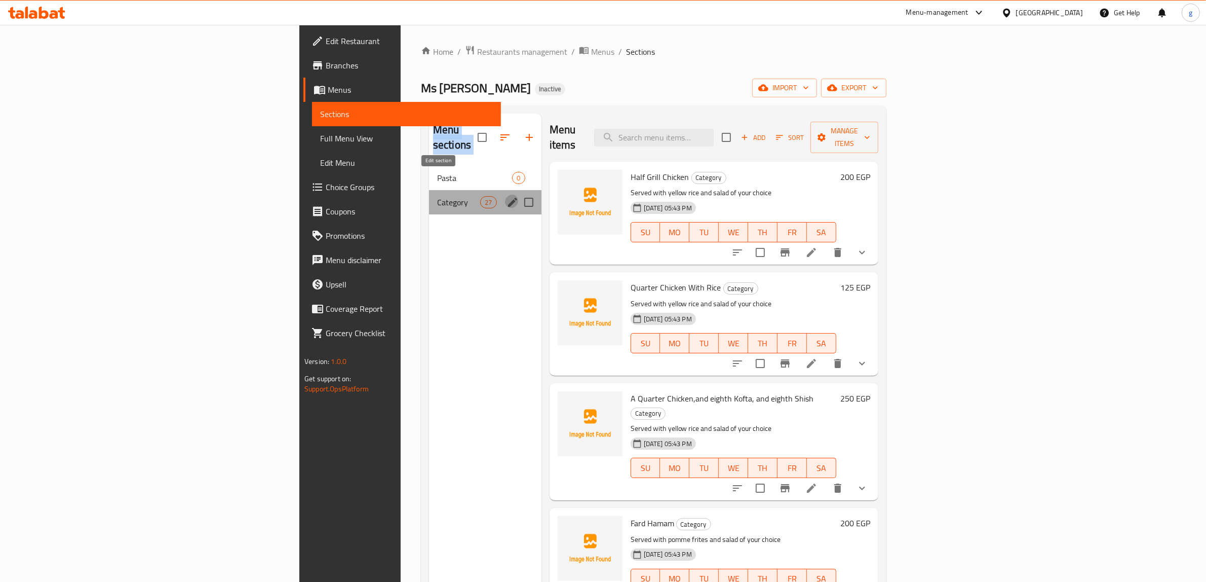
click at [507, 196] on icon "edit" at bounding box center [513, 202] width 12 height 12
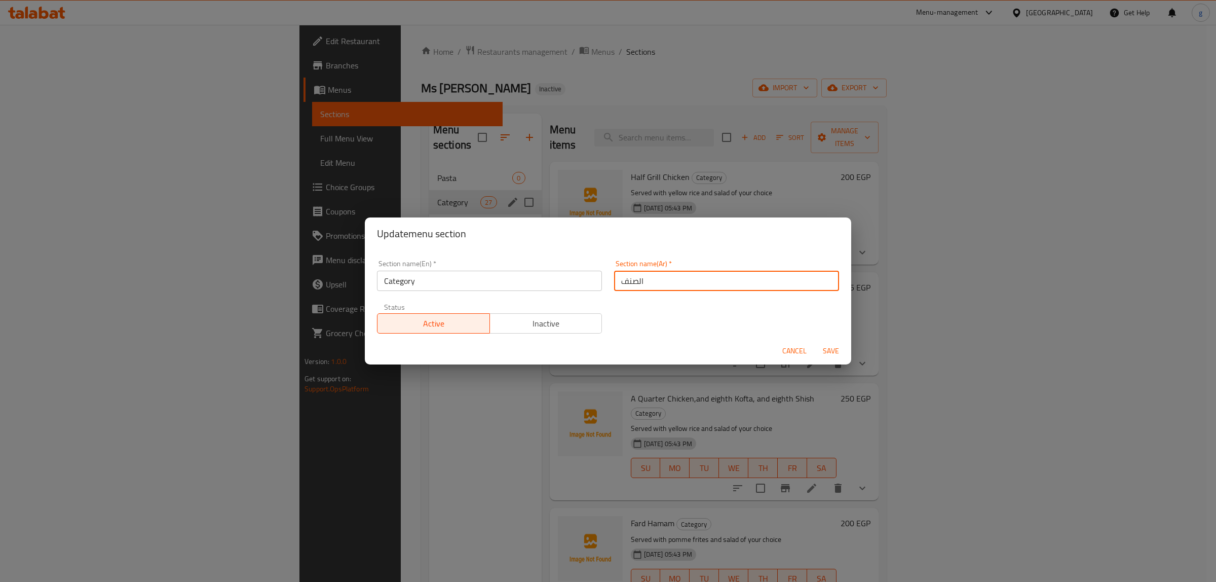
drag, startPoint x: 646, startPoint y: 274, endPoint x: 595, endPoint y: 281, distance: 51.1
click at [596, 281] on div "Section name(En)   * Category Section name(En) * Section name(Ar)   * الصنف Sec…" at bounding box center [608, 297] width 474 height 86
type input "مش"
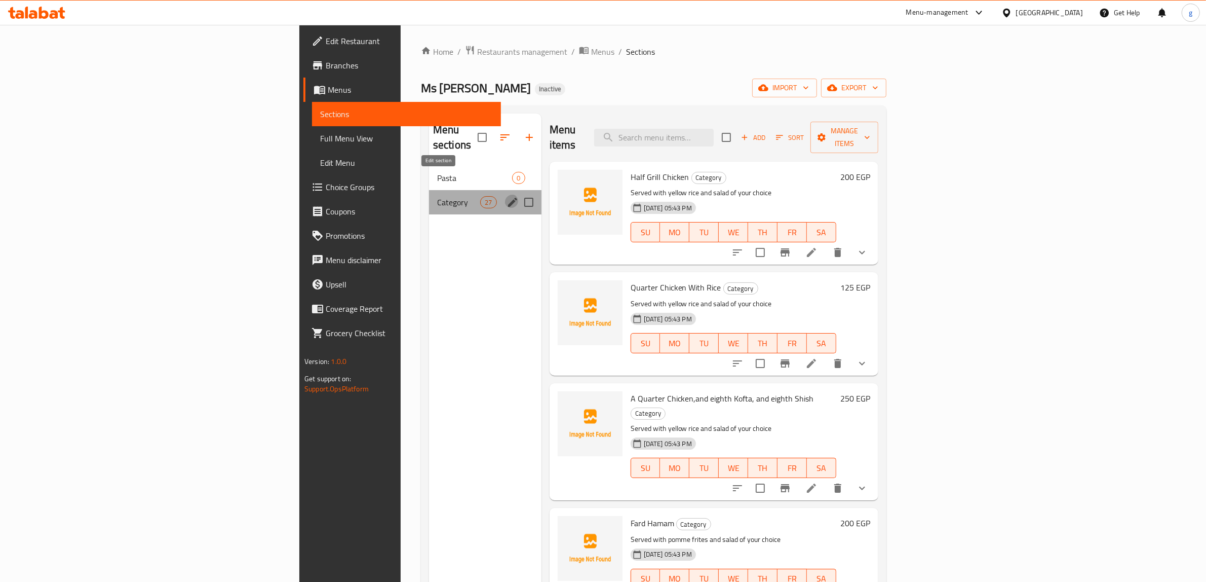
click at [507, 196] on icon "edit" at bounding box center [513, 202] width 12 height 12
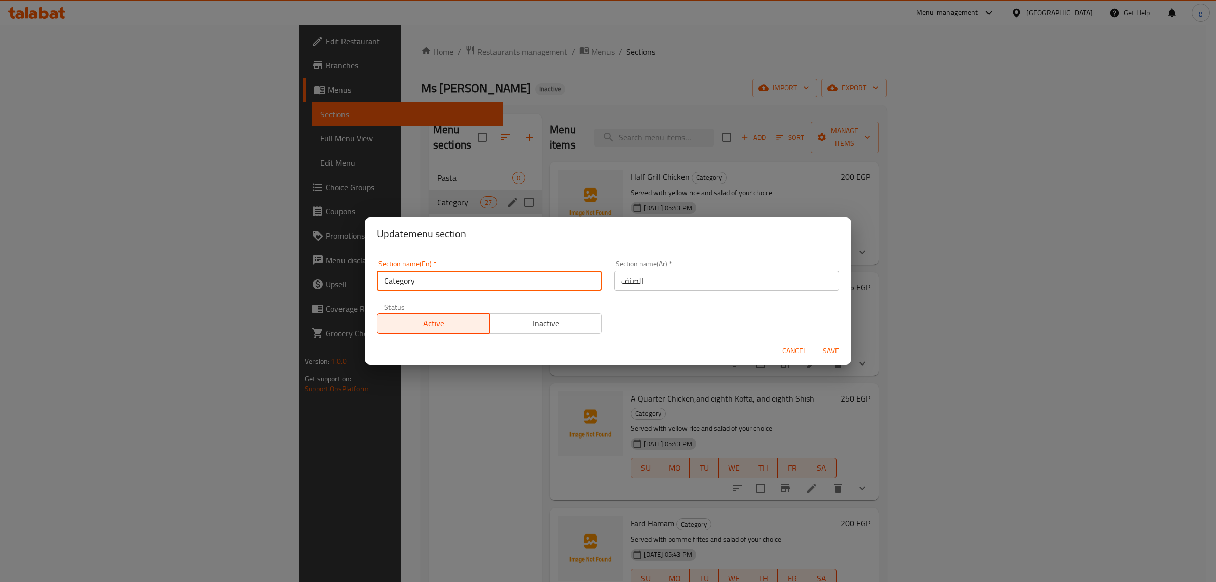
drag, startPoint x: 438, startPoint y: 283, endPoint x: 367, endPoint y: 297, distance: 72.3
click at [367, 297] on div "Section name(En)   * Category Section name(En) * Section name(Ar)   * الصنف Sec…" at bounding box center [608, 294] width 486 height 88
paste input "Mix Grill"
type input "Mix Grill"
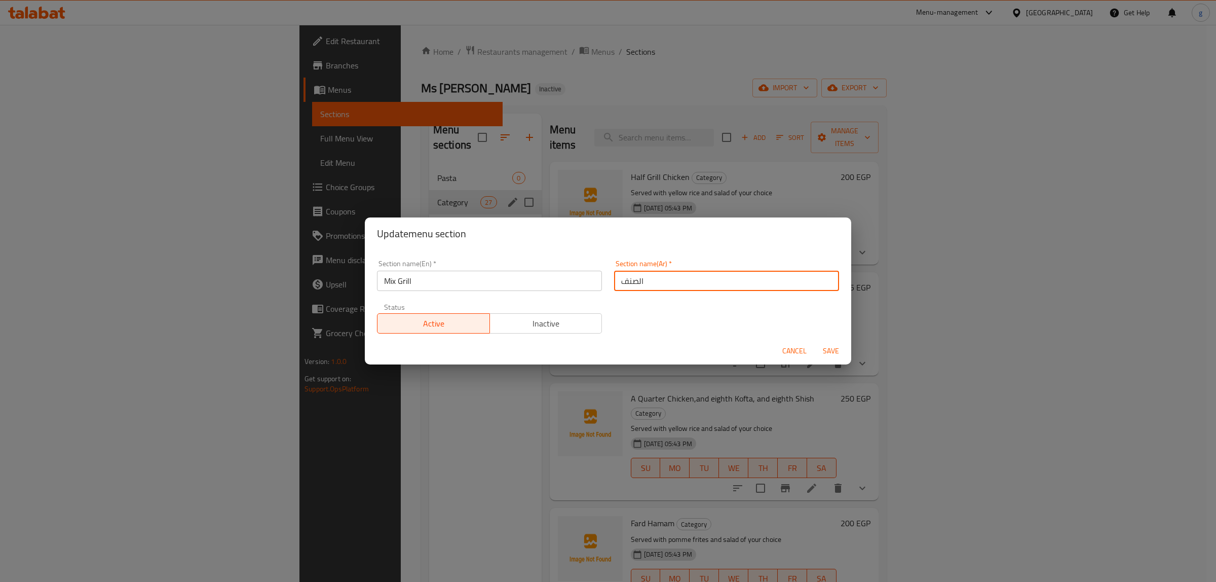
drag, startPoint x: 647, startPoint y: 283, endPoint x: 618, endPoint y: 281, distance: 29.4
click at [618, 282] on input "الصنف" at bounding box center [726, 280] width 225 height 20
click at [618, 281] on input "الصنف" at bounding box center [726, 280] width 225 height 20
drag, startPoint x: 618, startPoint y: 281, endPoint x: 637, endPoint y: 281, distance: 18.7
click at [637, 281] on input "الصنف" at bounding box center [726, 280] width 225 height 20
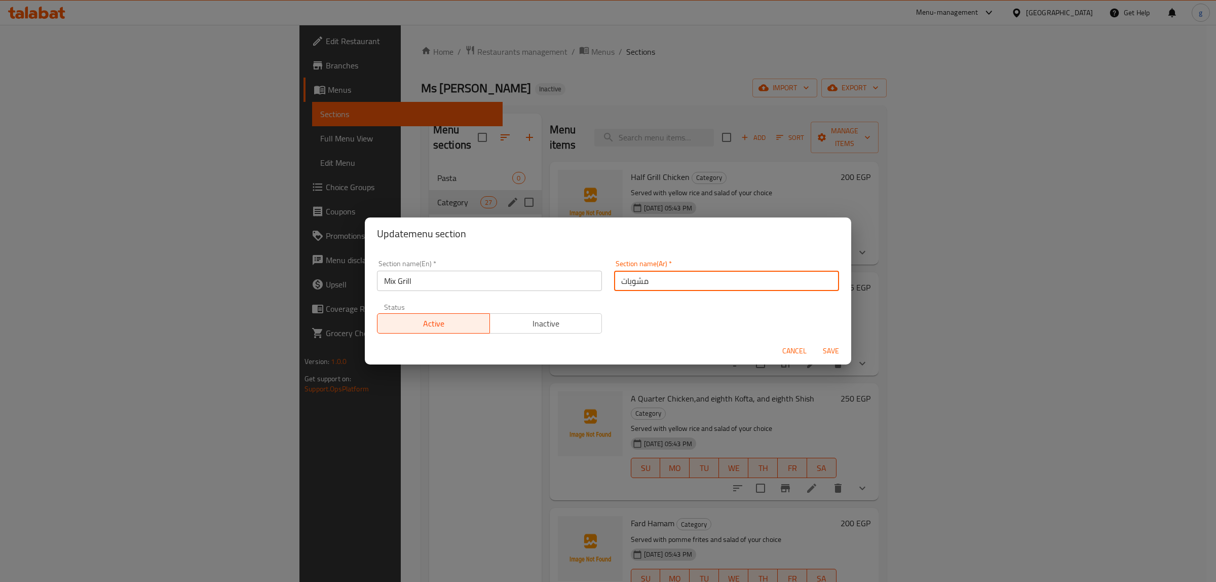
type input "مشويات"
click at [828, 351] on span "Save" at bounding box center [831, 350] width 24 height 13
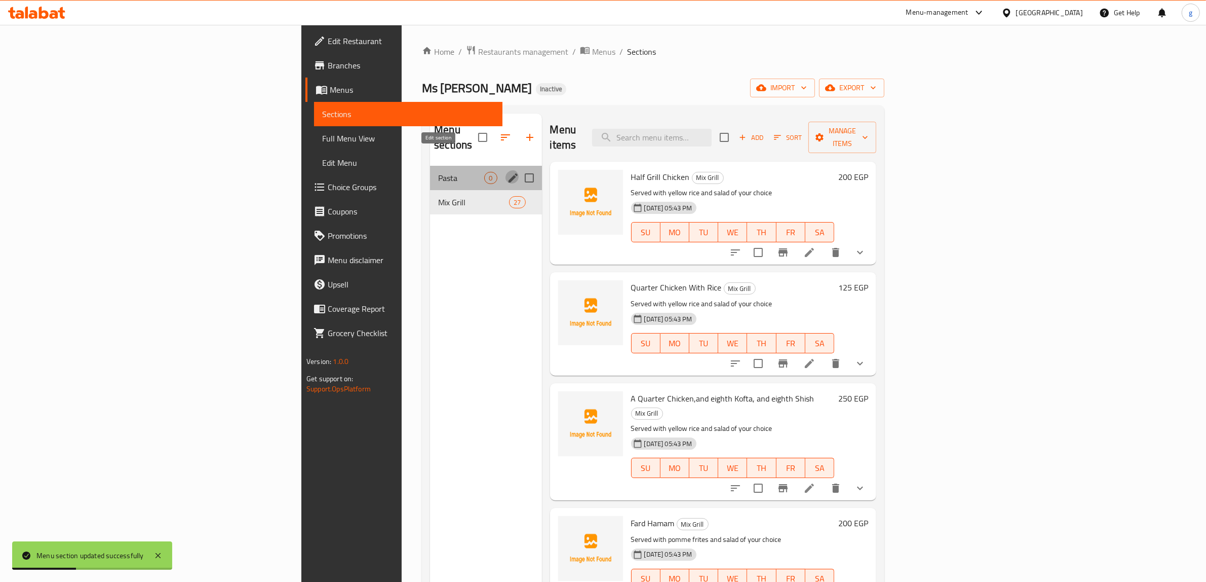
click at [507, 172] on icon "edit" at bounding box center [513, 178] width 12 height 12
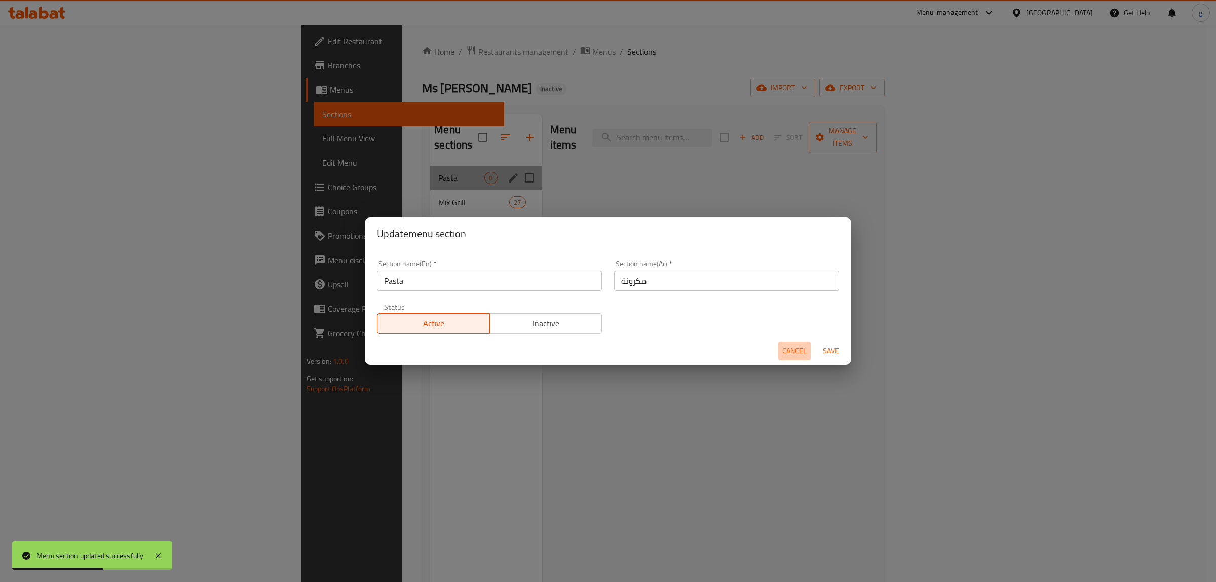
click at [796, 350] on span "Cancel" at bounding box center [794, 350] width 24 height 13
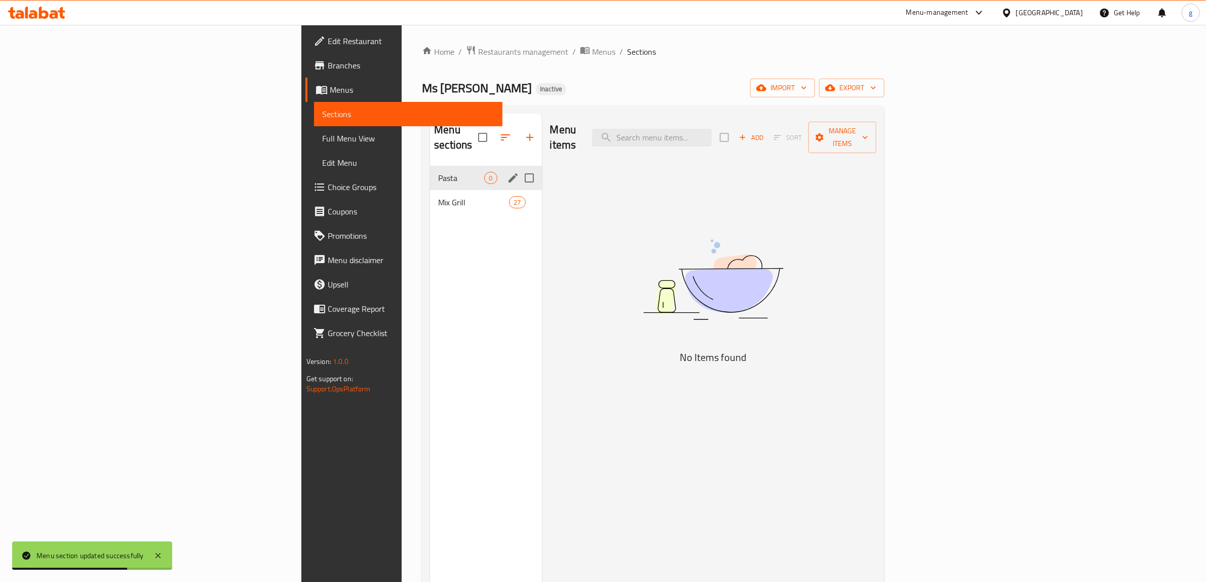
click at [519, 167] on input "Menu sections" at bounding box center [529, 177] width 21 height 21
checkbox input "false"
click at [438, 172] on span "Pasta" at bounding box center [461, 178] width 46 height 12
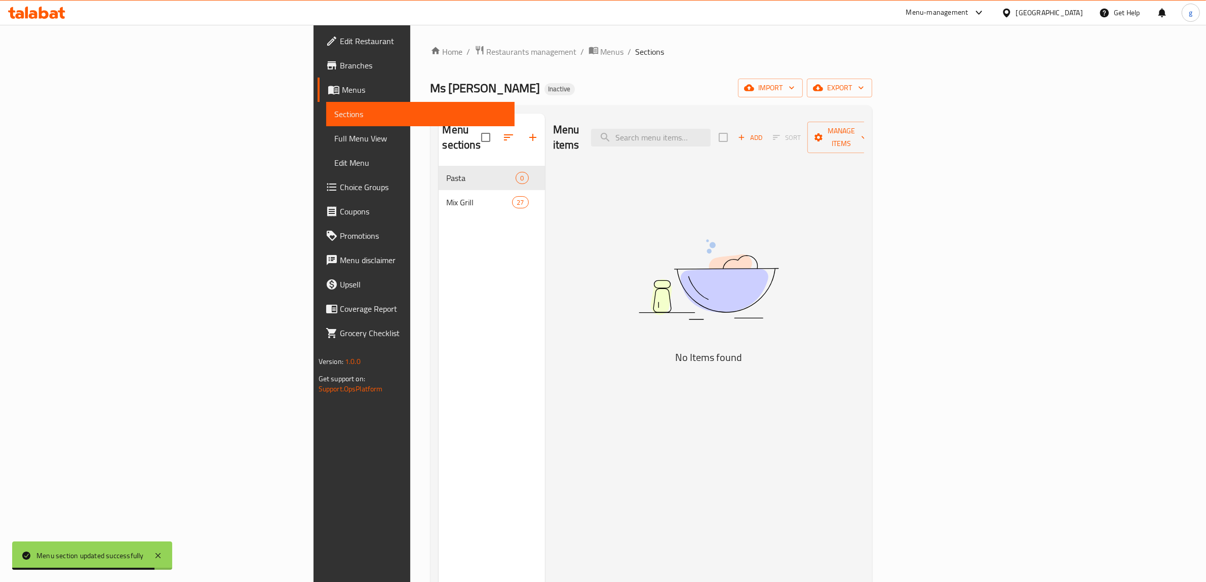
click at [439, 218] on div "Menu sections Pasta 0 Mix Grill 27" at bounding box center [492, 404] width 106 height 582
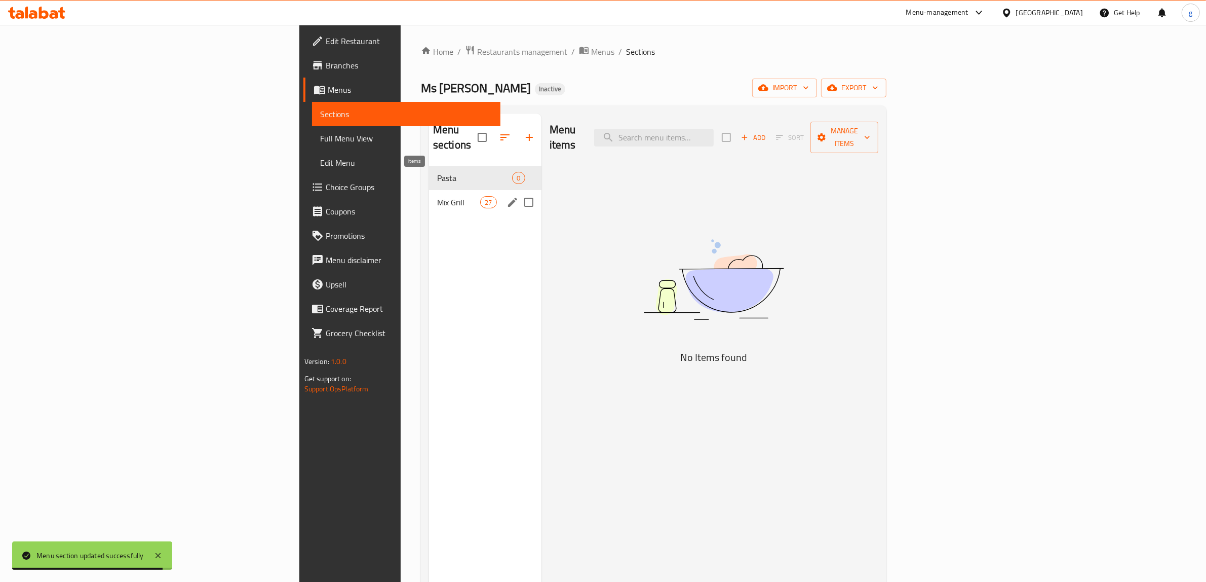
click at [481, 198] on span "27" at bounding box center [488, 203] width 15 height 10
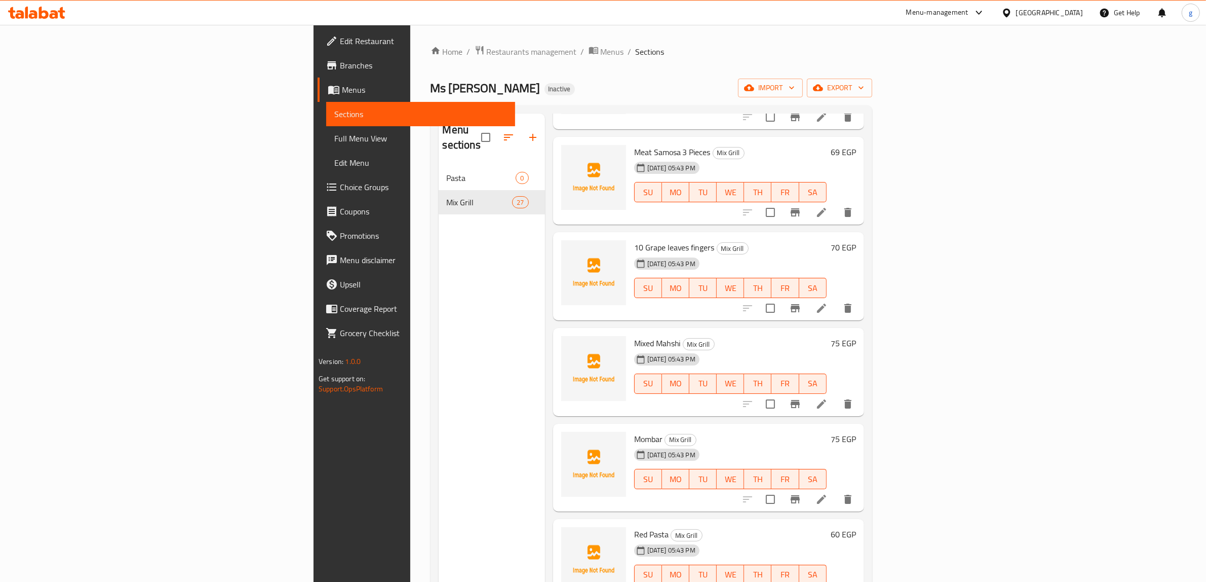
scroll to position [140, 0]
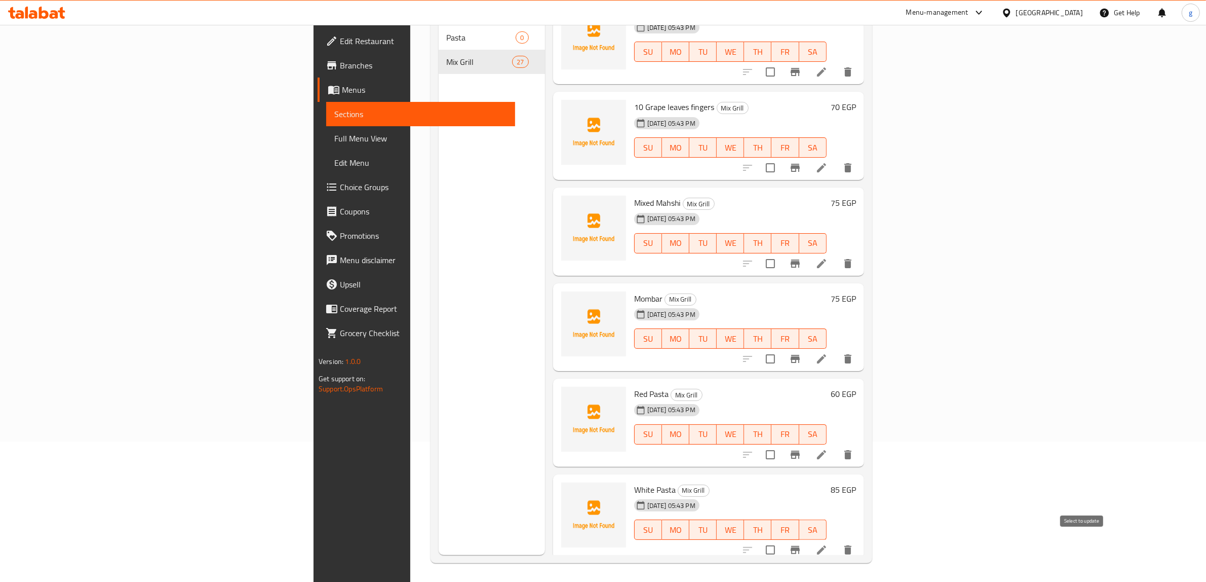
checkbox input "true"
click at [781, 539] on input "checkbox" at bounding box center [770, 549] width 21 height 21
checkbox input "true"
click at [781, 444] on input "checkbox" at bounding box center [770, 454] width 21 height 21
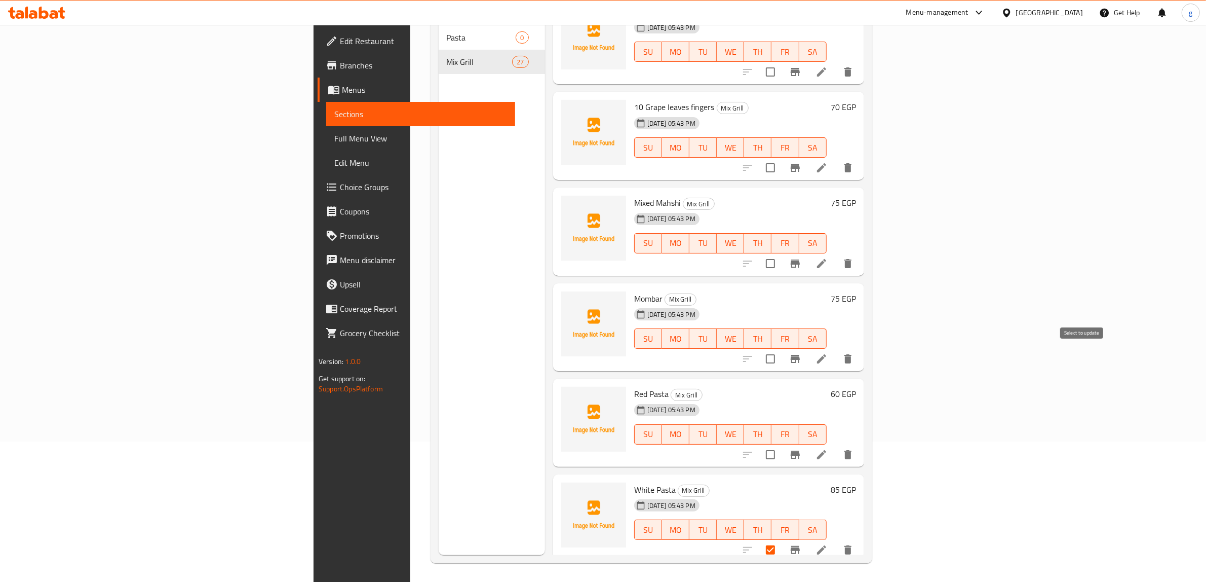
checkbox input "true"
click at [826, 545] on icon at bounding box center [821, 549] width 9 height 9
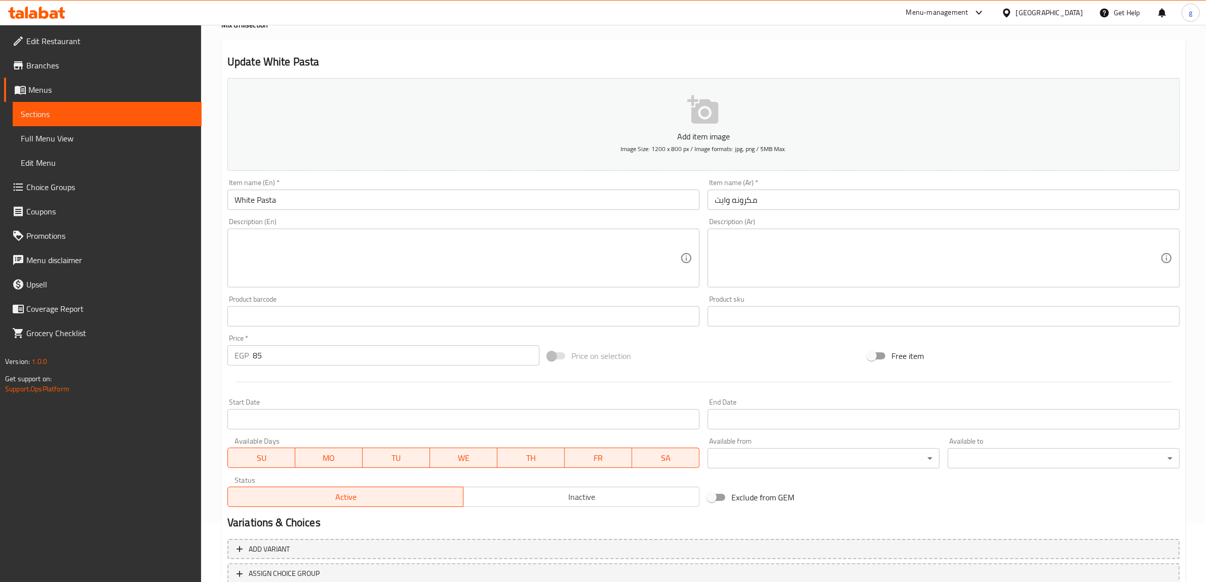
scroll to position [107, 0]
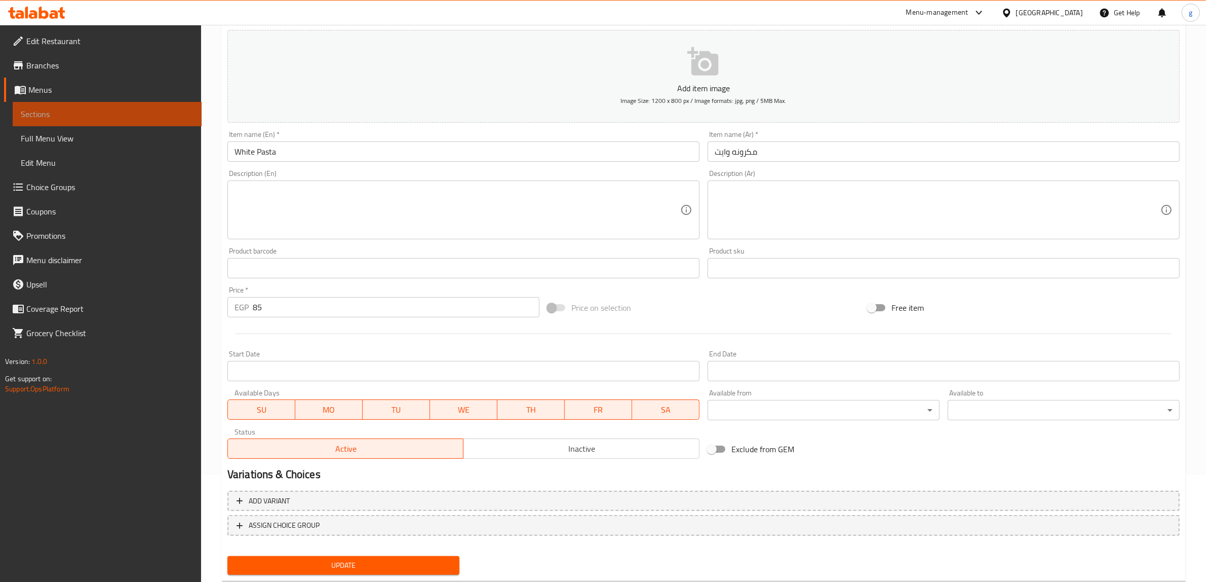
click at [41, 108] on span "Sections" at bounding box center [107, 114] width 173 height 12
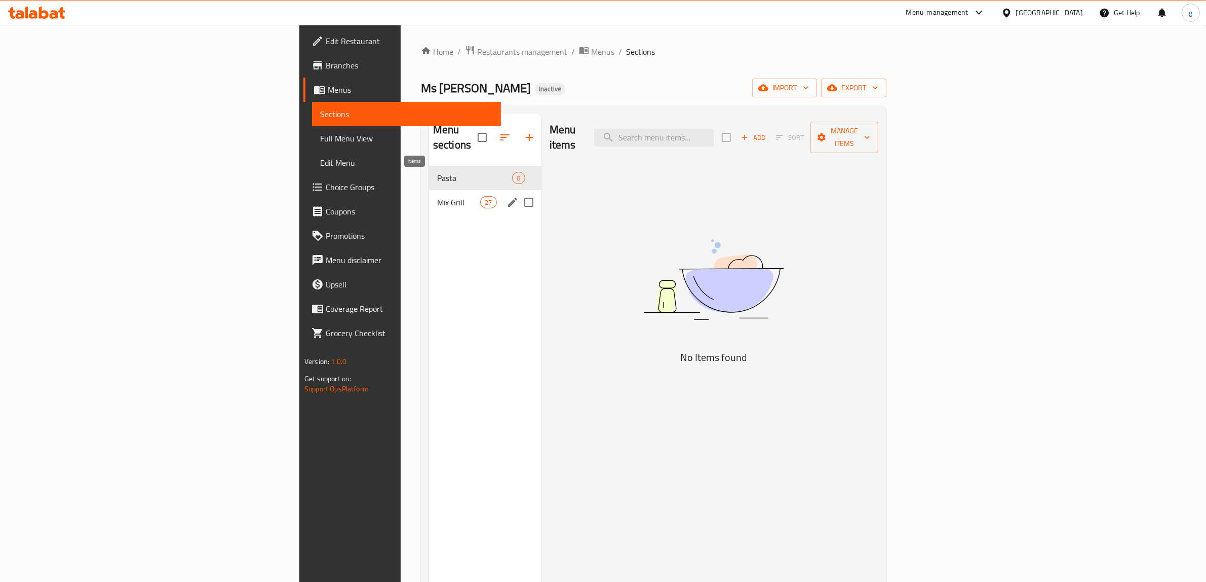
click at [437, 196] on span "Mix Grill" at bounding box center [458, 202] width 43 height 12
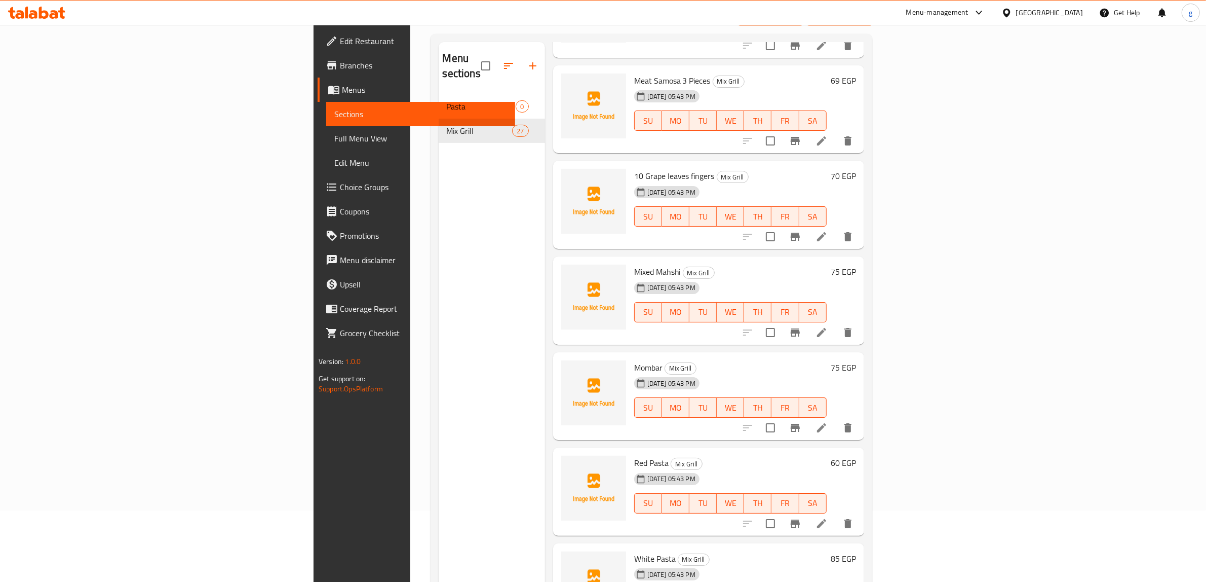
scroll to position [140, 0]
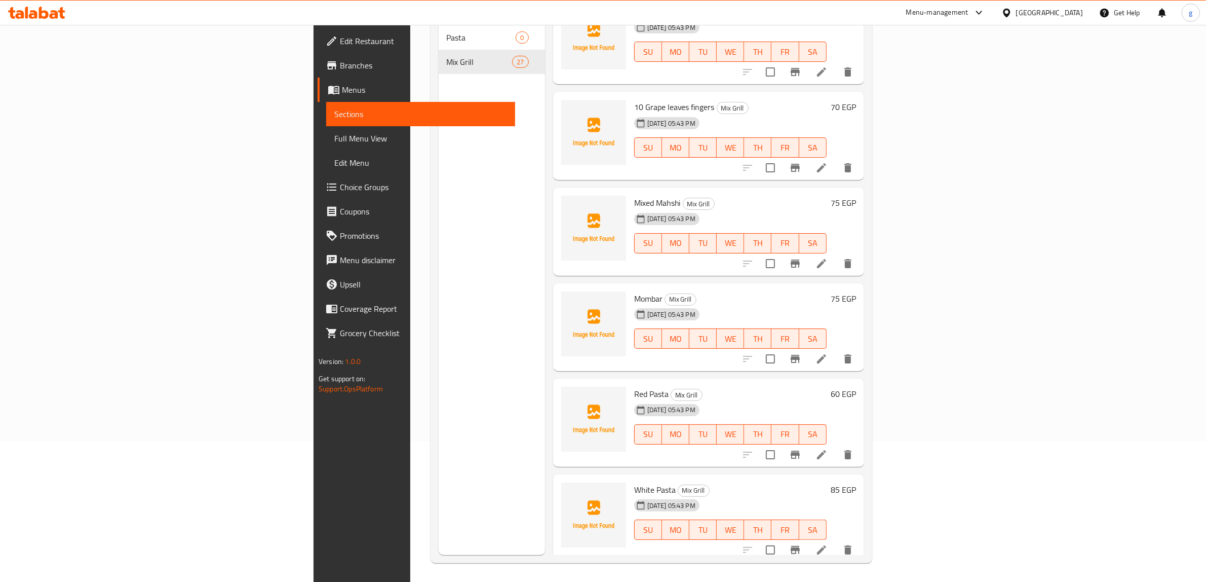
click at [781, 444] on input "checkbox" at bounding box center [770, 454] width 21 height 21
checkbox input "true"
click at [781, 539] on input "checkbox" at bounding box center [770, 549] width 21 height 21
checkbox input "true"
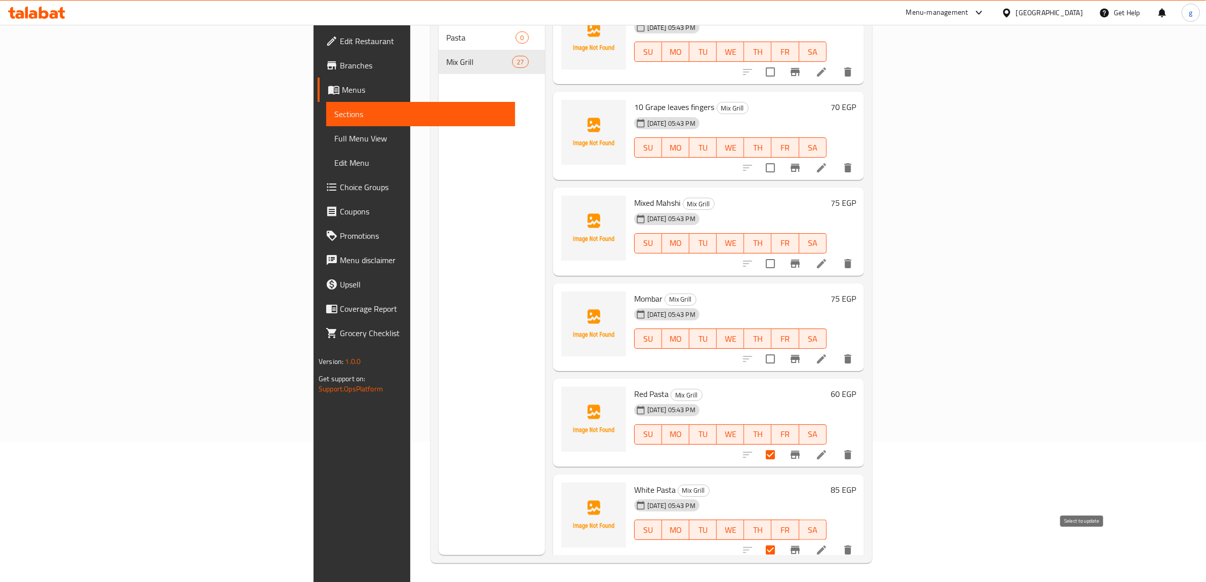
checkbox input "true"
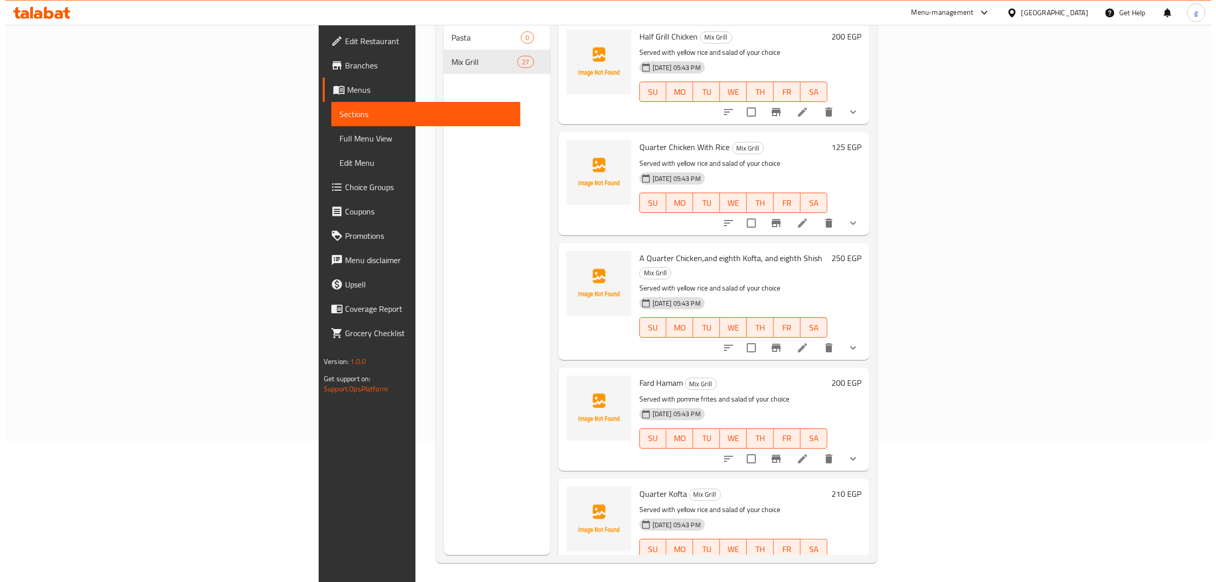
scroll to position [0, 0]
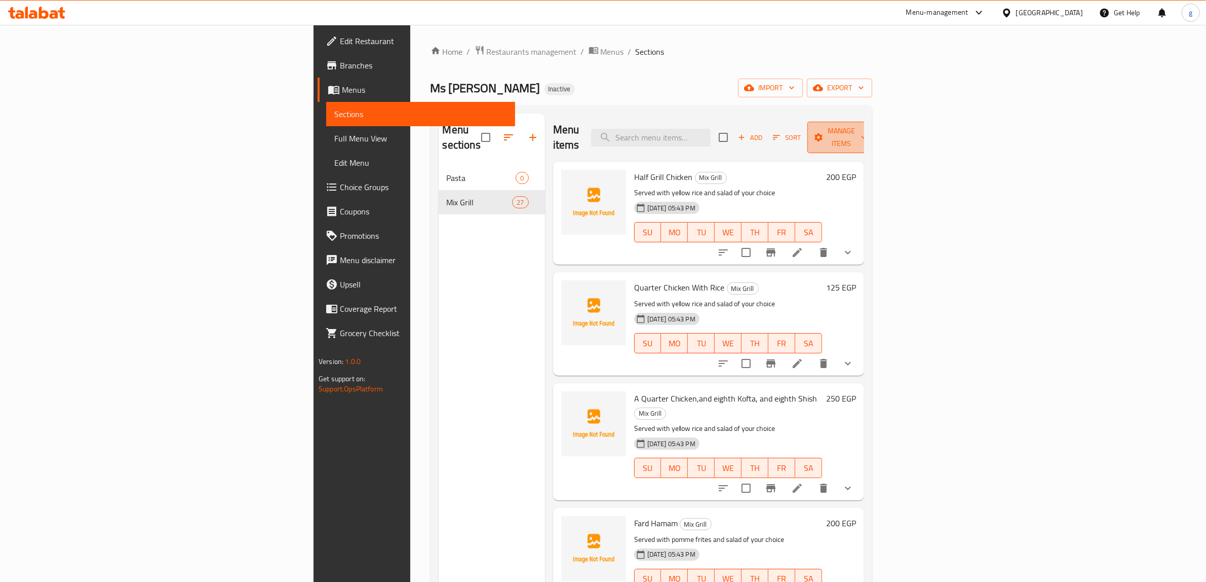
click at [867, 130] on span "Manage items" at bounding box center [842, 137] width 52 height 25
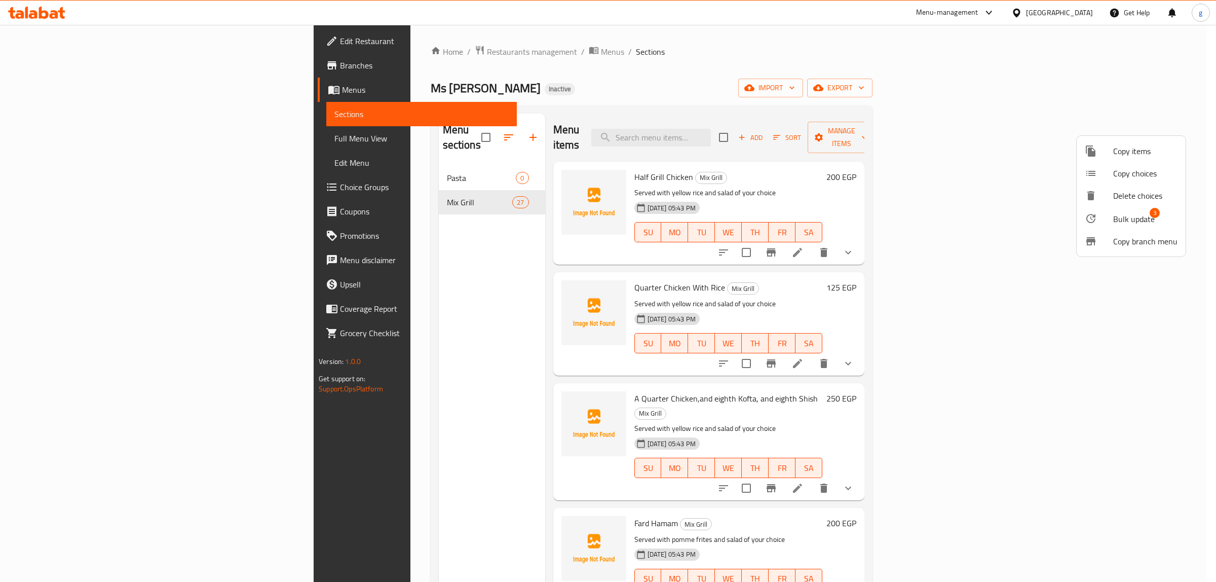
click at [1126, 216] on span "Bulk update" at bounding box center [1134, 219] width 42 height 12
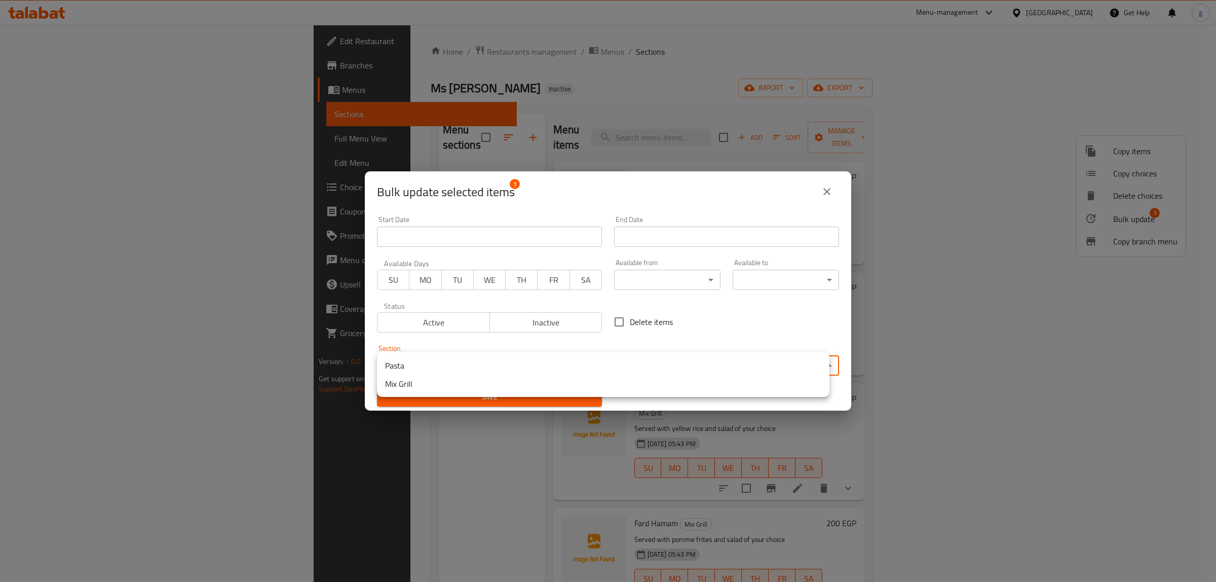
click at [501, 371] on body "​ Menu-management [GEOGRAPHIC_DATA] Get Help g Edit Restaurant Branches Menus S…" at bounding box center [608, 303] width 1216 height 557
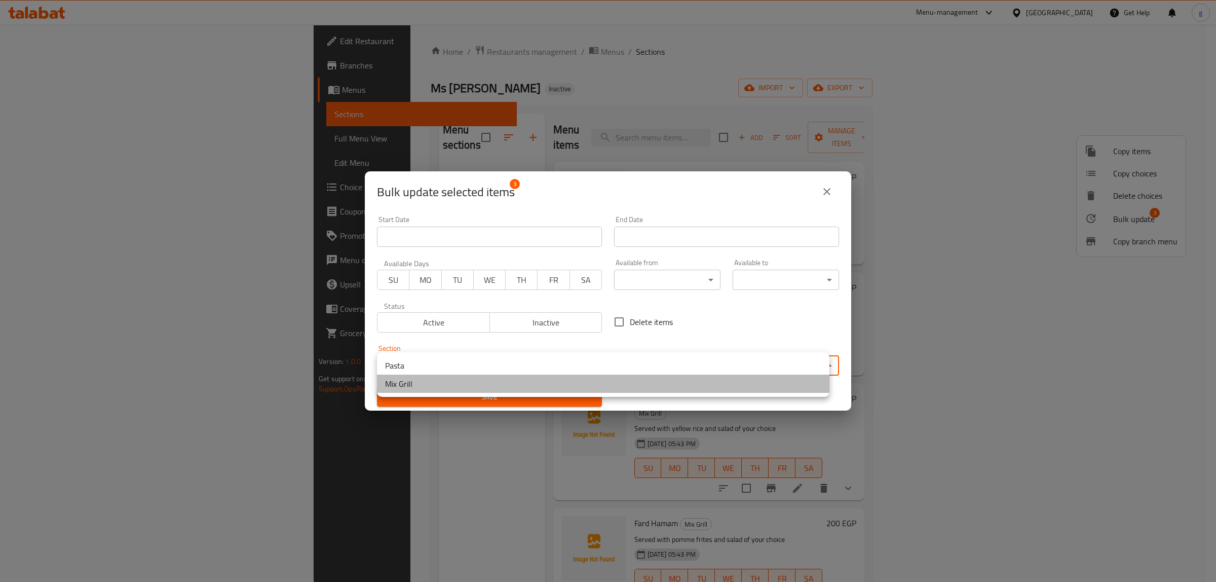
click at [481, 374] on li "Mix Grill" at bounding box center [603, 383] width 452 height 18
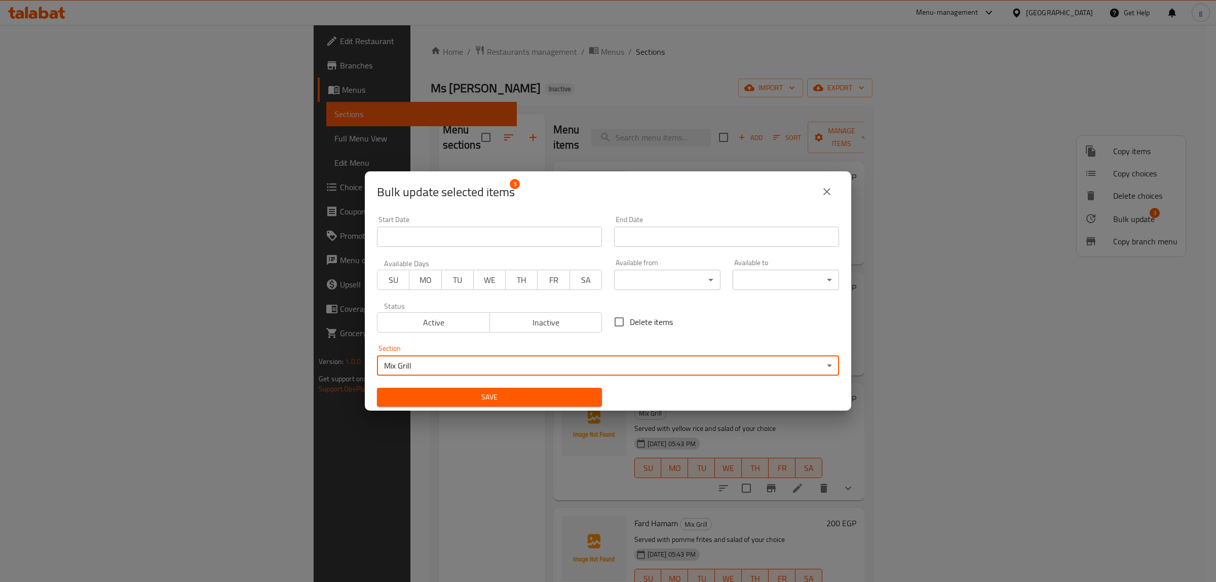
click at [472, 370] on body "​ Menu-management [GEOGRAPHIC_DATA] Get Help g Edit Restaurant Branches Menus S…" at bounding box center [608, 303] width 1216 height 557
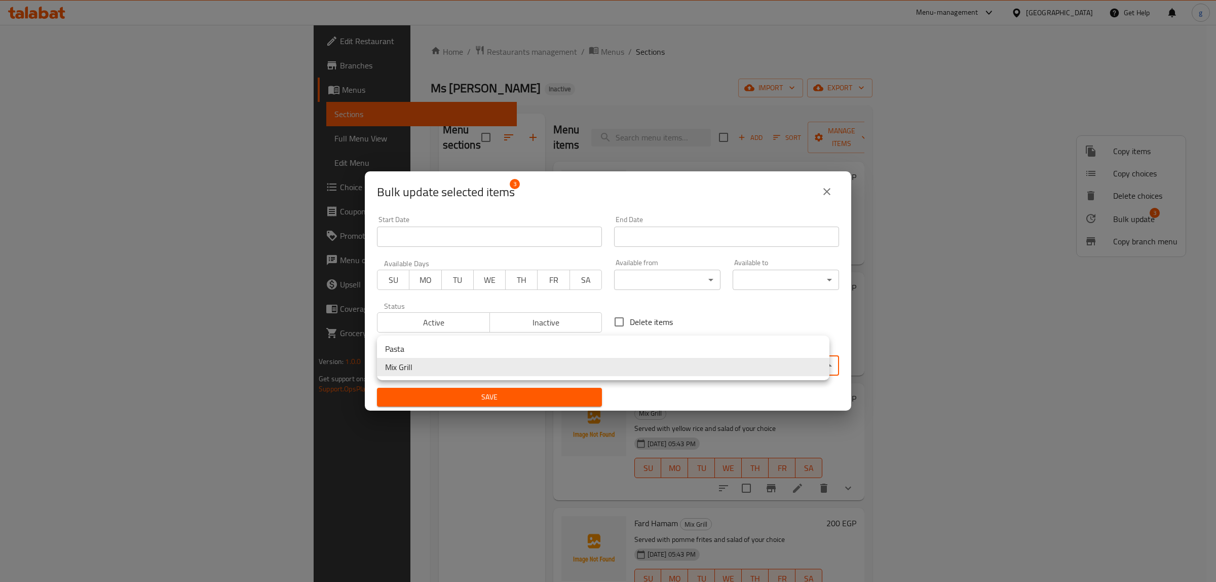
click at [419, 348] on li "Pasta" at bounding box center [603, 348] width 452 height 18
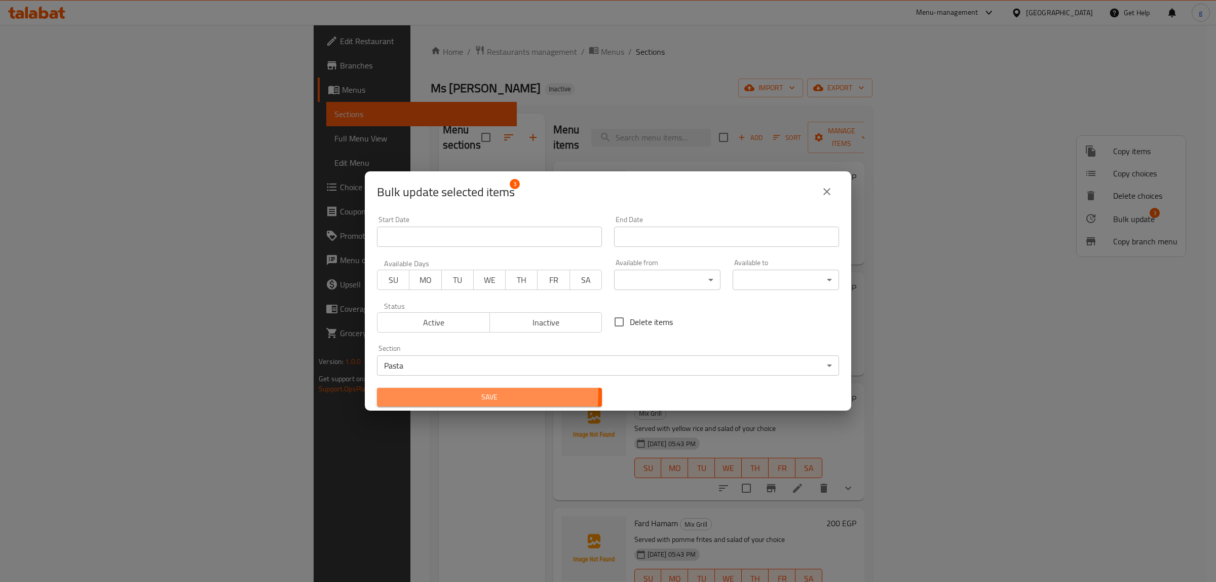
click at [444, 391] on span "Save" at bounding box center [489, 397] width 209 height 13
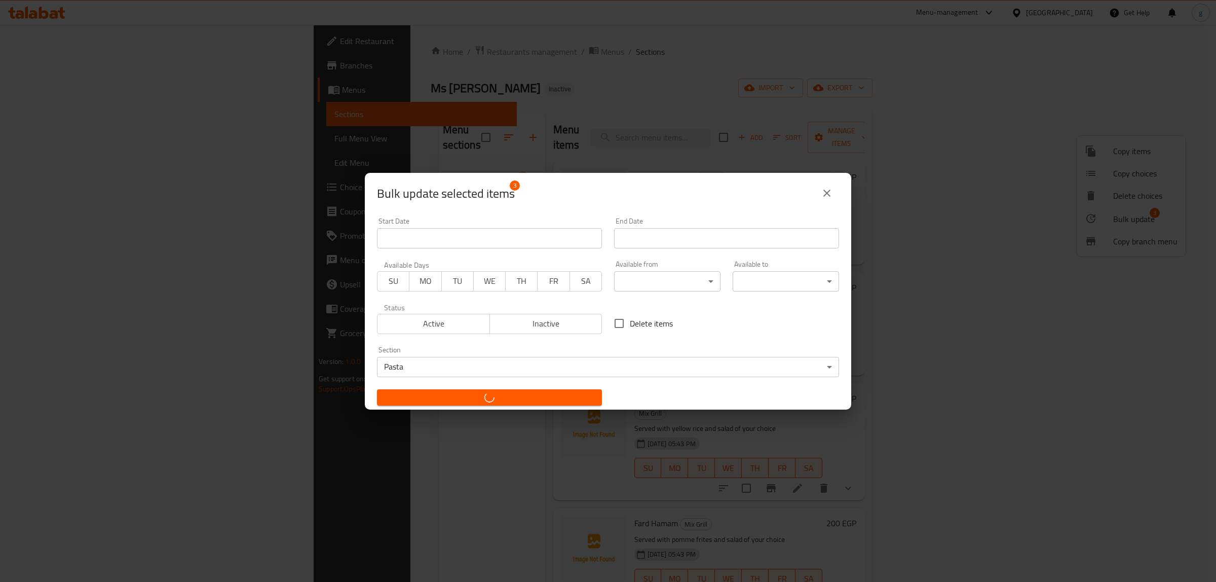
checkbox input "false"
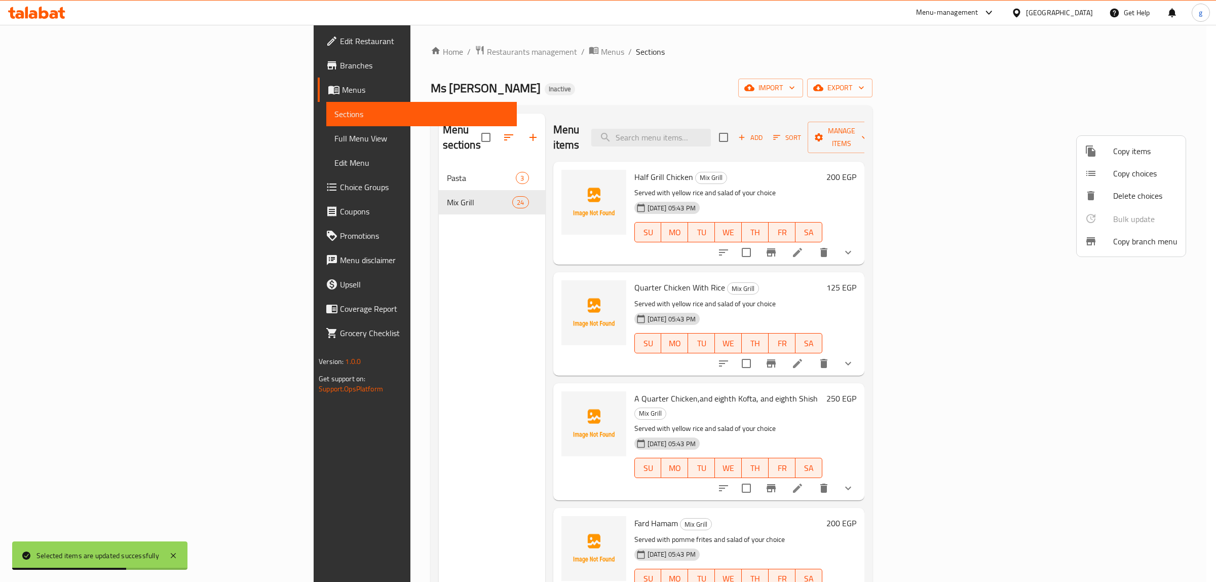
click at [71, 132] on div at bounding box center [608, 291] width 1216 height 582
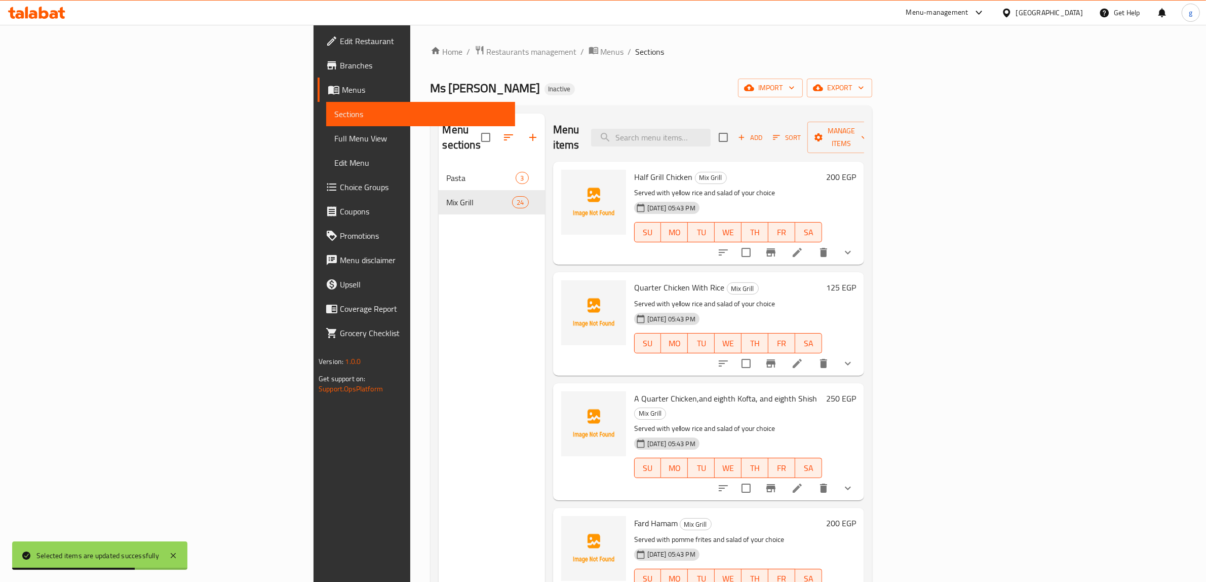
click at [334, 132] on span "Full Menu View" at bounding box center [420, 138] width 173 height 12
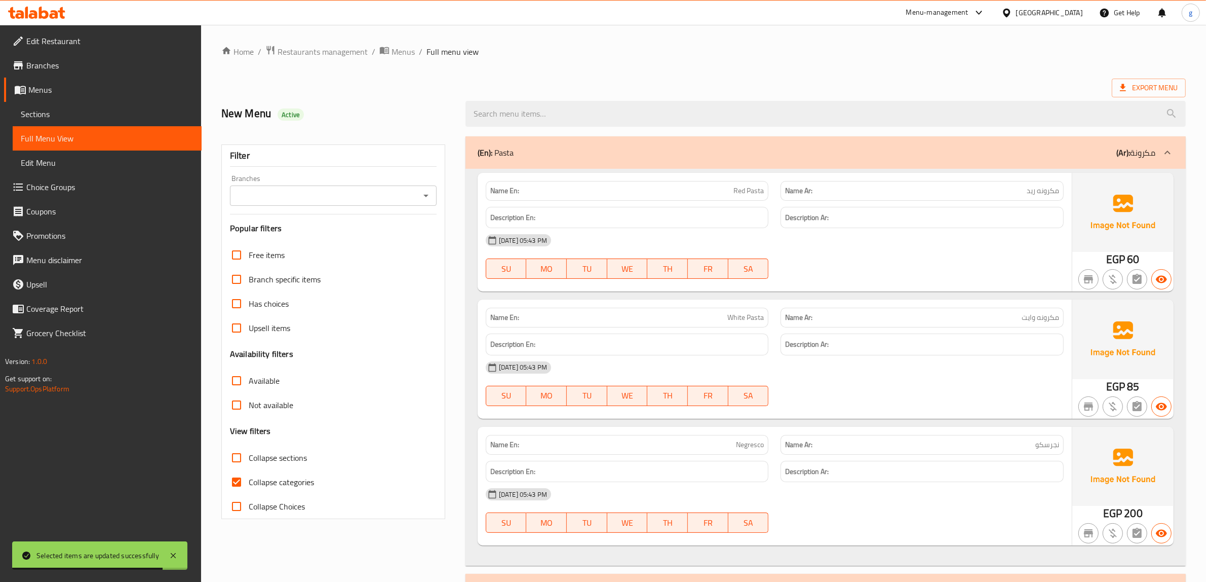
click at [237, 470] on input "Collapse categories" at bounding box center [236, 482] width 24 height 24
checkbox input "false"
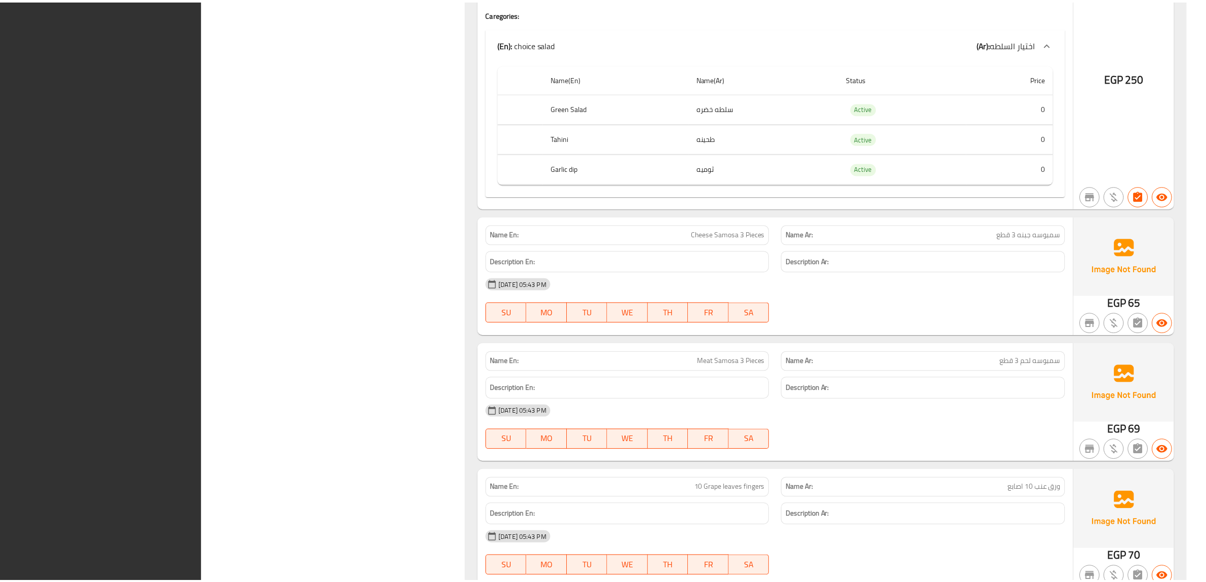
scroll to position [5953, 0]
